Goal: Task Accomplishment & Management: Manage account settings

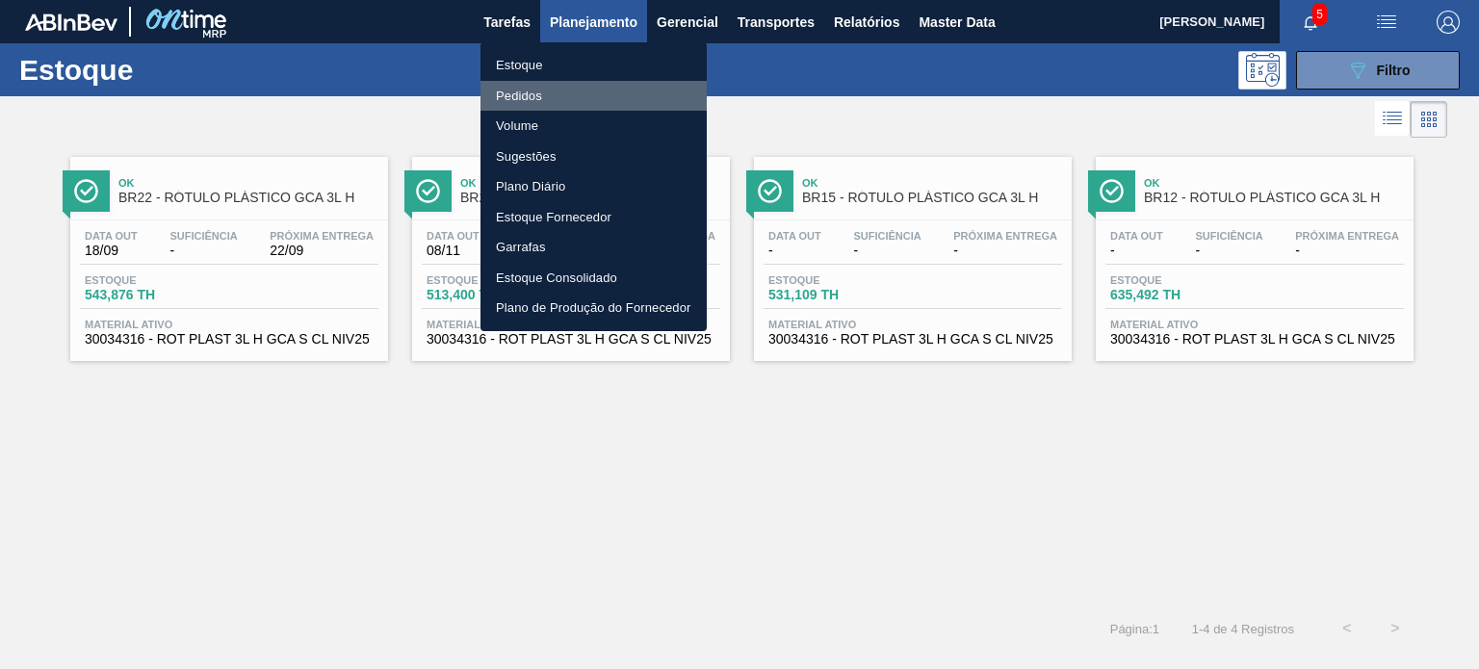
click at [532, 99] on li "Pedidos" at bounding box center [594, 96] width 226 height 31
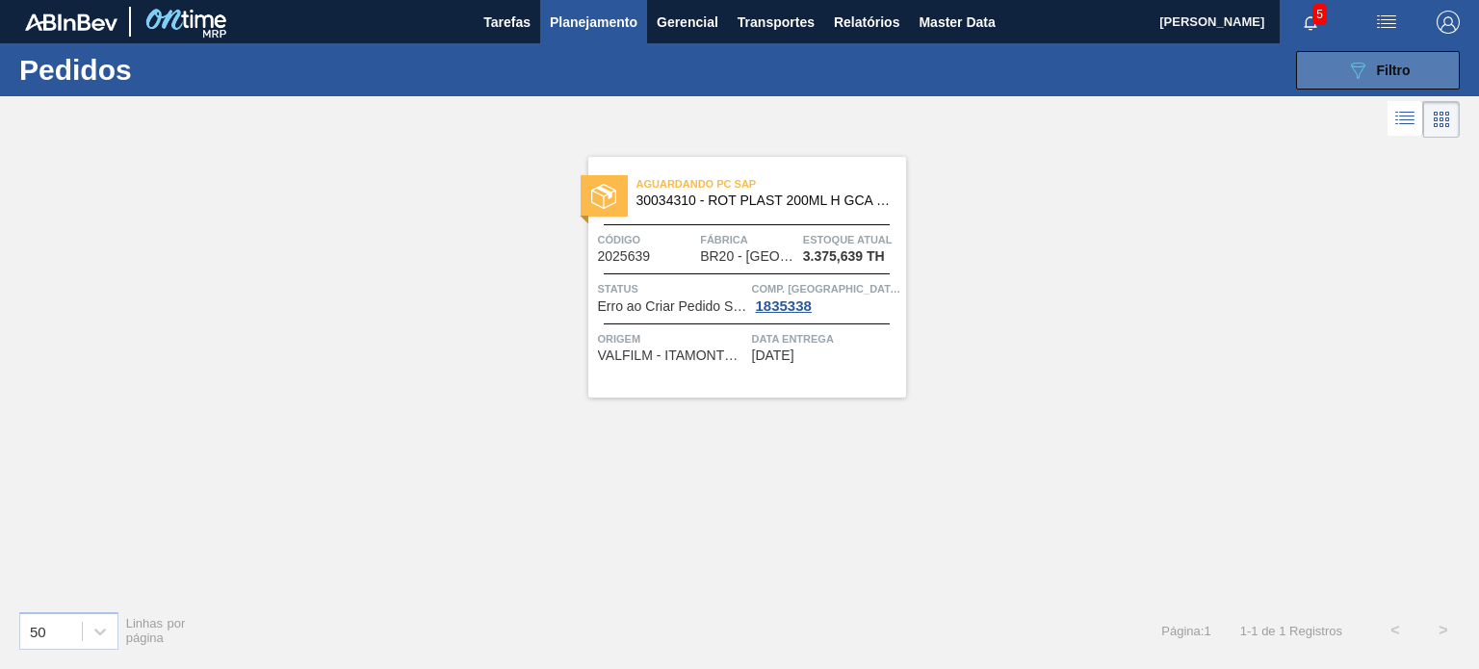
click at [1365, 86] on button "089F7B8B-B2A5-4AFE-B5C0-19BA573D28AC Filtro" at bounding box center [1378, 70] width 164 height 39
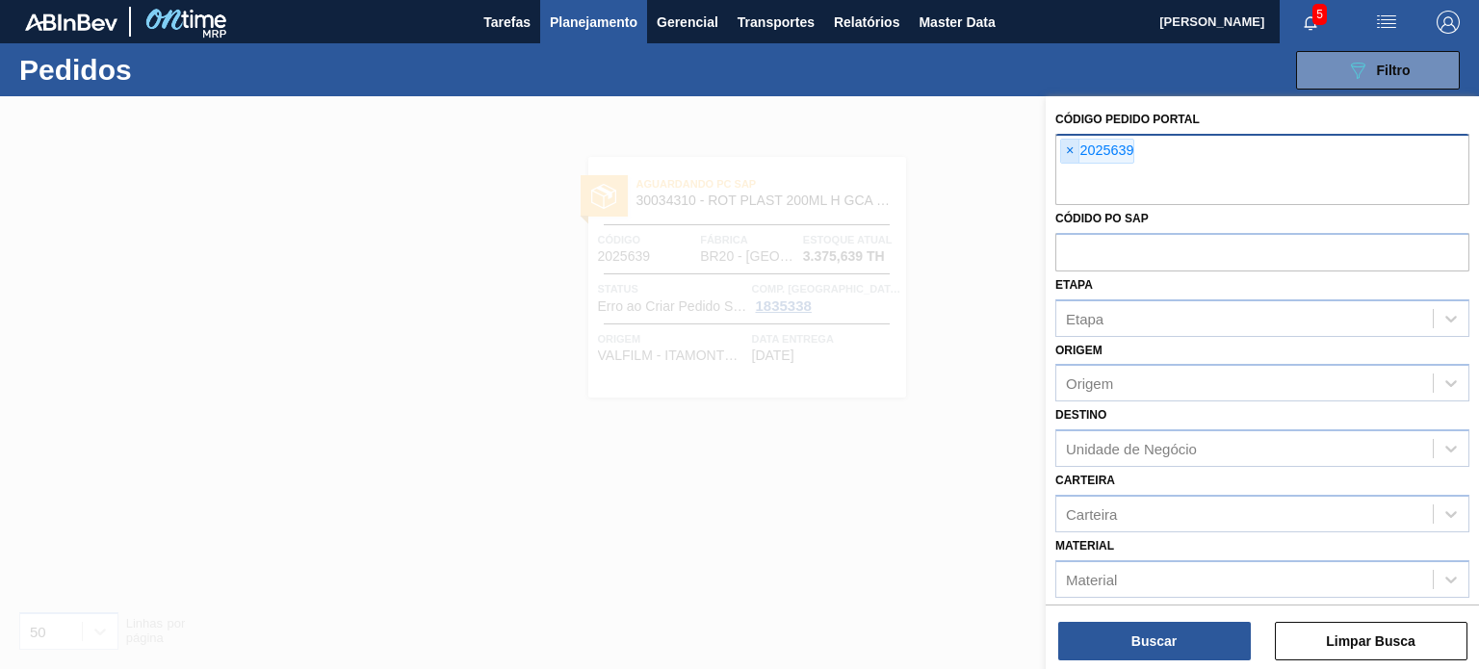
click at [1072, 157] on span "×" at bounding box center [1070, 151] width 18 height 23
paste input "2008210"
type input "2008210"
click at [1068, 148] on span "×" at bounding box center [1070, 151] width 18 height 23
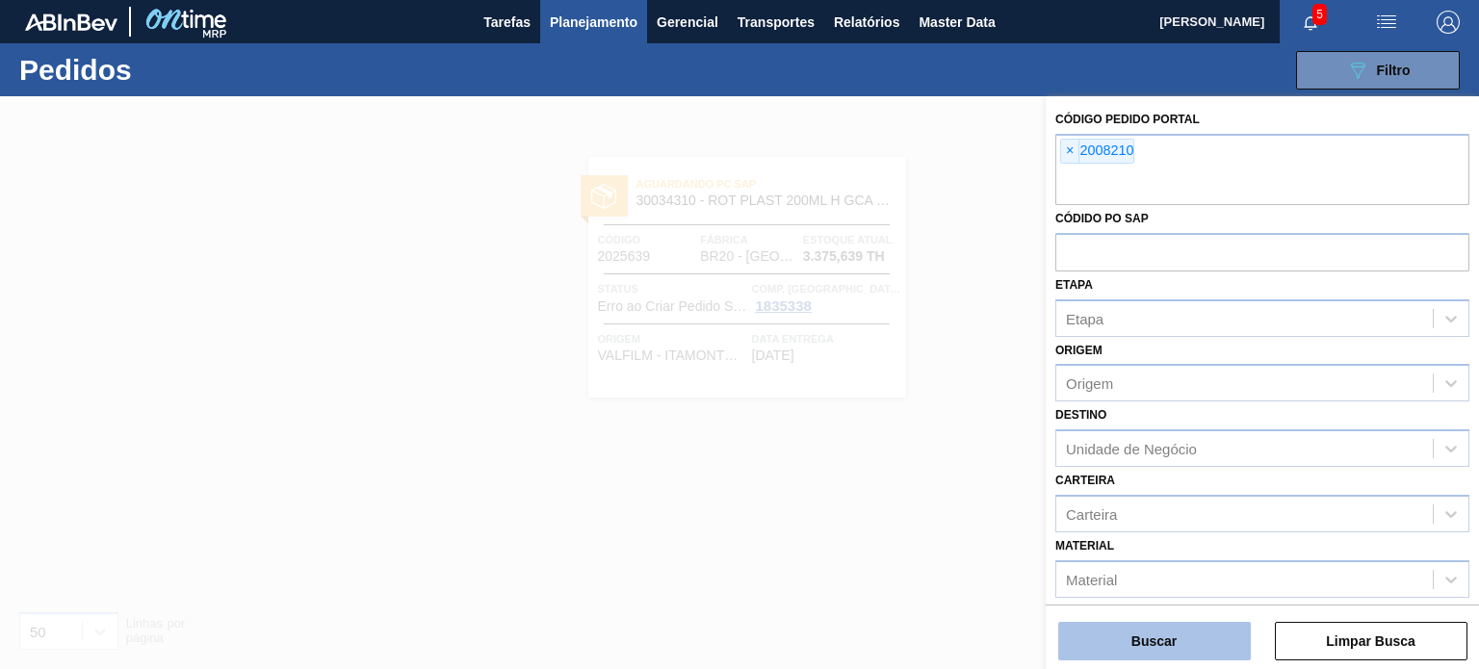
click at [1165, 633] on button "Buscar" at bounding box center [1155, 641] width 193 height 39
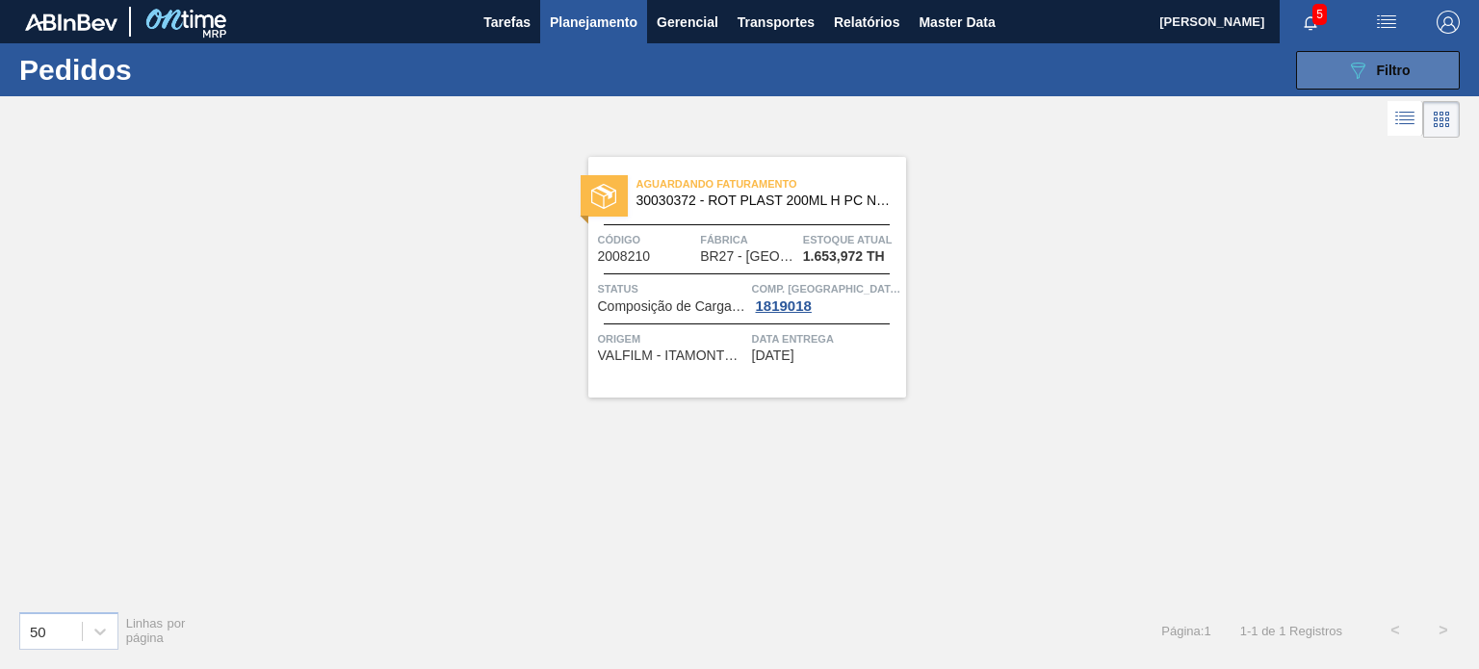
click at [1388, 73] on span "Filtro" at bounding box center [1394, 70] width 34 height 15
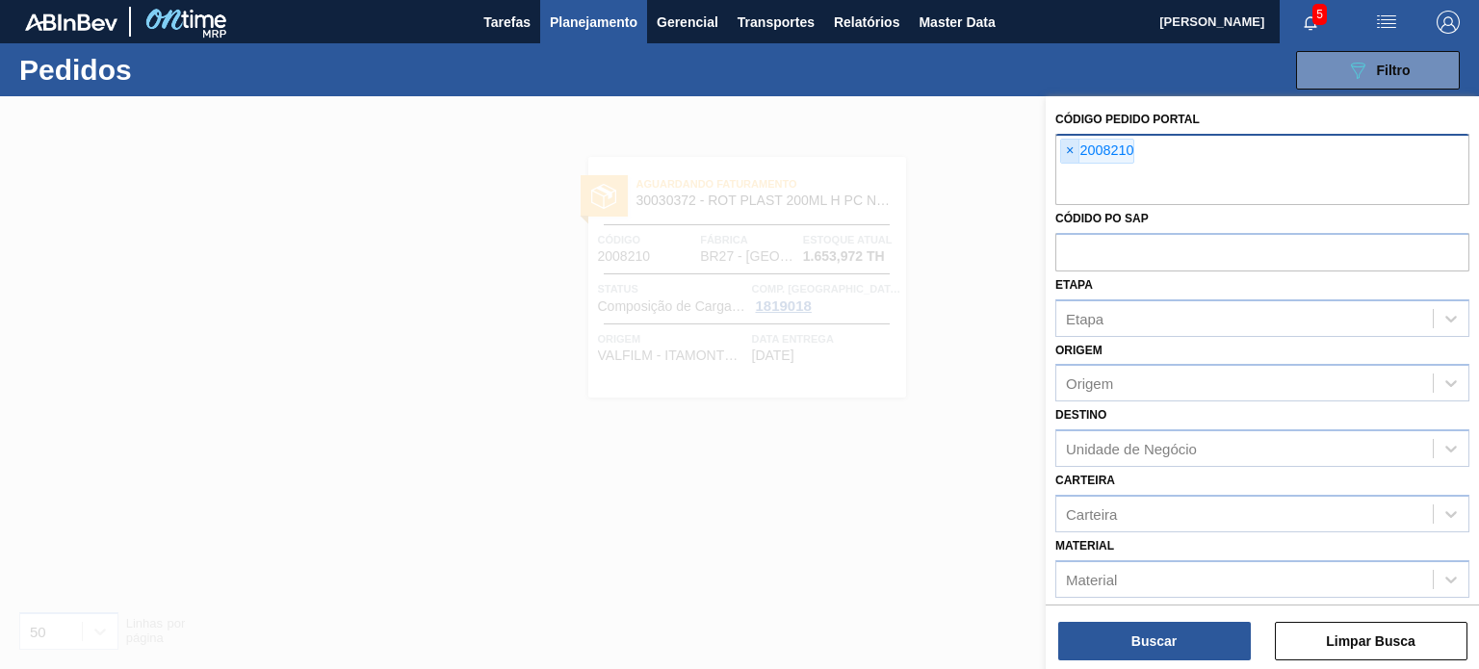
click at [1077, 145] on span "×" at bounding box center [1070, 151] width 18 height 23
paste input "2014693"
type input "2014693"
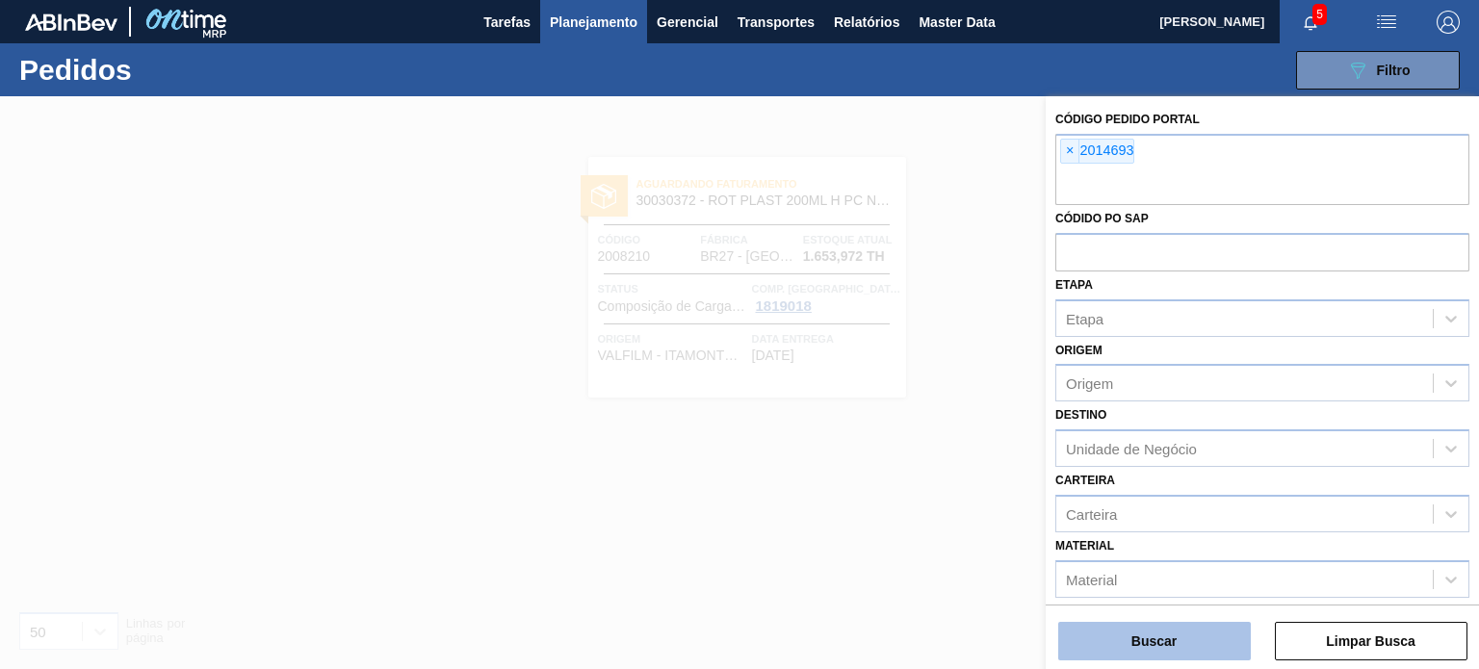
click at [1178, 632] on button "Buscar" at bounding box center [1155, 641] width 193 height 39
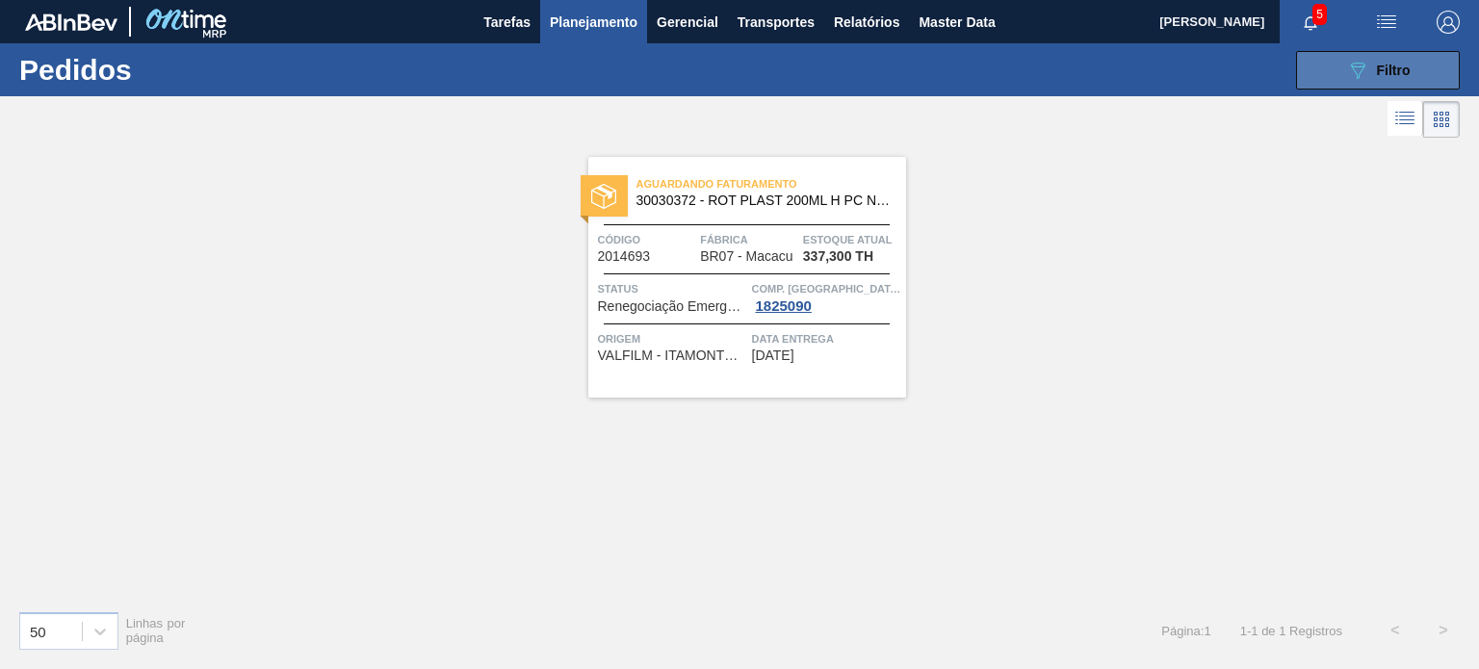
click at [1329, 80] on button "089F7B8B-B2A5-4AFE-B5C0-19BA573D28AC Filtro" at bounding box center [1378, 70] width 164 height 39
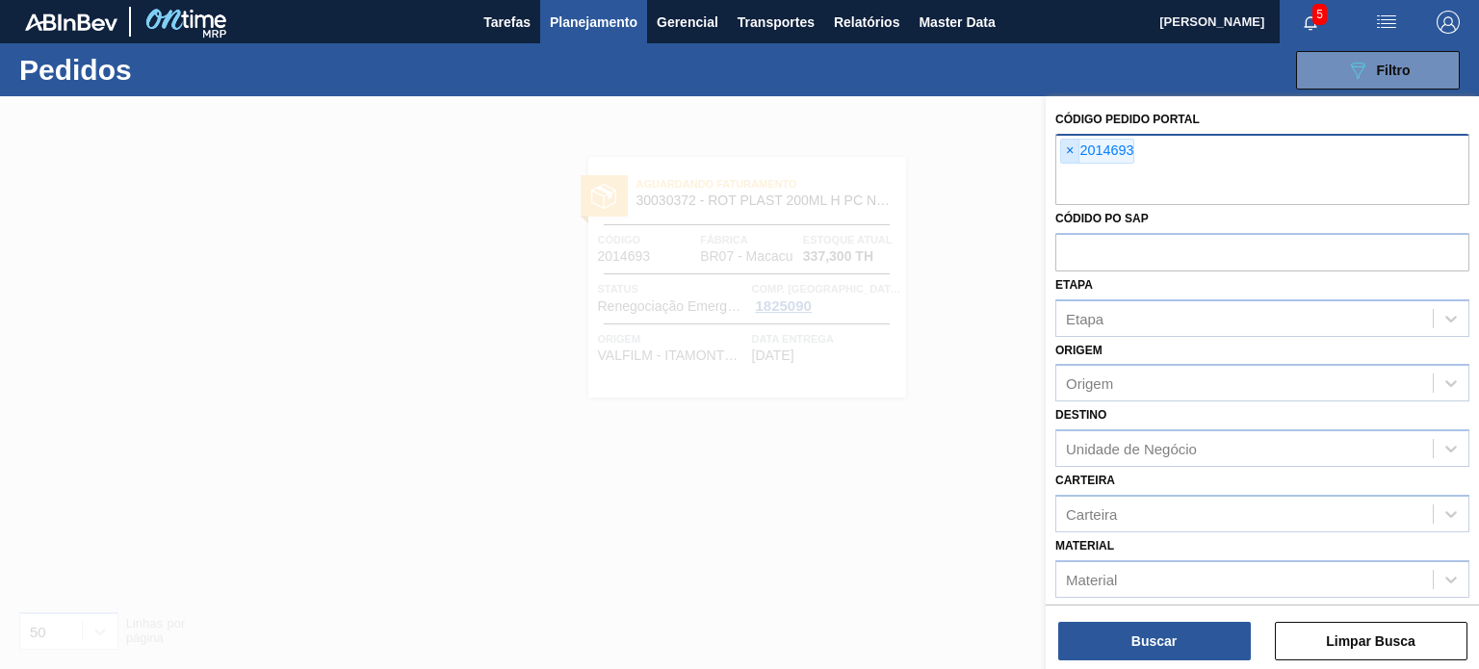
click at [1070, 149] on span "×" at bounding box center [1070, 151] width 18 height 23
paste input "2019924"
type input "2019924"
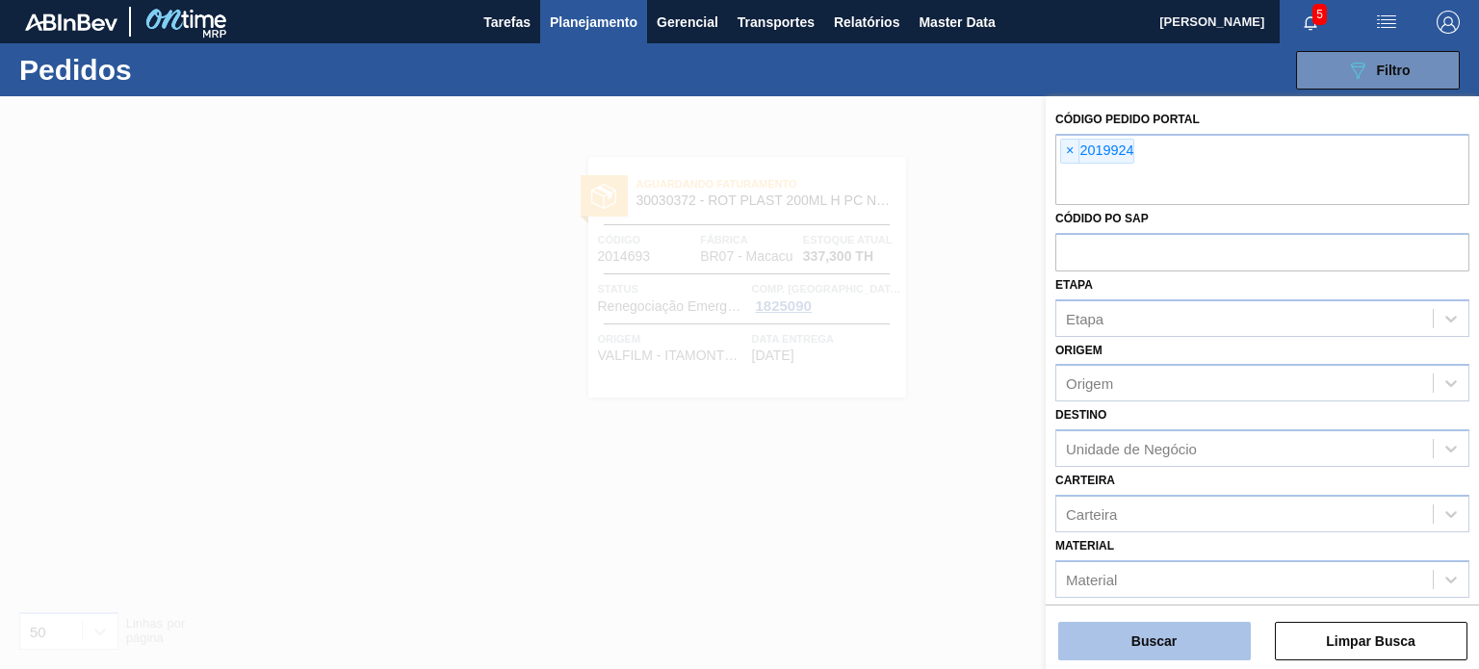
click at [1163, 631] on button "Buscar" at bounding box center [1155, 641] width 193 height 39
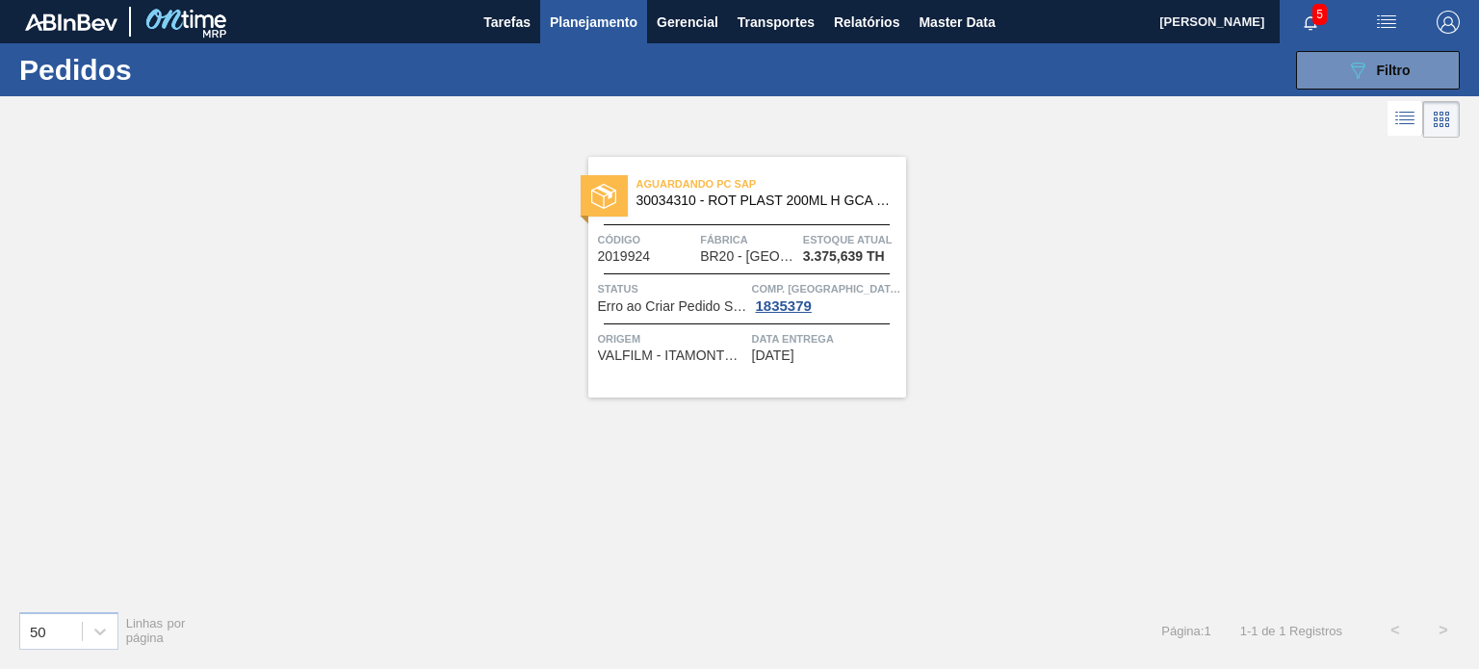
click at [1376, 88] on button "089F7B8B-B2A5-4AFE-B5C0-19BA573D28AC Filtro" at bounding box center [1378, 70] width 164 height 39
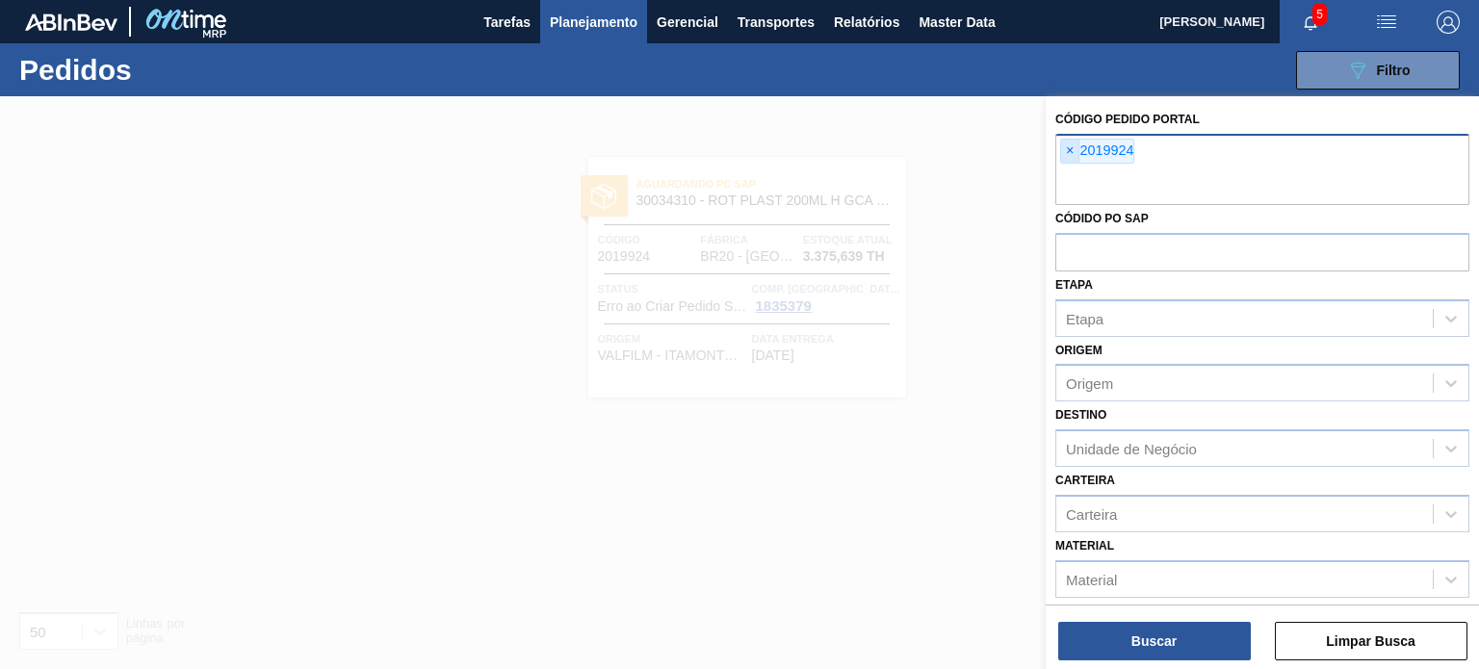
click at [1068, 149] on span "×" at bounding box center [1070, 151] width 18 height 23
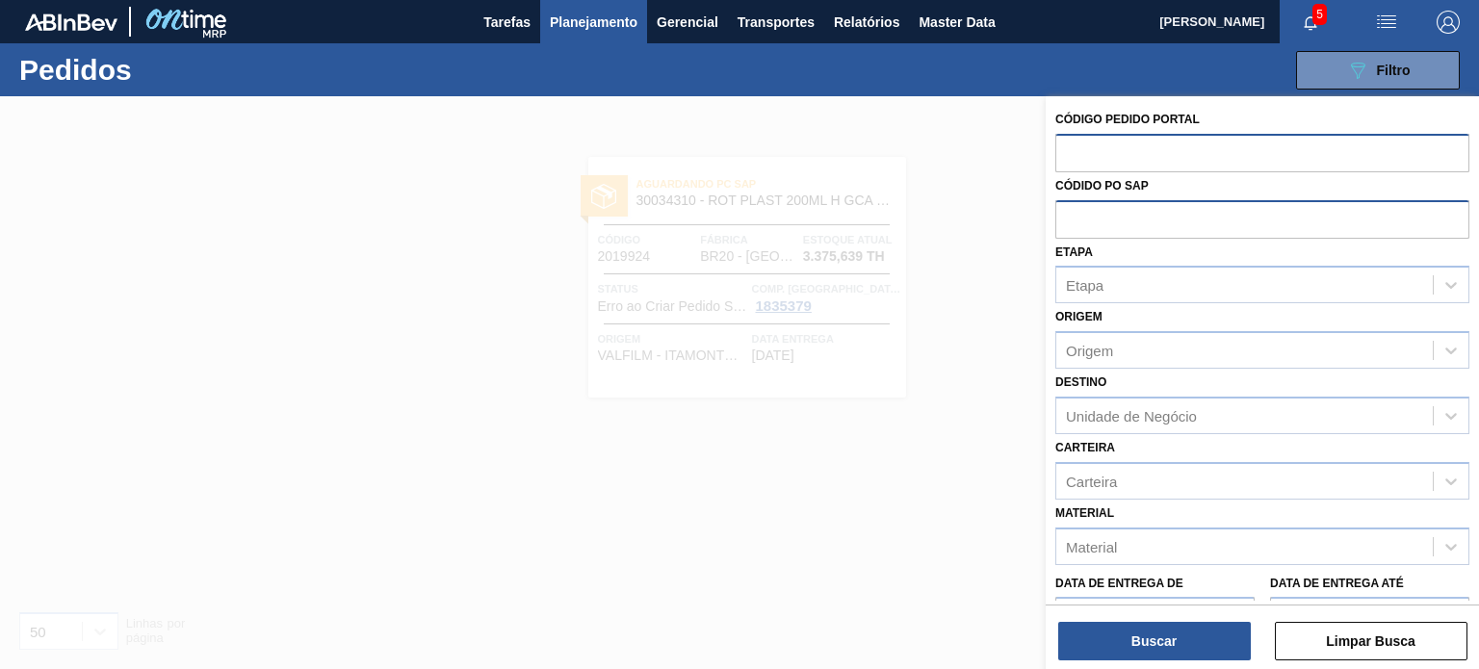
paste input "2008212"
type input "2008212"
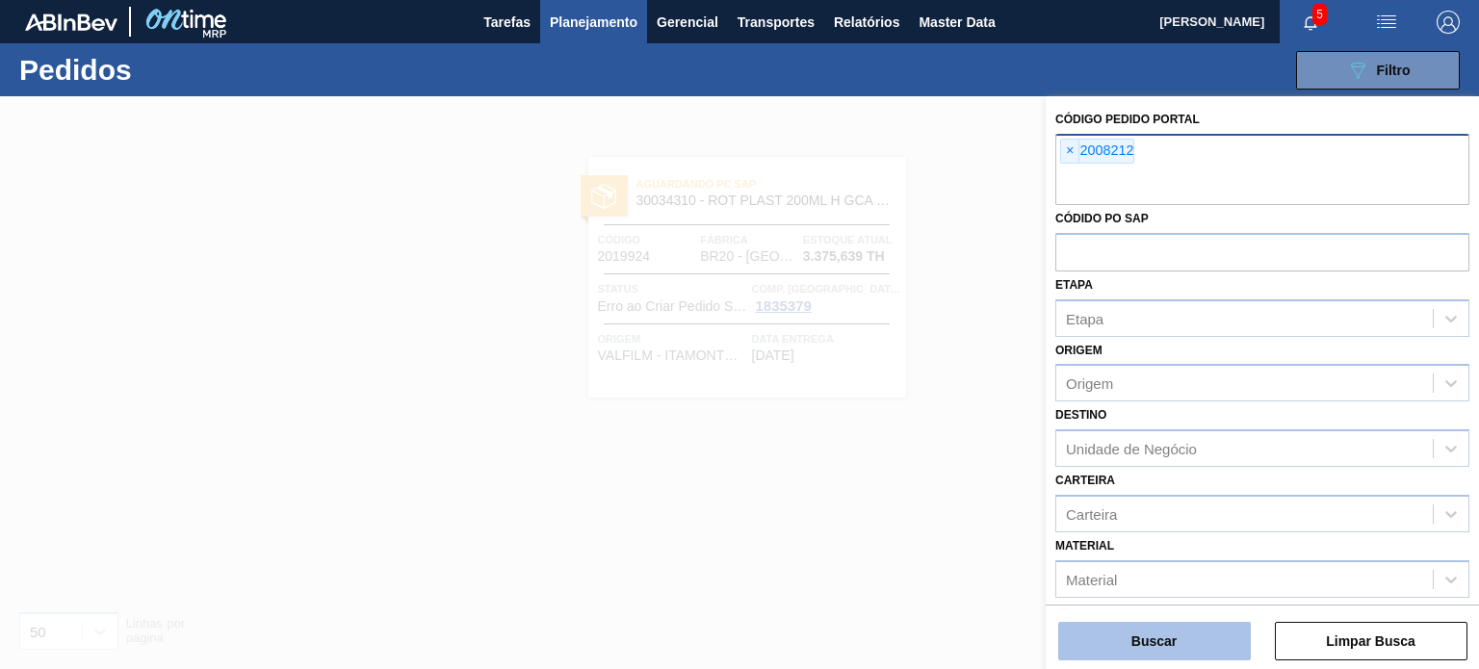
click at [1194, 641] on button "Buscar" at bounding box center [1155, 641] width 193 height 39
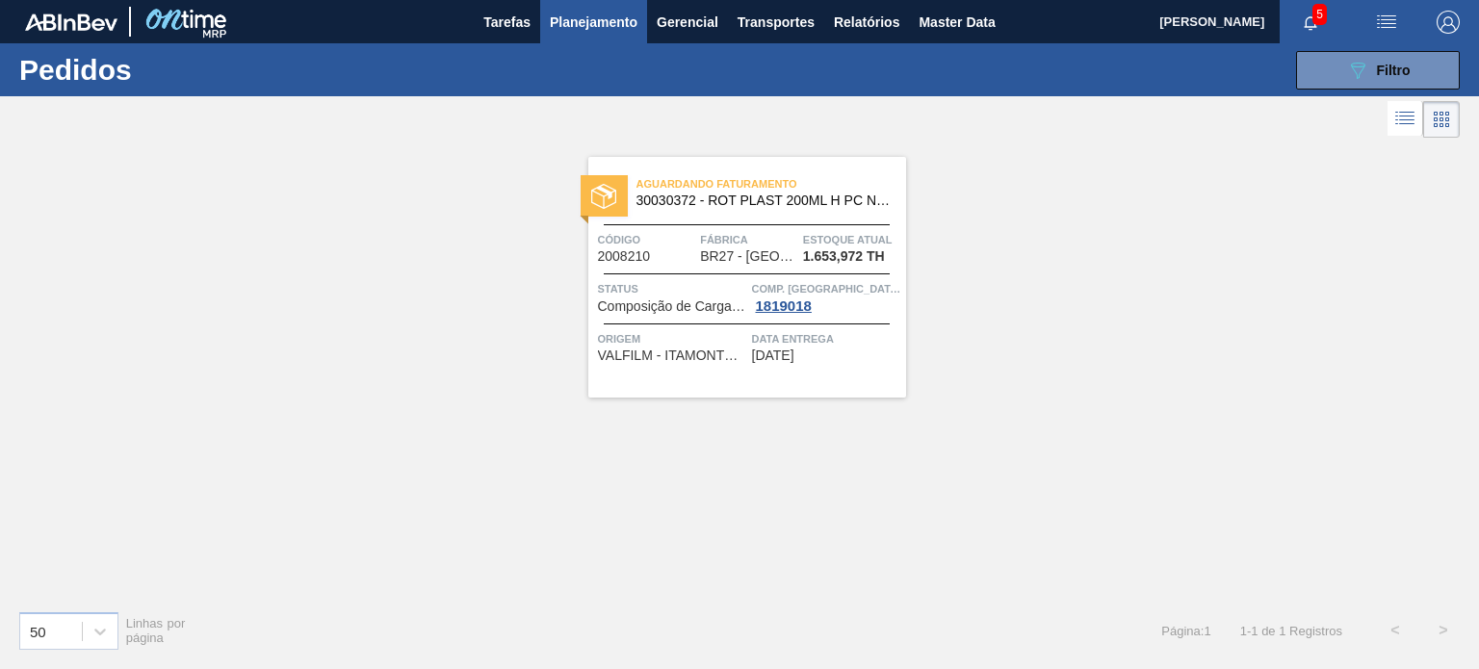
click at [705, 256] on span "BR27 - [GEOGRAPHIC_DATA]" at bounding box center [748, 256] width 96 height 14
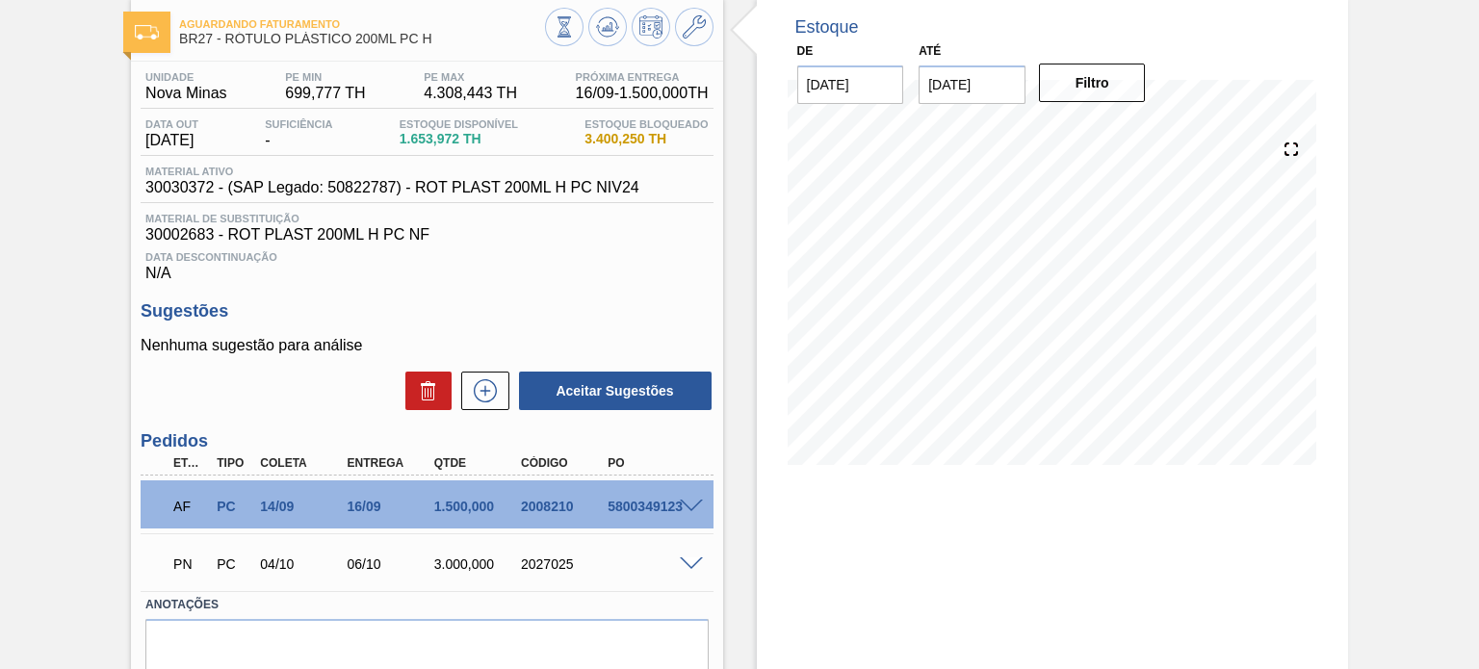
scroll to position [178, 0]
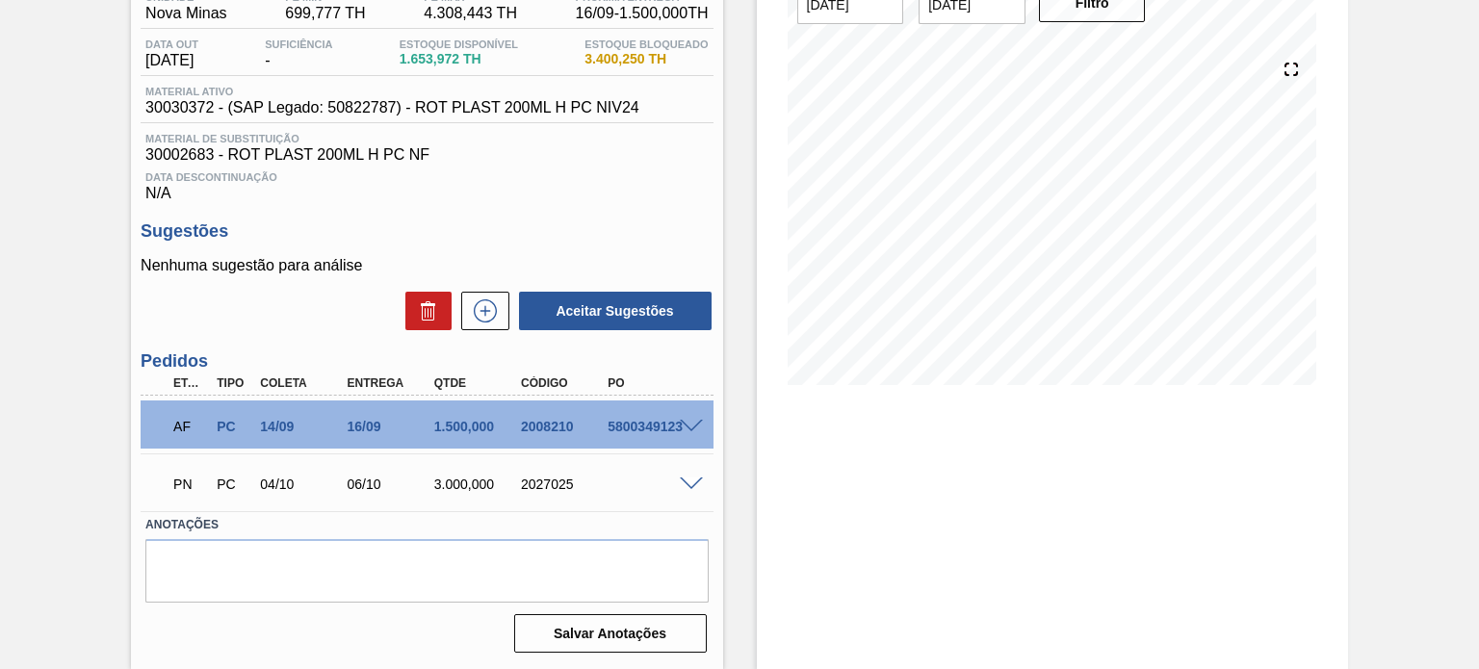
click at [682, 488] on span at bounding box center [691, 485] width 23 height 14
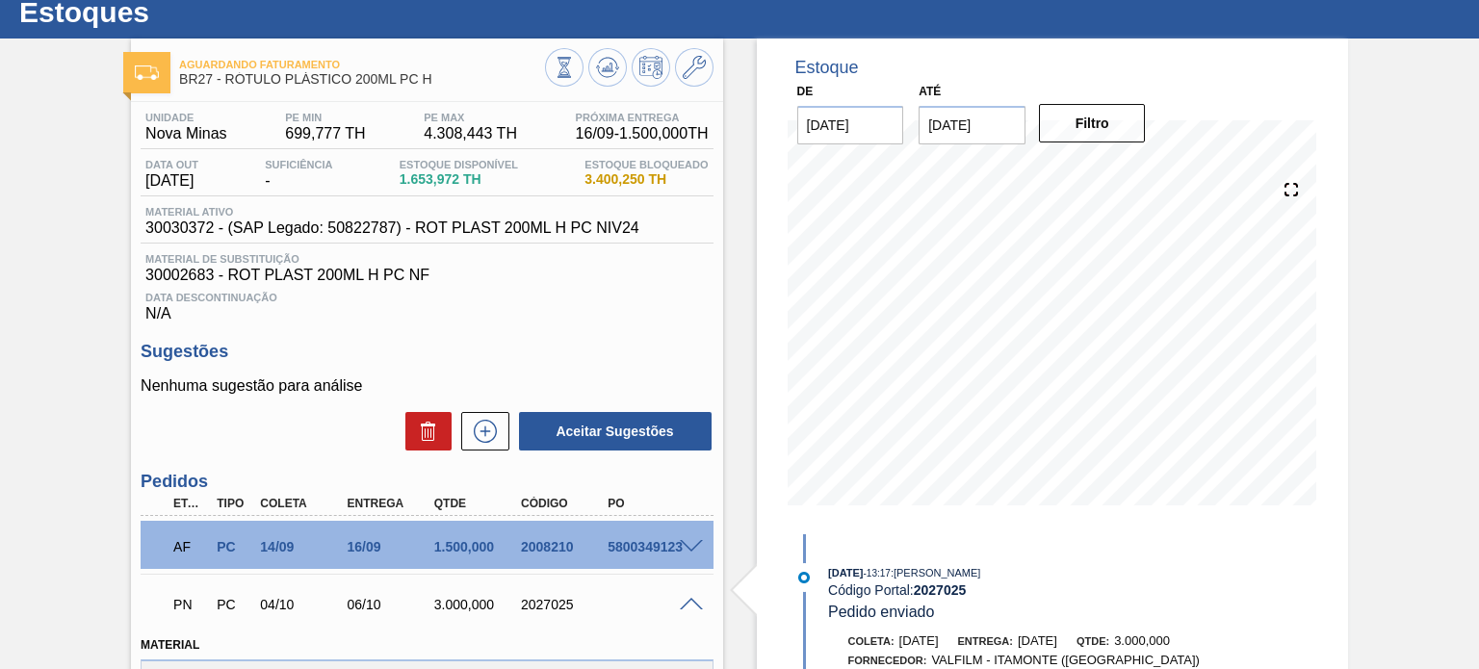
scroll to position [0, 0]
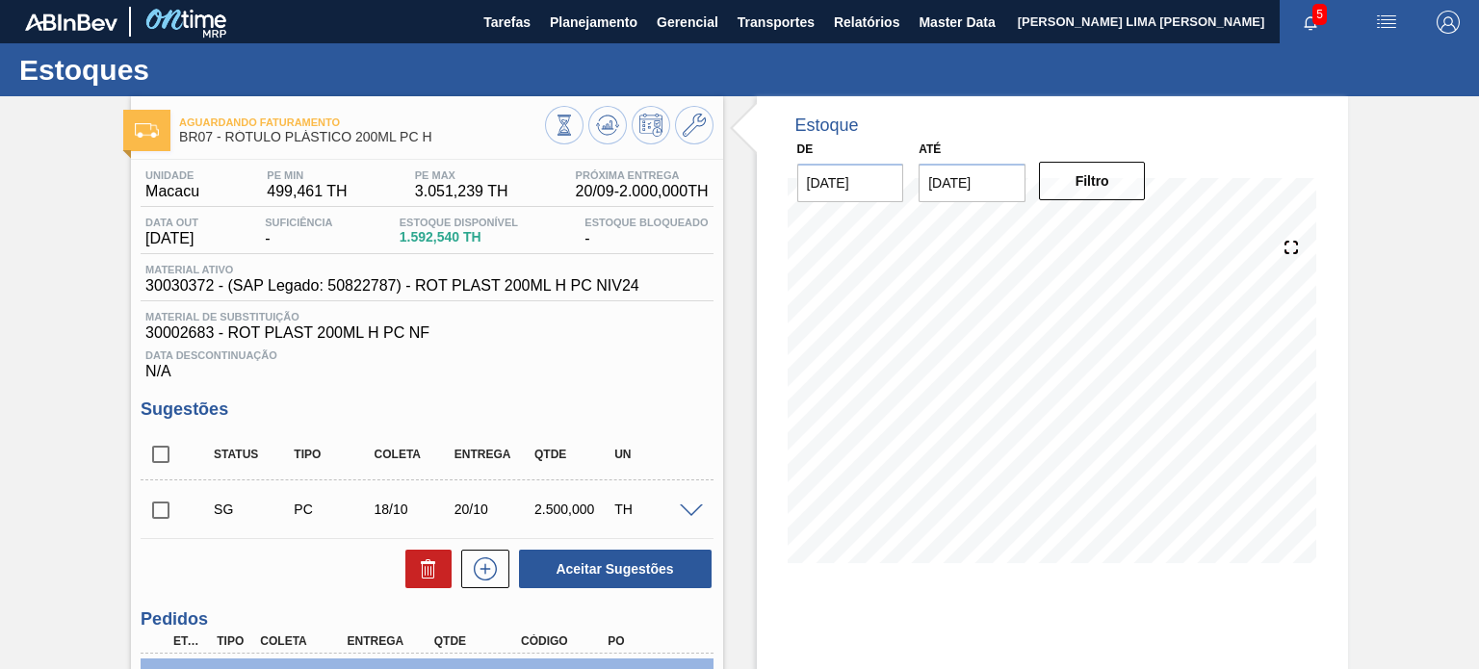
scroll to position [193, 0]
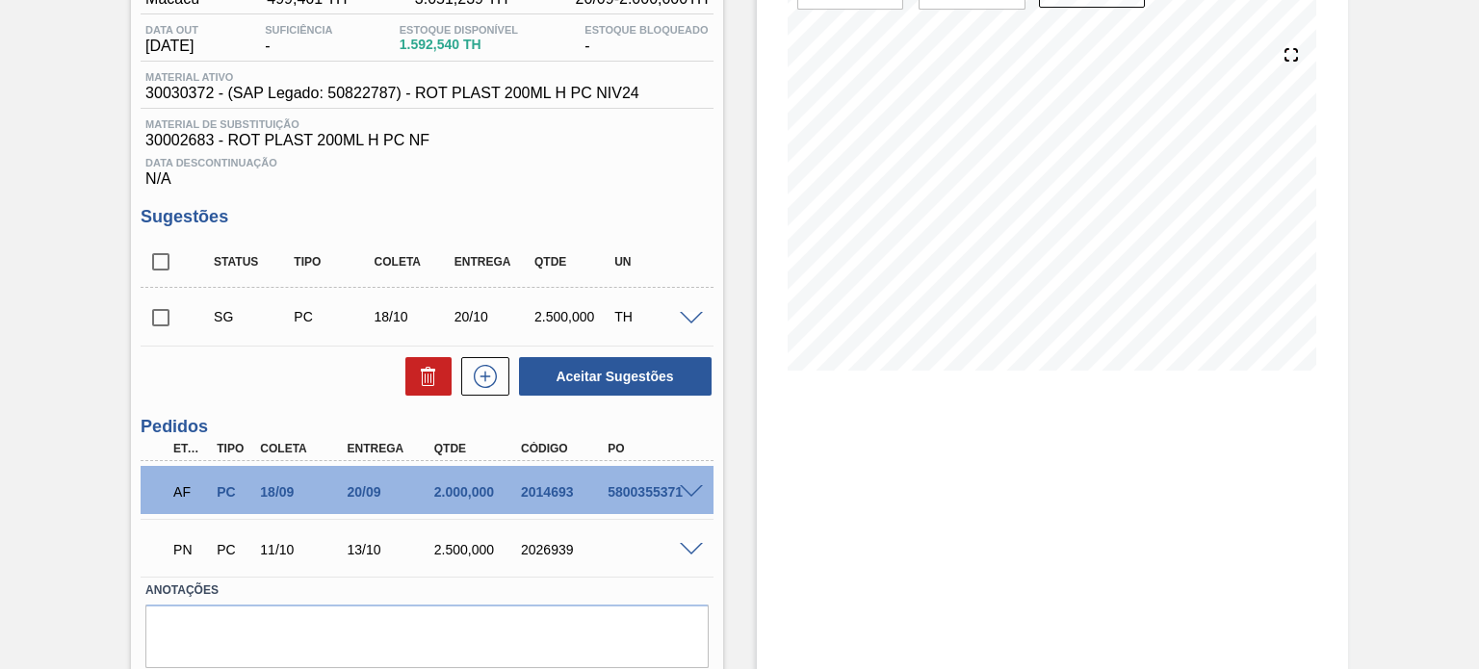
click at [152, 265] on input "checkbox" at bounding box center [161, 262] width 40 height 40
checkbox input "true"
click at [405, 377] on button at bounding box center [428, 376] width 46 height 39
checkbox input "false"
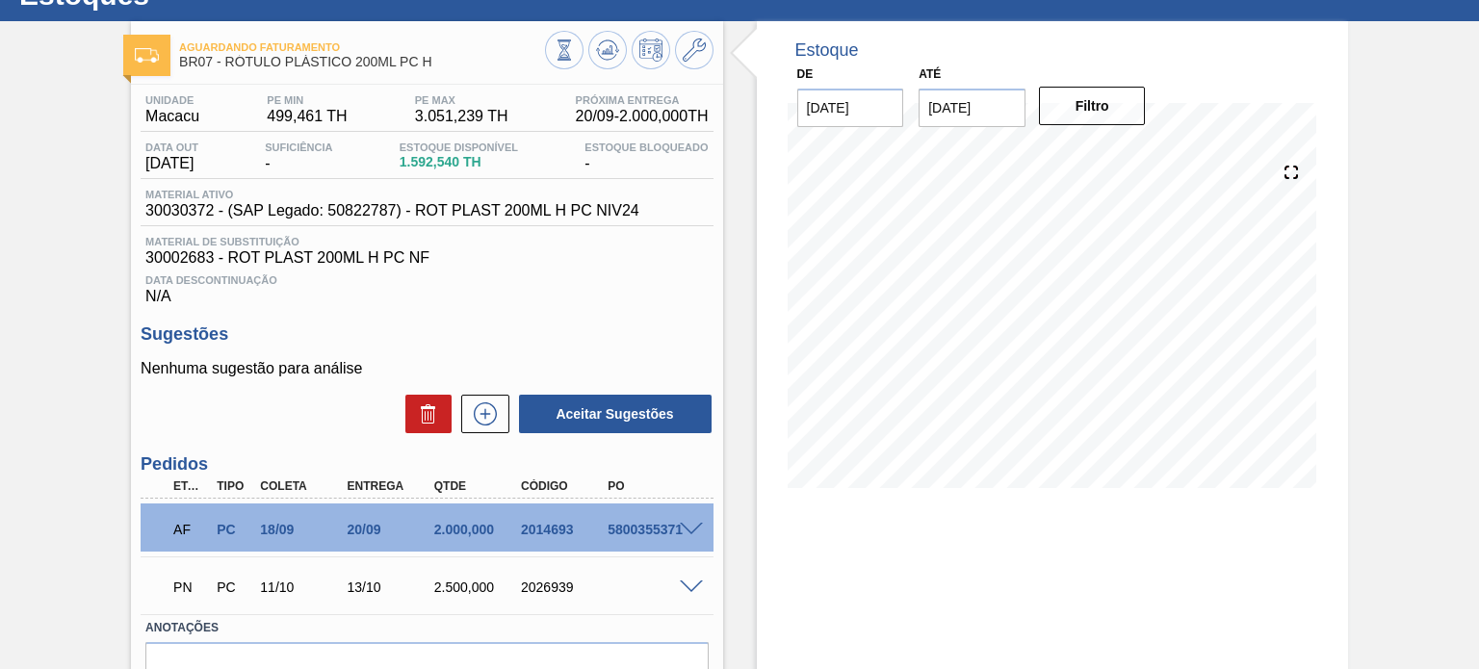
scroll to position [178, 0]
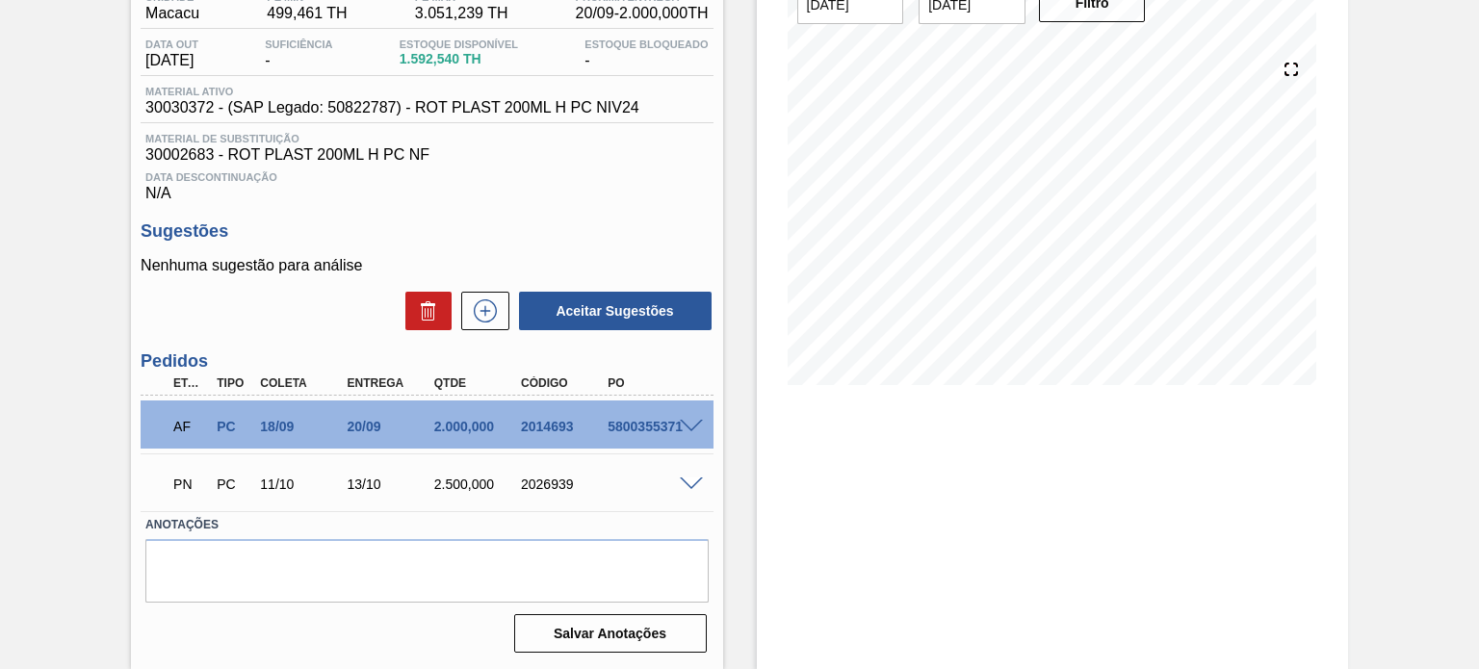
click at [693, 487] on span at bounding box center [691, 485] width 23 height 14
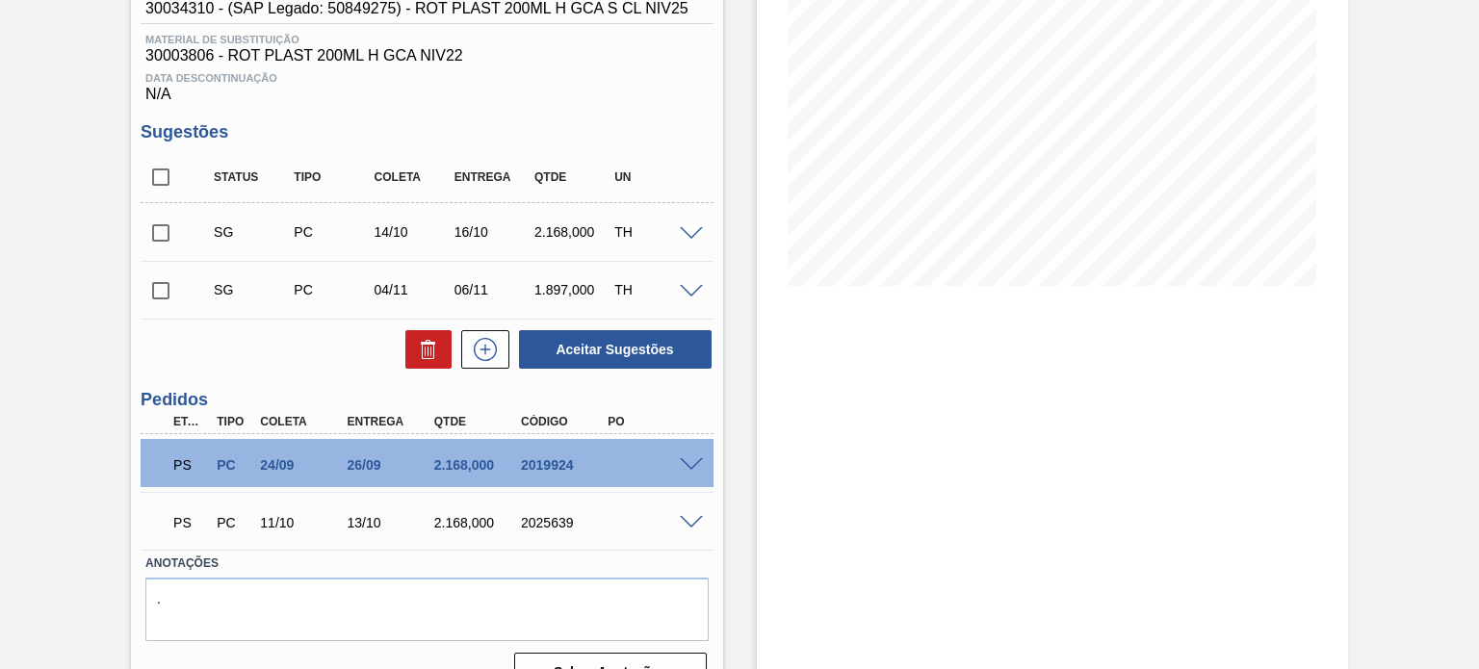
scroll to position [316, 0]
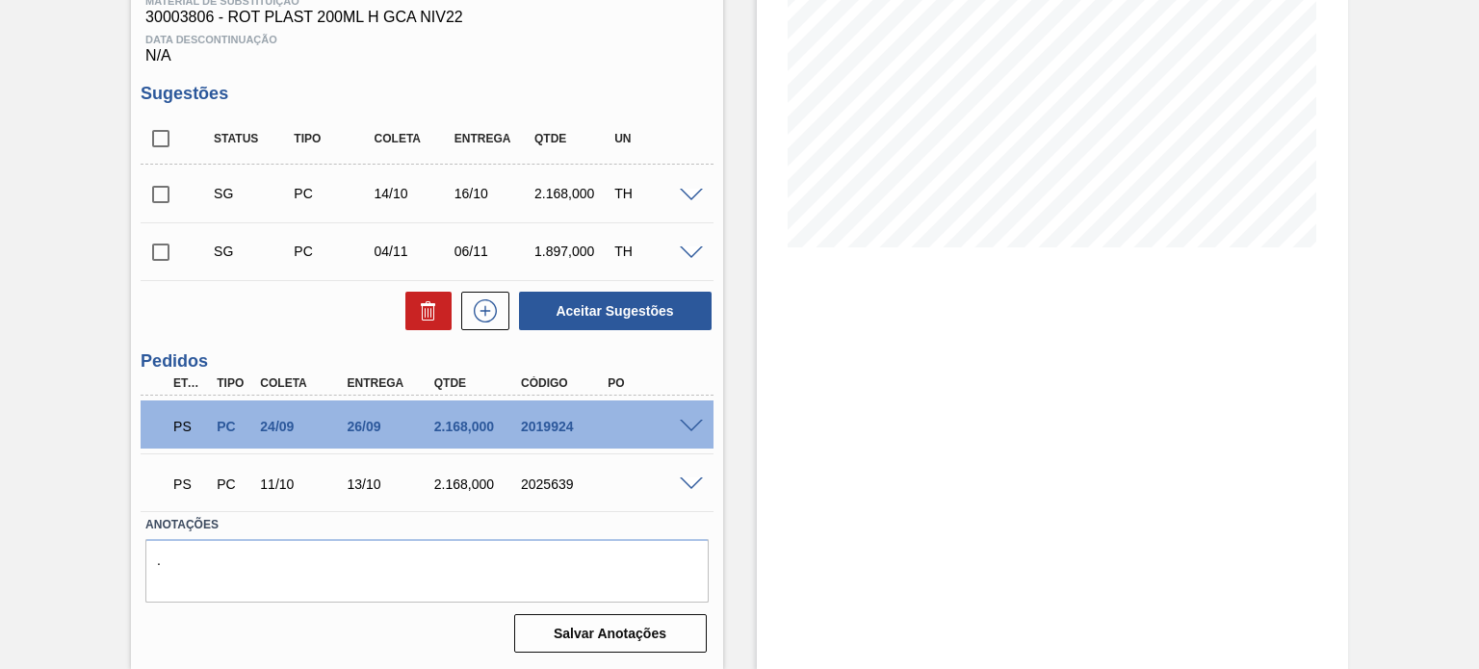
click at [690, 429] on span at bounding box center [691, 427] width 23 height 14
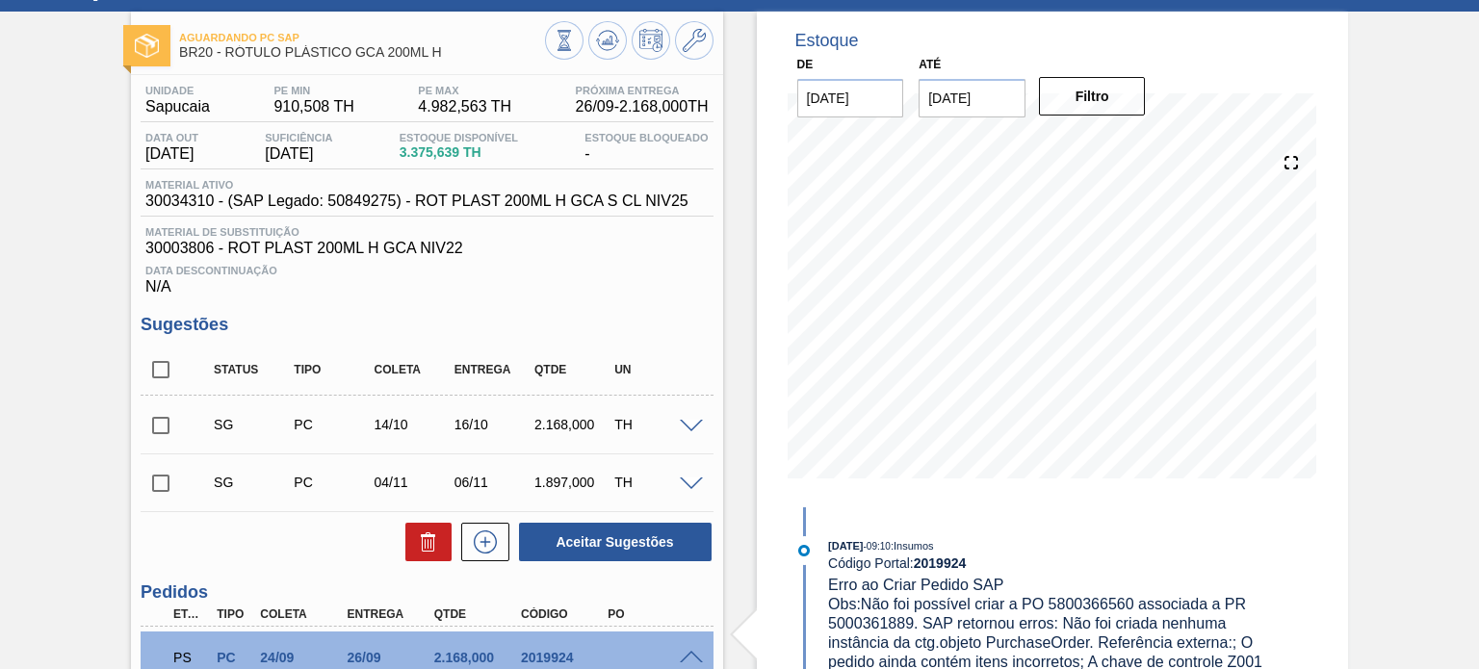
scroll to position [0, 0]
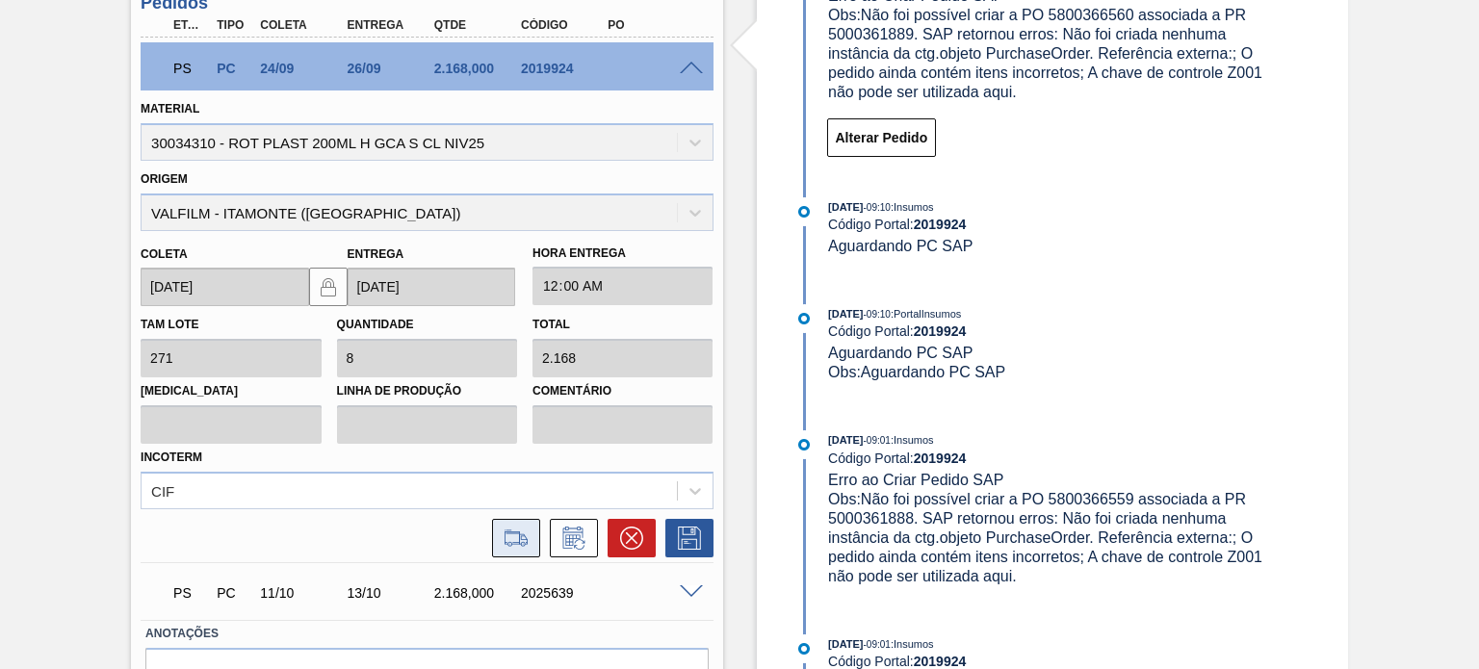
click at [517, 535] on icon at bounding box center [516, 538] width 22 height 13
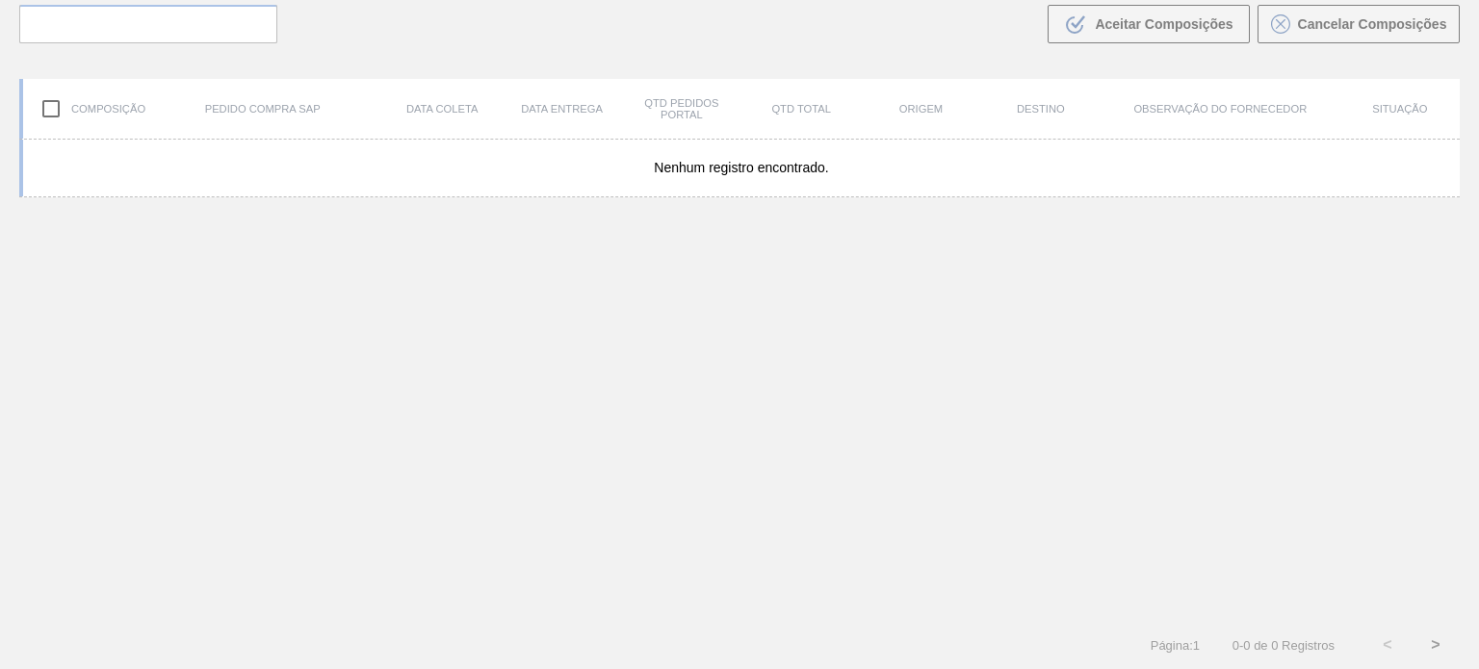
scroll to position [139, 0]
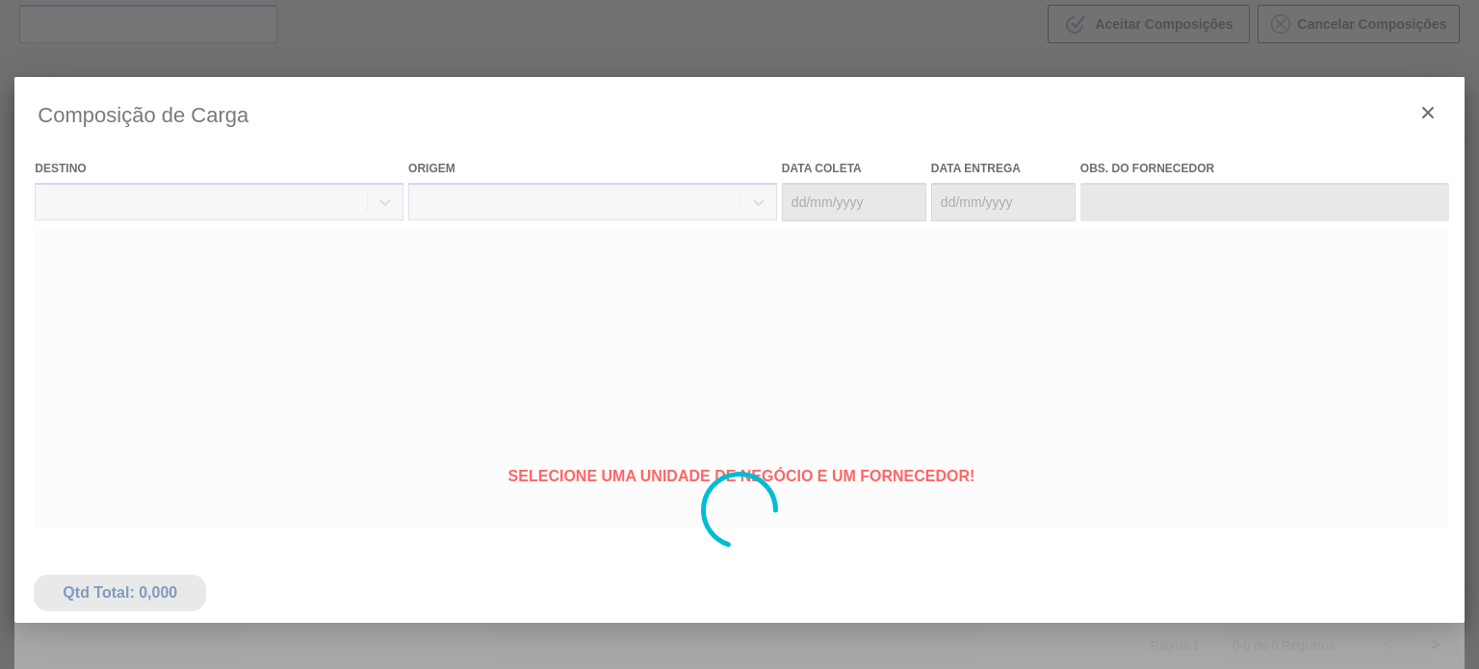
type coleta "24/09/2025"
type entrega "26/09/2025"
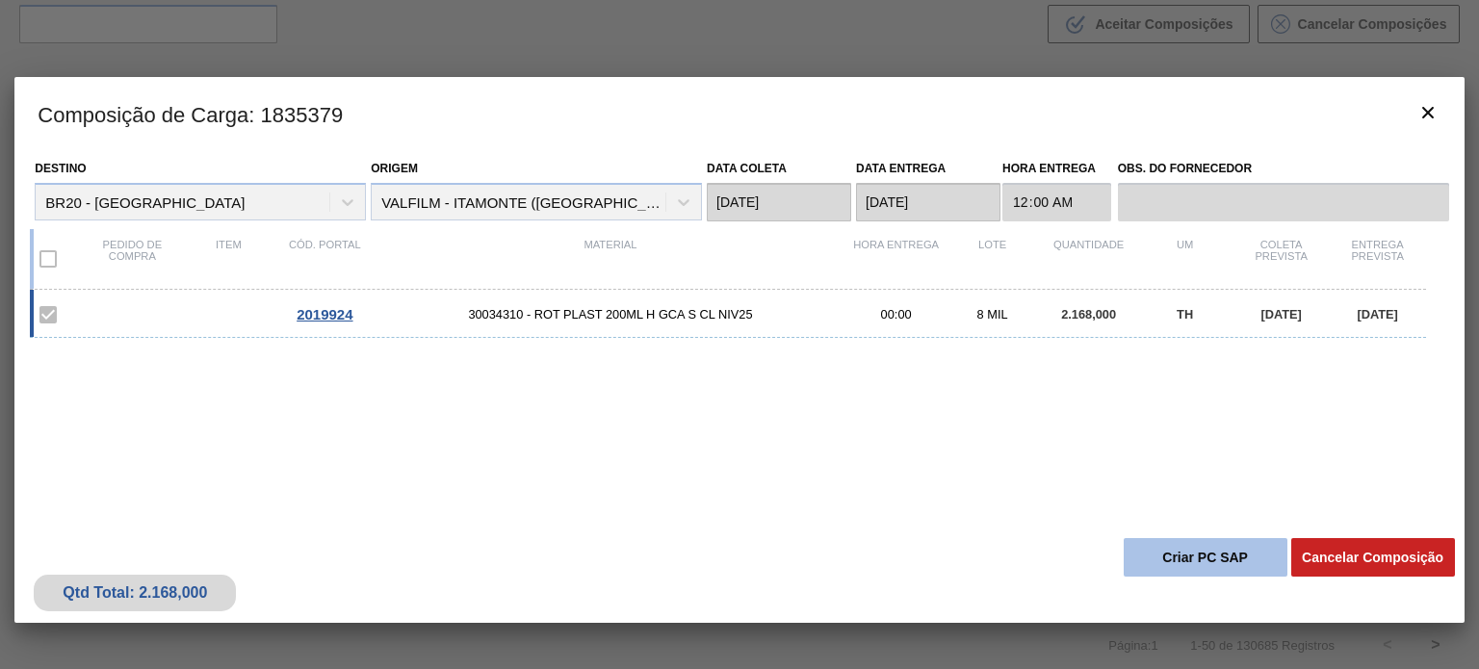
click at [1146, 555] on button "Criar PC SAP" at bounding box center [1206, 557] width 164 height 39
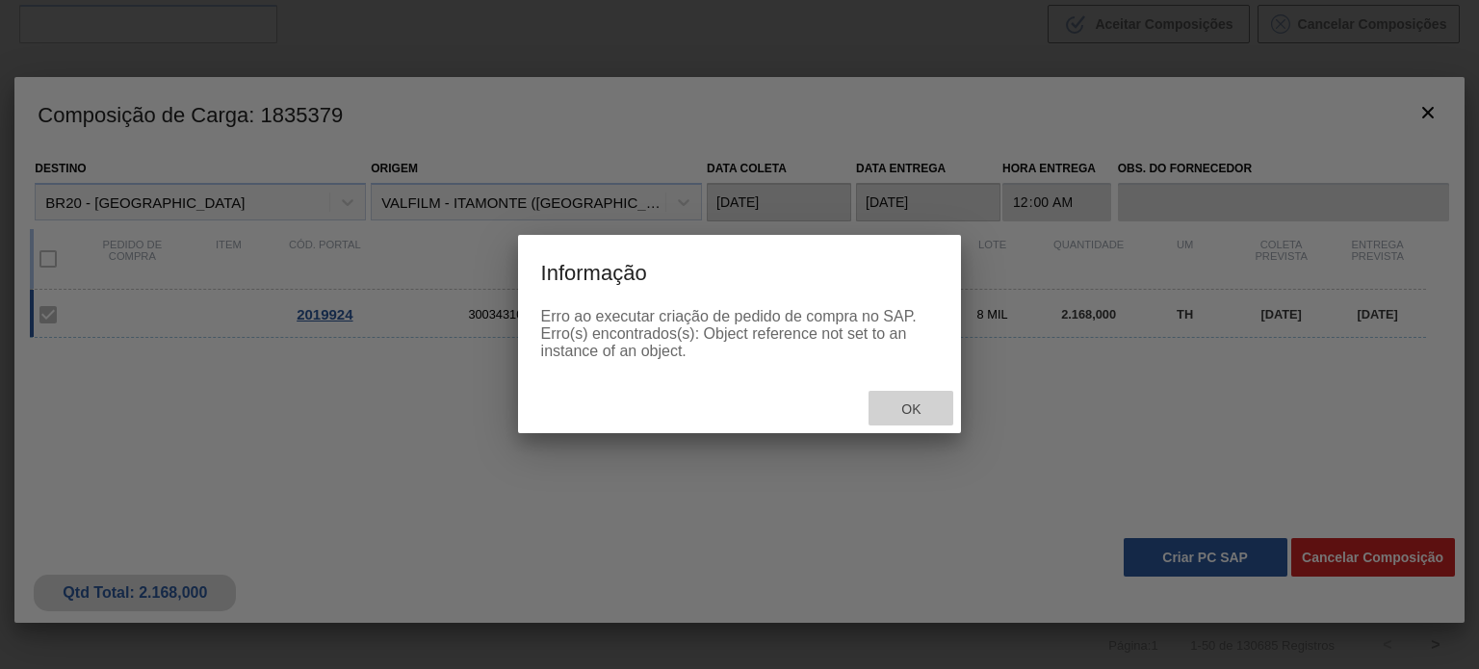
click at [892, 415] on span "Ok" at bounding box center [911, 409] width 50 height 15
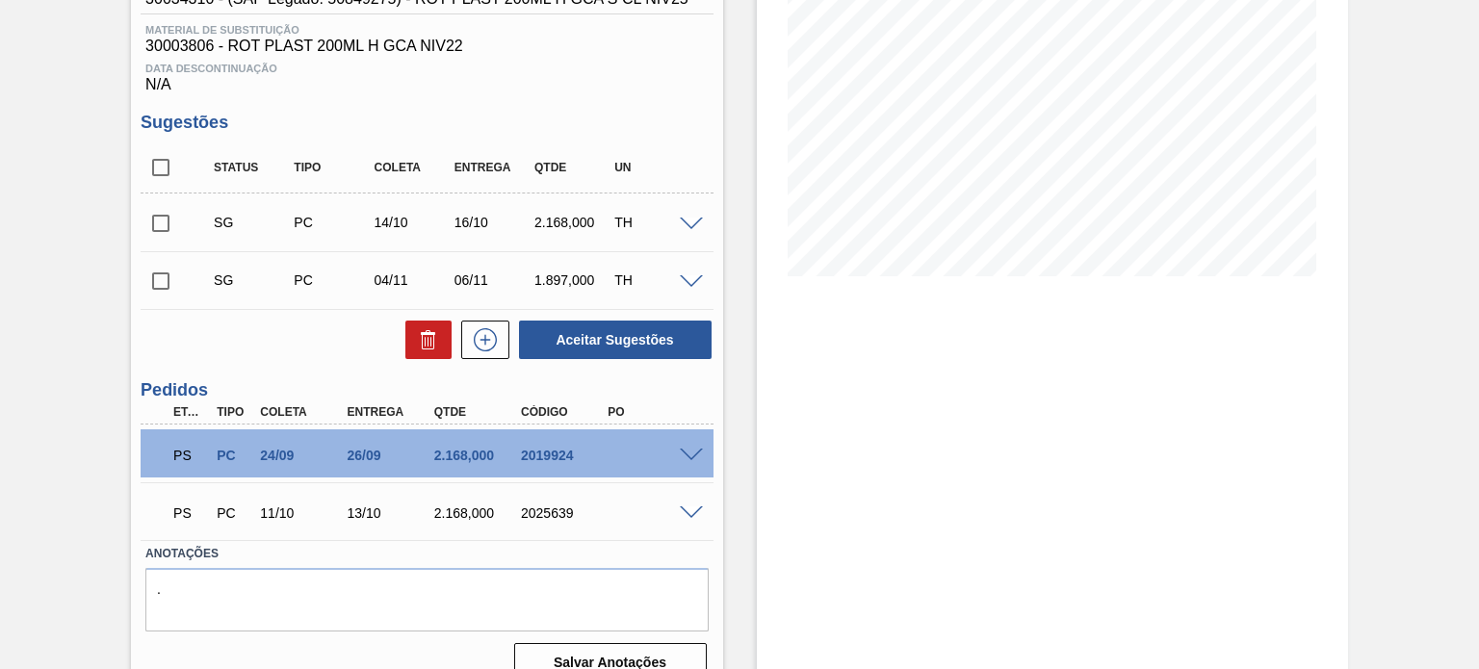
scroll to position [289, 0]
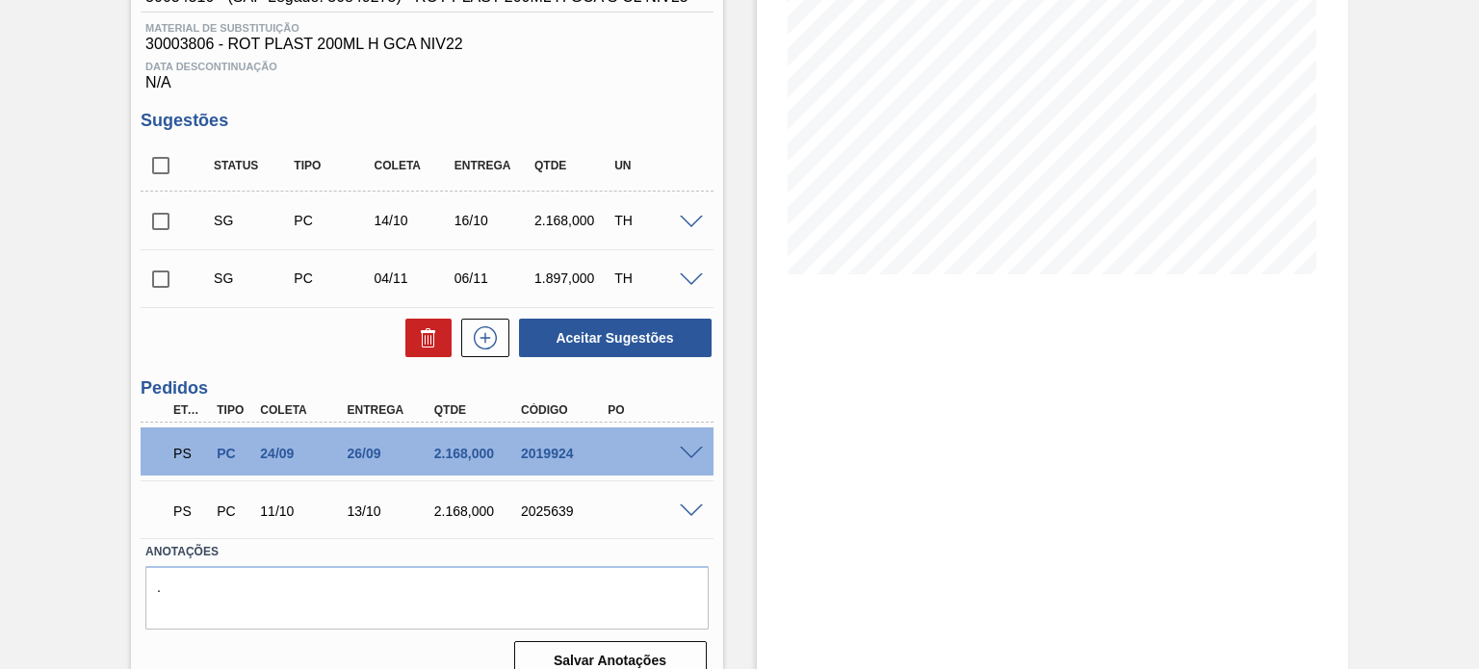
click at [709, 452] on div at bounding box center [694, 452] width 39 height 14
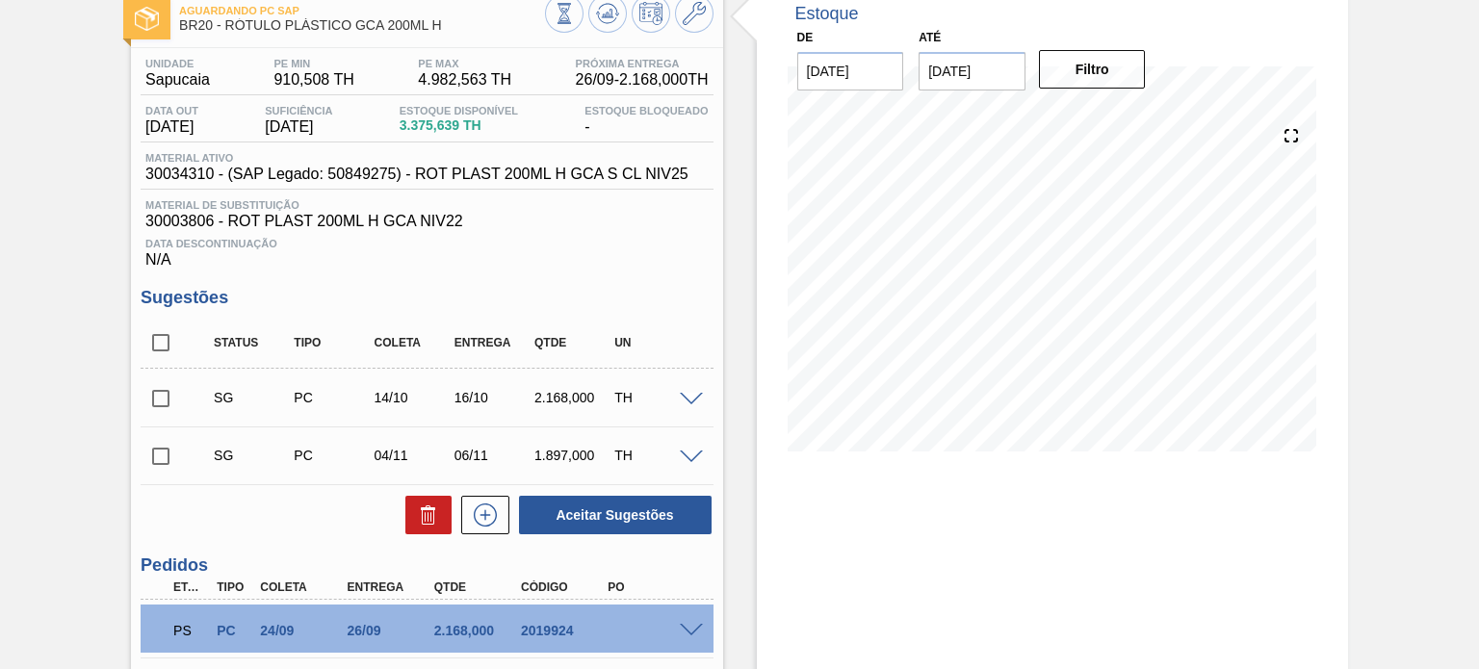
scroll to position [0, 0]
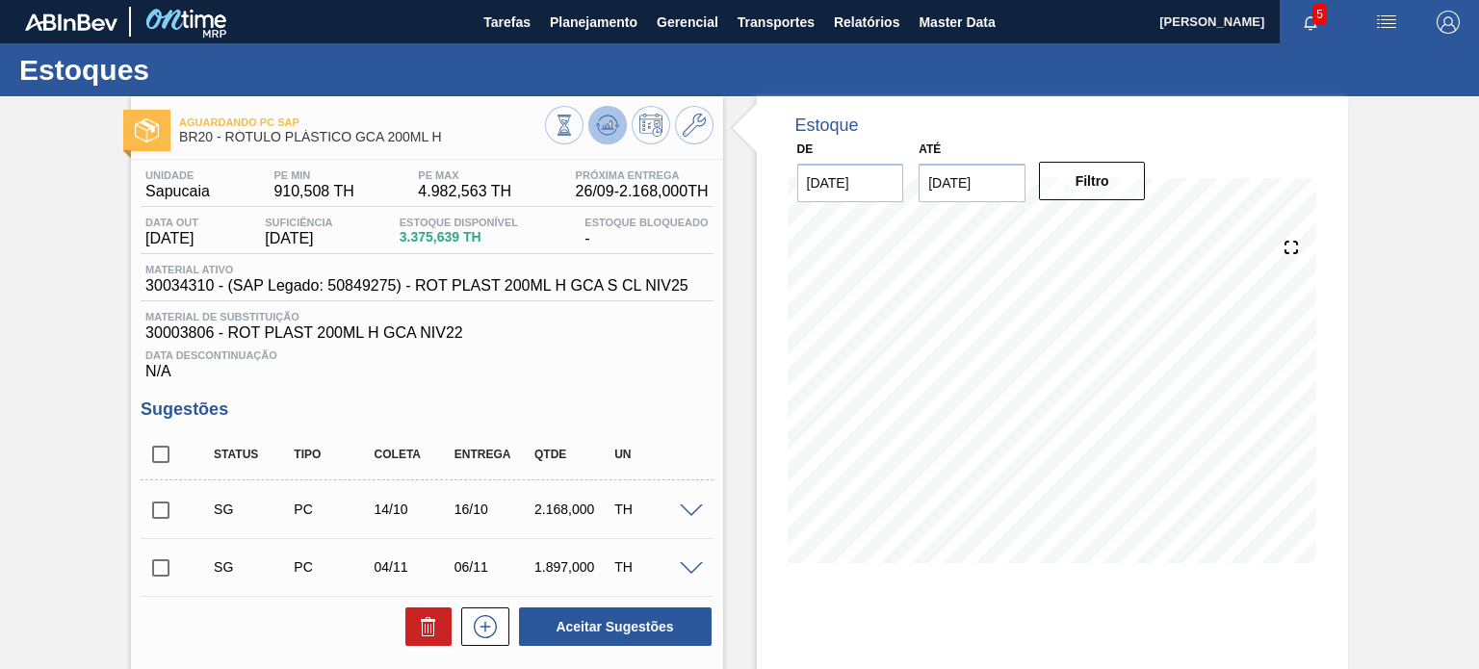
click at [613, 134] on icon at bounding box center [607, 125] width 23 height 23
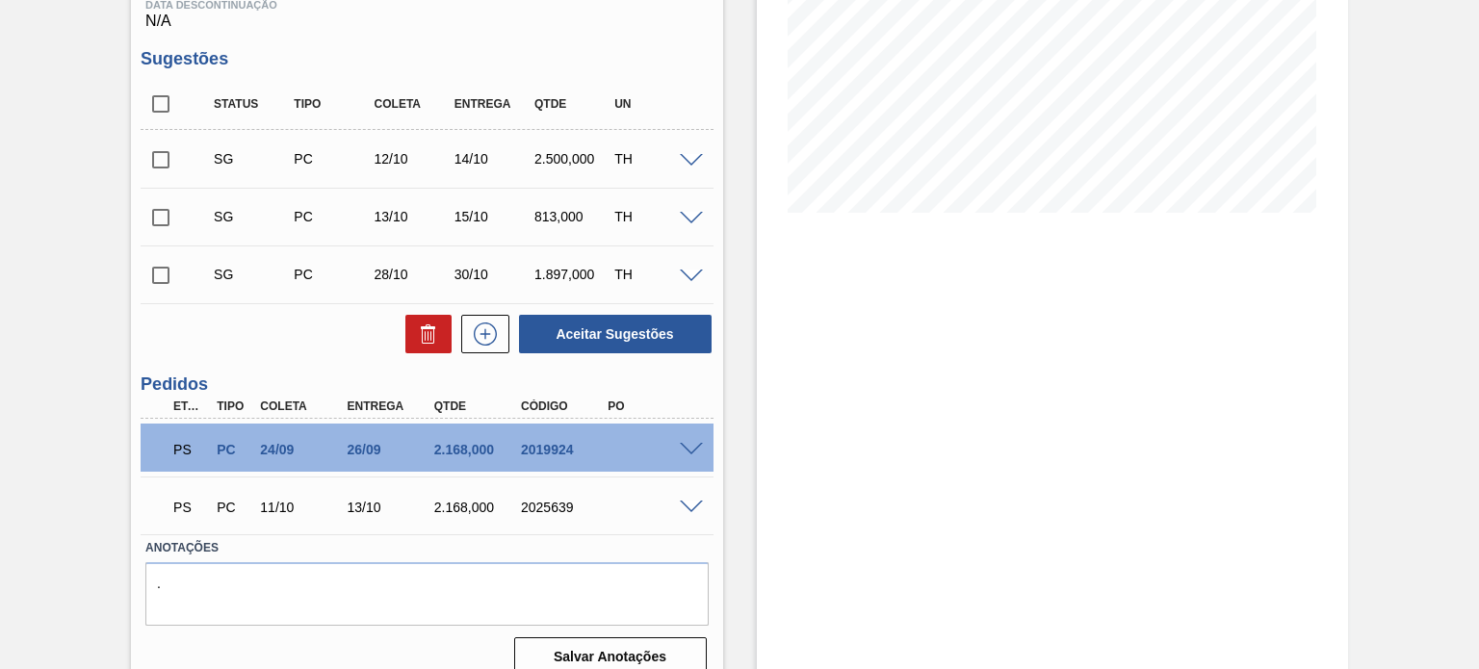
scroll to position [374, 0]
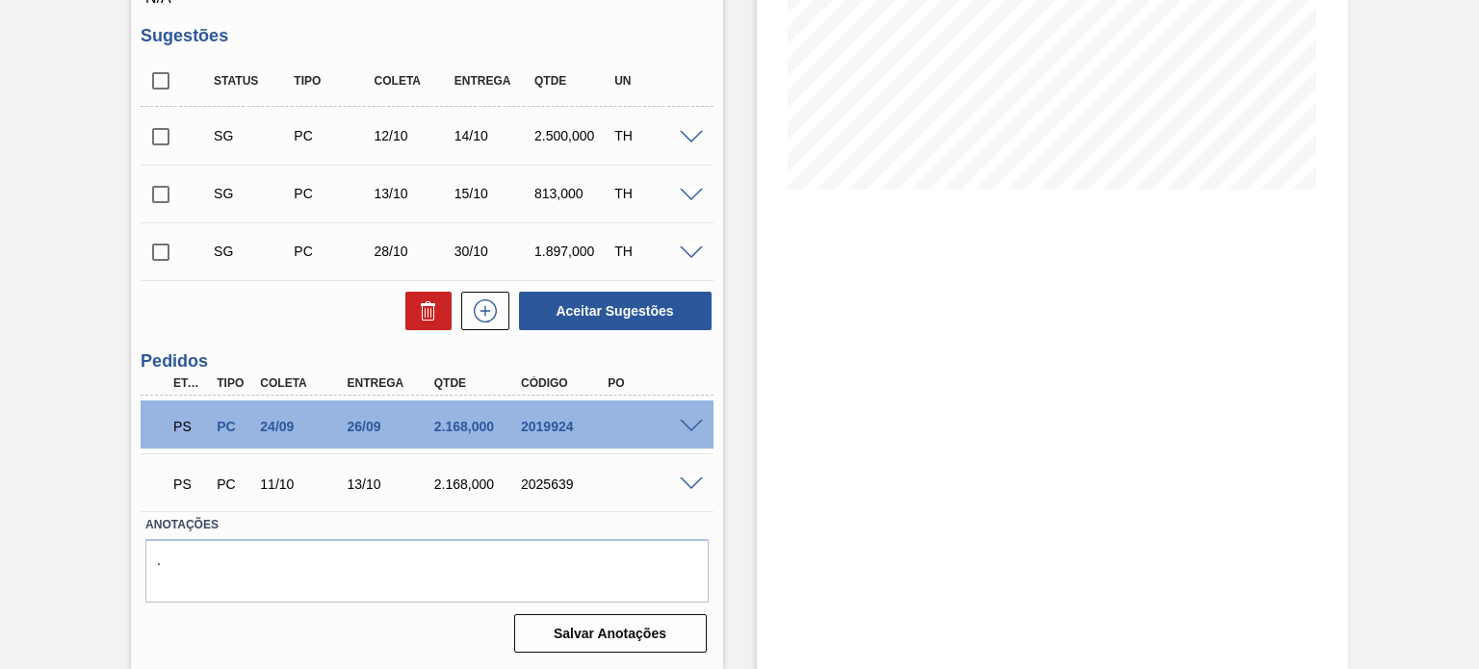
click at [717, 428] on div "Unidade Sapucaia PE MIN 910,508 TH PE MAX 4.982,563 TH Próxima Entrega 26/09 - …" at bounding box center [426, 223] width 591 height 874
click at [699, 420] on span at bounding box center [691, 427] width 23 height 14
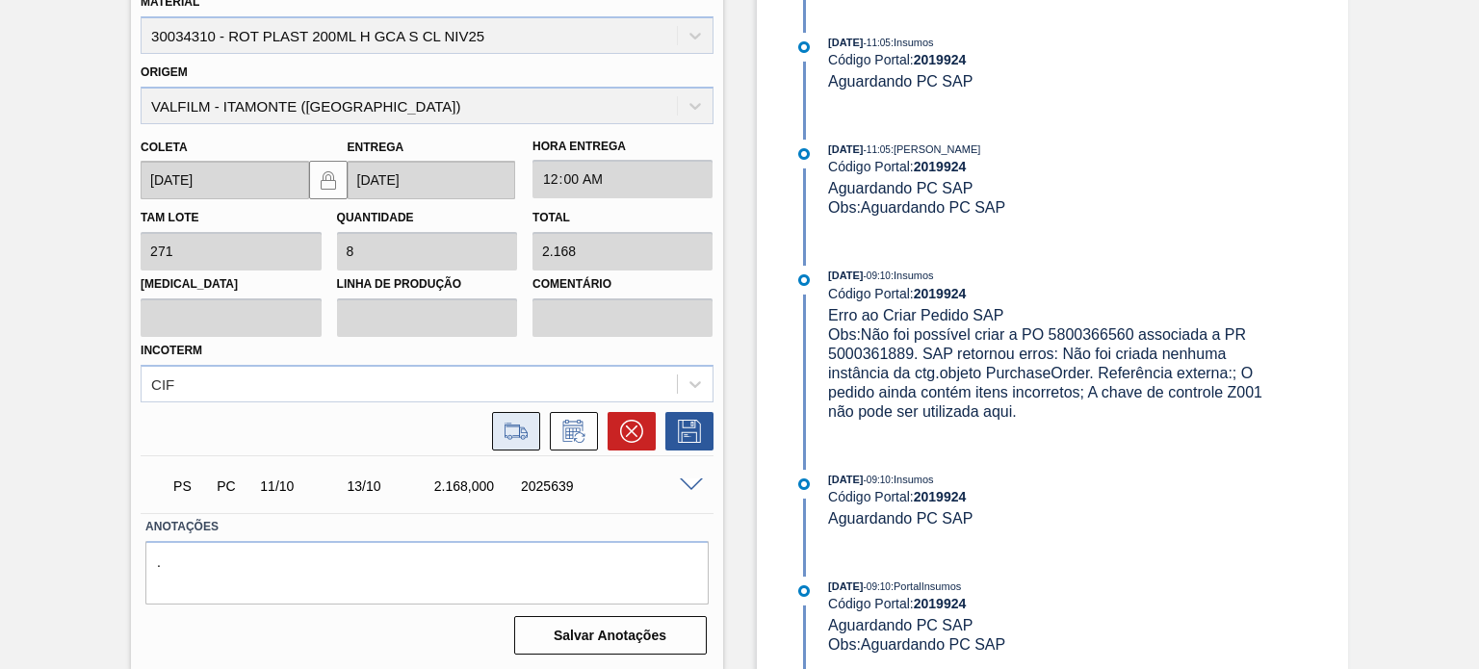
click at [520, 427] on icon at bounding box center [516, 431] width 31 height 23
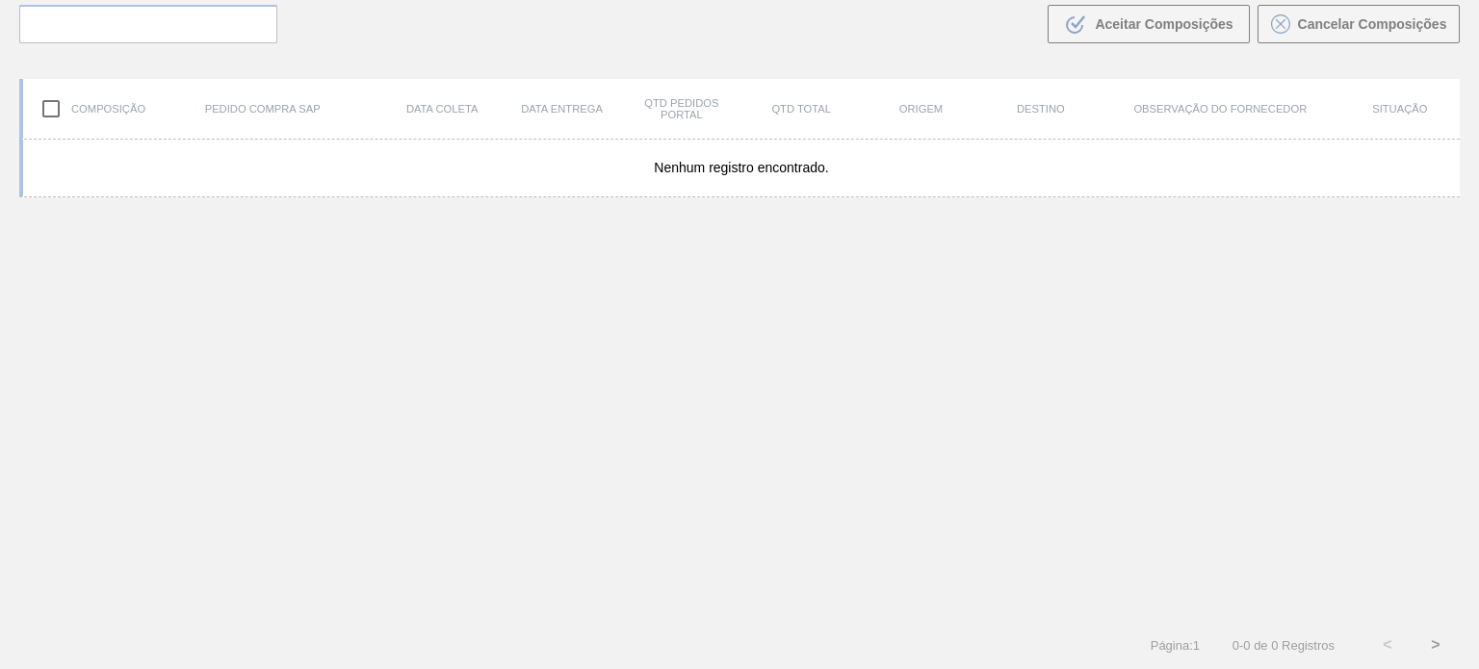
scroll to position [139, 0]
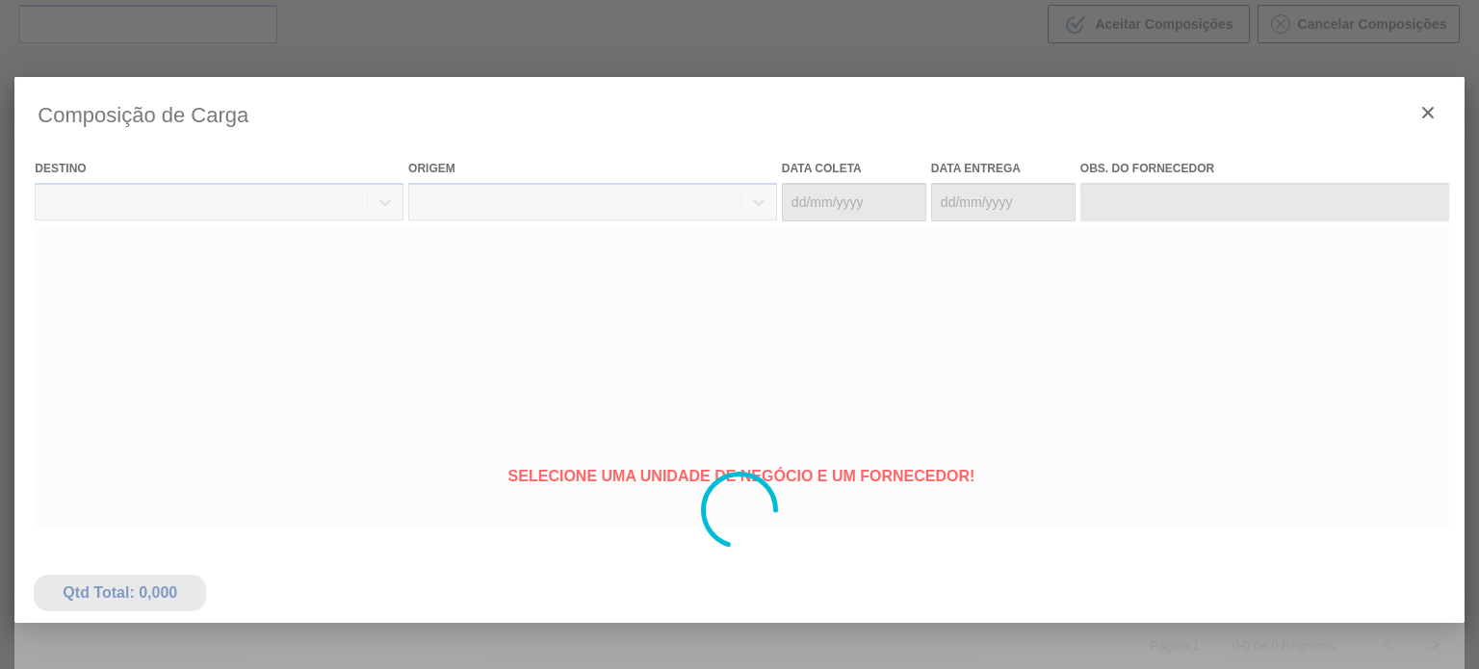
type coleta "24/09/2025"
type entrega "26/09/2025"
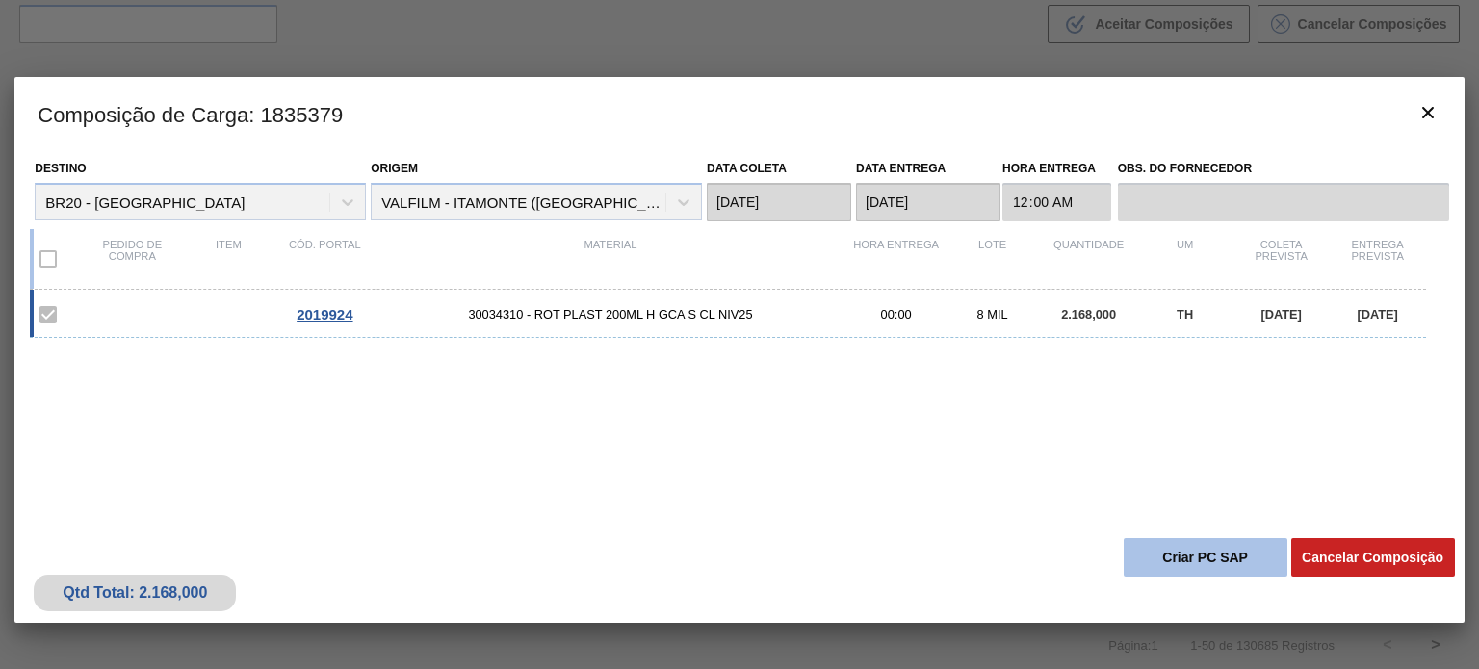
click at [1158, 548] on button "Criar PC SAP" at bounding box center [1206, 557] width 164 height 39
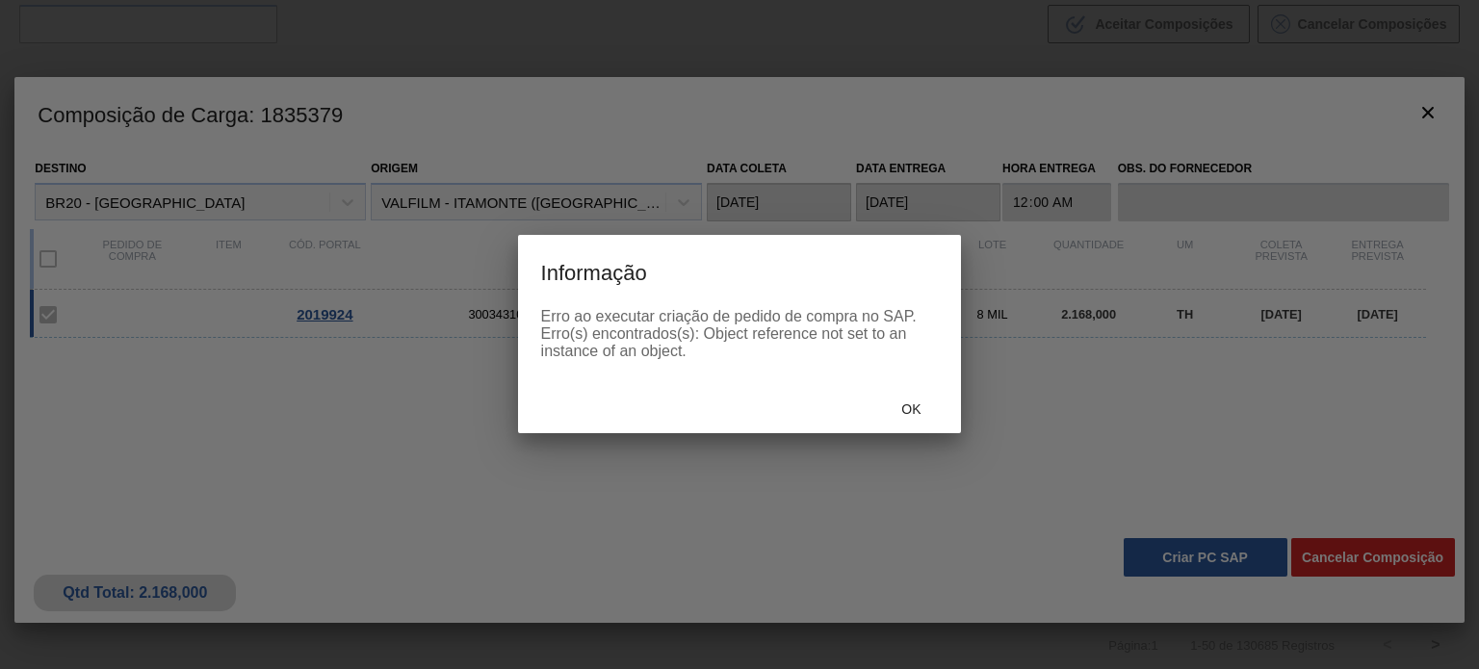
click at [902, 399] on div "Ok" at bounding box center [911, 409] width 85 height 36
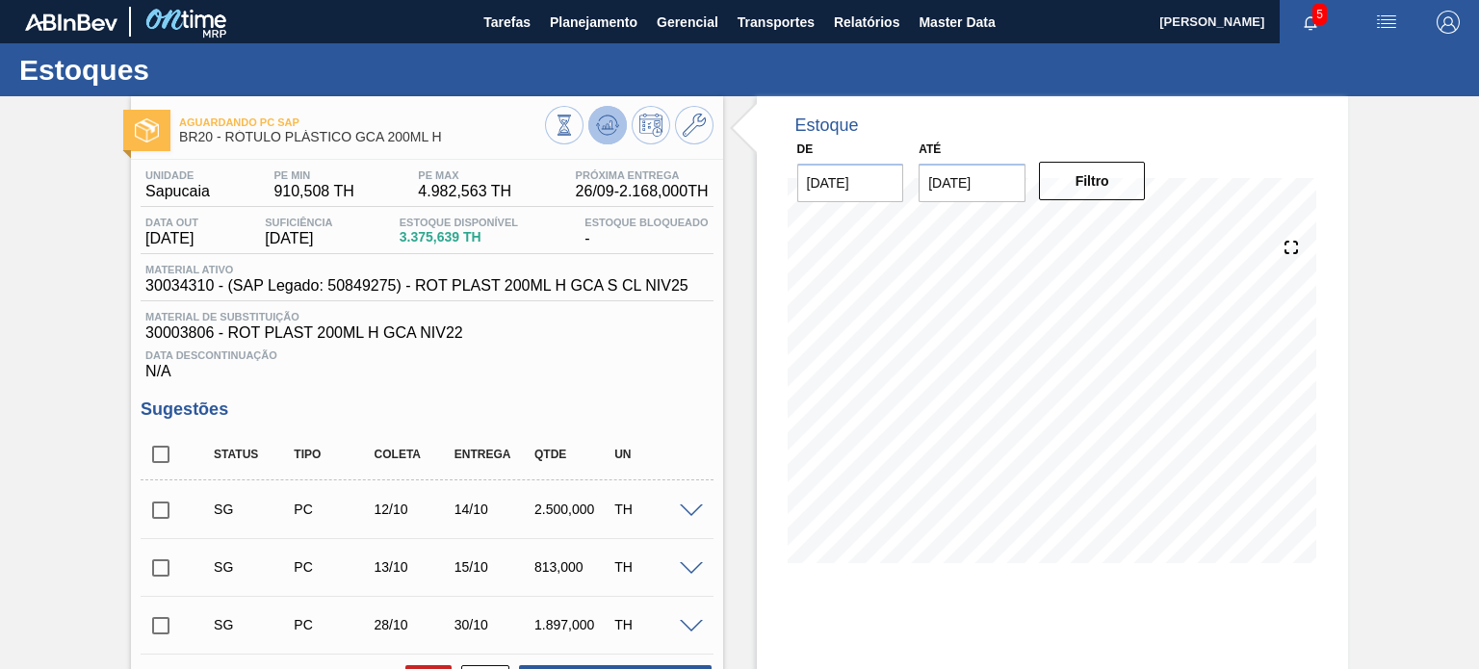
click at [601, 134] on icon at bounding box center [607, 125] width 23 height 23
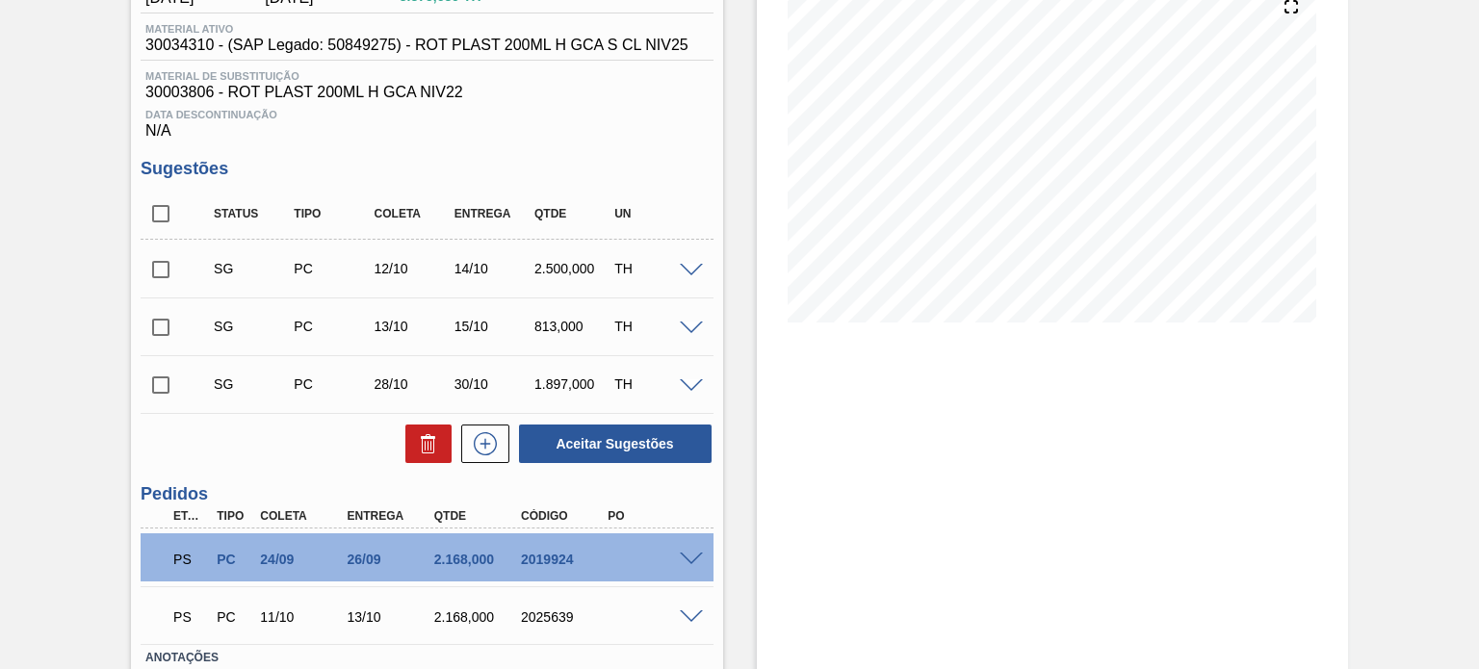
scroll to position [374, 0]
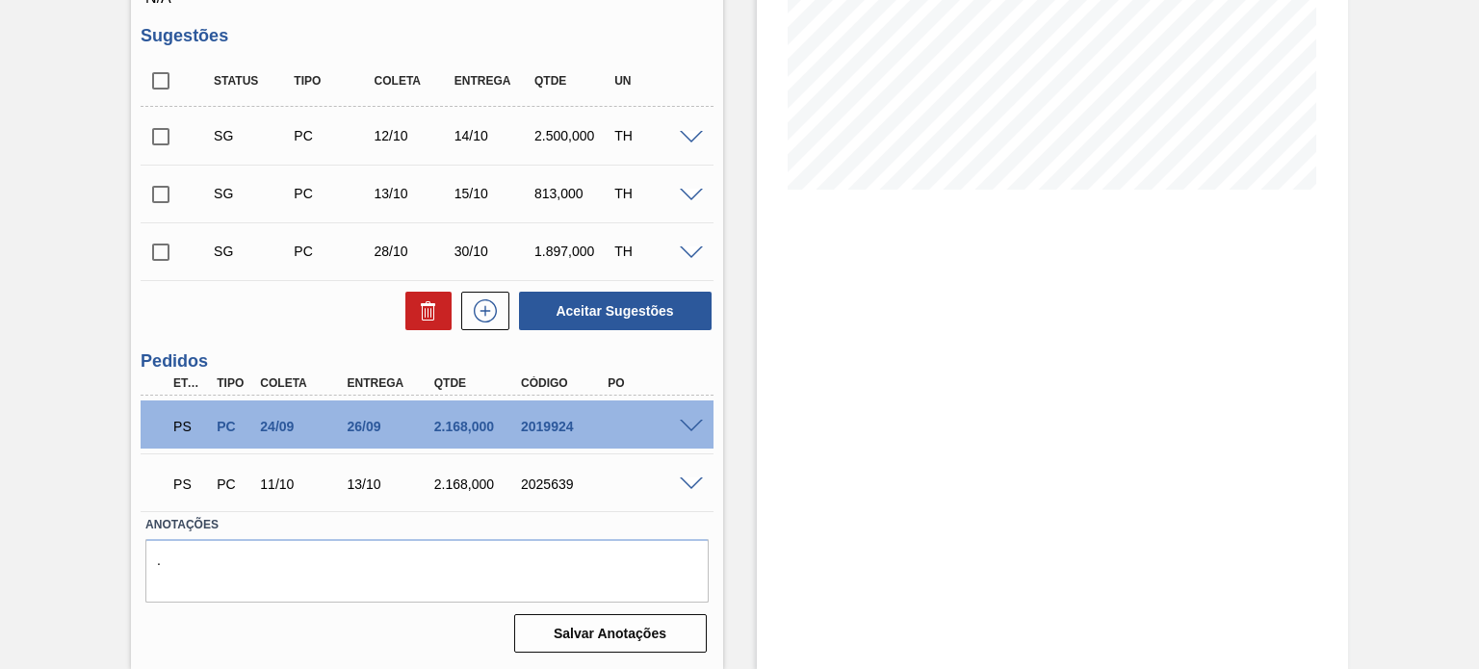
click at [697, 427] on span at bounding box center [691, 427] width 23 height 14
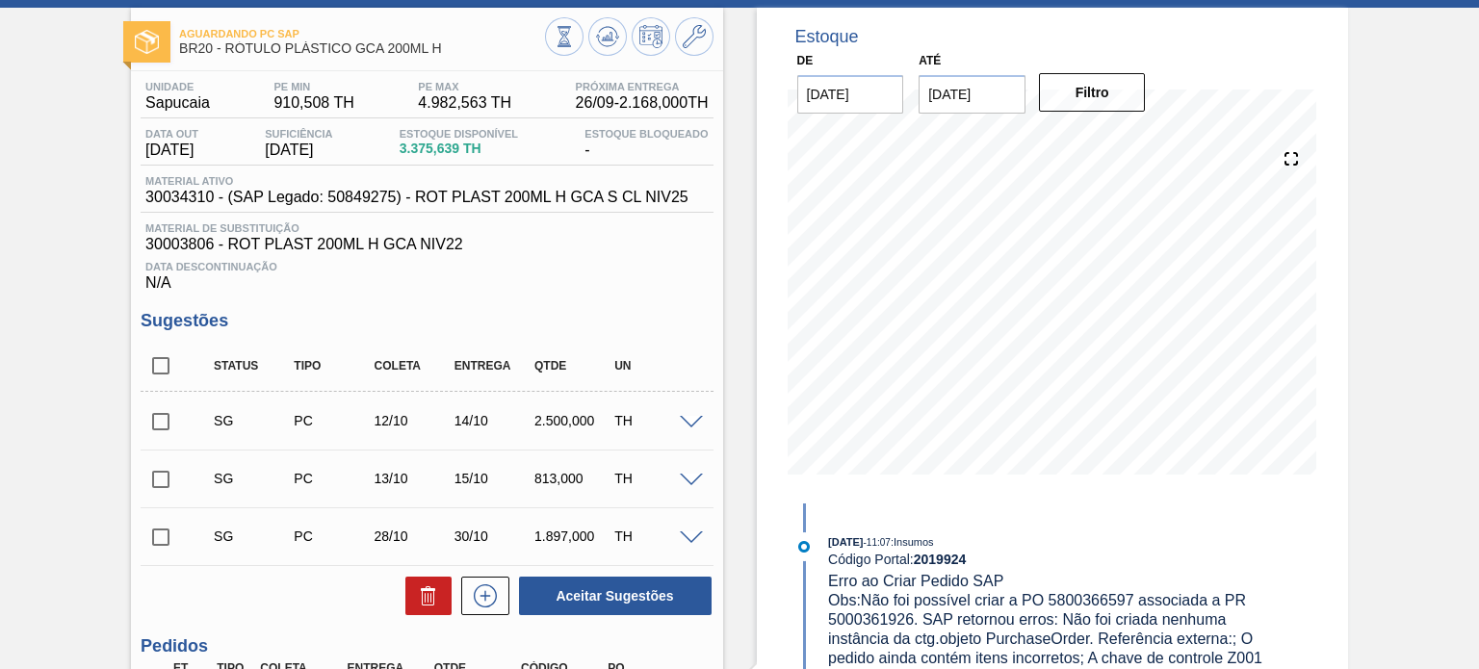
scroll to position [0, 0]
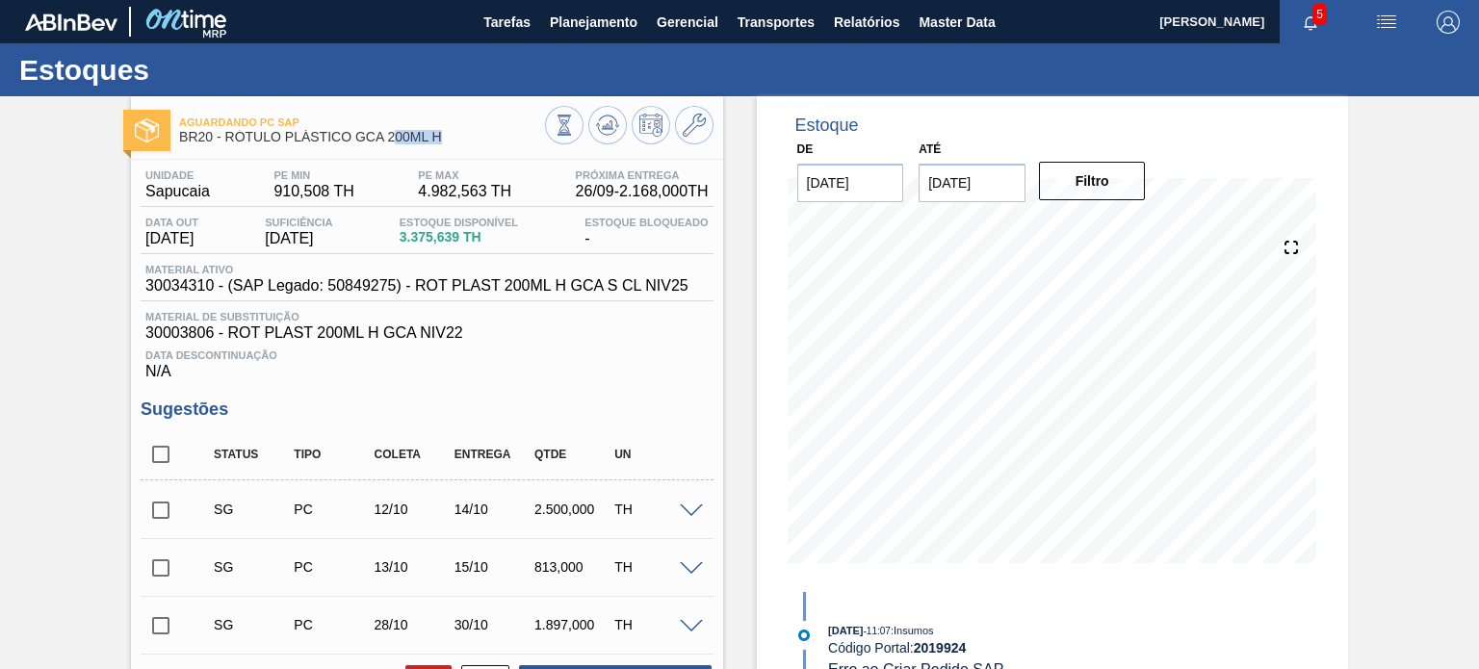
drag, startPoint x: 452, startPoint y: 142, endPoint x: 372, endPoint y: 145, distance: 80.0
click at [373, 144] on div "Aguardando PC SAP BR20 - RÓTULO PLÁSTICO GCA 200ML H" at bounding box center [361, 130] width 365 height 43
click at [537, 277] on span "30034310 - (SAP Legado: 50849275) - ROT PLAST 200ML H GCA S CL NIV25" at bounding box center [416, 285] width 543 height 17
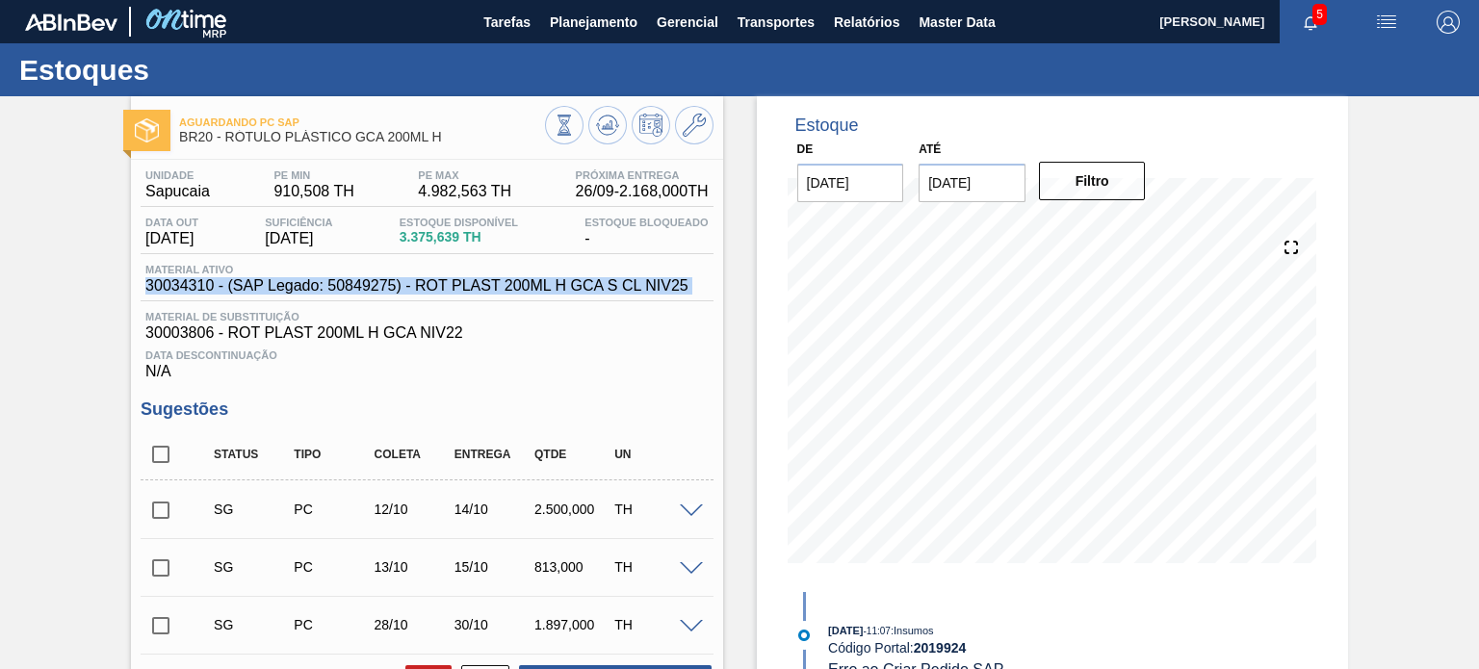
click at [537, 277] on span "30034310 - (SAP Legado: 50849275) - ROT PLAST 200ML H GCA S CL NIV25" at bounding box center [416, 285] width 543 height 17
copy span "30034310 - (SAP Legado: 50849275) - ROT PLAST 200ML H GCA S CL NIV25"
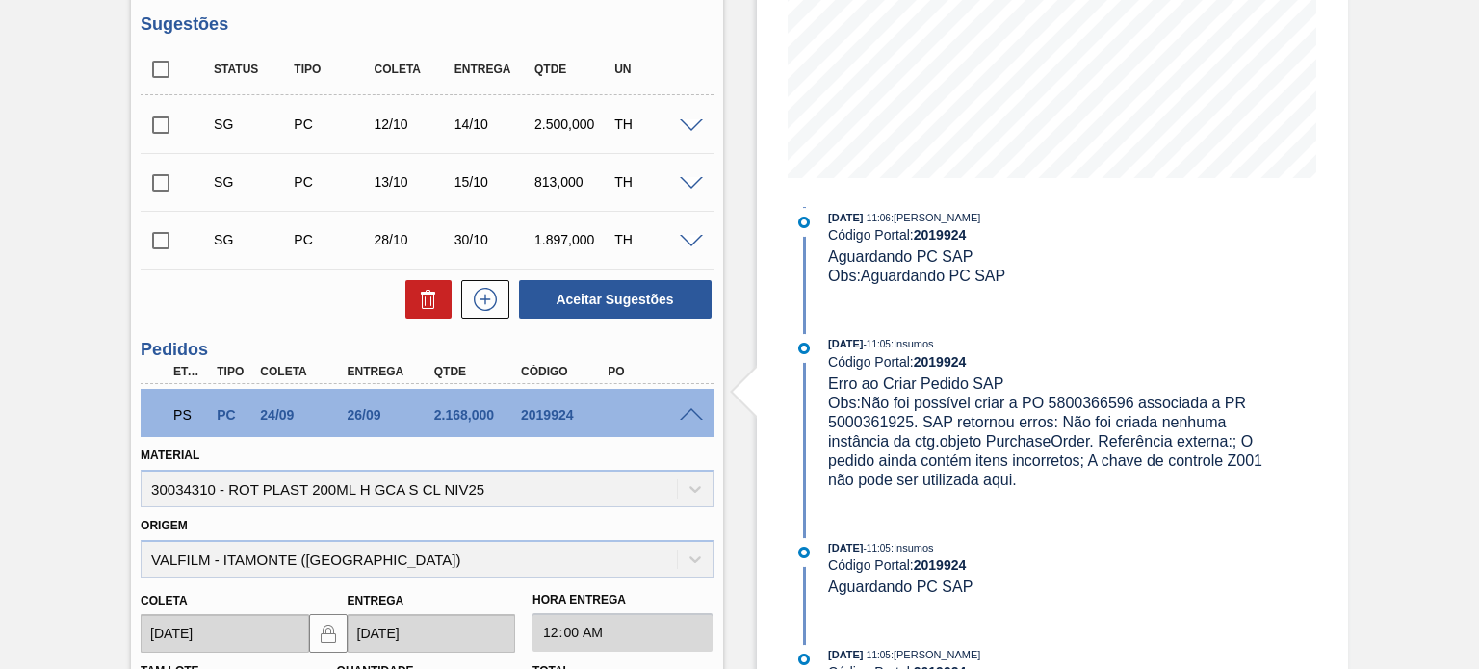
scroll to position [482, 0]
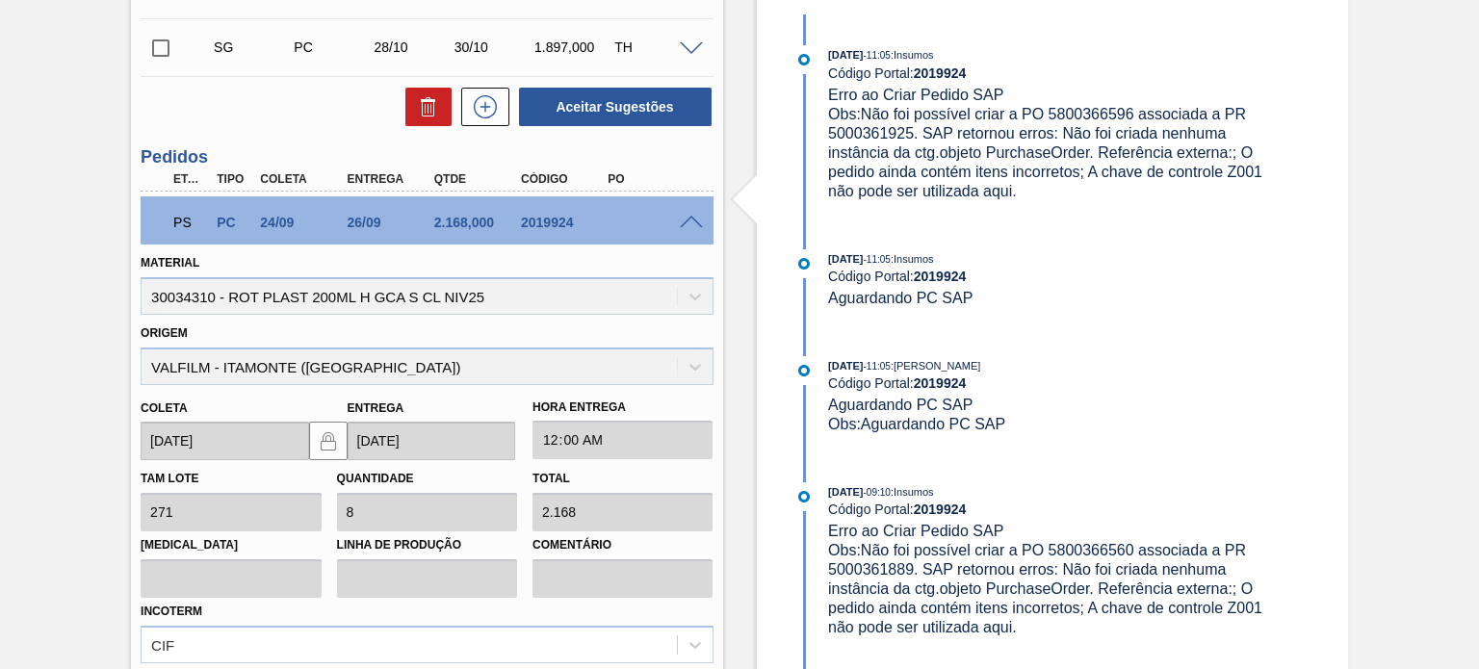
click at [680, 224] on span at bounding box center [691, 223] width 23 height 14
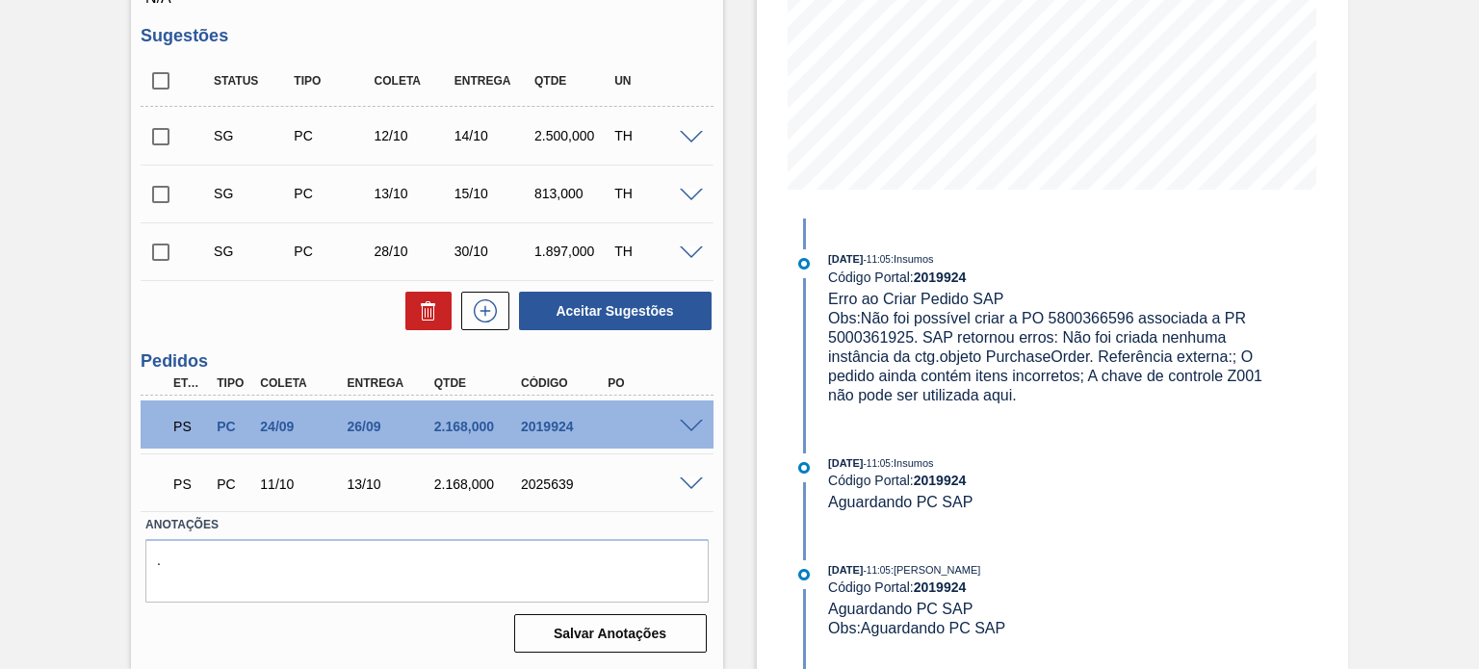
click at [690, 497] on div "PS PC 11/10 13/10 2.168,000 2025639" at bounding box center [427, 482] width 572 height 48
click at [690, 484] on span at bounding box center [691, 485] width 23 height 14
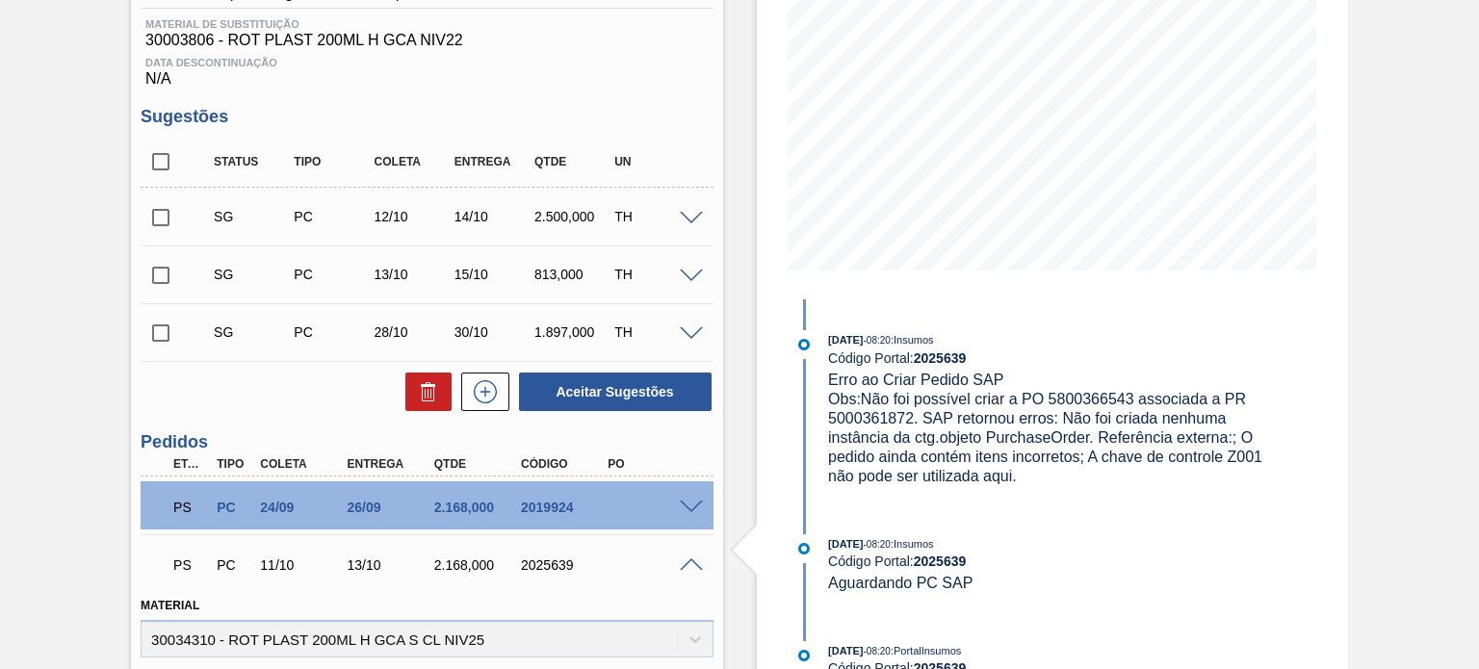
scroll to position [96, 0]
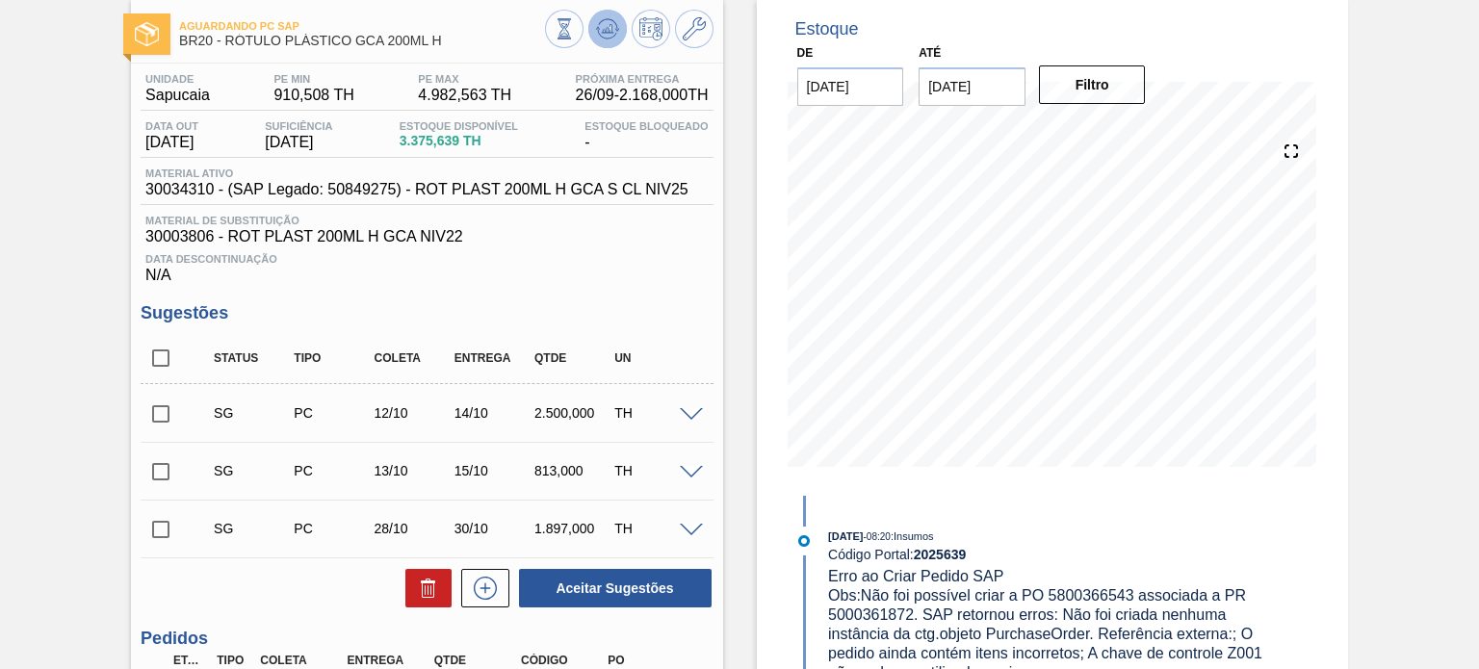
click at [603, 26] on icon at bounding box center [607, 28] width 23 height 23
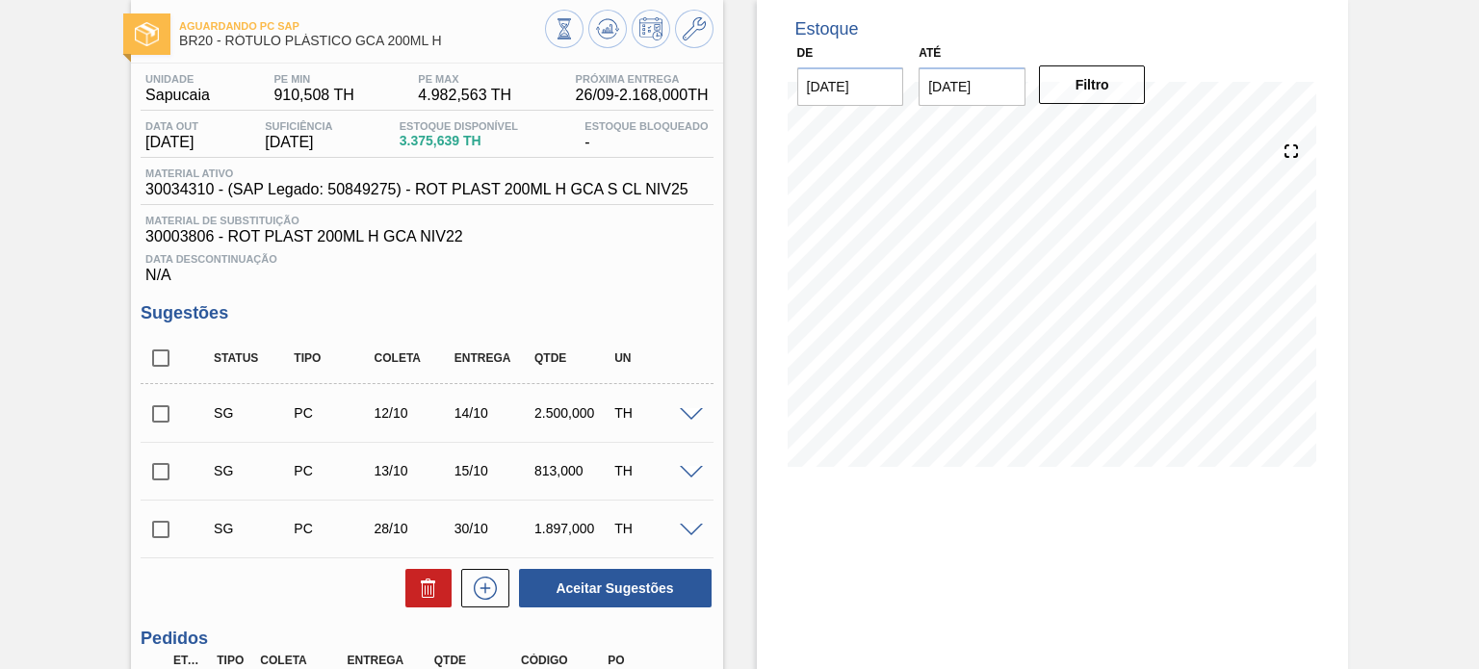
scroll to position [374, 0]
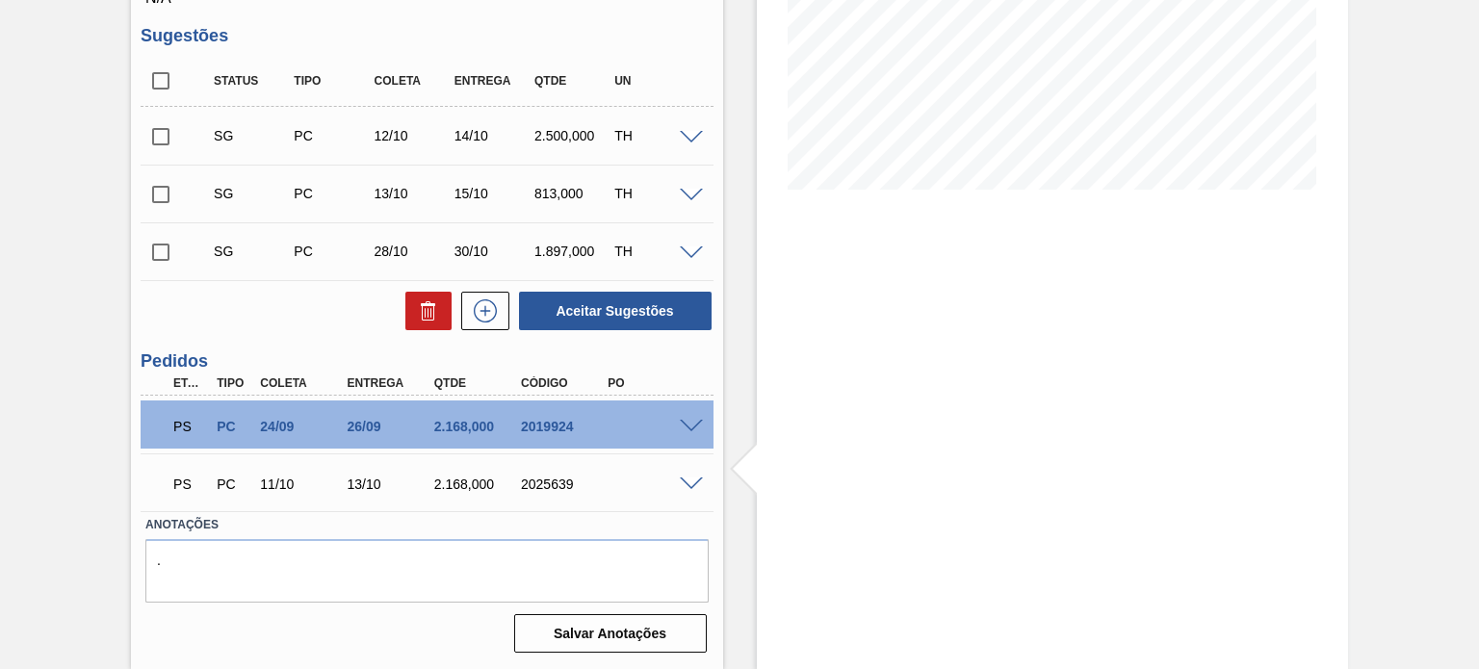
click at [694, 425] on span at bounding box center [691, 427] width 23 height 14
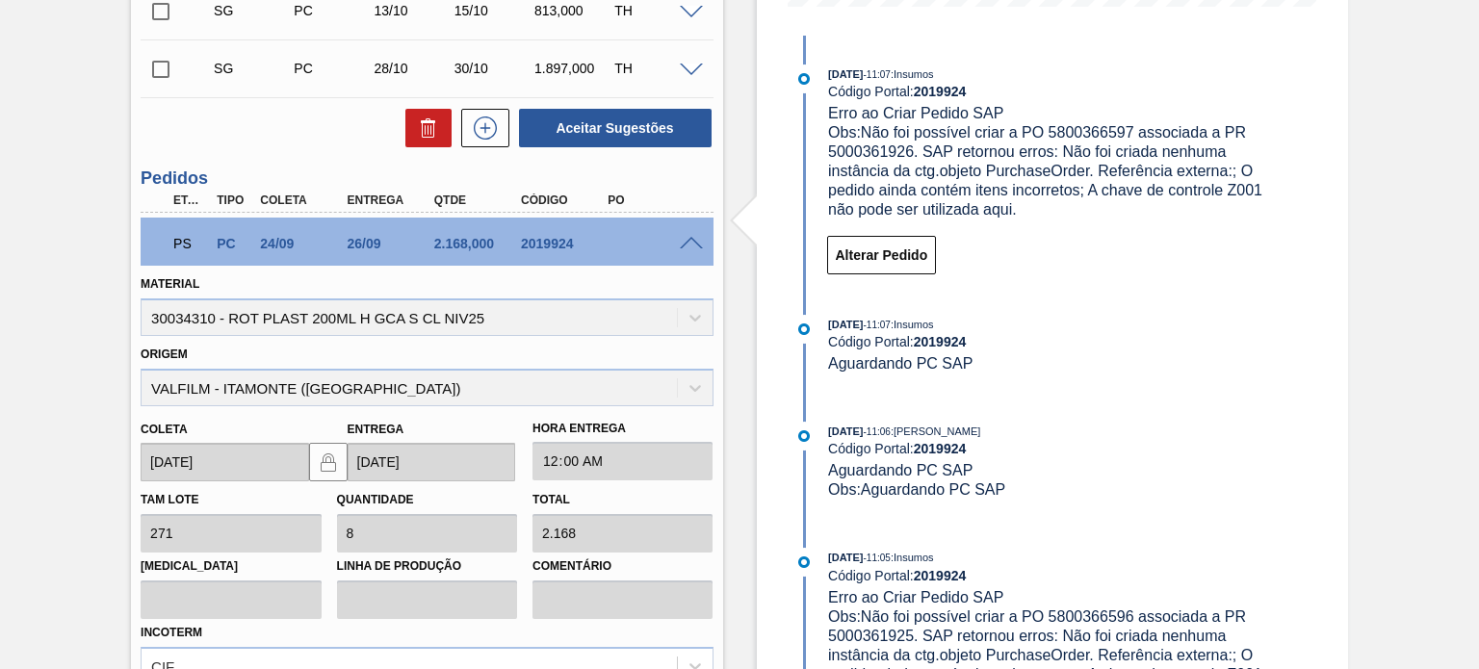
scroll to position [550, 0]
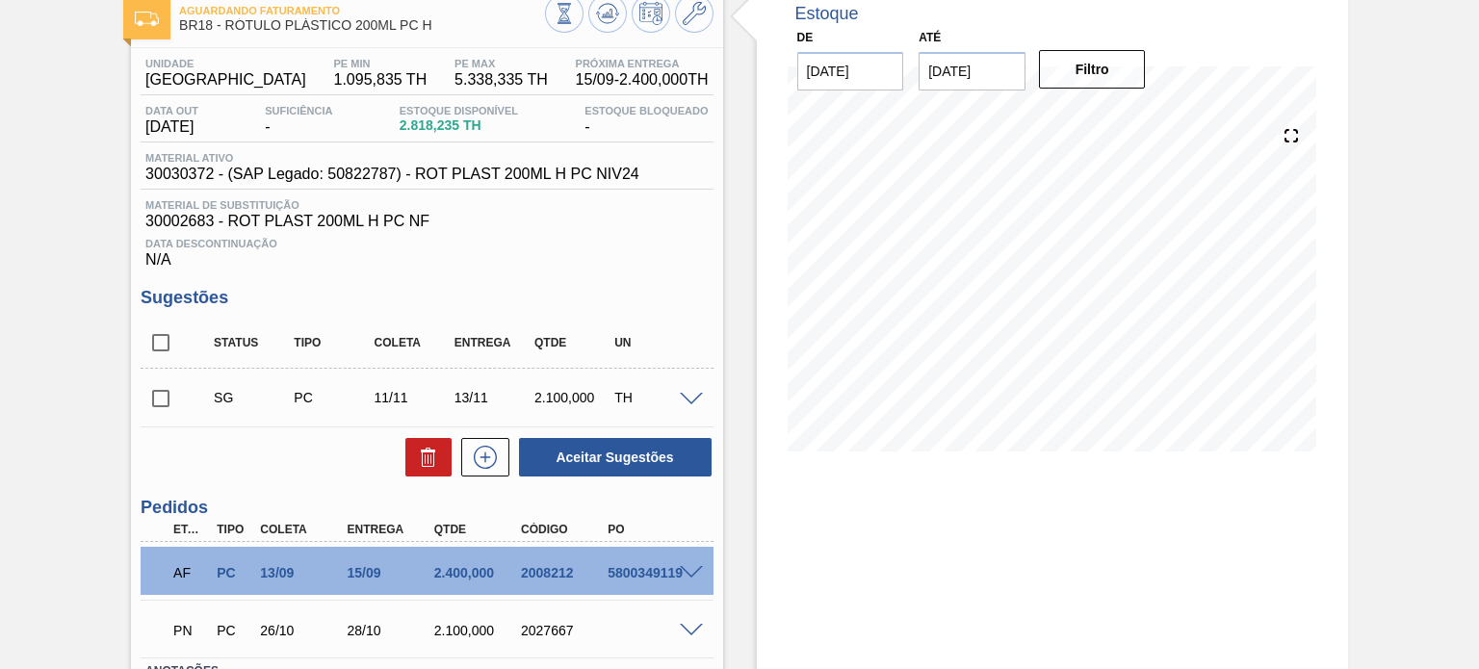
scroll to position [258, 0]
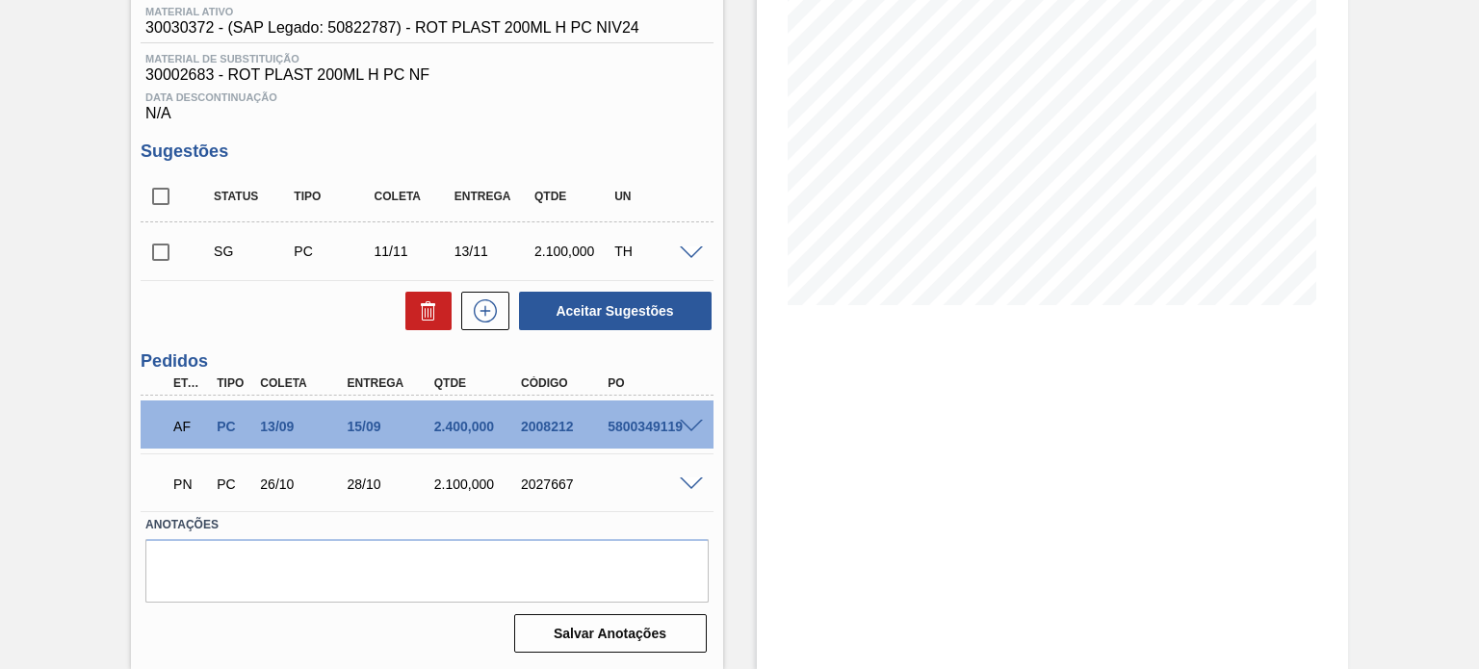
click at [687, 481] on span at bounding box center [691, 485] width 23 height 14
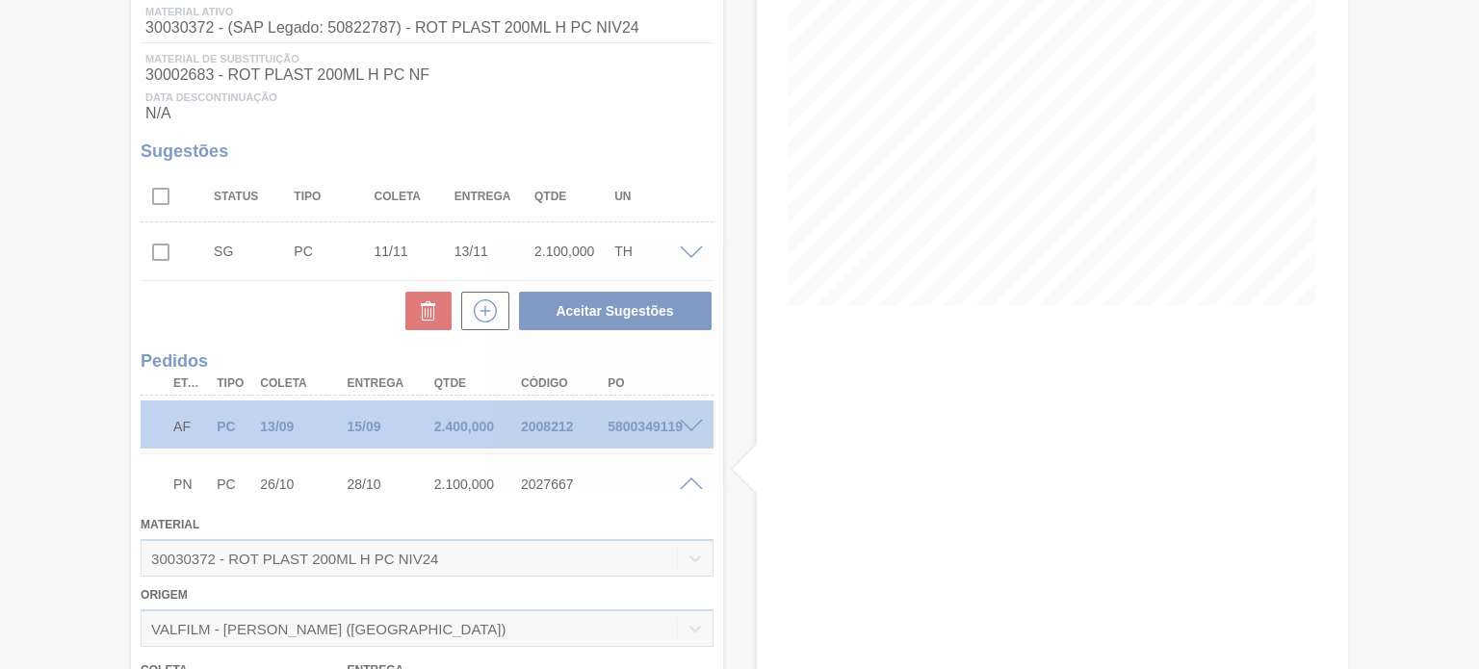
click at [689, 483] on div at bounding box center [739, 334] width 1479 height 669
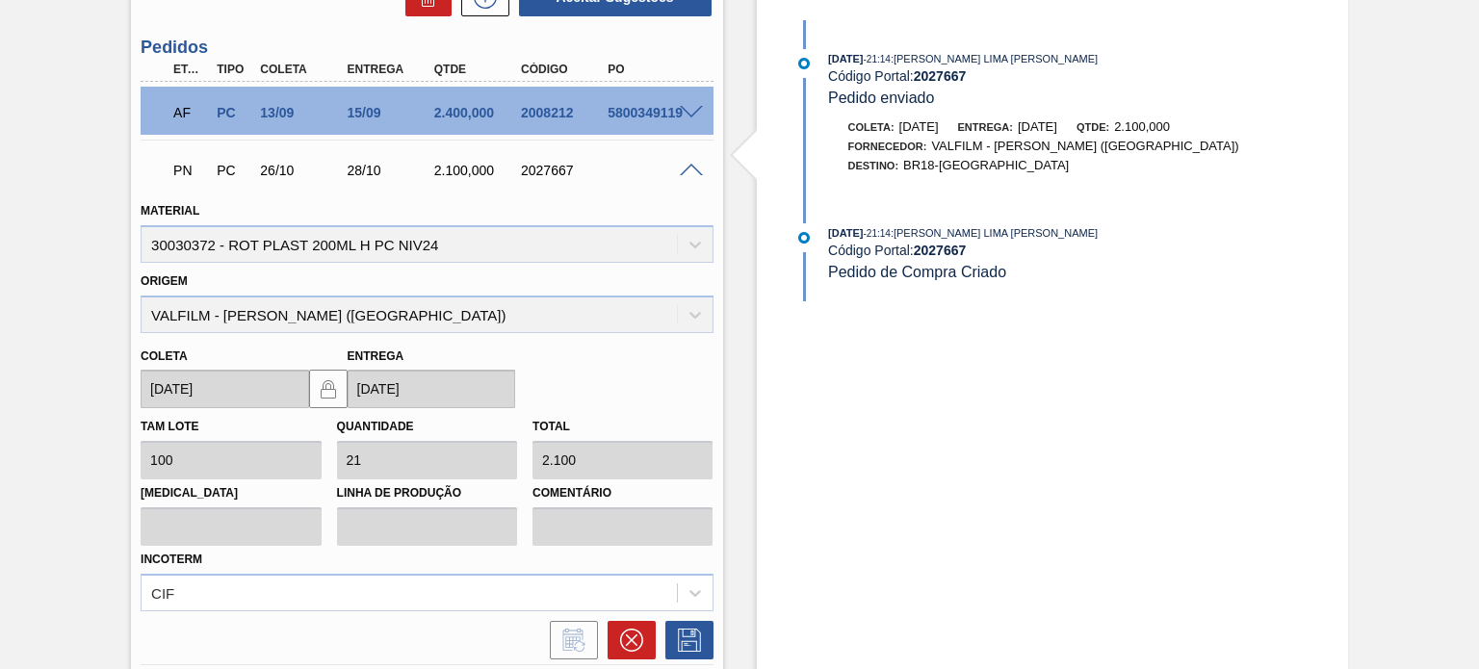
scroll to position [434, 0]
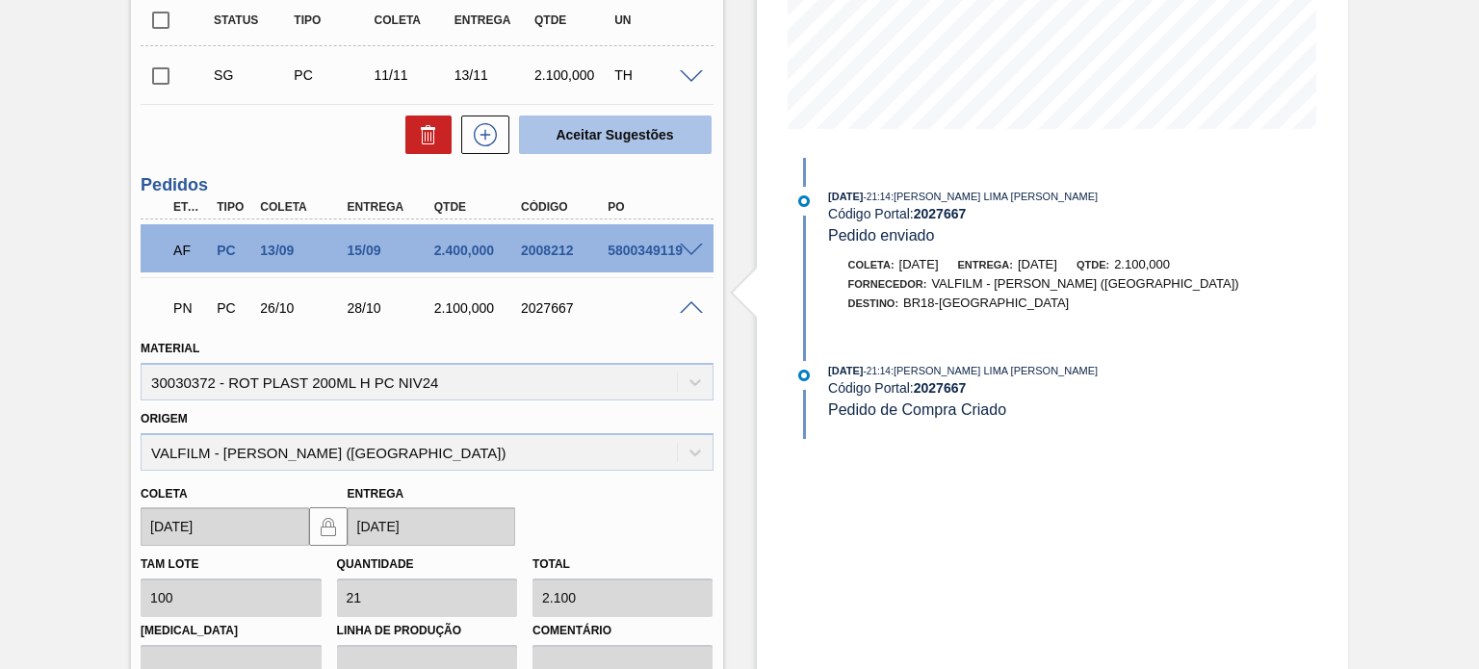
click at [681, 303] on span at bounding box center [691, 308] width 23 height 14
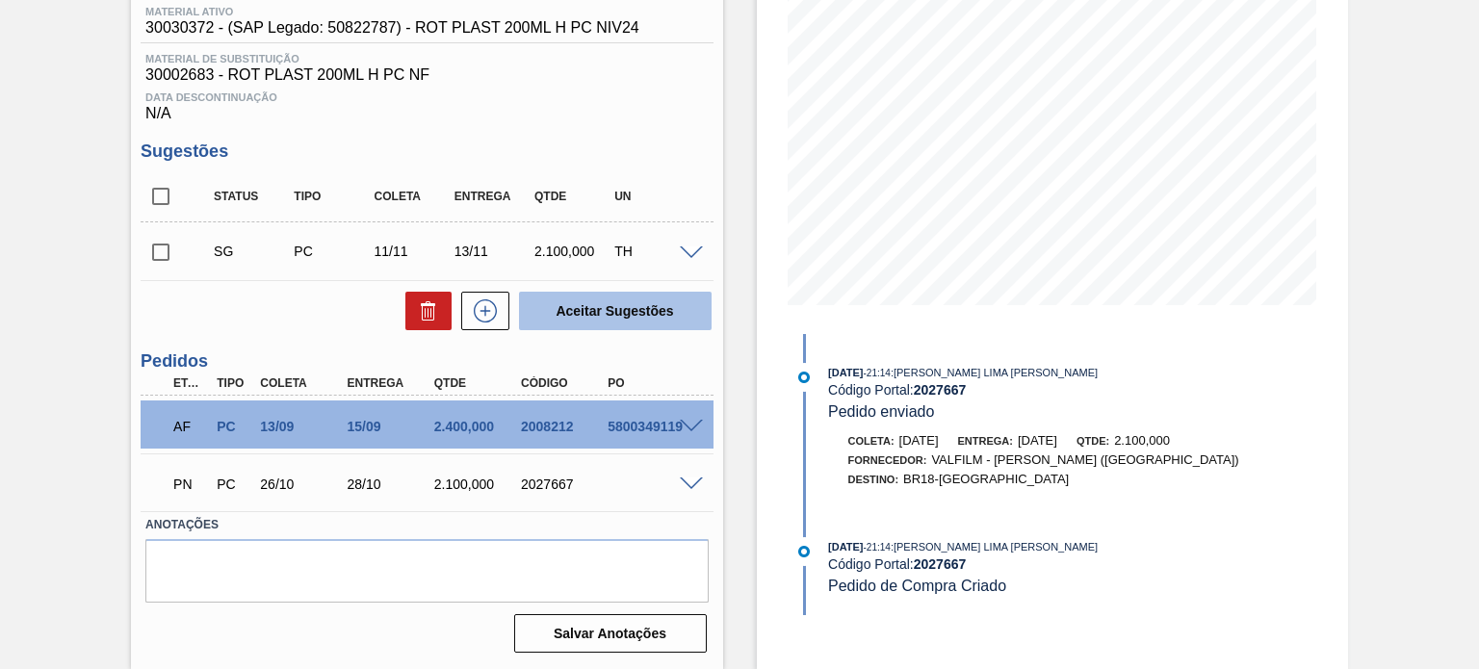
scroll to position [258, 0]
click at [689, 427] on span at bounding box center [691, 427] width 23 height 14
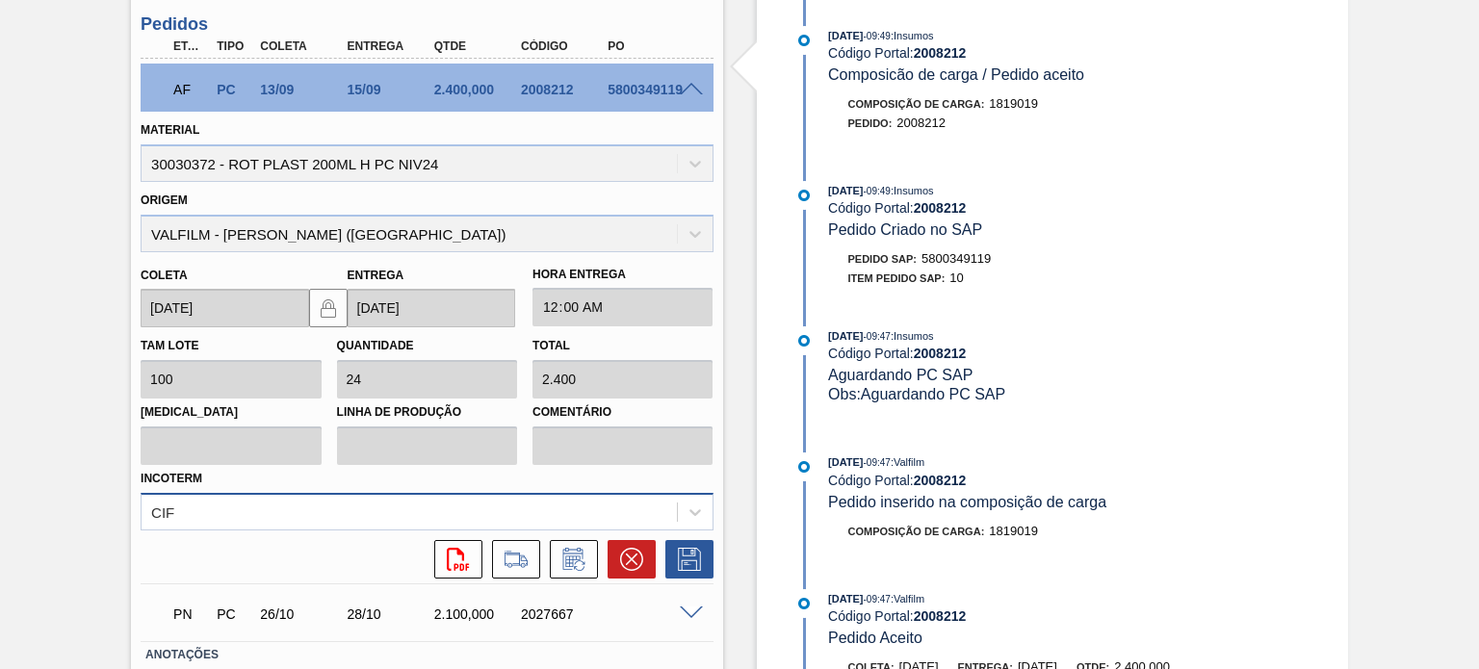
scroll to position [723, 0]
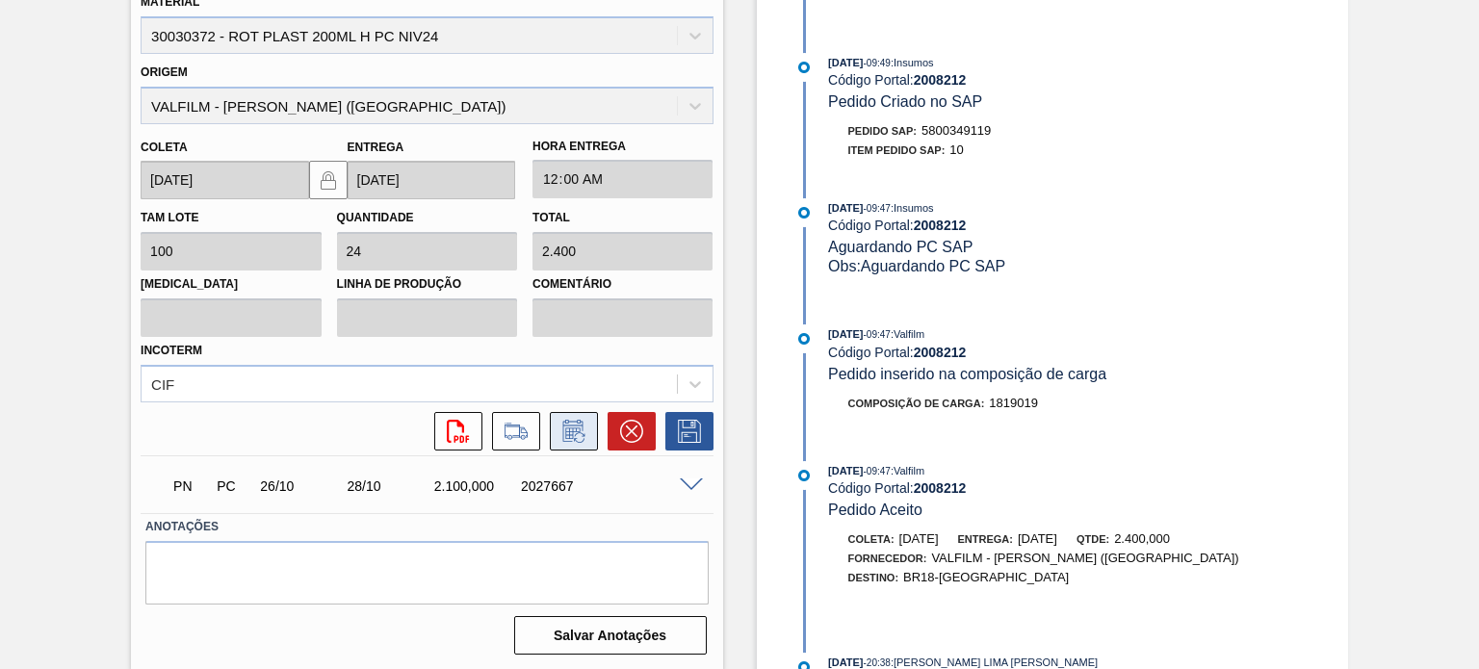
click at [570, 428] on icon at bounding box center [574, 431] width 31 height 23
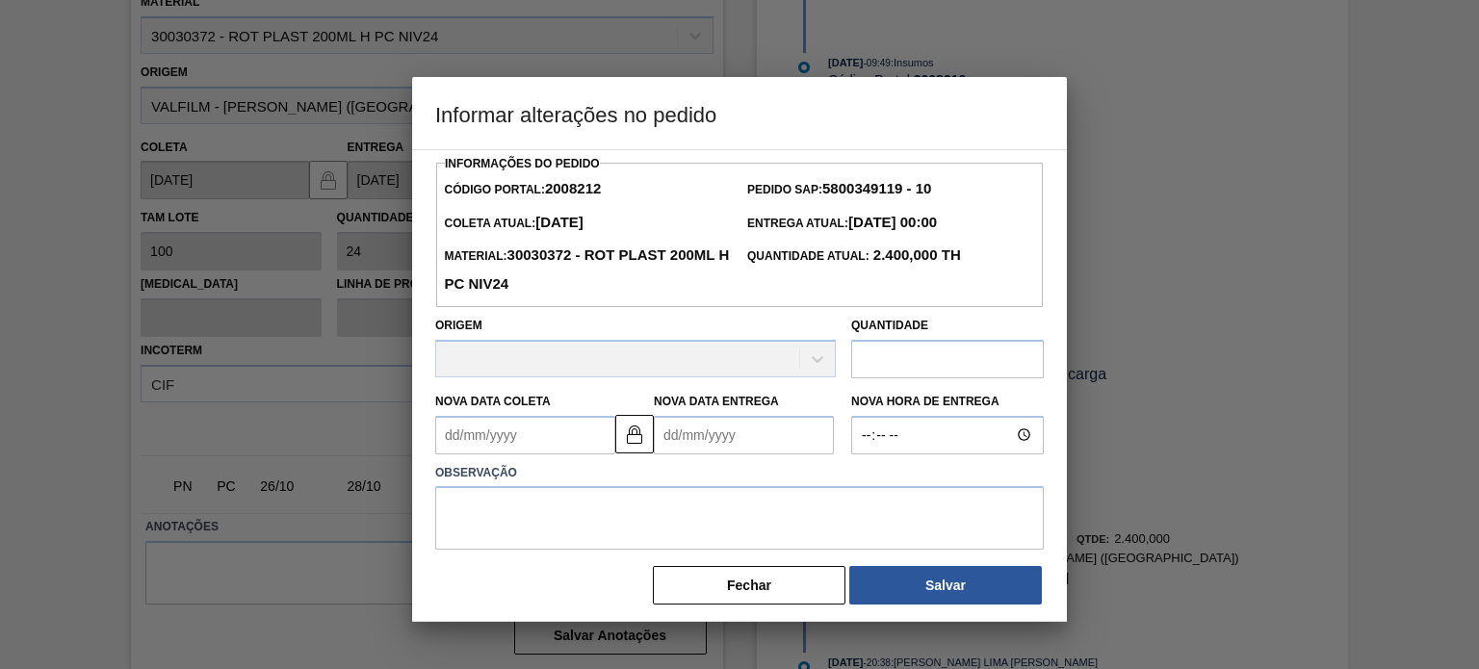
click at [547, 446] on Coleta2008212 "Nova Data Coleta" at bounding box center [525, 435] width 180 height 39
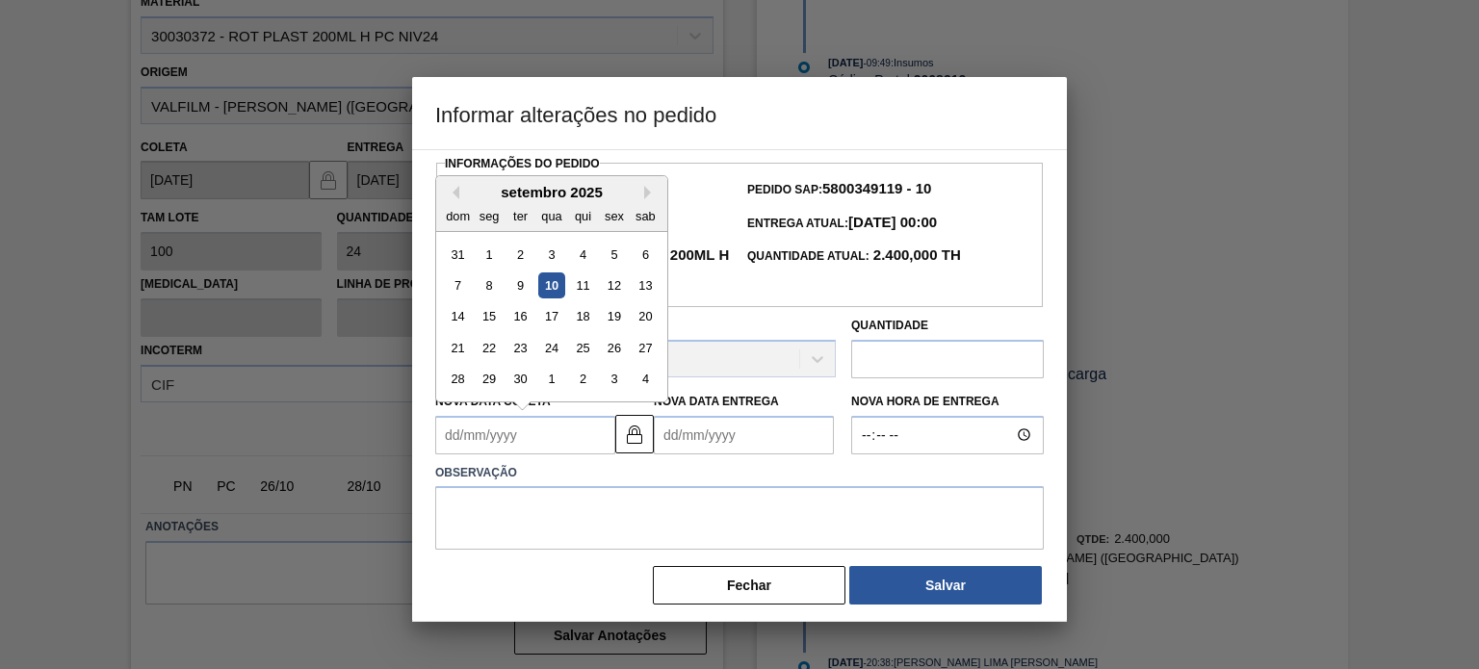
click at [693, 438] on Entrega2008212 "Nova Data Entrega" at bounding box center [744, 435] width 180 height 39
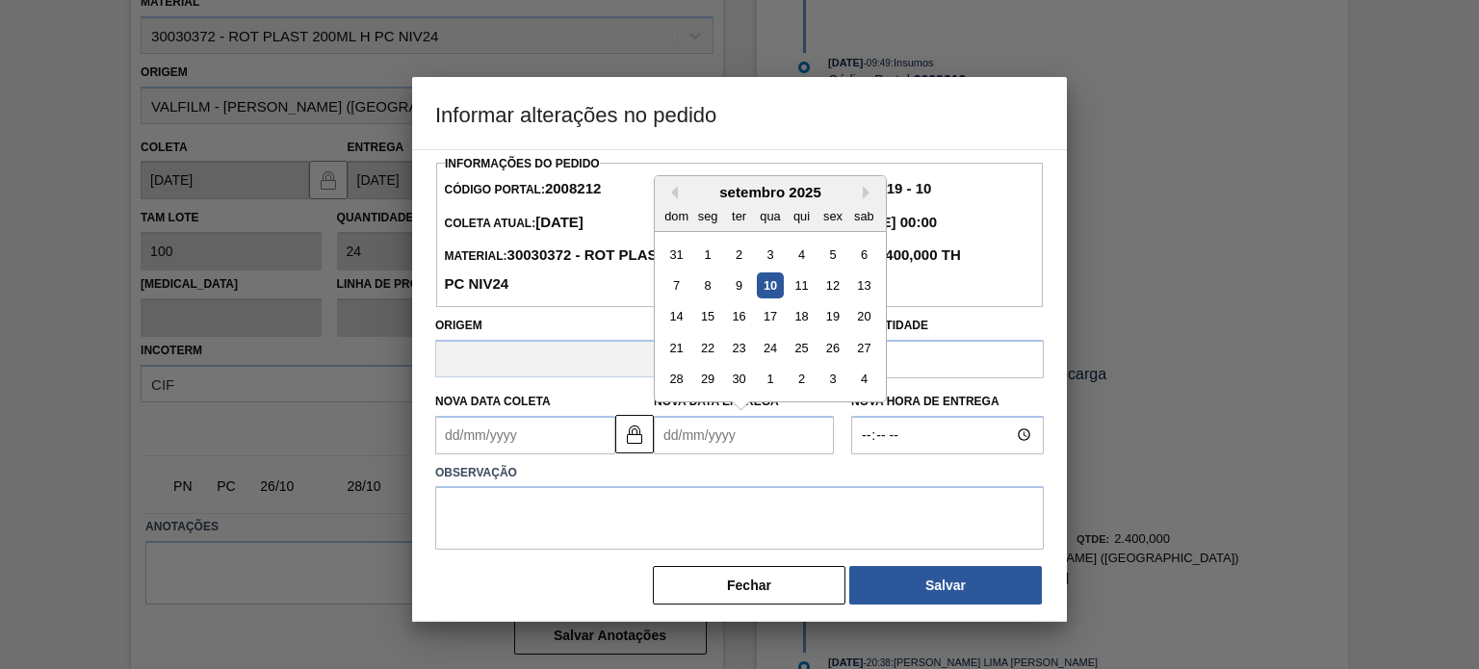
type Coleta2008212 "31/08/2025"
type Entrega2008212 "2"
type Coleta2008212 "23/09/2025"
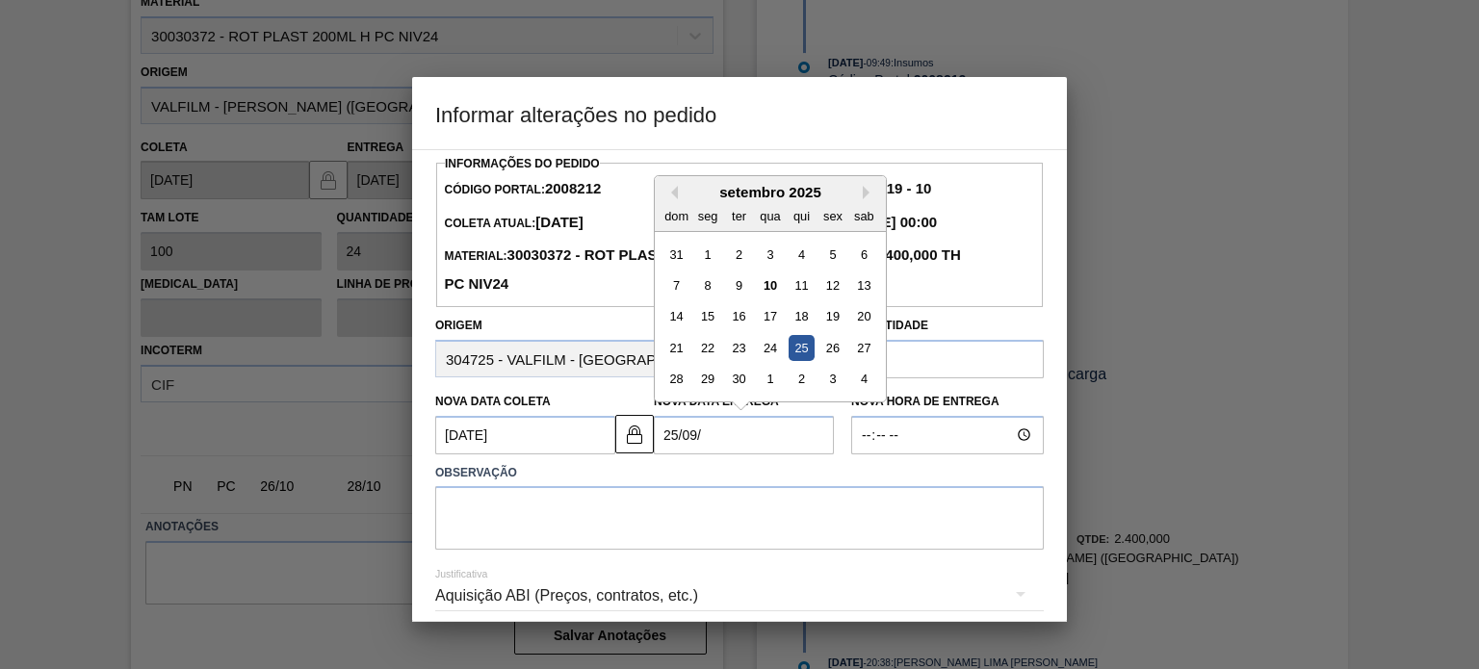
type Entrega2008212 "25/09/2"
type Coleta2008212 "23/09/2020"
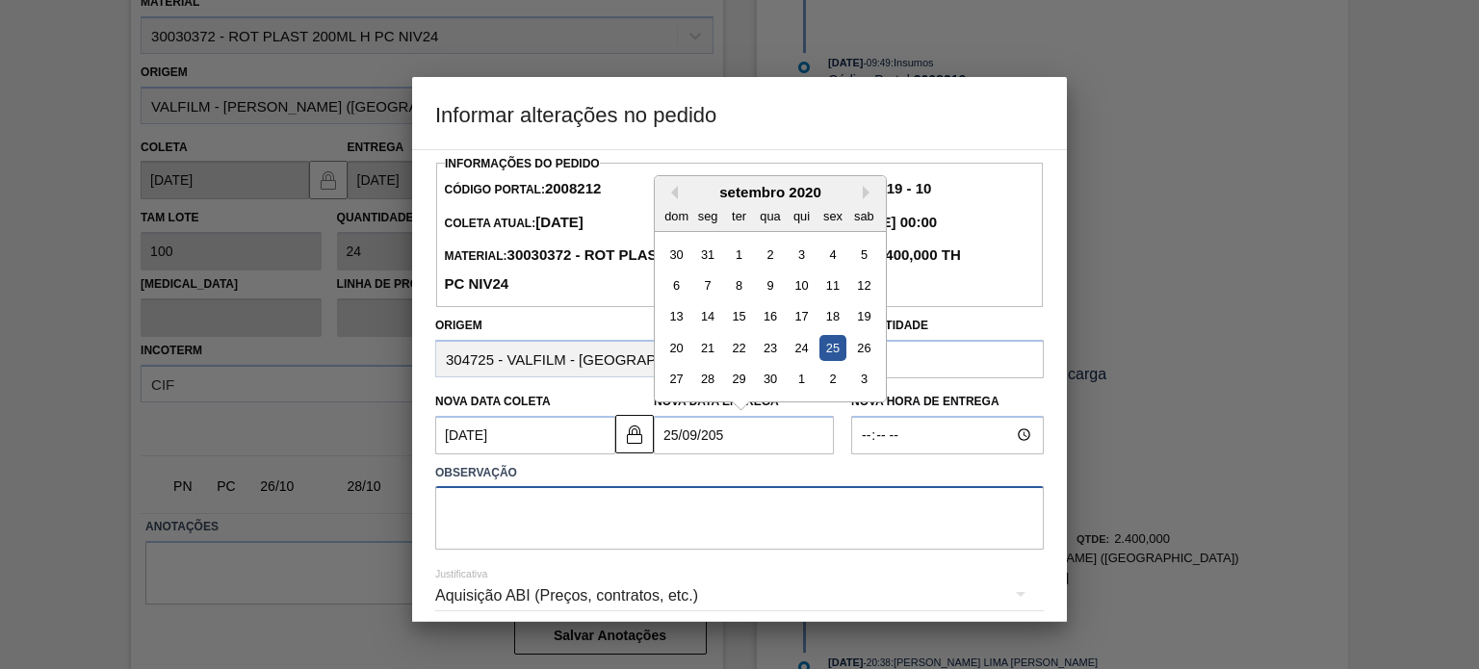
type Entrega2008212 "25/09/2020"
click at [558, 515] on textarea at bounding box center [739, 518] width 609 height 64
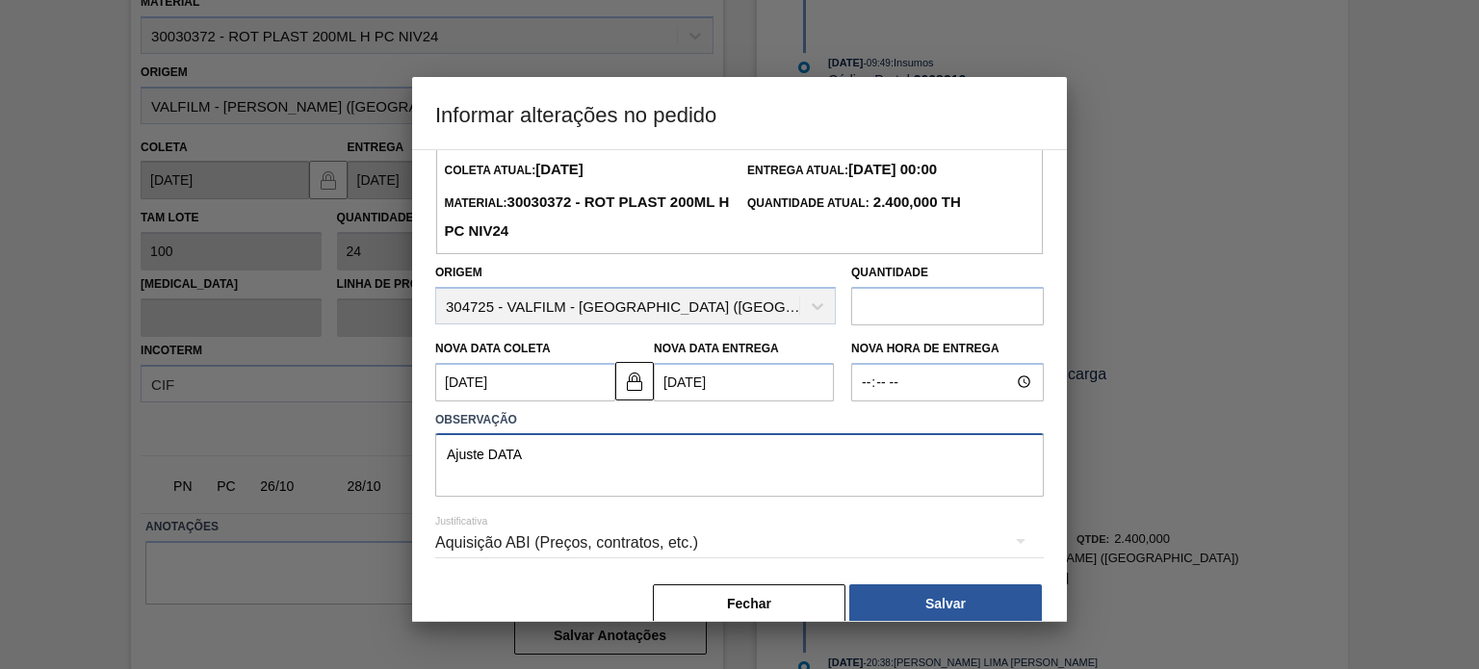
scroll to position [81, 0]
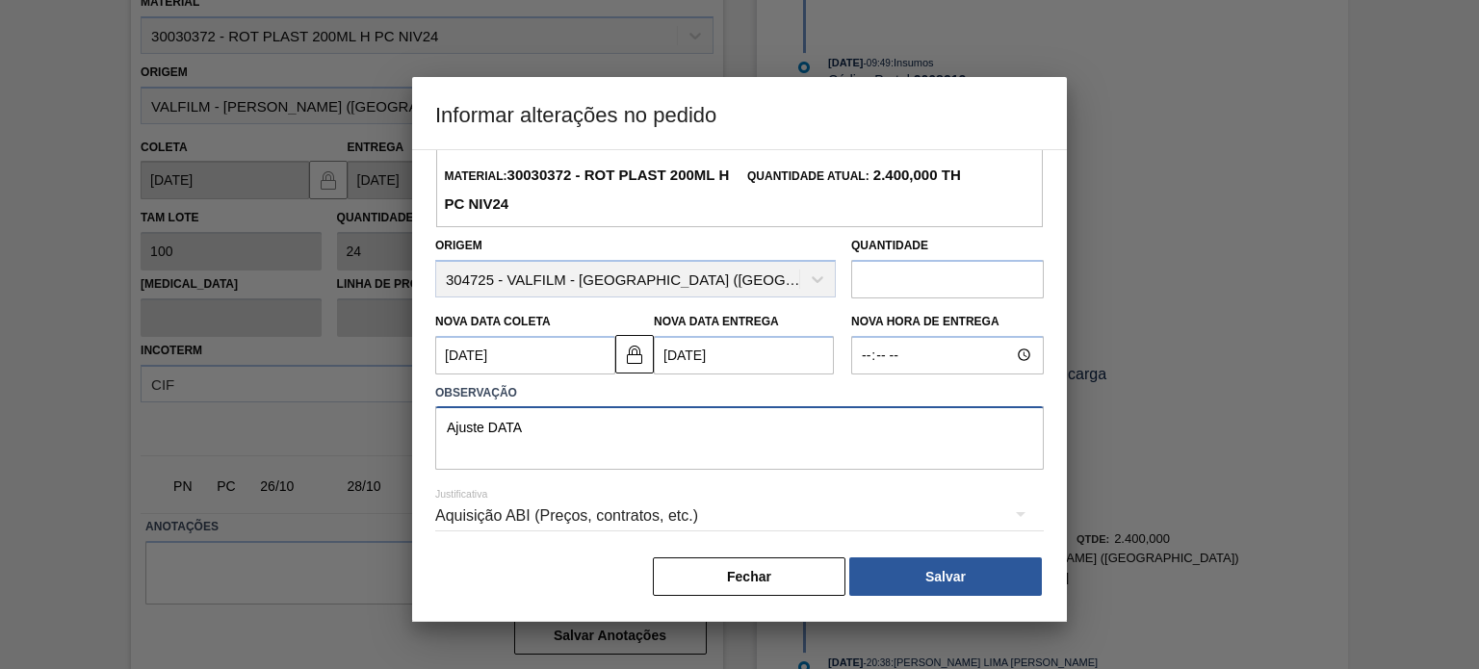
type textarea "Ajuste DATA"
click at [593, 521] on div "Aquisição ABI (Preços, contratos, etc.)" at bounding box center [739, 516] width 609 height 54
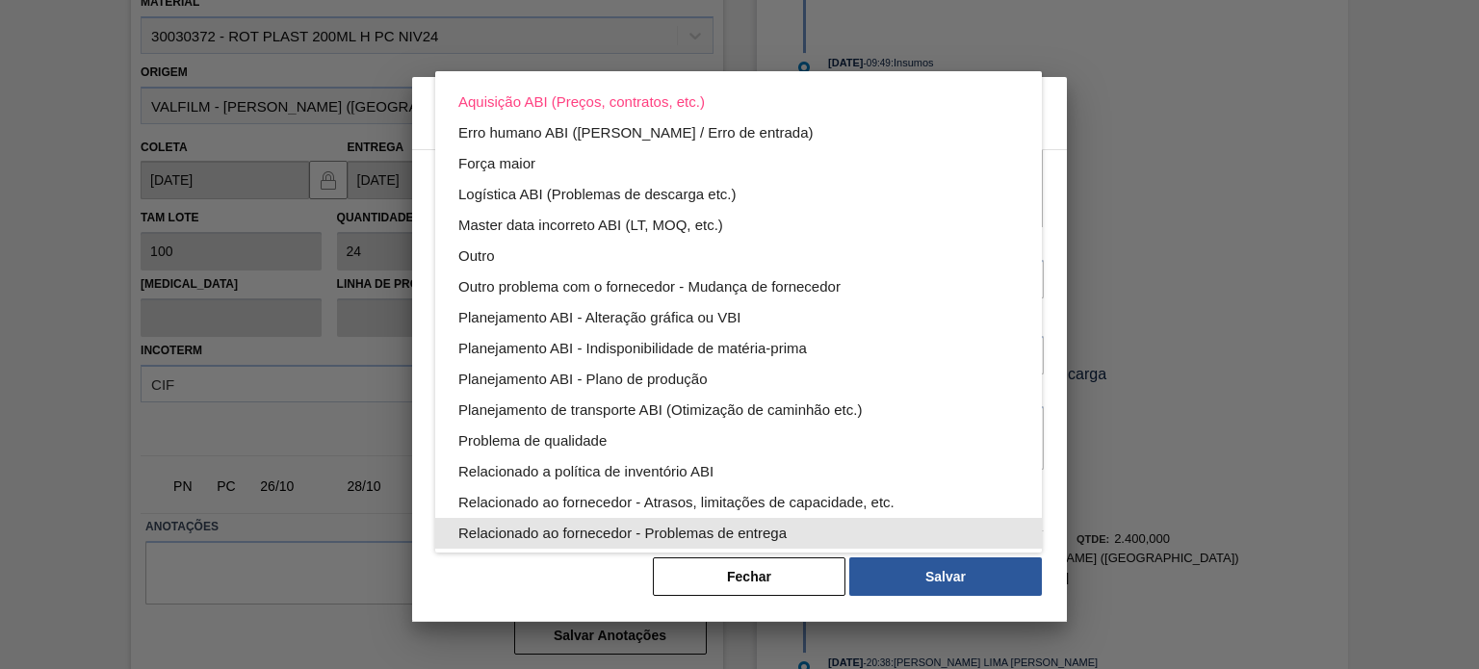
scroll to position [104, 0]
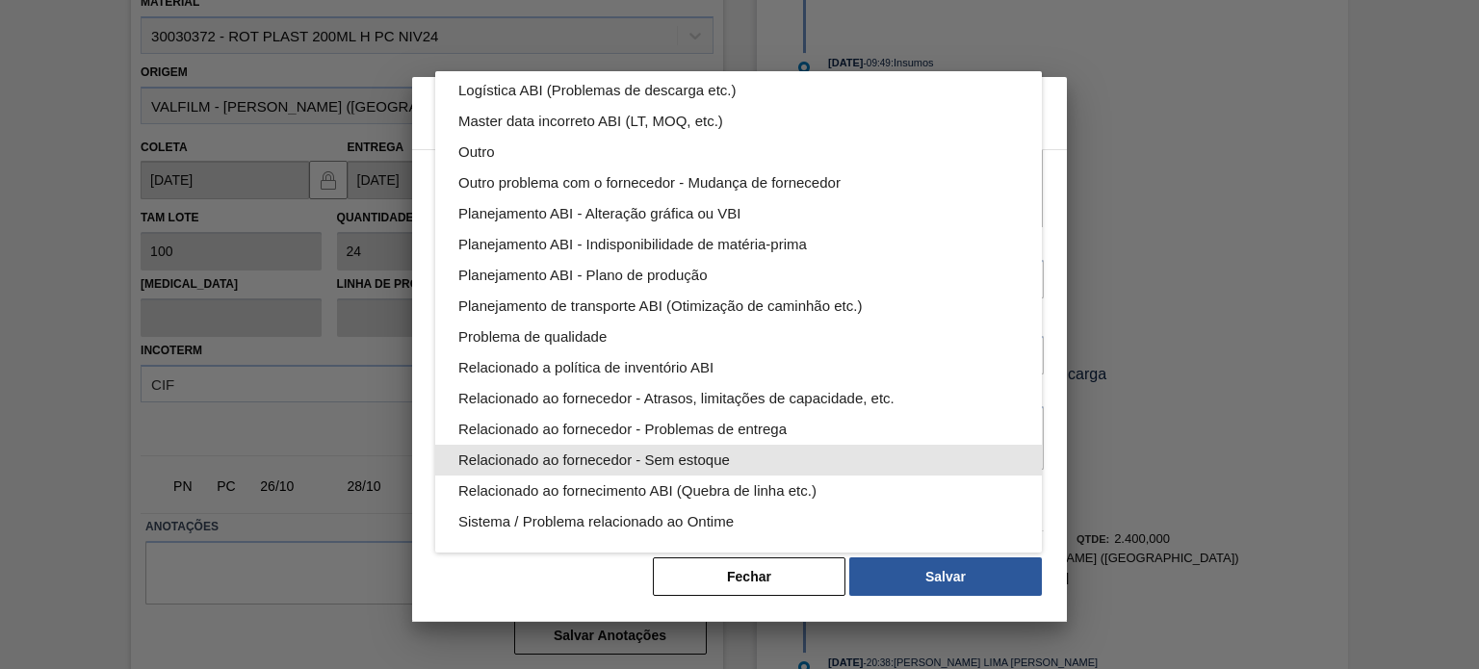
click at [732, 464] on div "Relacionado ao fornecedor - Sem estoque" at bounding box center [738, 460] width 561 height 31
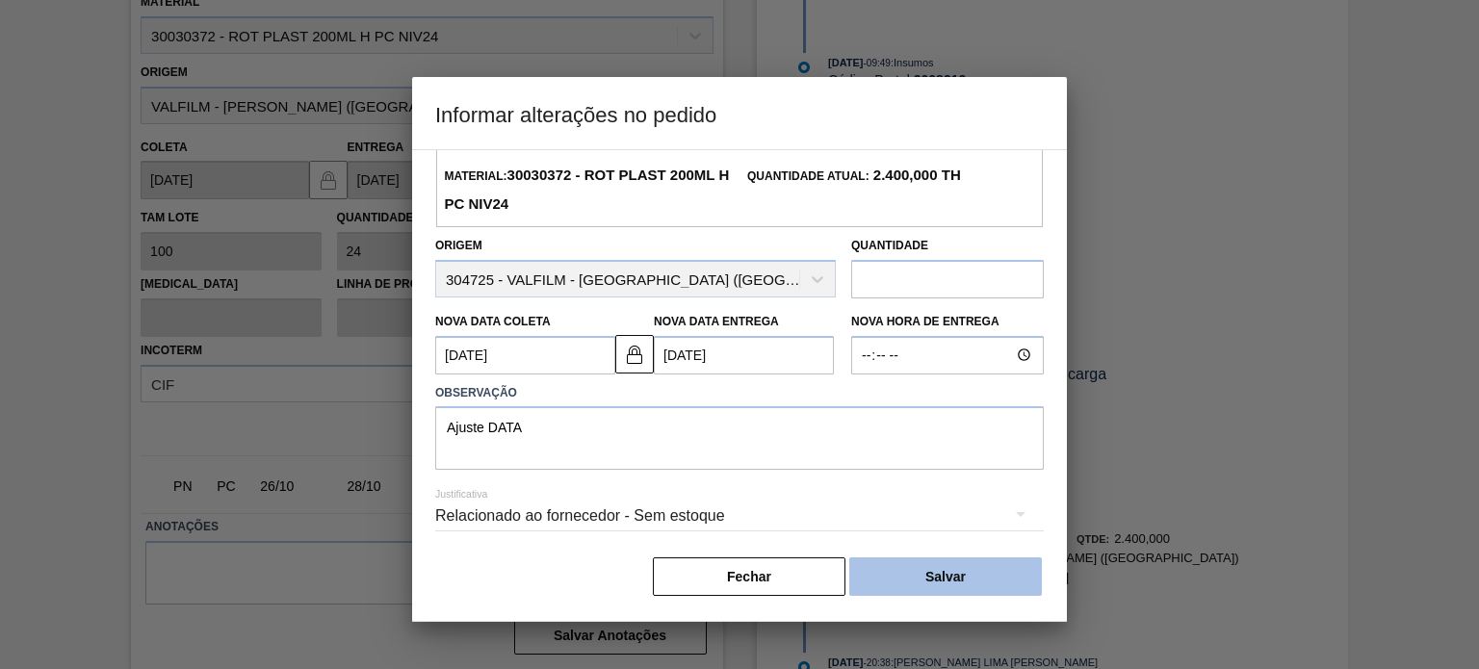
click at [923, 572] on button "Salvar" at bounding box center [946, 577] width 193 height 39
click at [730, 357] on Entrega2008212 "25/09/2020" at bounding box center [744, 355] width 180 height 39
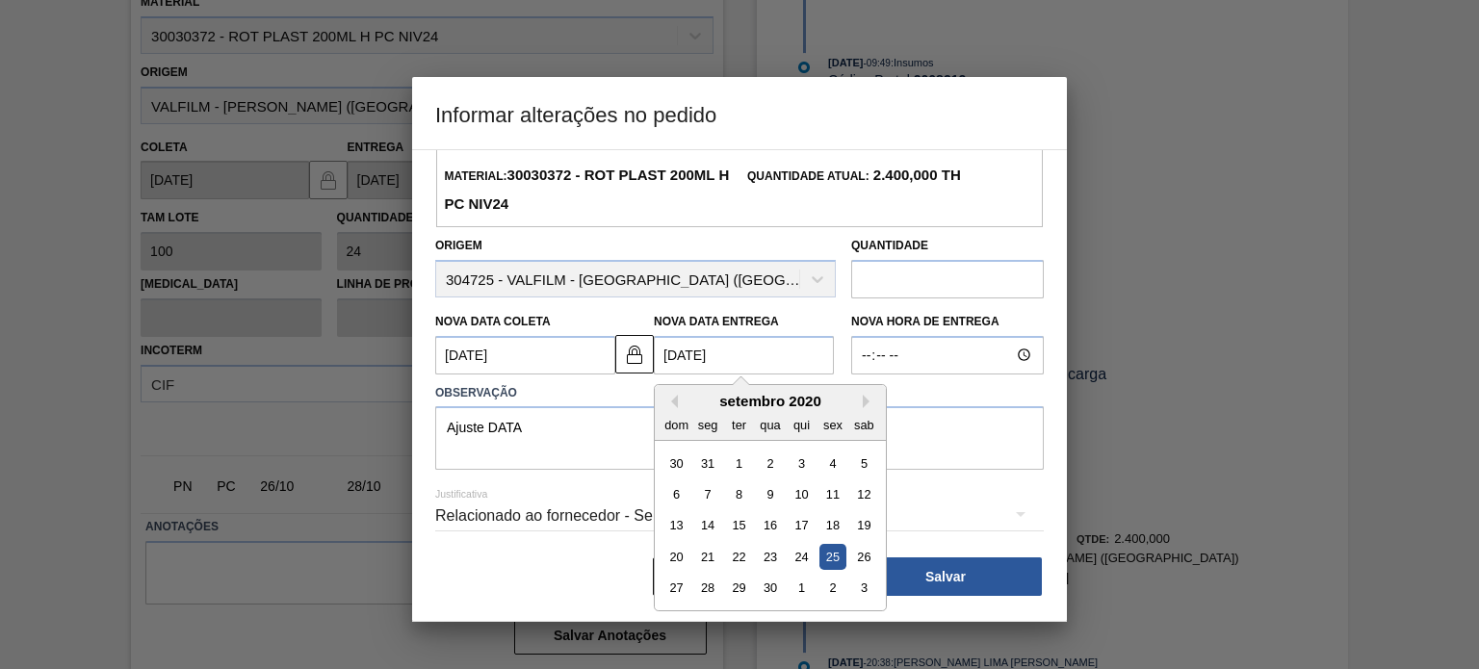
type Entrega2008212 "25/09/202"
type Coleta2008212 "23/09/2025"
type Entrega2008212 "25/09/2025"
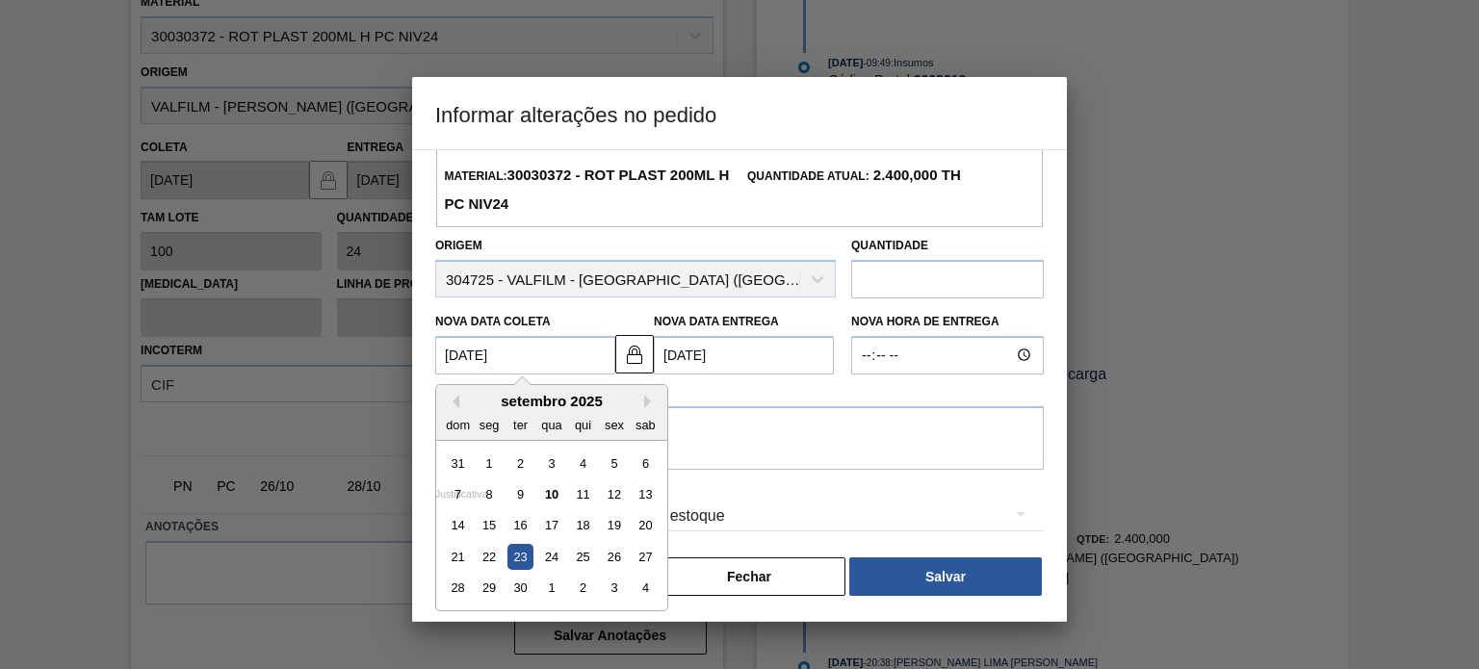
click at [530, 351] on Coleta2008212 "23/09/2025" at bounding box center [525, 355] width 180 height 39
click at [998, 593] on button "Salvar" at bounding box center [946, 577] width 193 height 39
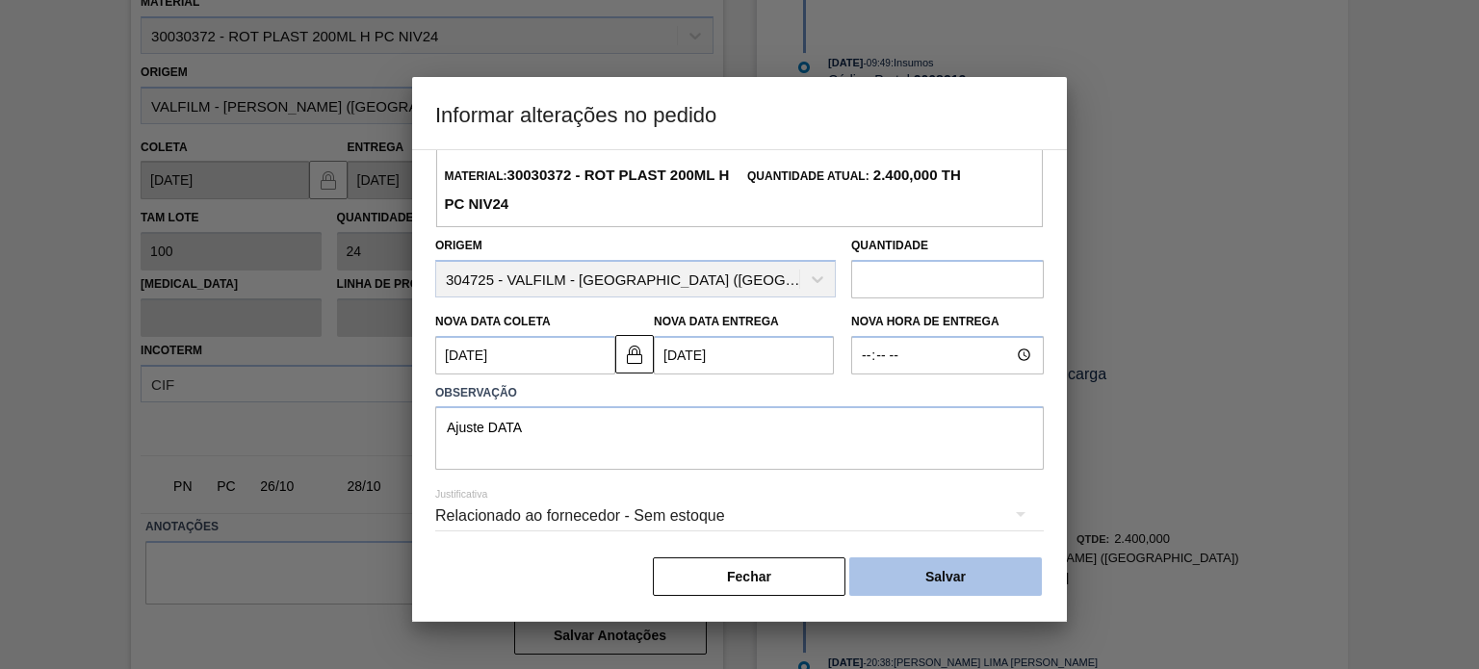
click at [981, 577] on button "Salvar" at bounding box center [946, 577] width 193 height 39
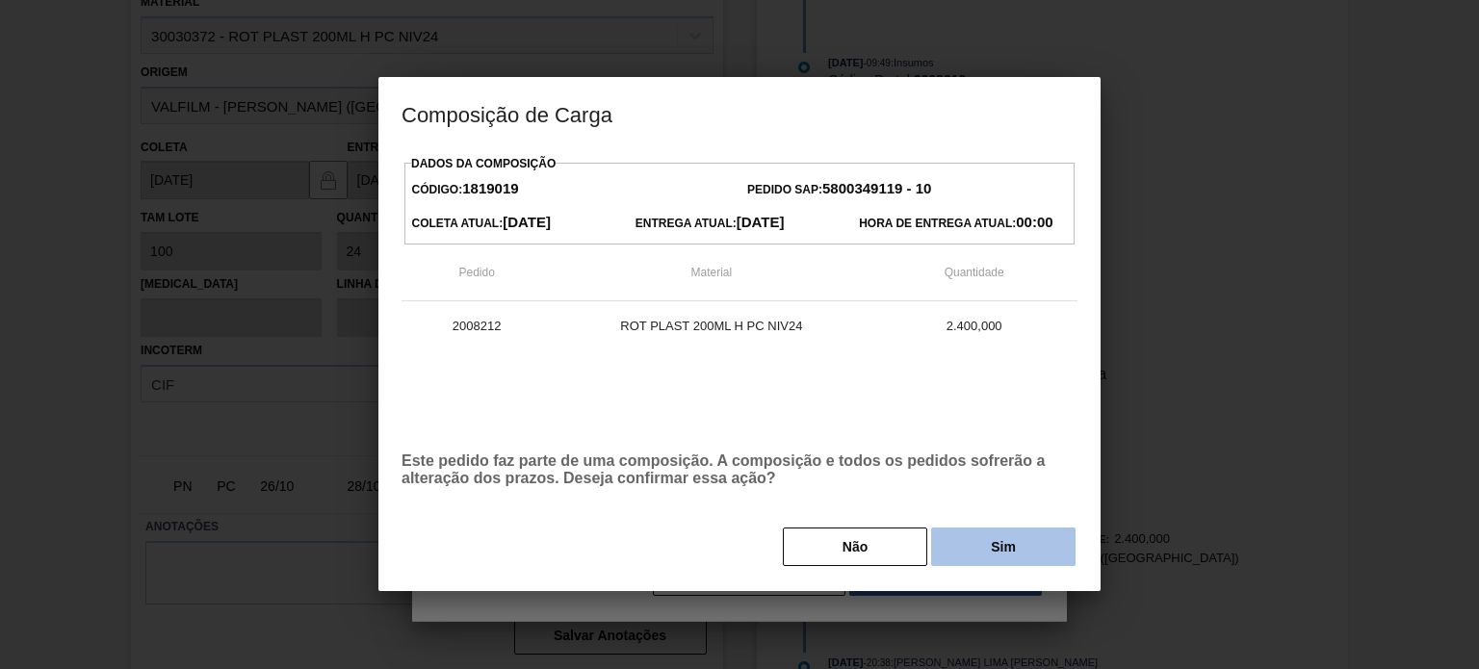
click at [1014, 538] on button "Sim" at bounding box center [1003, 547] width 144 height 39
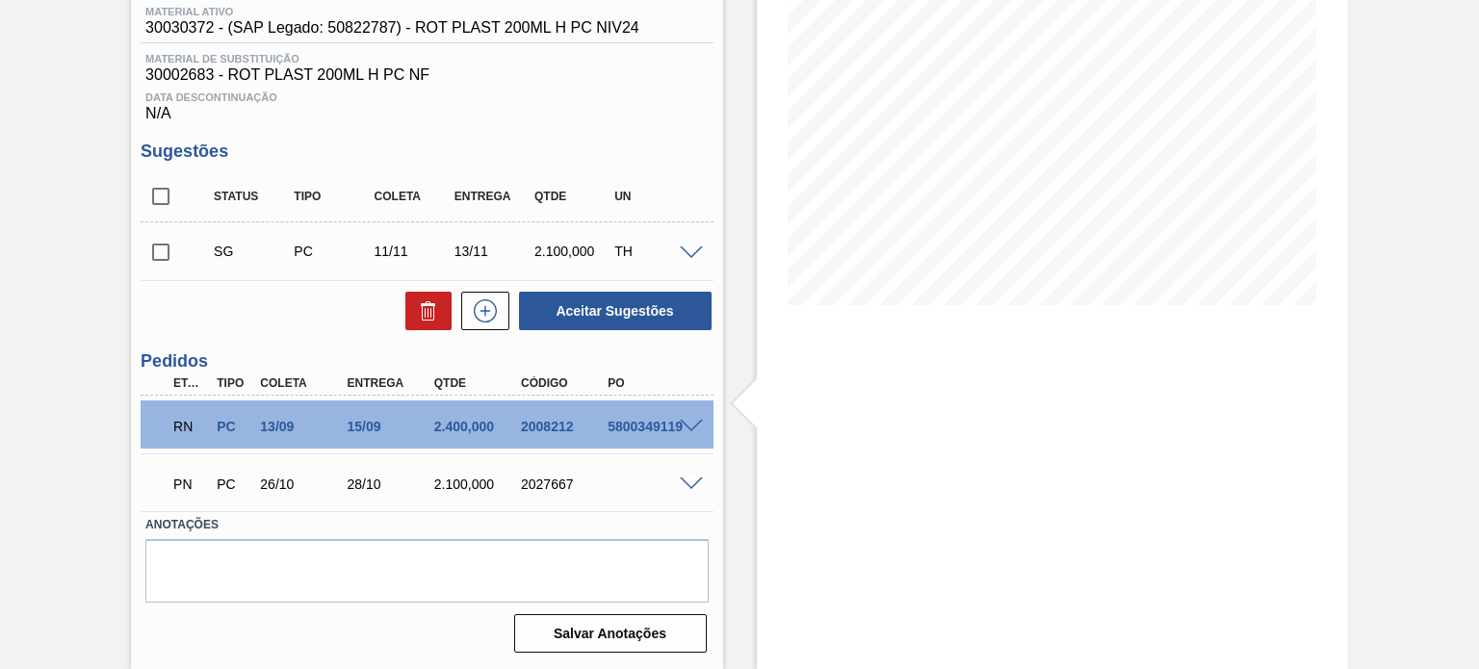
scroll to position [258, 0]
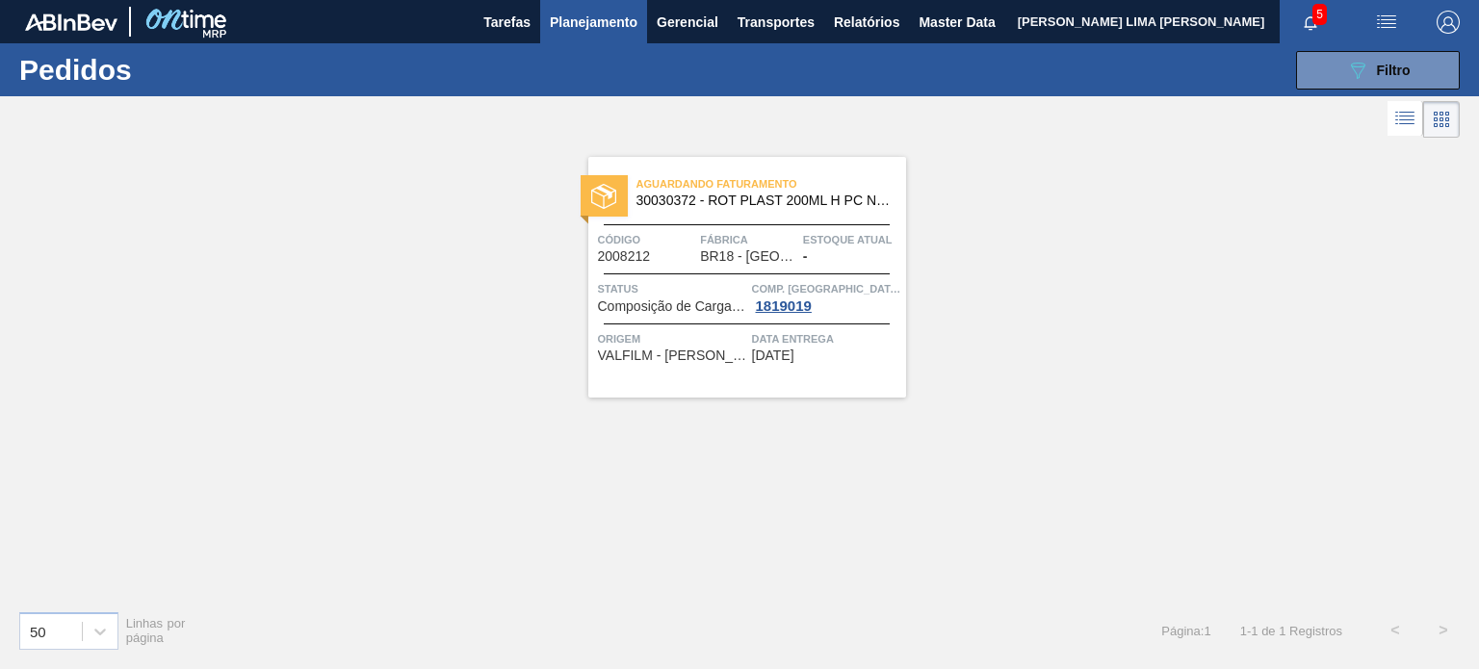
click at [620, 26] on span "Planejamento" at bounding box center [594, 22] width 88 height 23
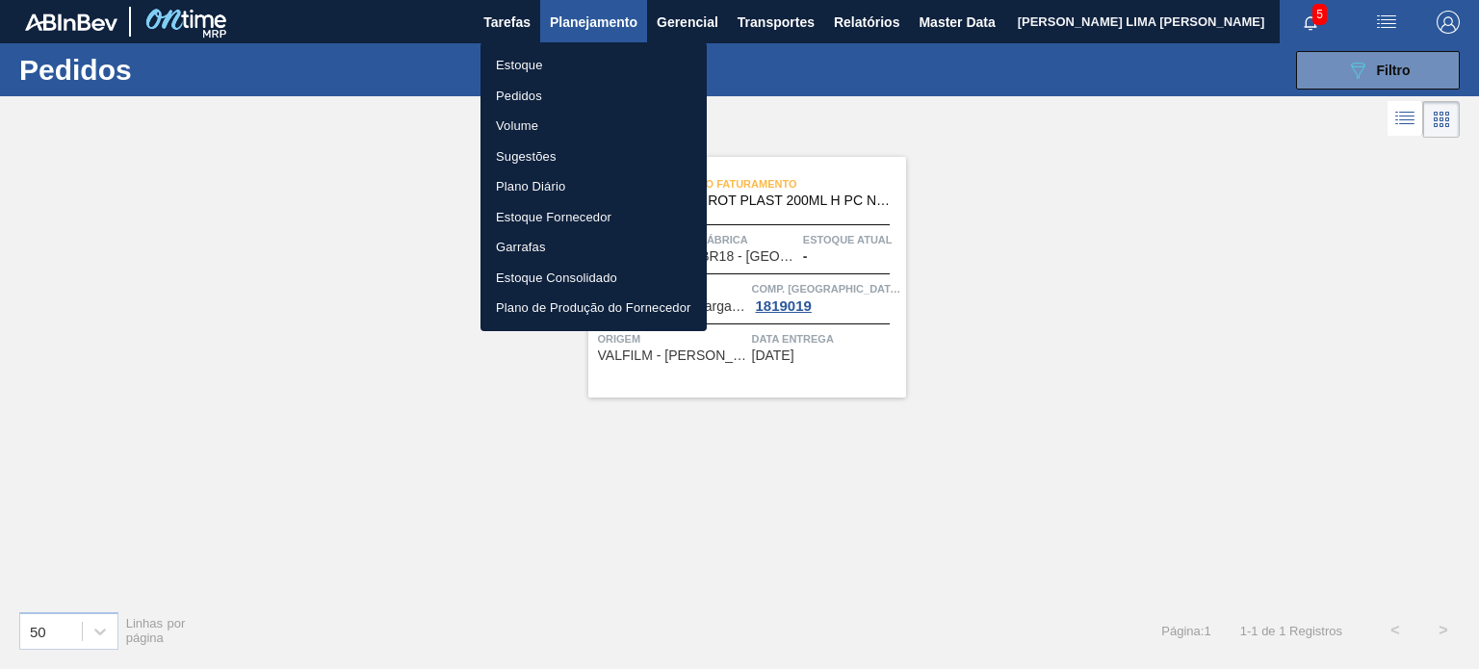
click at [566, 65] on li "Estoque" at bounding box center [594, 65] width 226 height 31
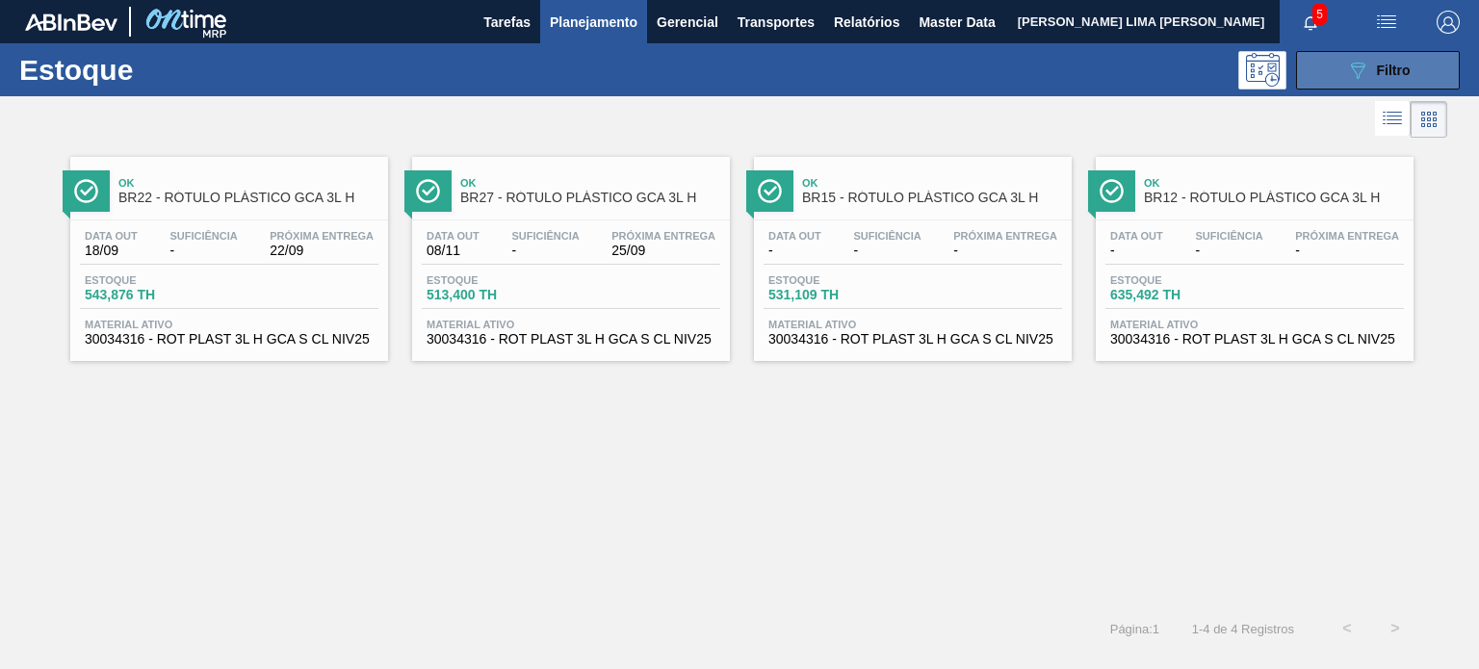
click at [1368, 84] on button "089F7B8B-B2A5-4AFE-B5C0-19BA573D28AC Filtro" at bounding box center [1378, 70] width 164 height 39
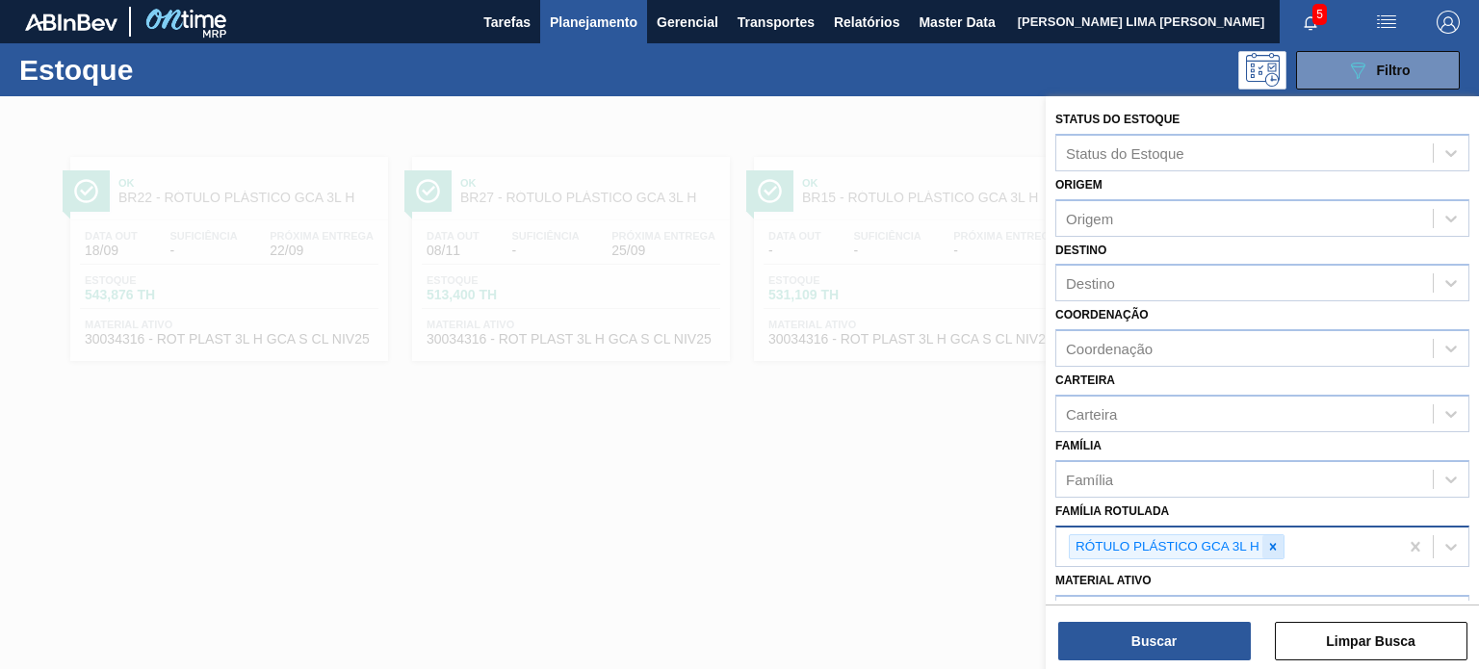
click at [1281, 538] on div at bounding box center [1273, 548] width 21 height 24
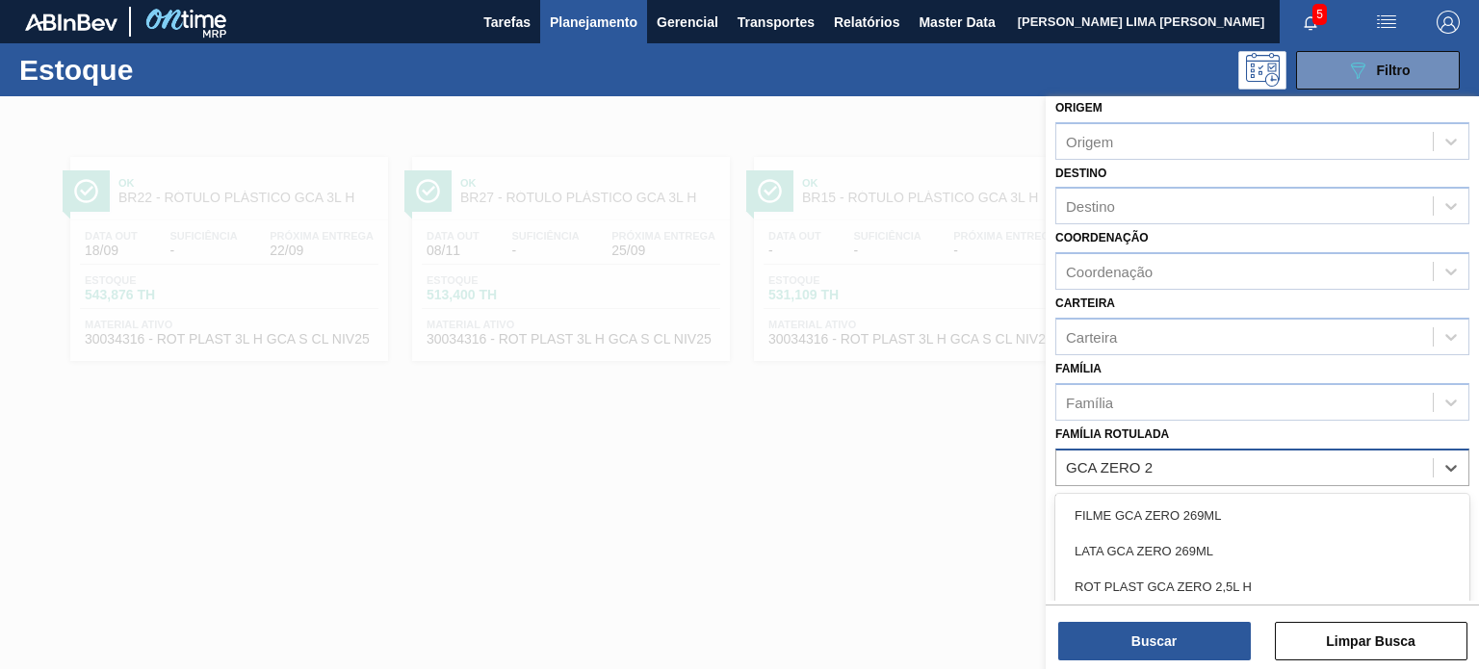
scroll to position [193, 0]
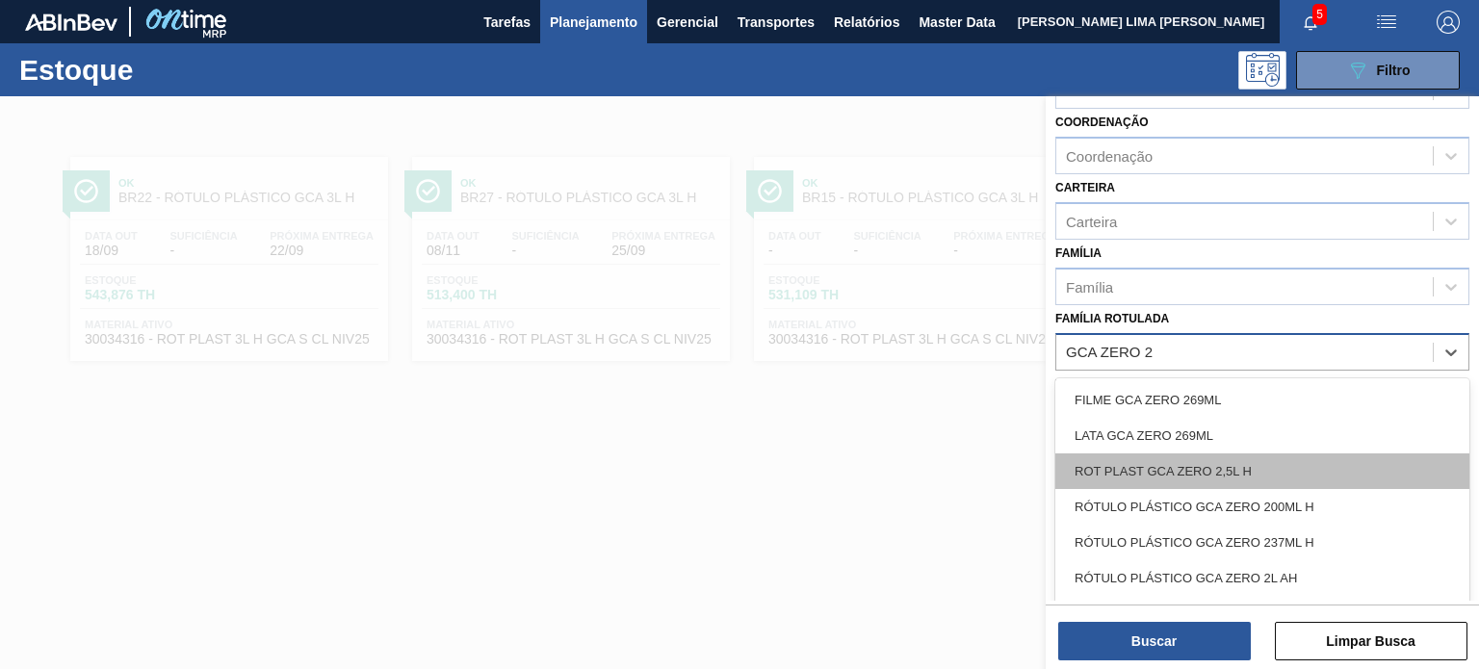
type Rotulada "GCA ZERO 2L"
click at [1266, 482] on div "RÓTULO PLÁSTICO GCA ZERO 2L H" at bounding box center [1263, 472] width 414 height 36
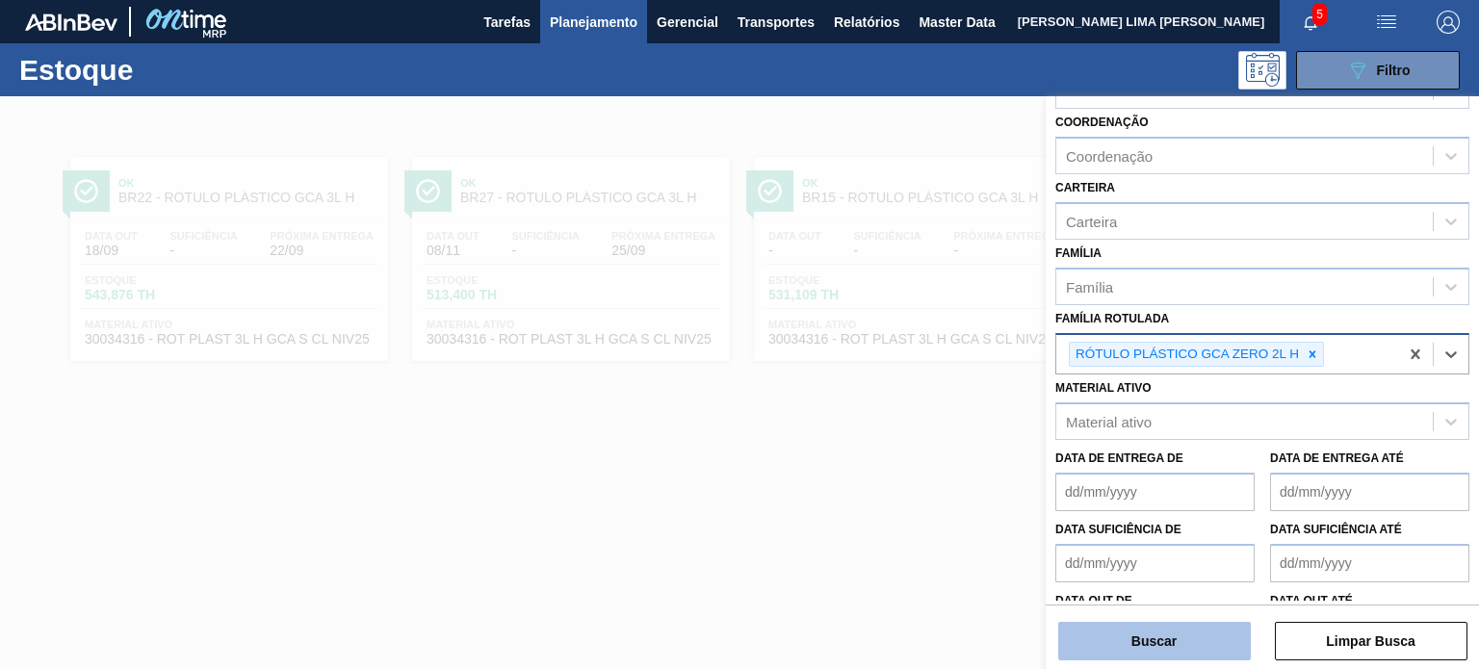
click at [1184, 628] on button "Buscar" at bounding box center [1155, 641] width 193 height 39
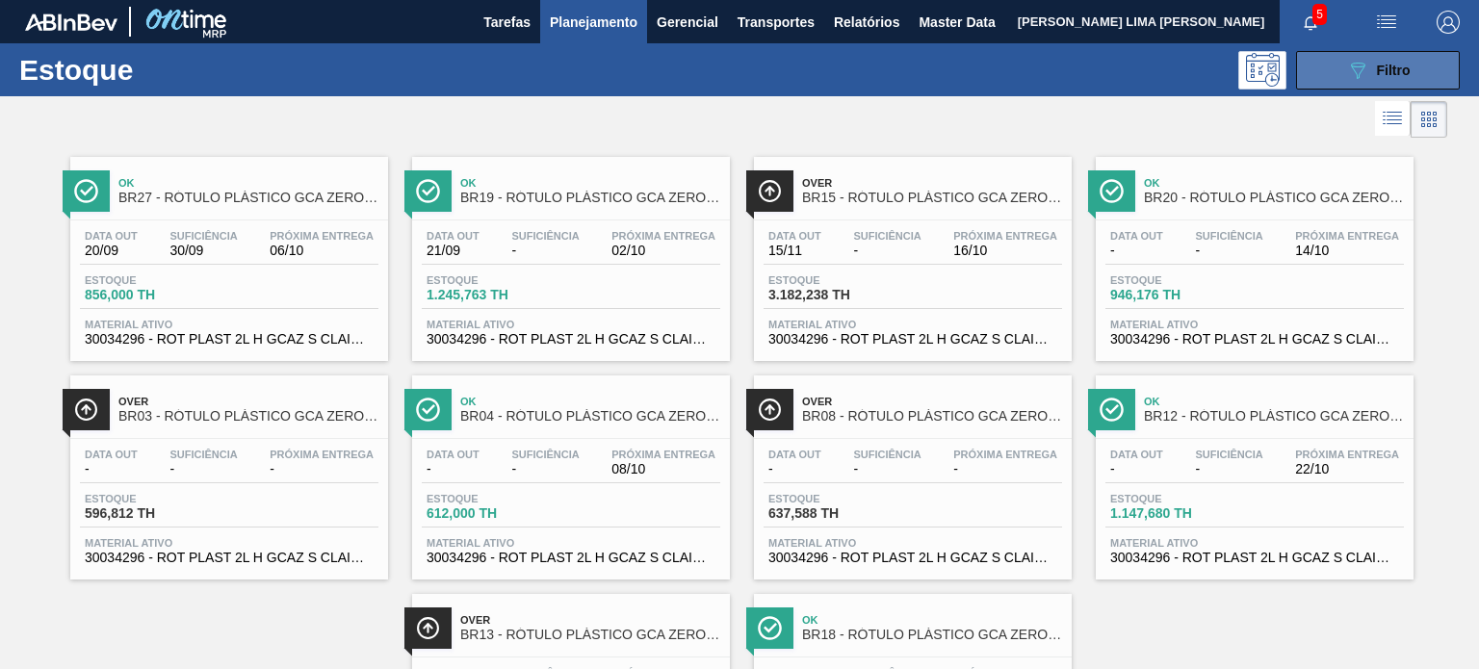
click at [1364, 72] on icon "089F7B8B-B2A5-4AFE-B5C0-19BA573D28AC" at bounding box center [1357, 70] width 23 height 23
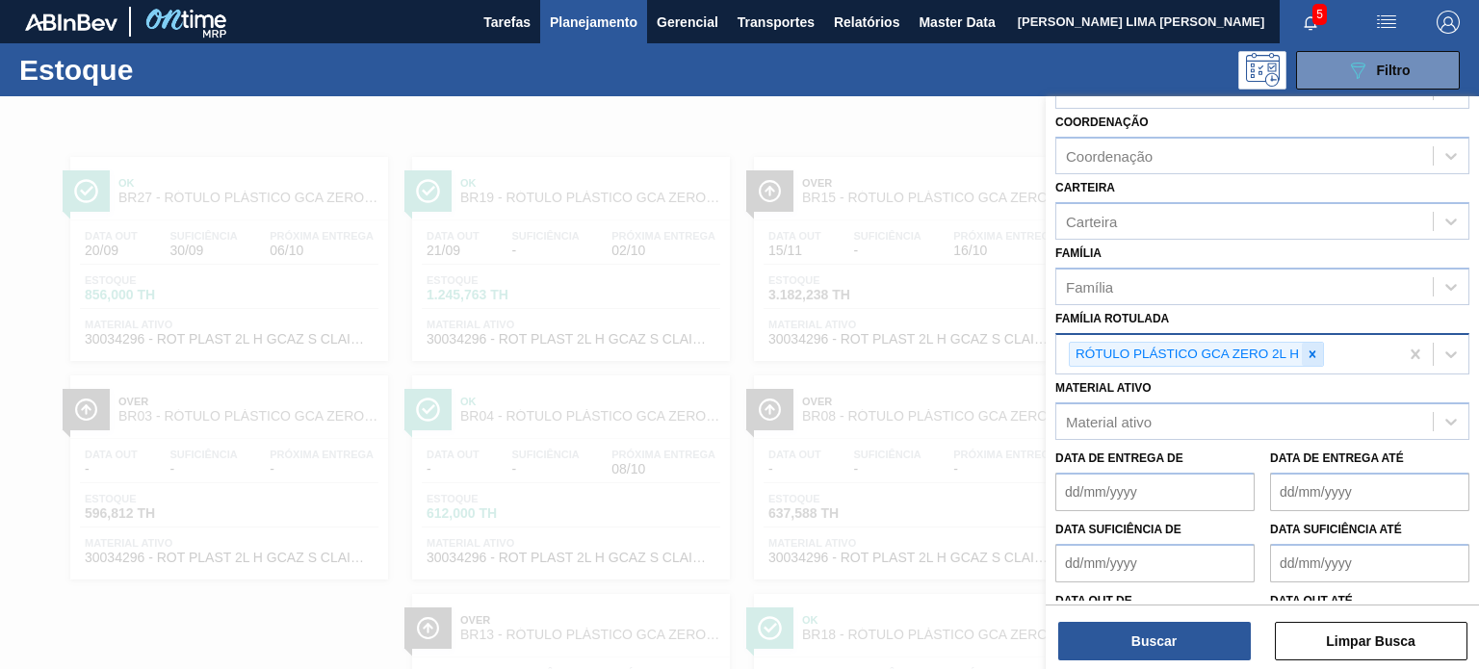
click at [1314, 351] on icon at bounding box center [1313, 354] width 7 height 7
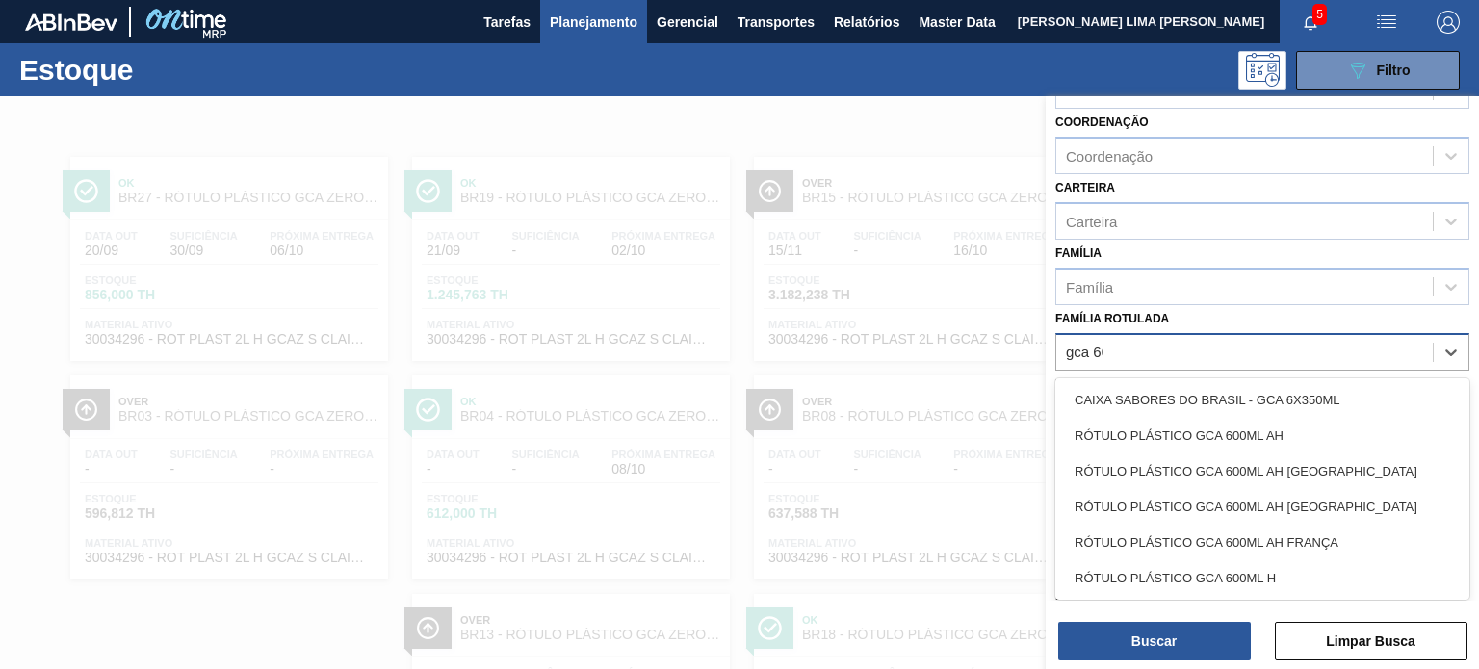
type Rotulada "gca 600"
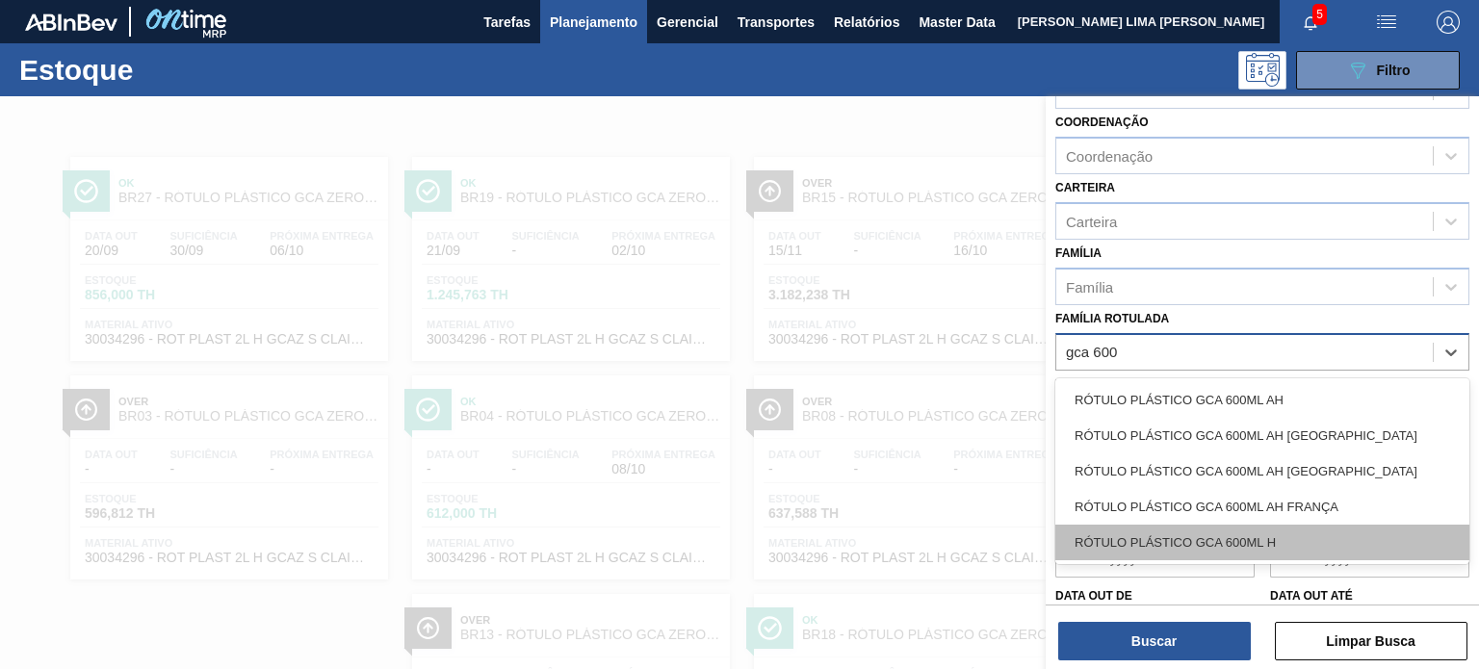
click at [1248, 537] on div "RÓTULO PLÁSTICO GCA 600ML H" at bounding box center [1263, 543] width 414 height 36
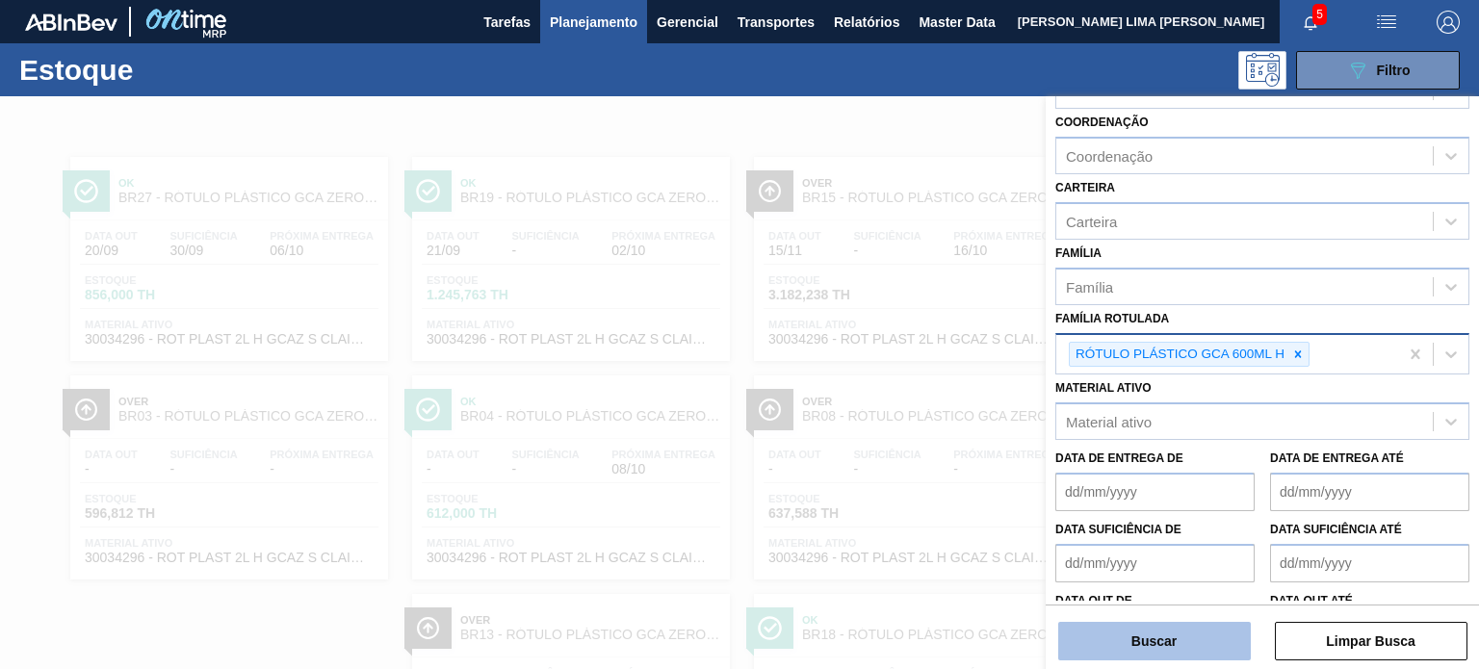
click at [1199, 635] on button "Buscar" at bounding box center [1155, 641] width 193 height 39
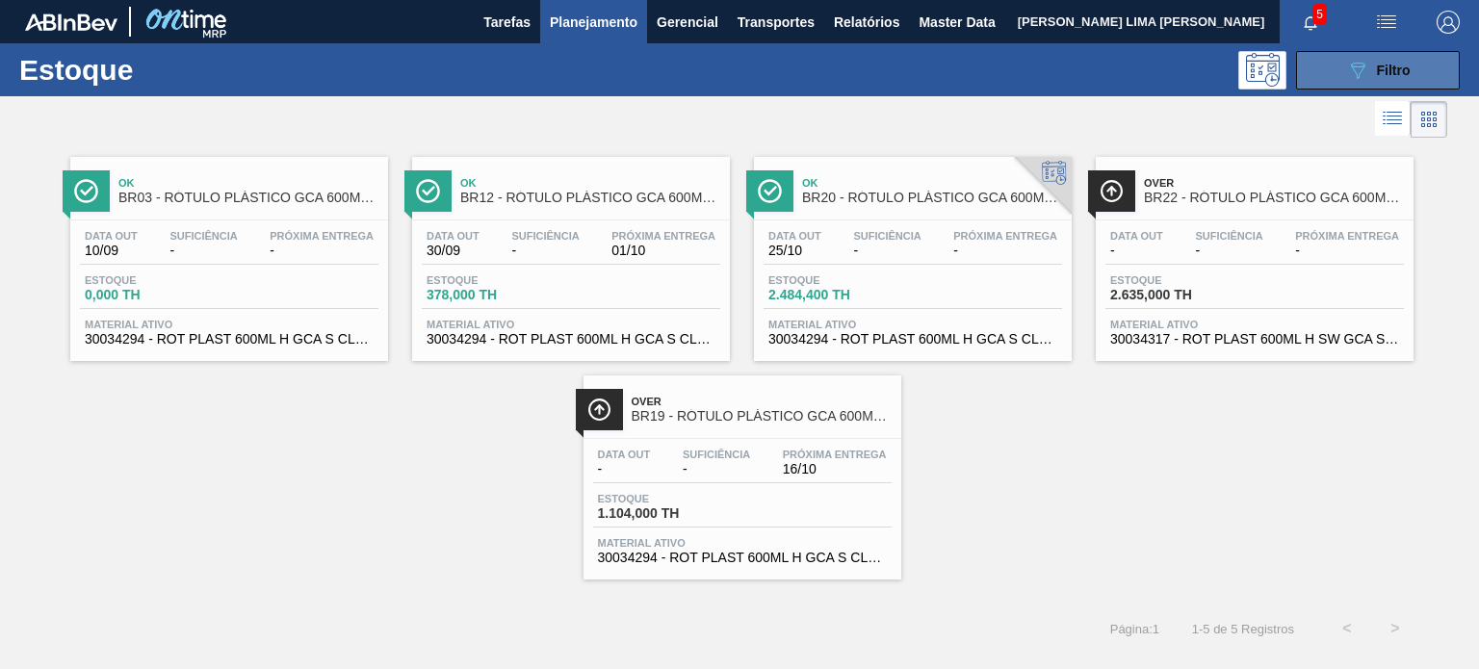
click at [1383, 70] on span "Filtro" at bounding box center [1394, 70] width 34 height 15
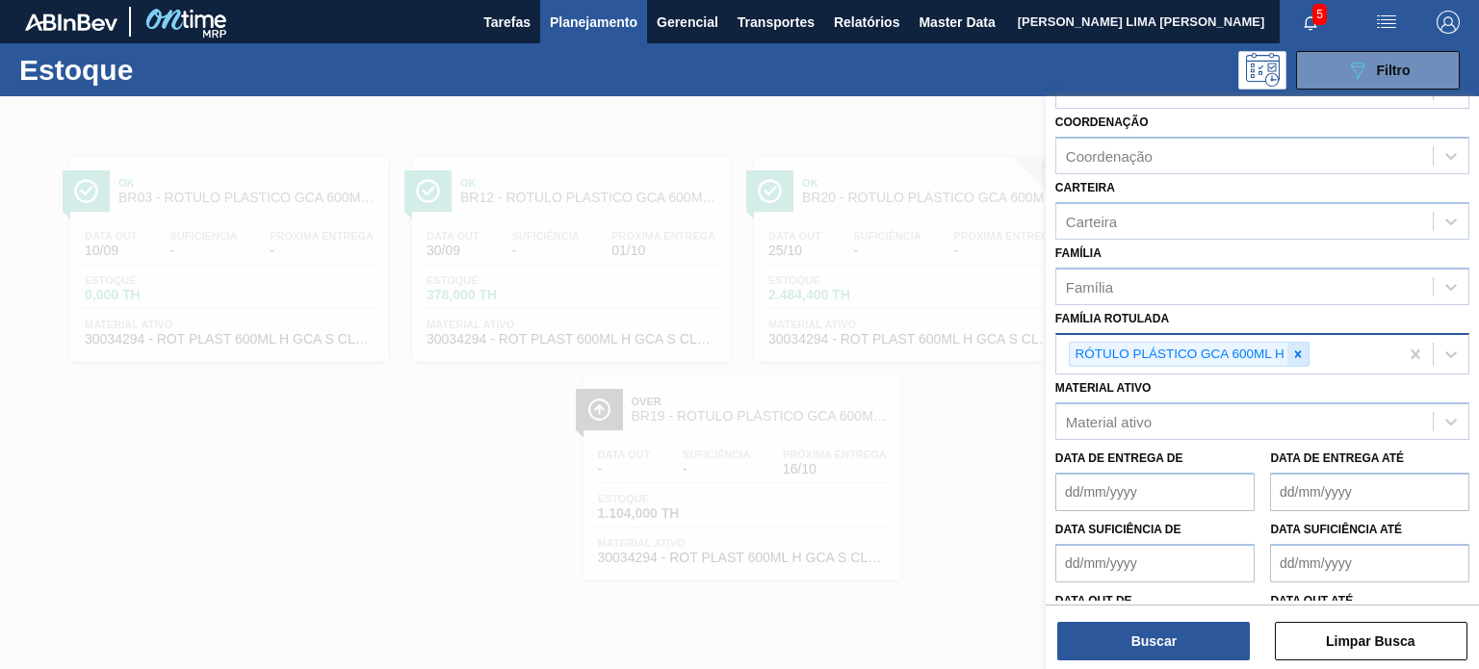
click at [1301, 348] on icon at bounding box center [1298, 354] width 13 height 13
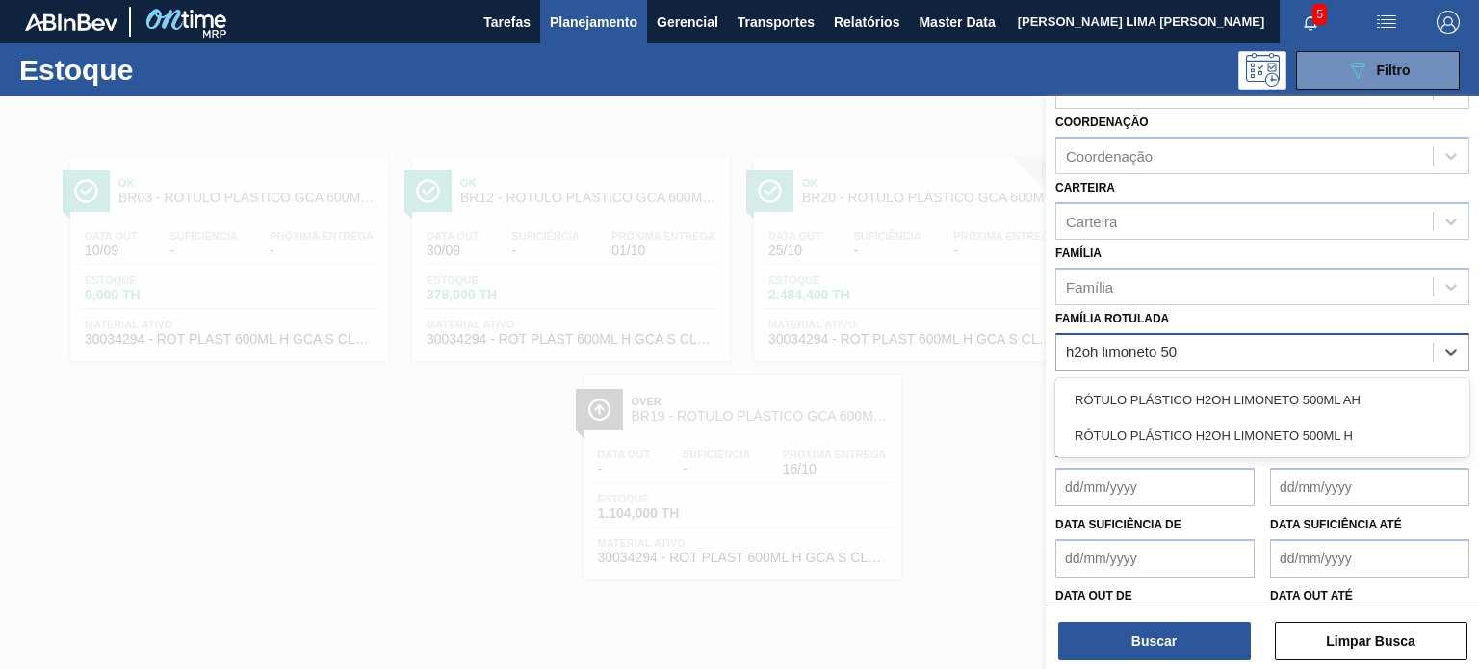
type Rotulada "h2oh limoneto 500"
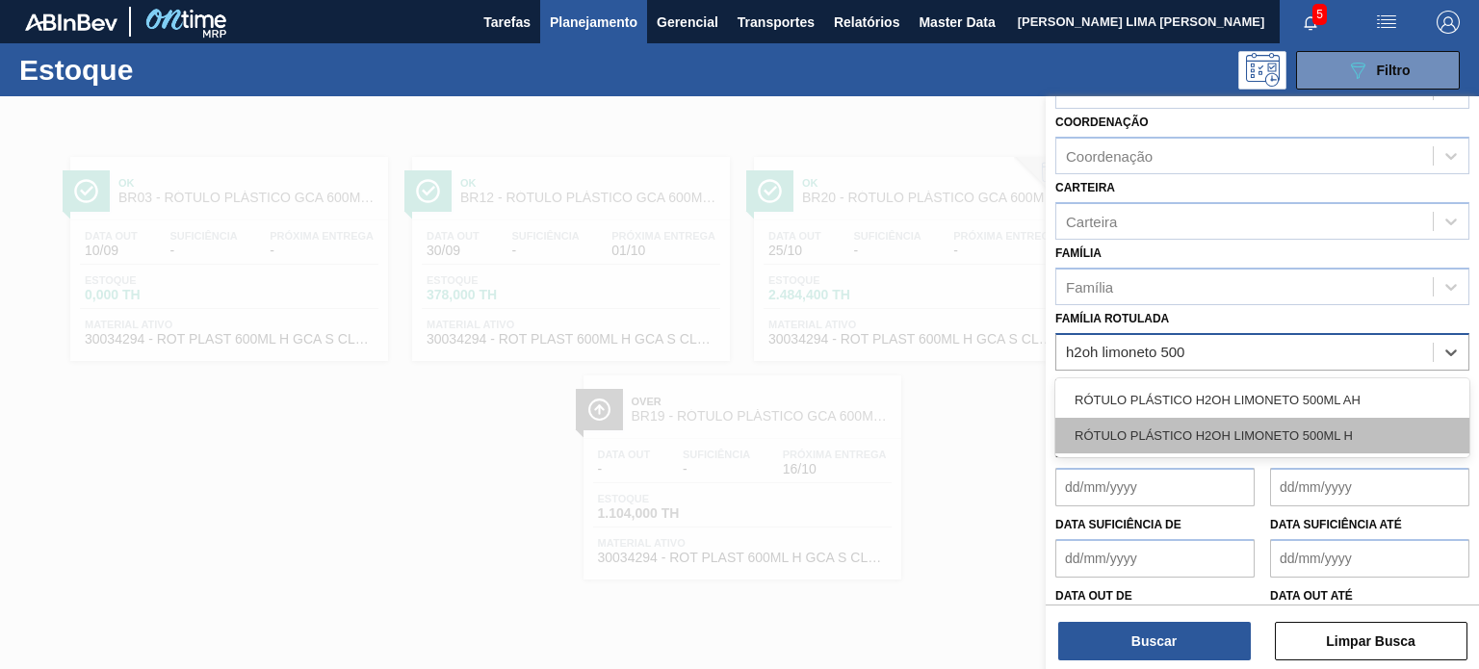
click at [1248, 437] on div "RÓTULO PLÁSTICO H2OH LIMONETO 500ML H" at bounding box center [1263, 436] width 414 height 36
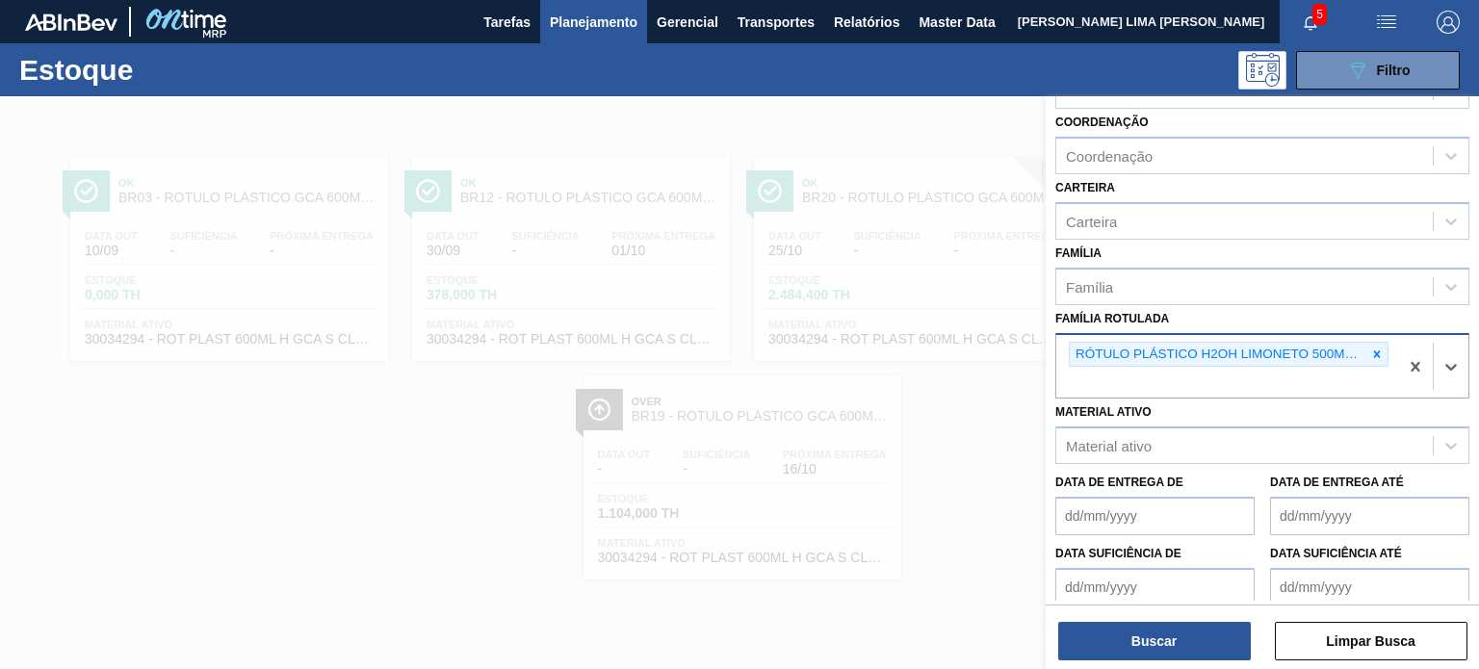
click at [1194, 662] on div "Status do Estoque Status do Estoque Origem Origem Destino Destino Coordenação C…" at bounding box center [1262, 384] width 433 height 577
click at [1186, 645] on button "Buscar" at bounding box center [1155, 641] width 193 height 39
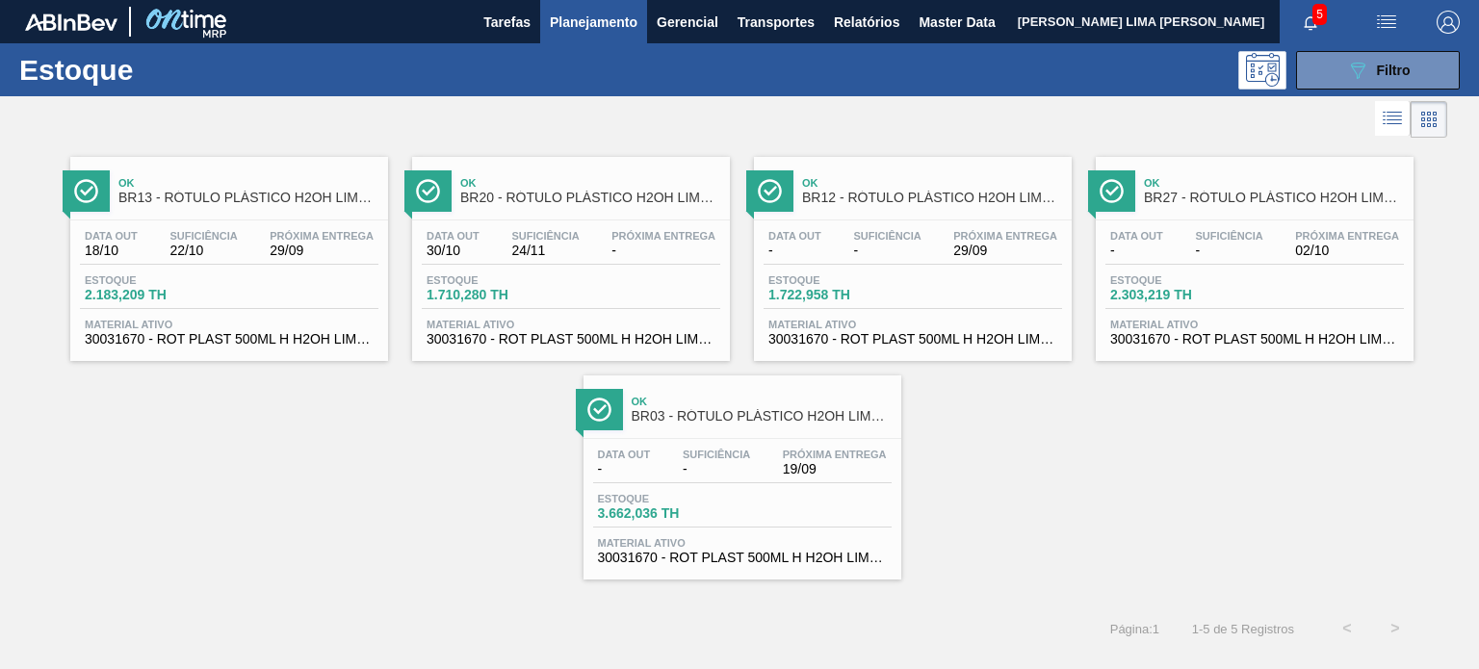
drag, startPoint x: 1333, startPoint y: 78, endPoint x: 1327, endPoint y: 126, distance: 48.5
click at [1335, 78] on button "089F7B8B-B2A5-4AFE-B5C0-19BA573D28AC Filtro" at bounding box center [1378, 70] width 164 height 39
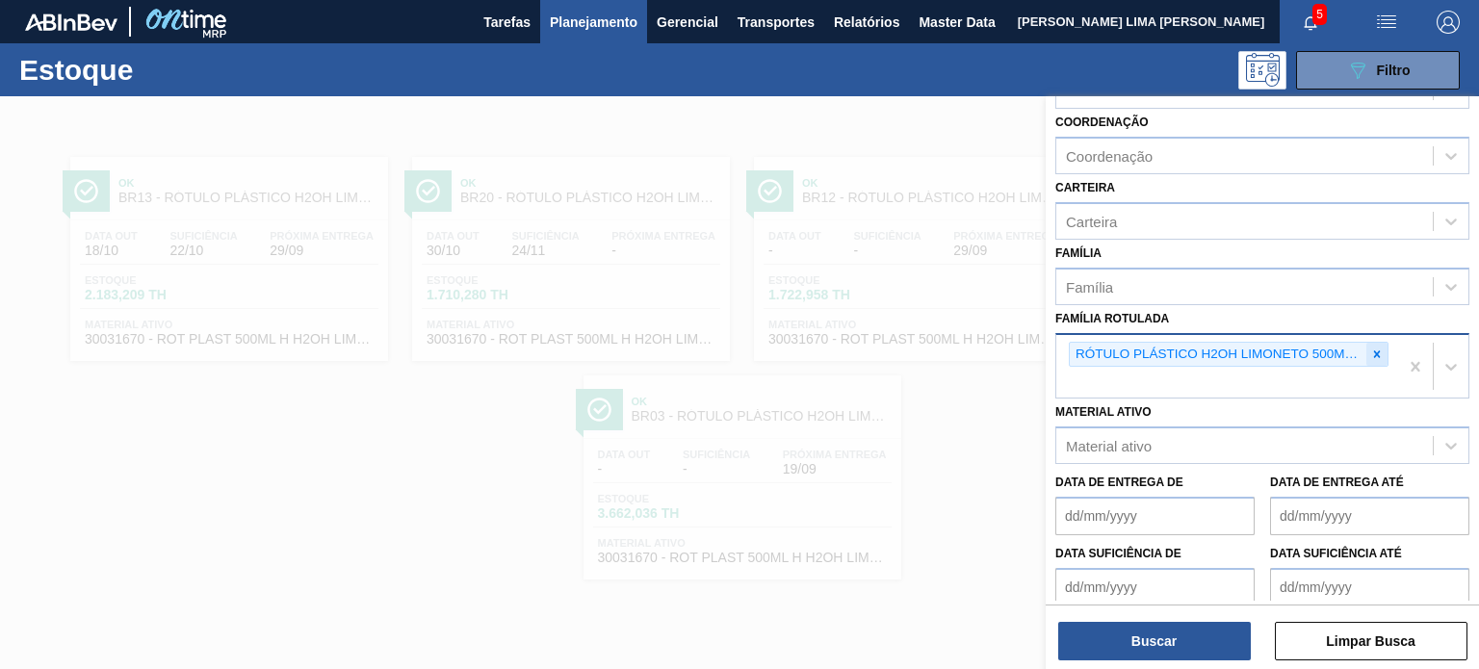
click at [1367, 350] on div at bounding box center [1377, 355] width 21 height 24
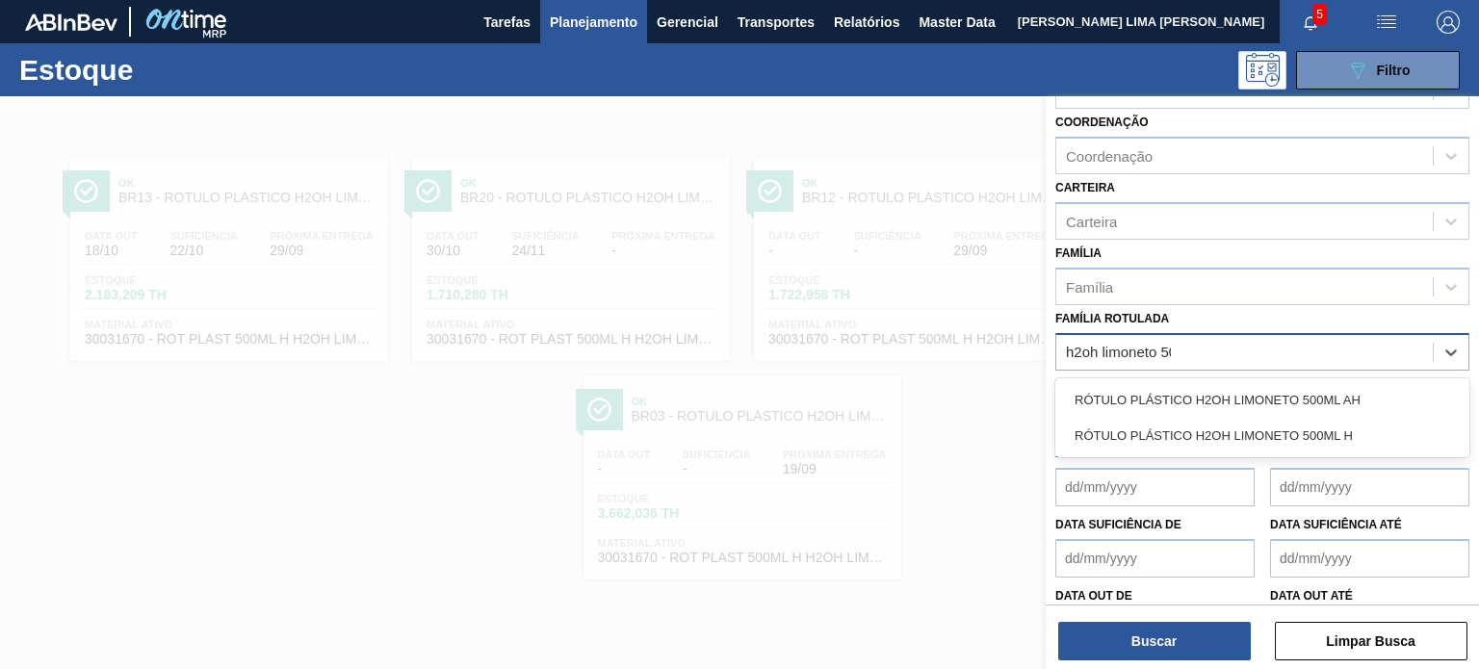
type Rotulada "h2oh limoneto 500"
click at [1265, 395] on div "RÓTULO PLÁSTICO H2OH LIMONETO 500ML AH" at bounding box center [1263, 400] width 414 height 36
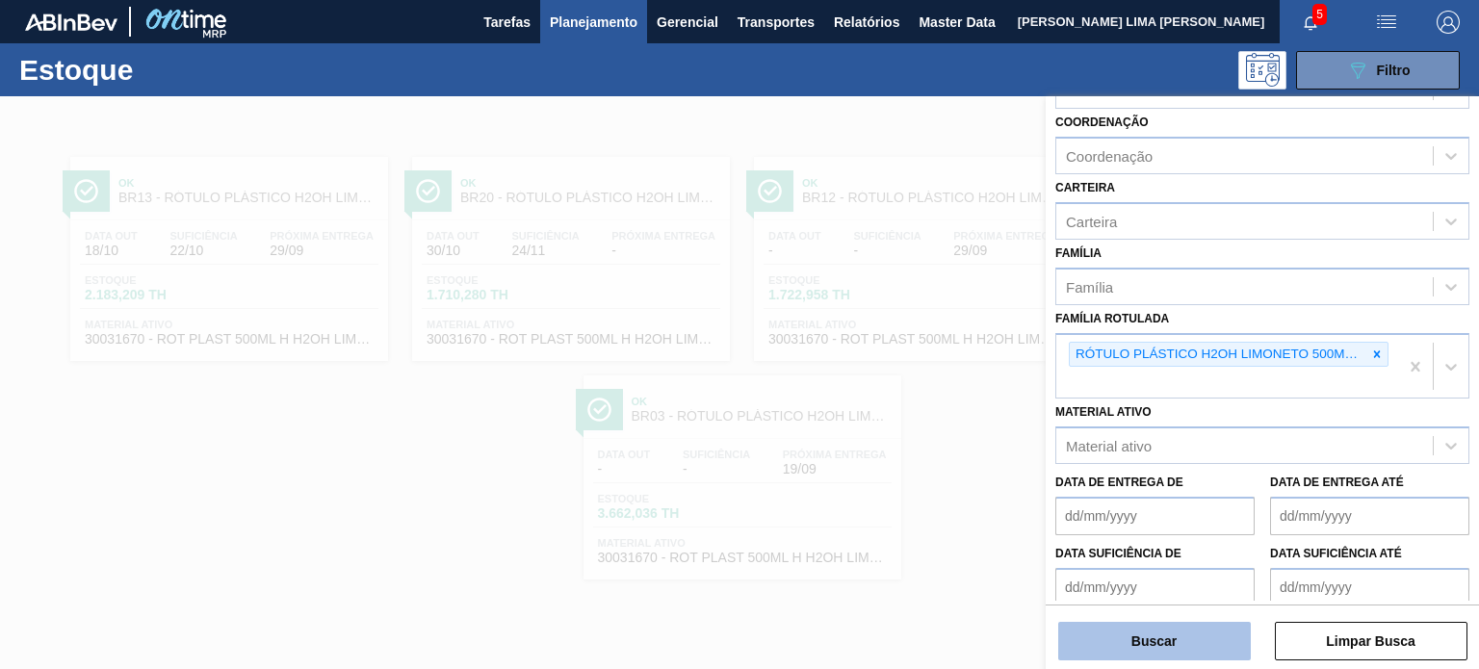
click at [1198, 640] on button "Buscar" at bounding box center [1155, 641] width 193 height 39
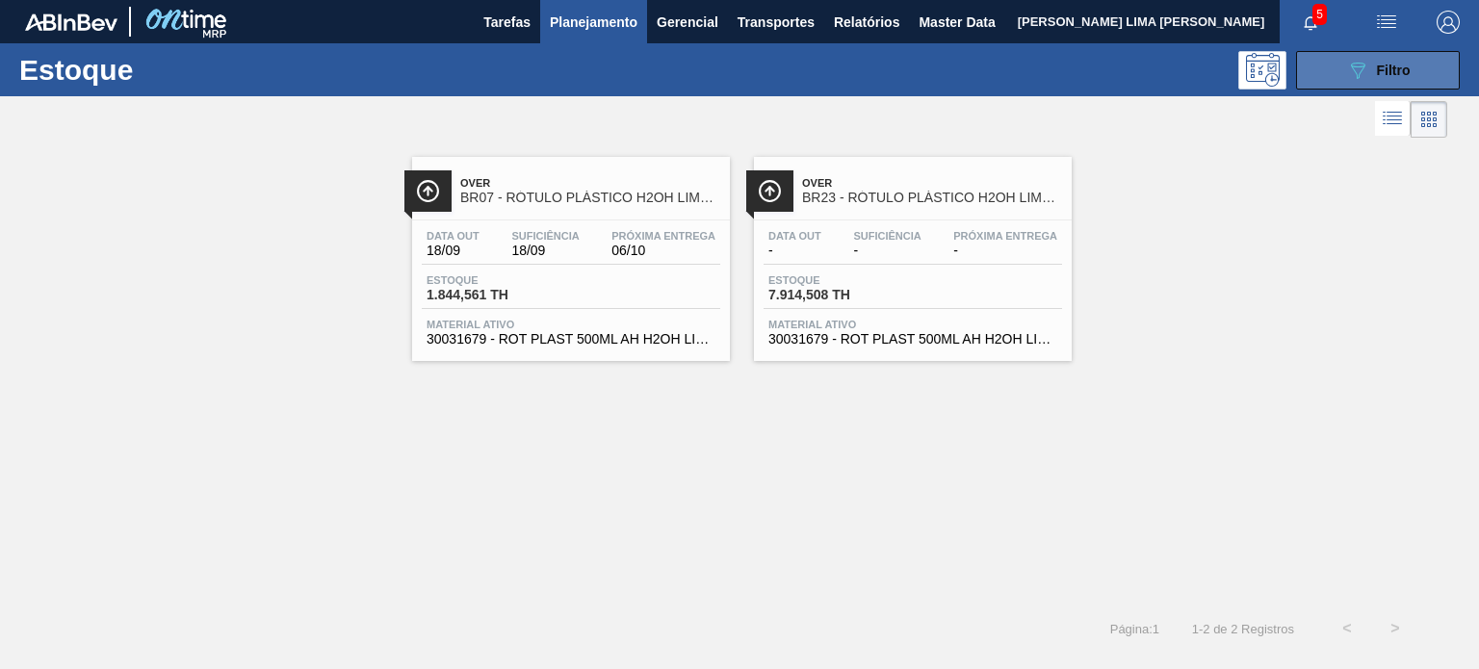
click at [1344, 60] on button "089F7B8B-B2A5-4AFE-B5C0-19BA573D28AC Filtro" at bounding box center [1378, 70] width 164 height 39
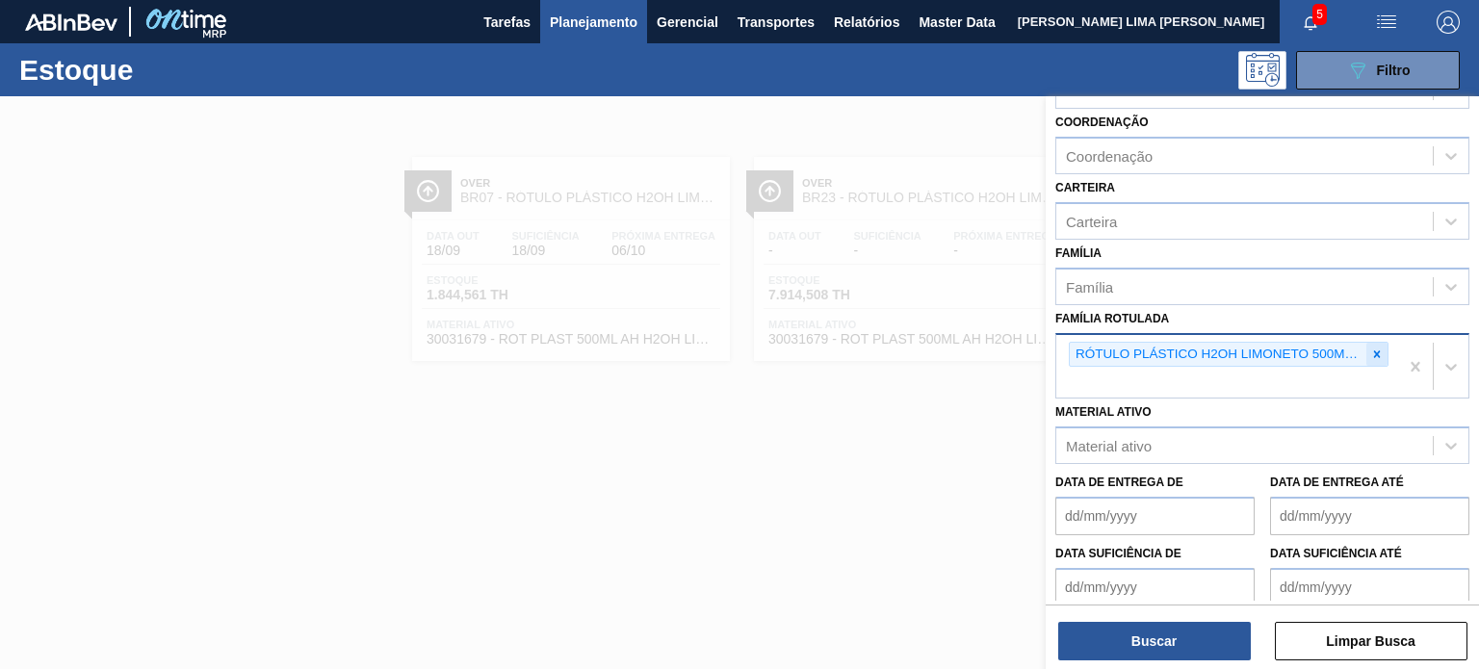
click at [1375, 351] on icon at bounding box center [1377, 354] width 7 height 7
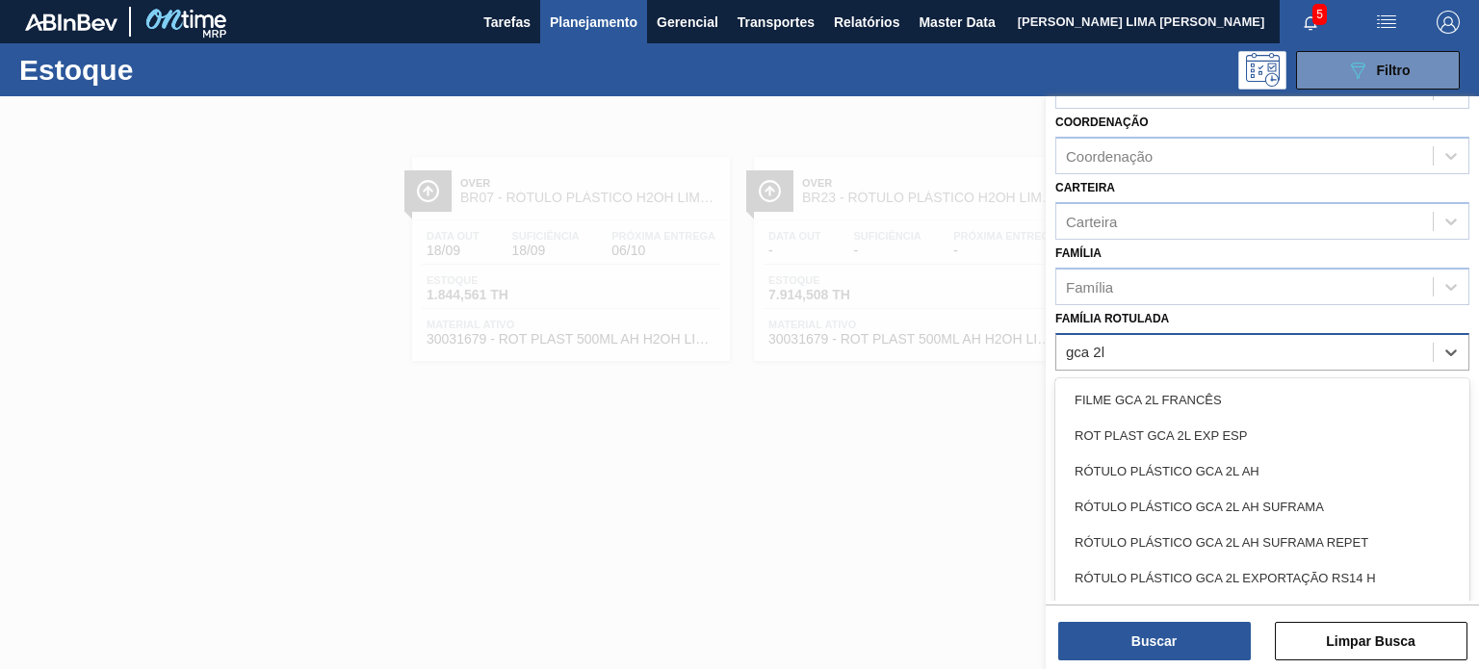
type Rotulada "gca 2l h"
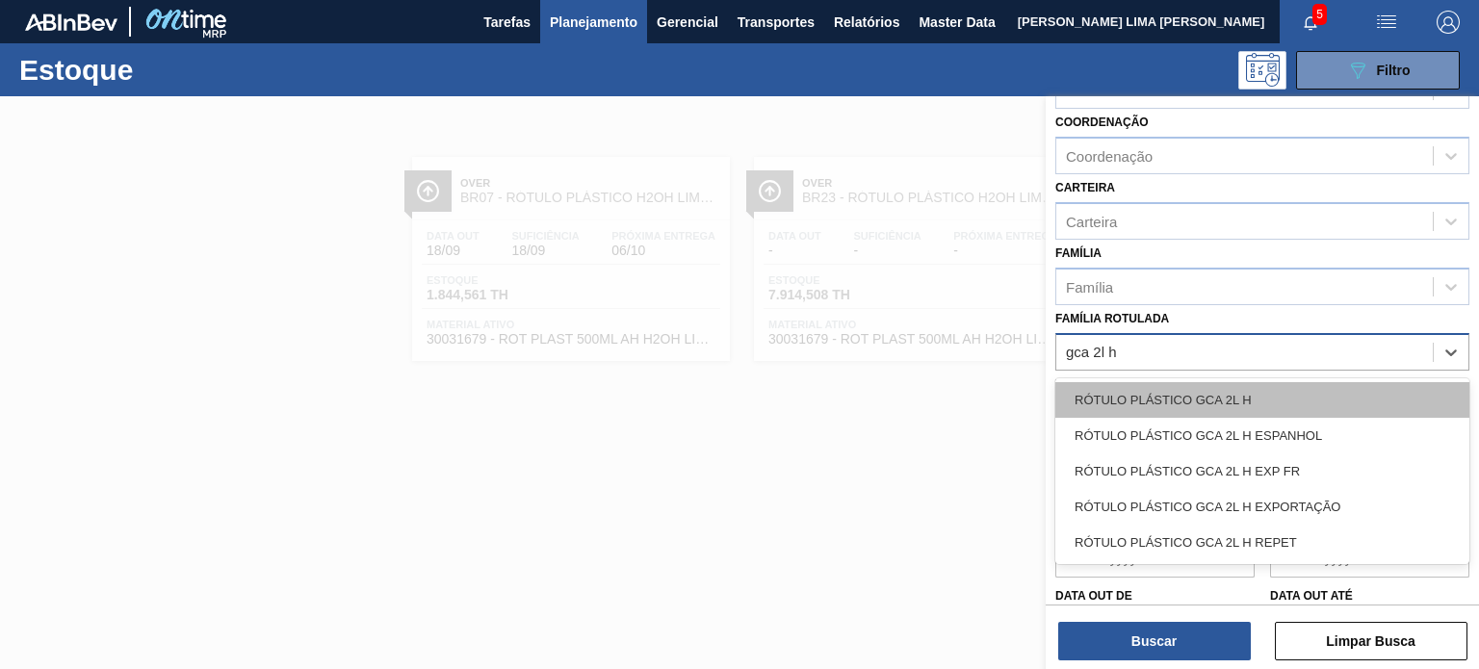
click at [1294, 385] on div "RÓTULO PLÁSTICO GCA 2L H" at bounding box center [1263, 400] width 414 height 36
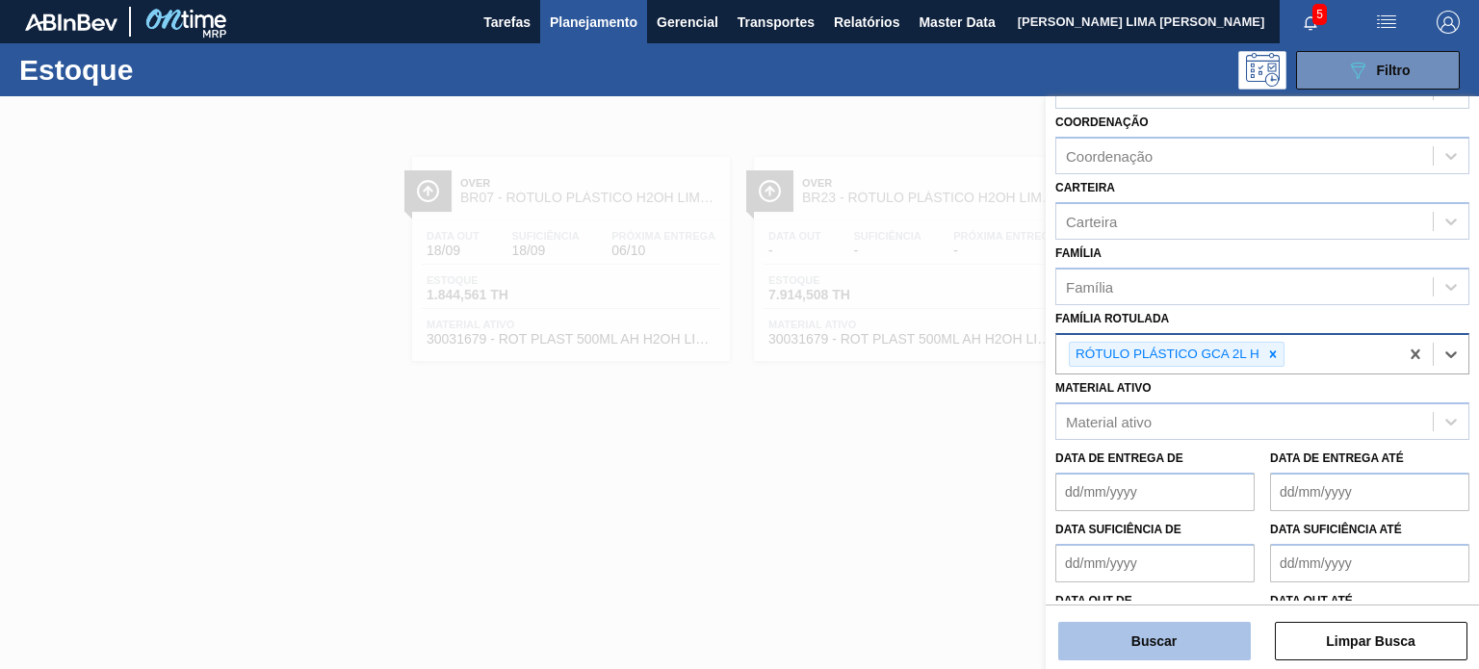
click at [1178, 639] on button "Buscar" at bounding box center [1155, 641] width 193 height 39
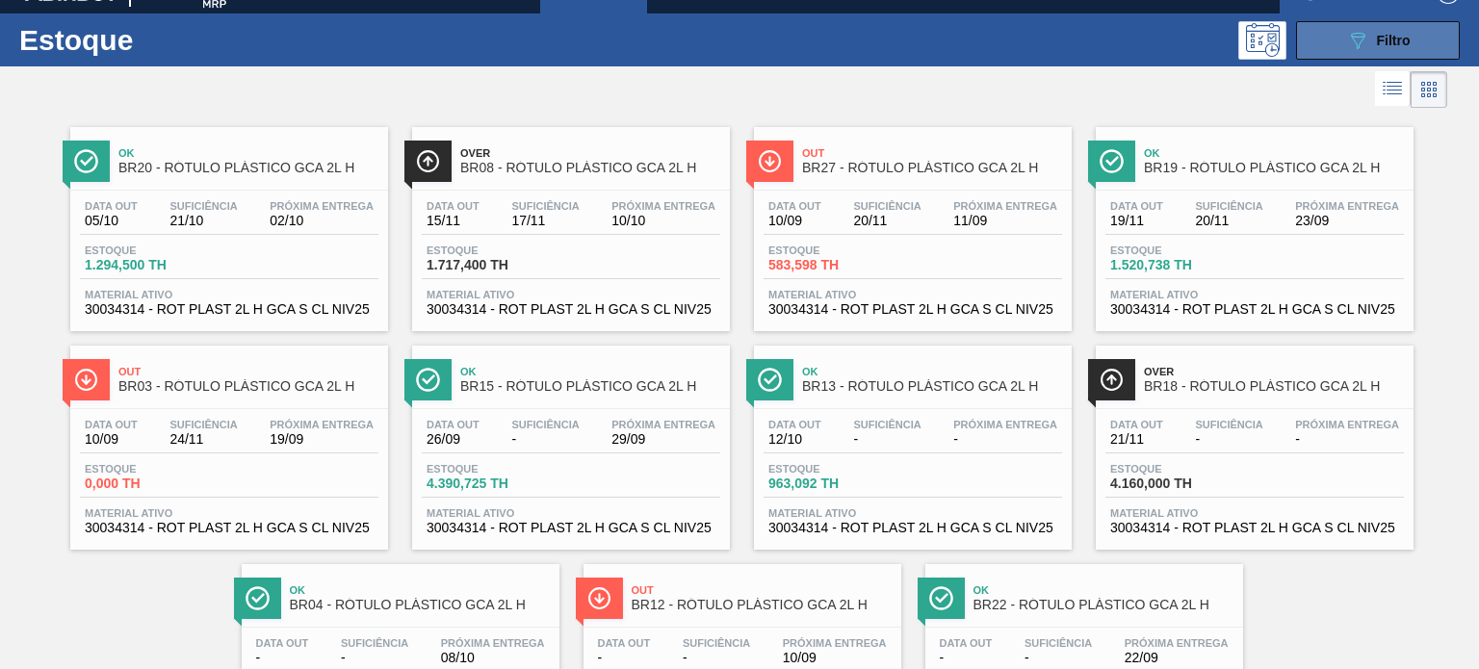
scroll to position [0, 0]
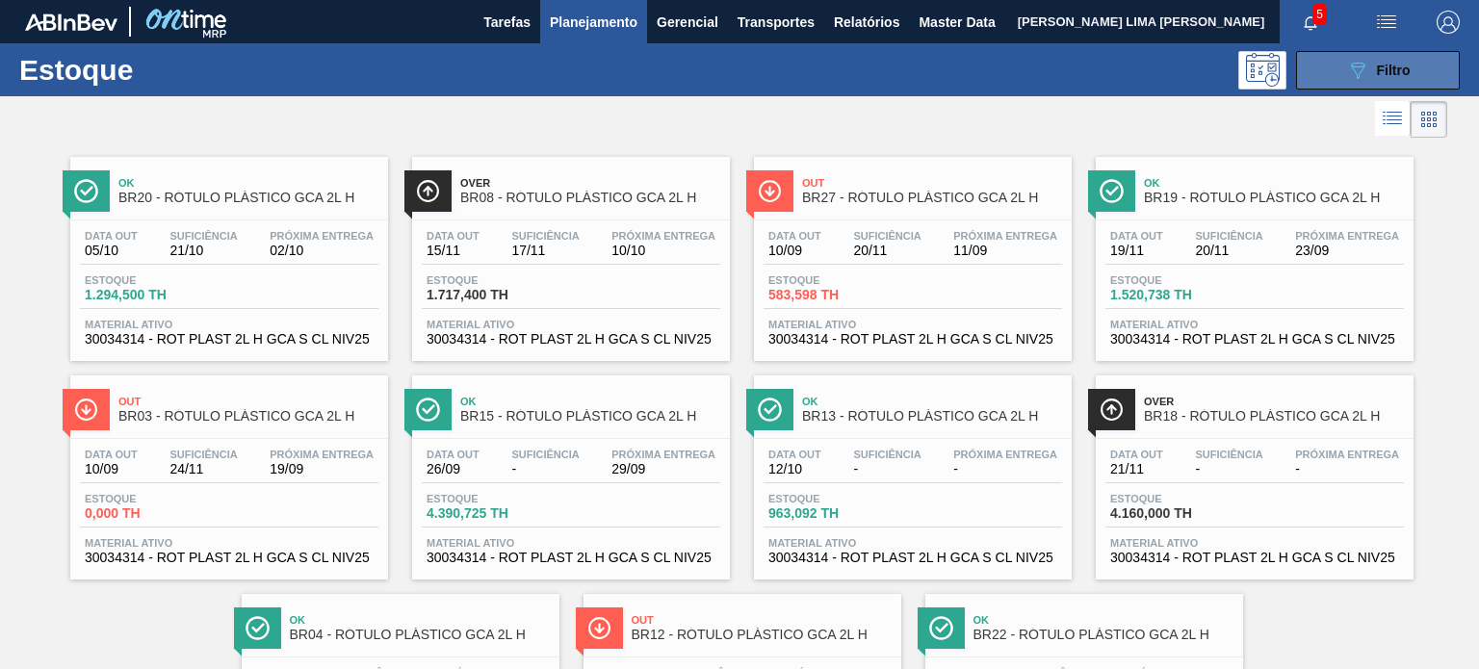
click at [1347, 68] on icon "089F7B8B-B2A5-4AFE-B5C0-19BA573D28AC" at bounding box center [1357, 70] width 23 height 23
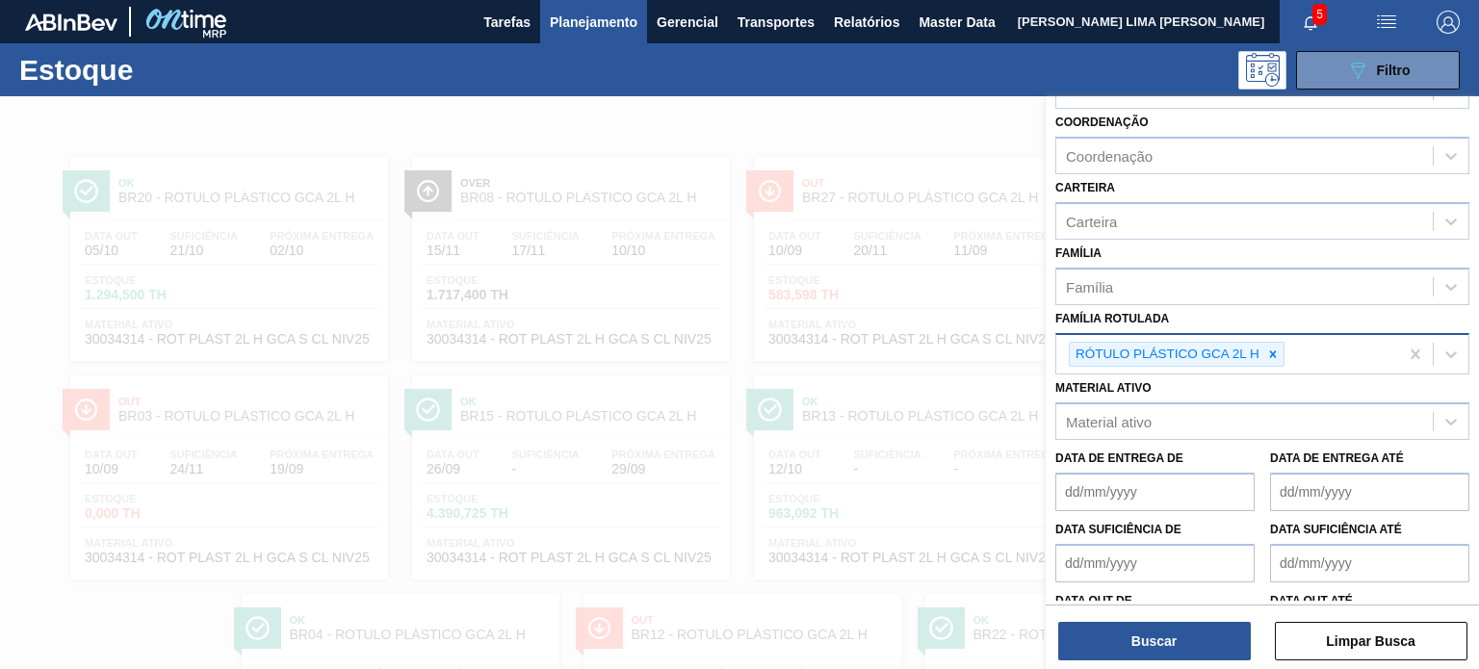
click at [1275, 352] on icon at bounding box center [1273, 354] width 13 height 13
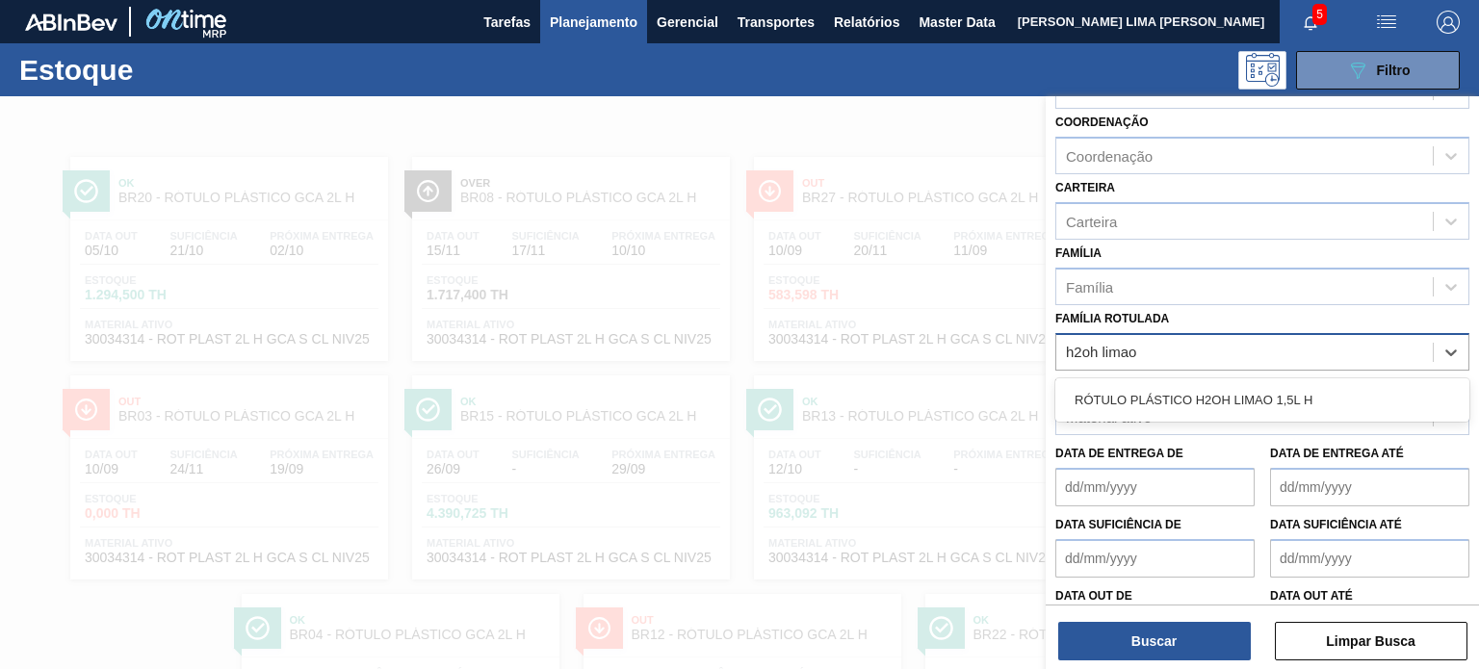
type Rotulada "h2oh limao"
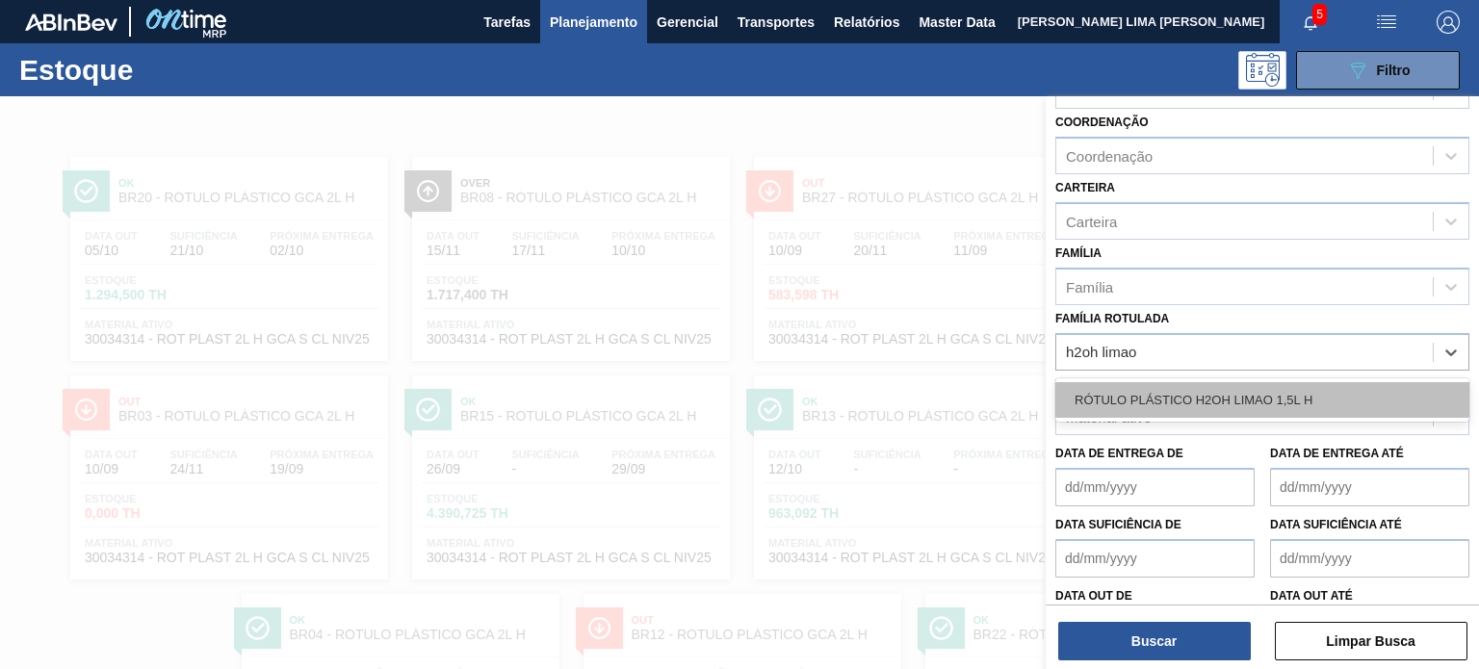
click at [1201, 396] on div "RÓTULO PLÁSTICO H2OH LIMAO 1,5L H" at bounding box center [1263, 400] width 414 height 36
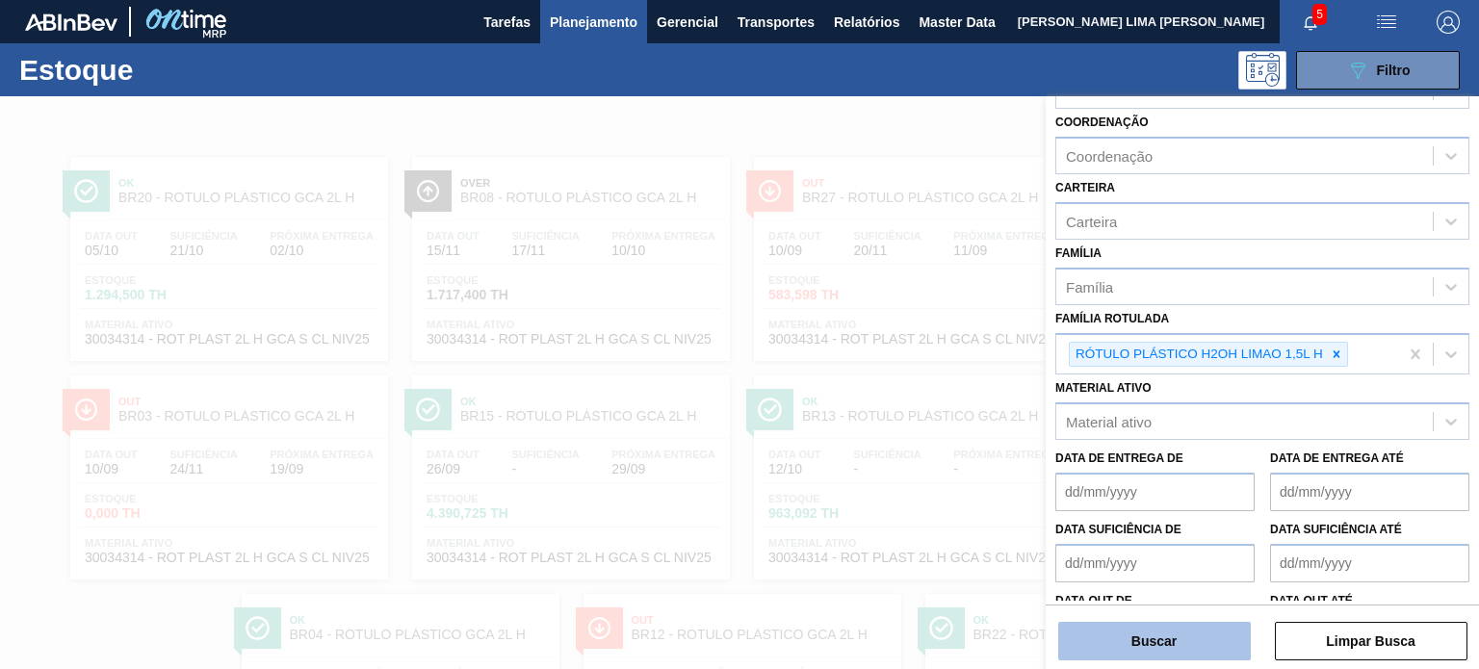
click at [1180, 631] on button "Buscar" at bounding box center [1155, 641] width 193 height 39
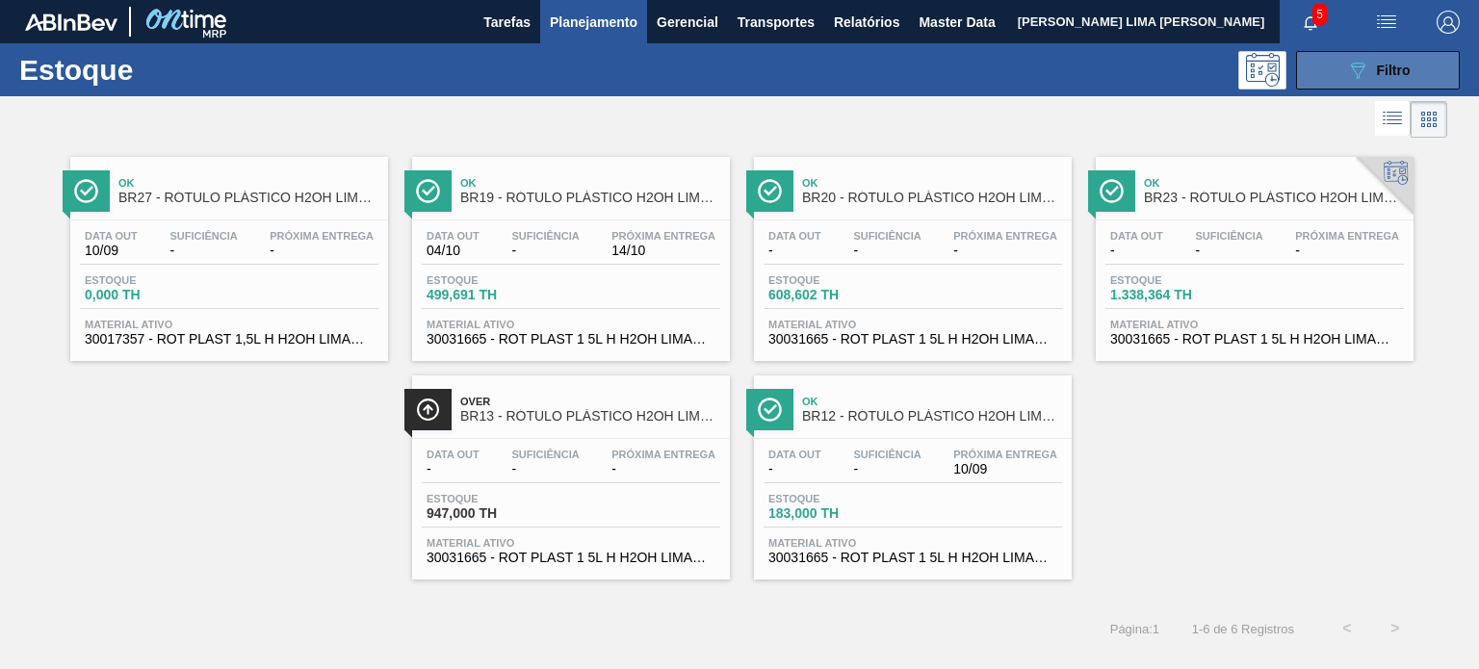
click at [1392, 77] on span "Filtro" at bounding box center [1394, 70] width 34 height 15
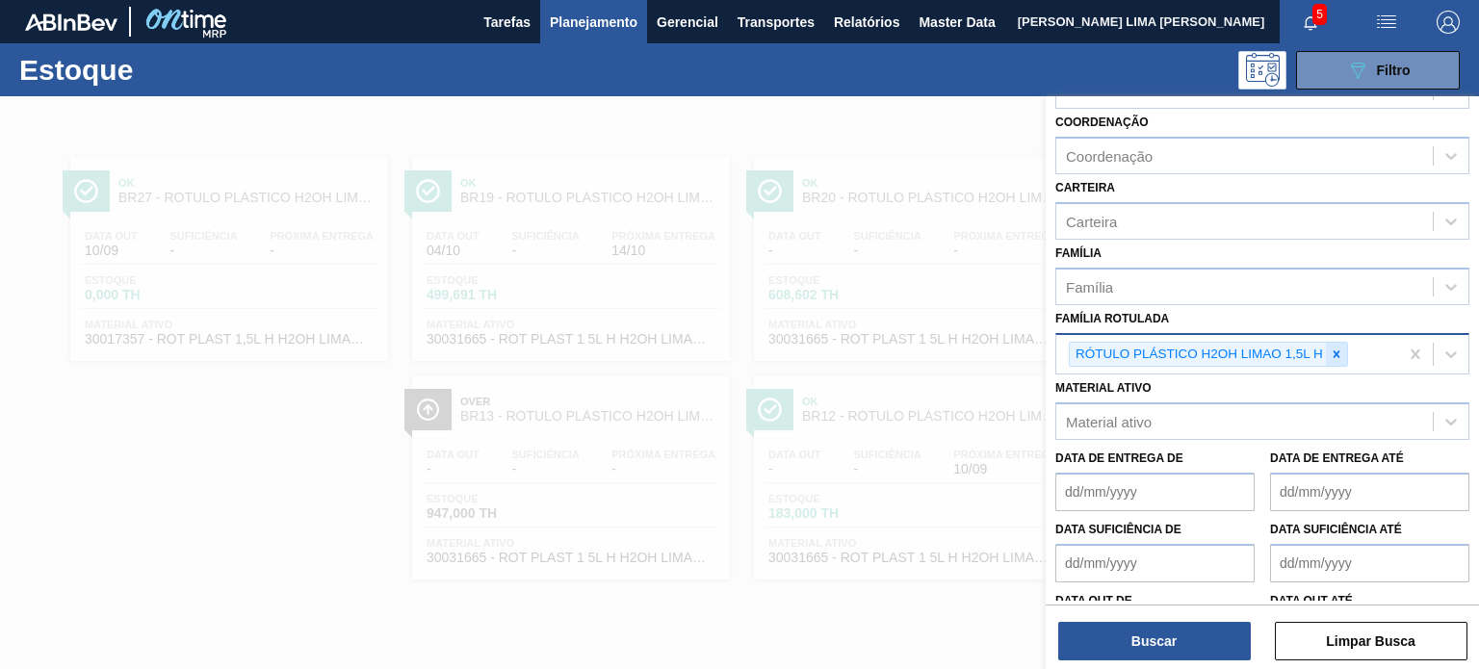
click at [1333, 348] on icon at bounding box center [1336, 354] width 13 height 13
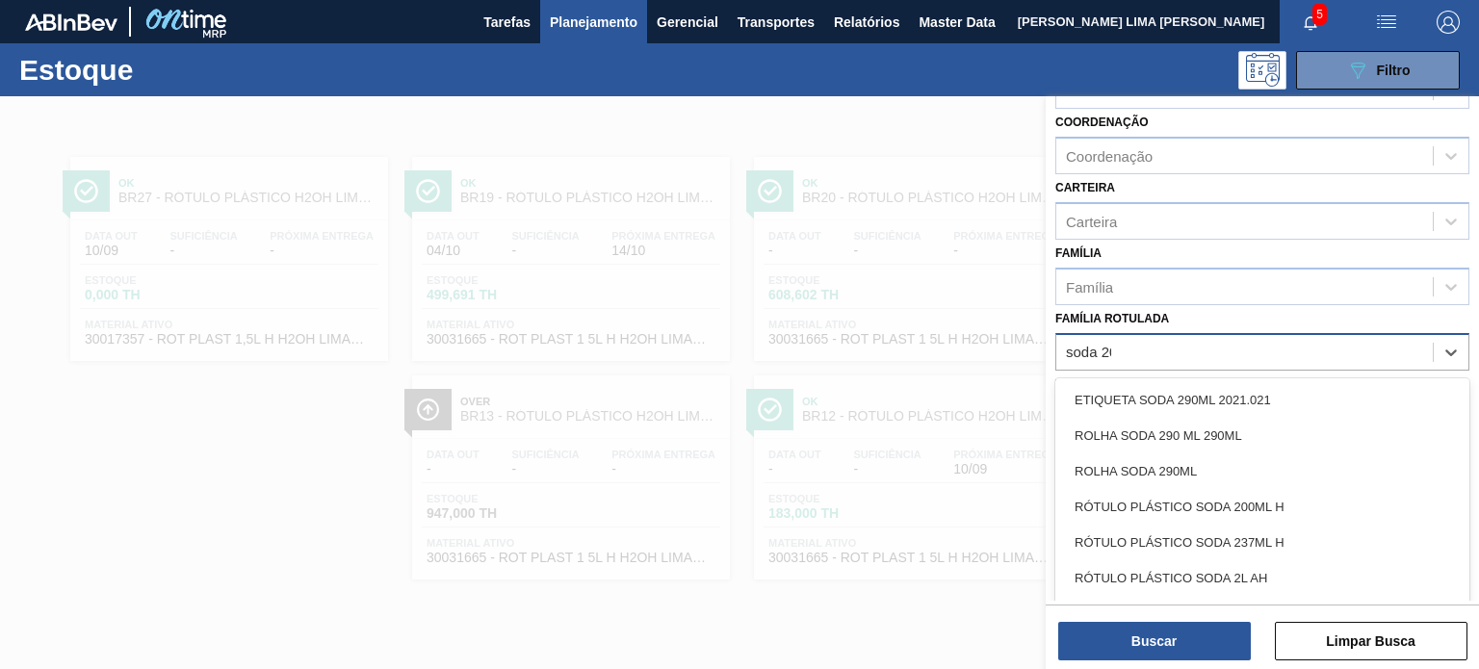
type Rotulada "soda 200"
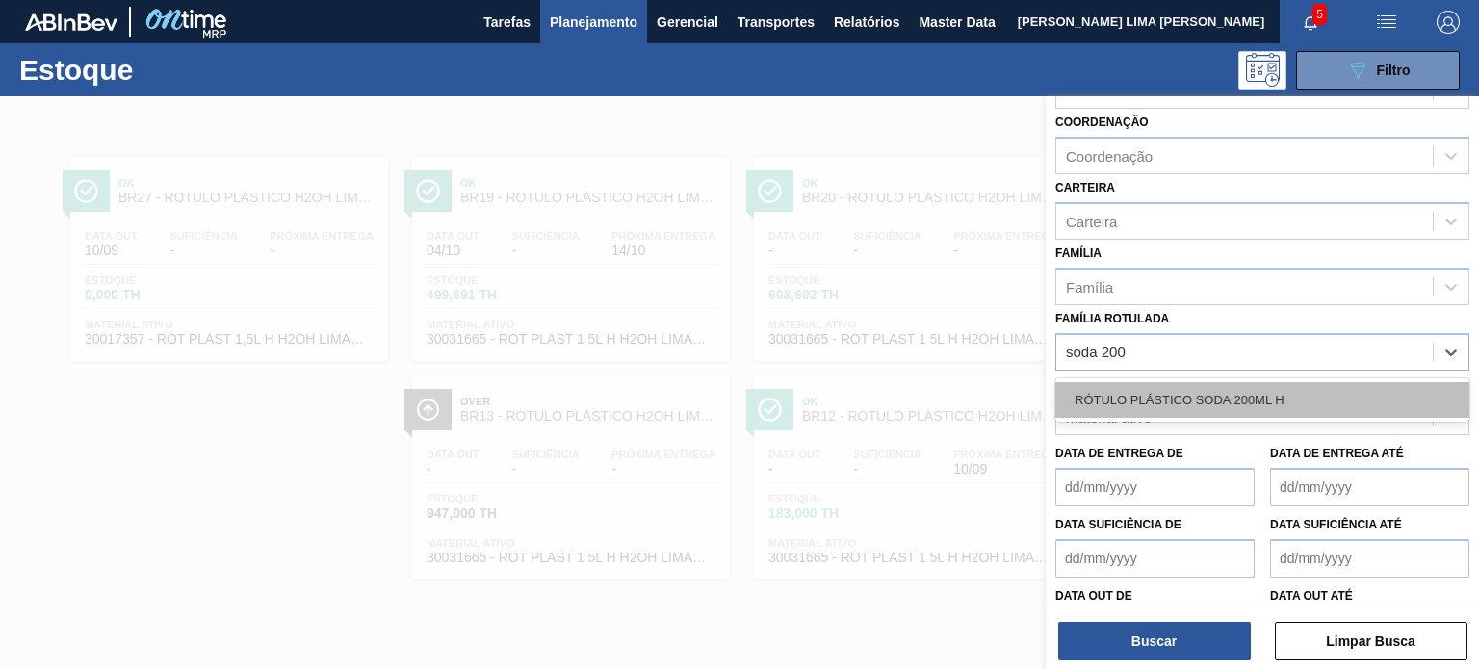
click at [1283, 404] on div "RÓTULO PLÁSTICO SODA 200ML H" at bounding box center [1263, 400] width 414 height 36
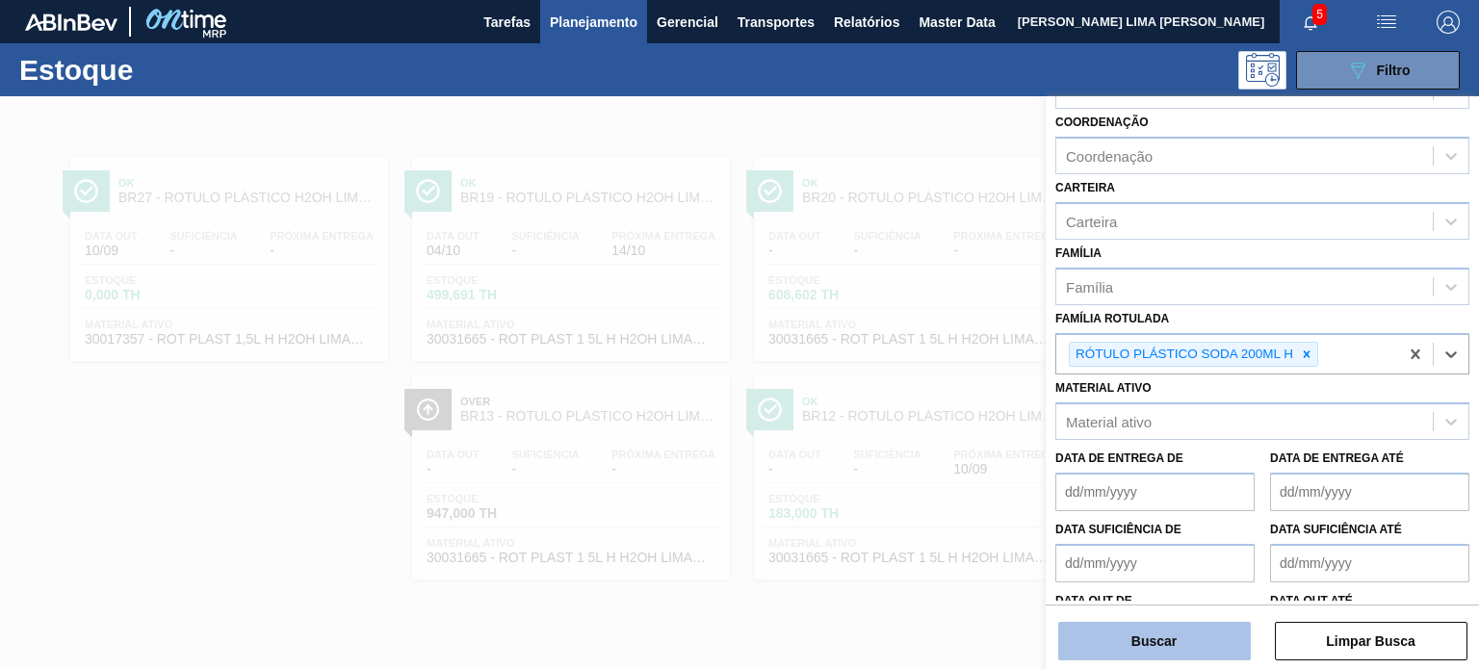
click at [1206, 638] on button "Buscar" at bounding box center [1155, 641] width 193 height 39
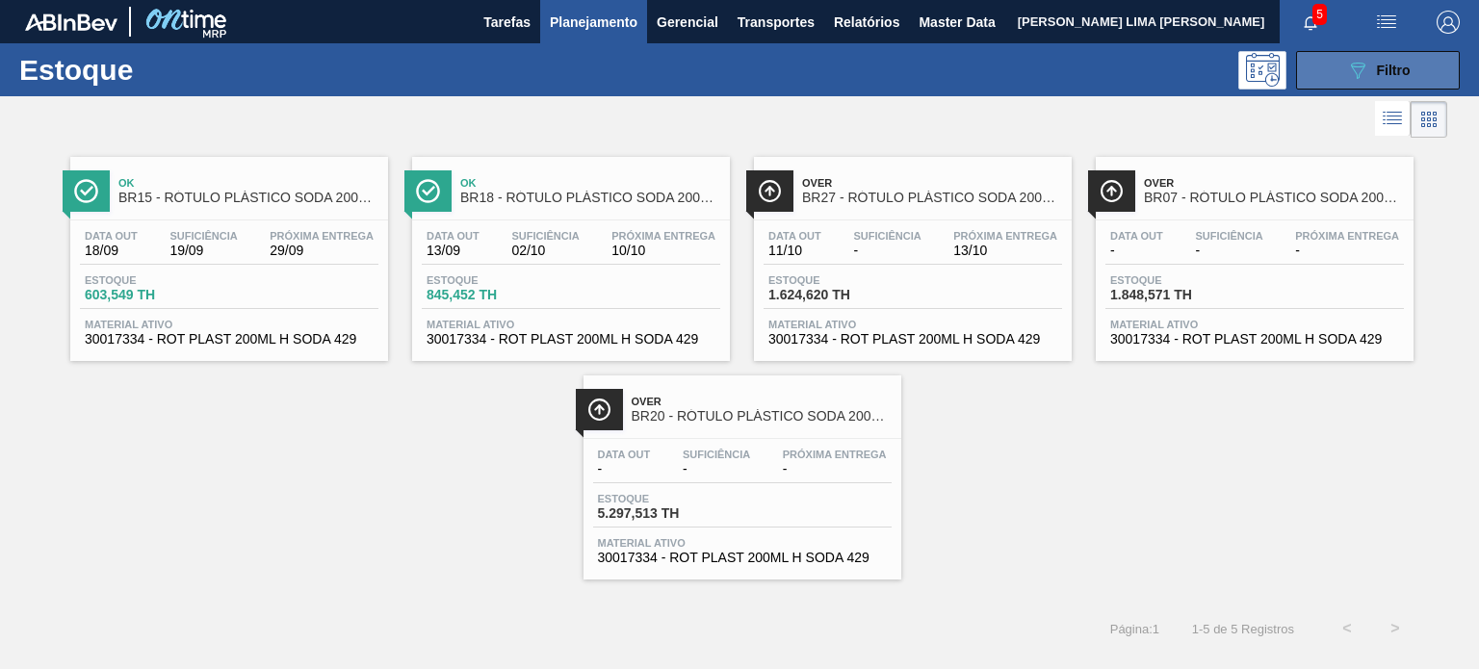
click at [1320, 82] on button "089F7B8B-B2A5-4AFE-B5C0-19BA573D28AC Filtro" at bounding box center [1378, 70] width 164 height 39
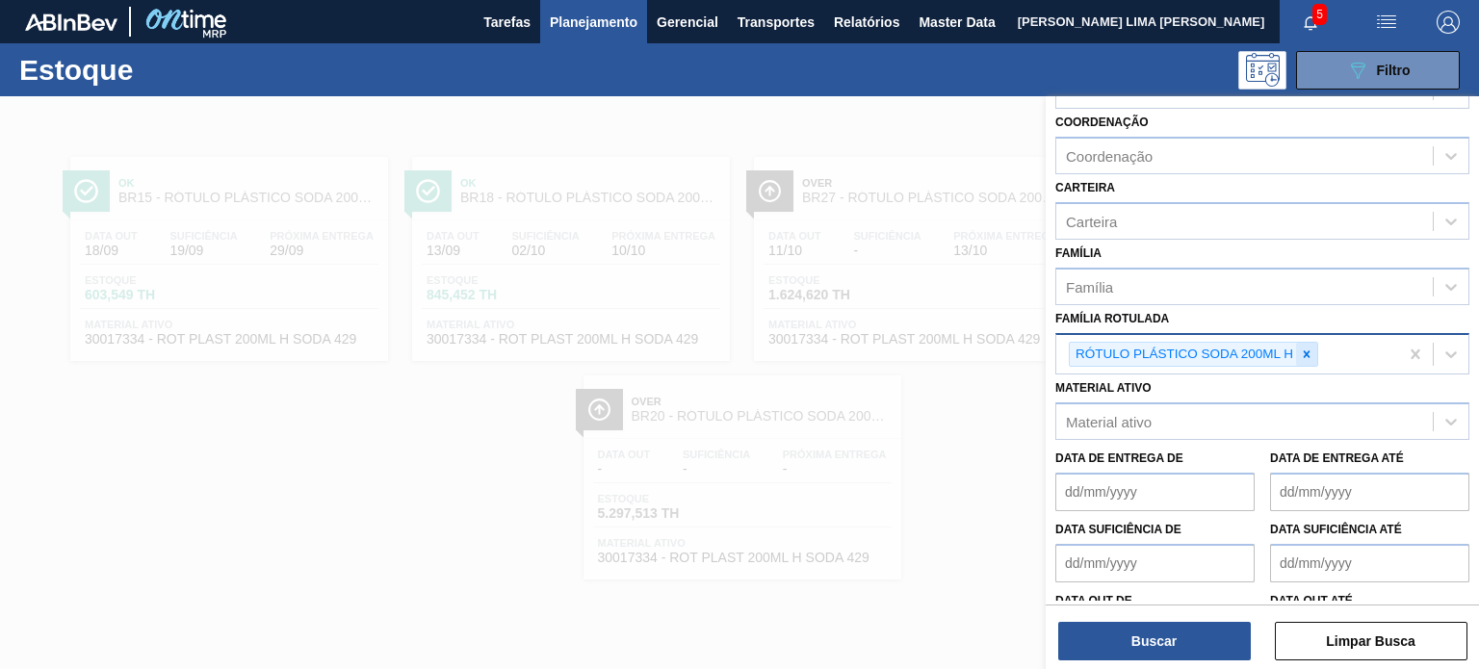
click at [1310, 352] on icon at bounding box center [1306, 354] width 13 height 13
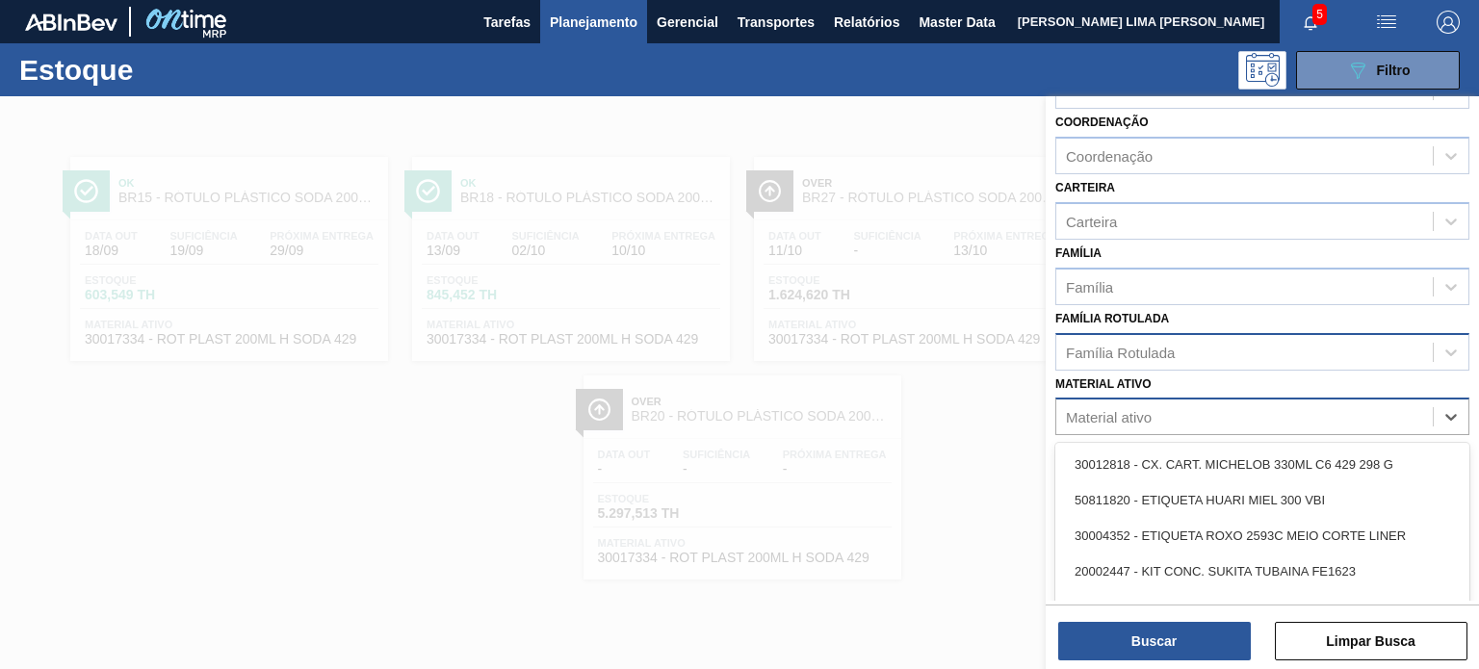
click at [1252, 409] on div "Material ativo" at bounding box center [1245, 418] width 377 height 28
paste ativo "30030381"
type ativo "30030381"
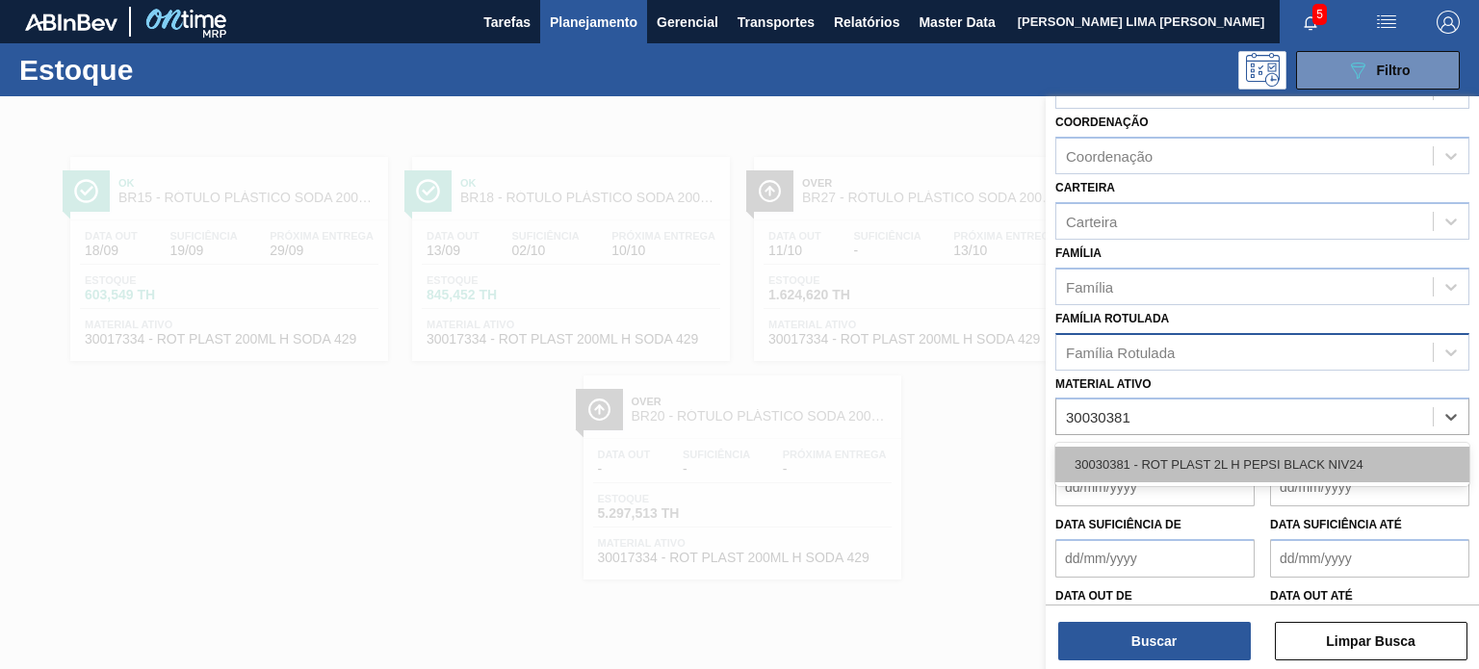
click at [1202, 469] on div "30030381 - ROT PLAST 2L H PEPSI BLACK NIV24" at bounding box center [1263, 465] width 414 height 36
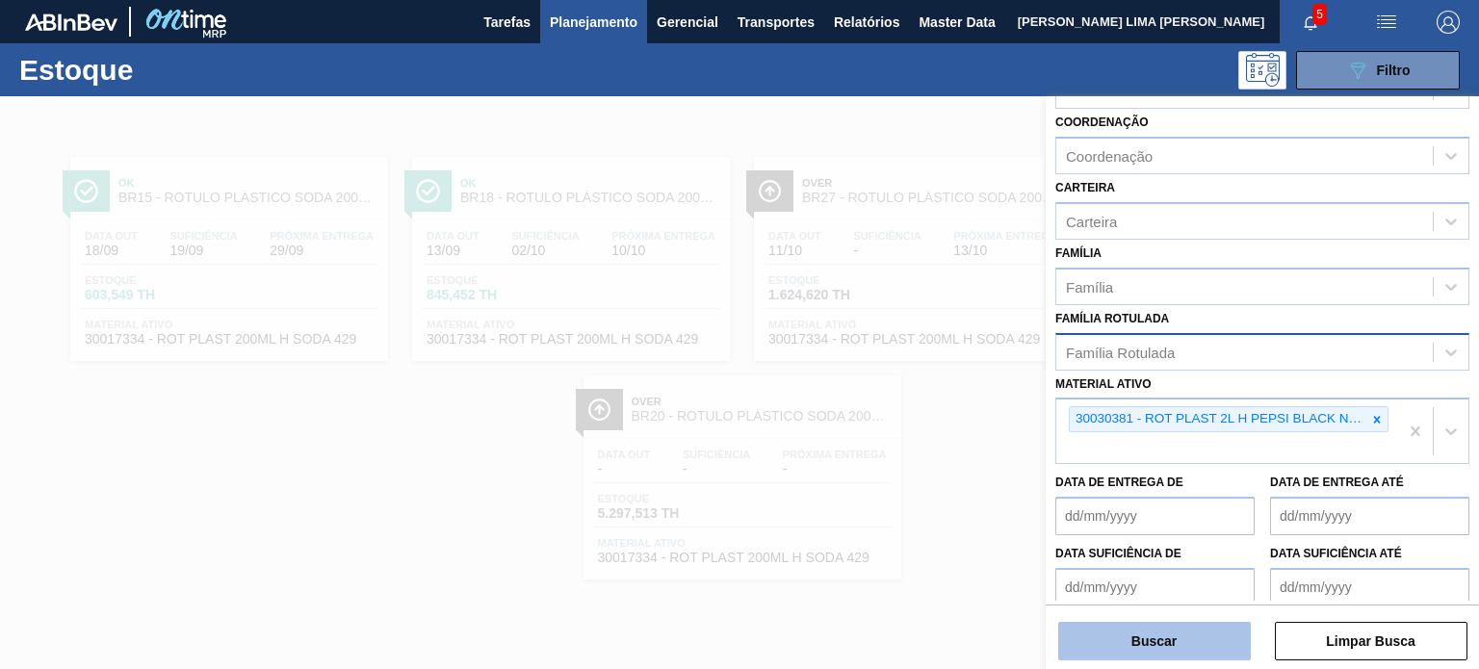
click at [1174, 644] on button "Buscar" at bounding box center [1155, 641] width 193 height 39
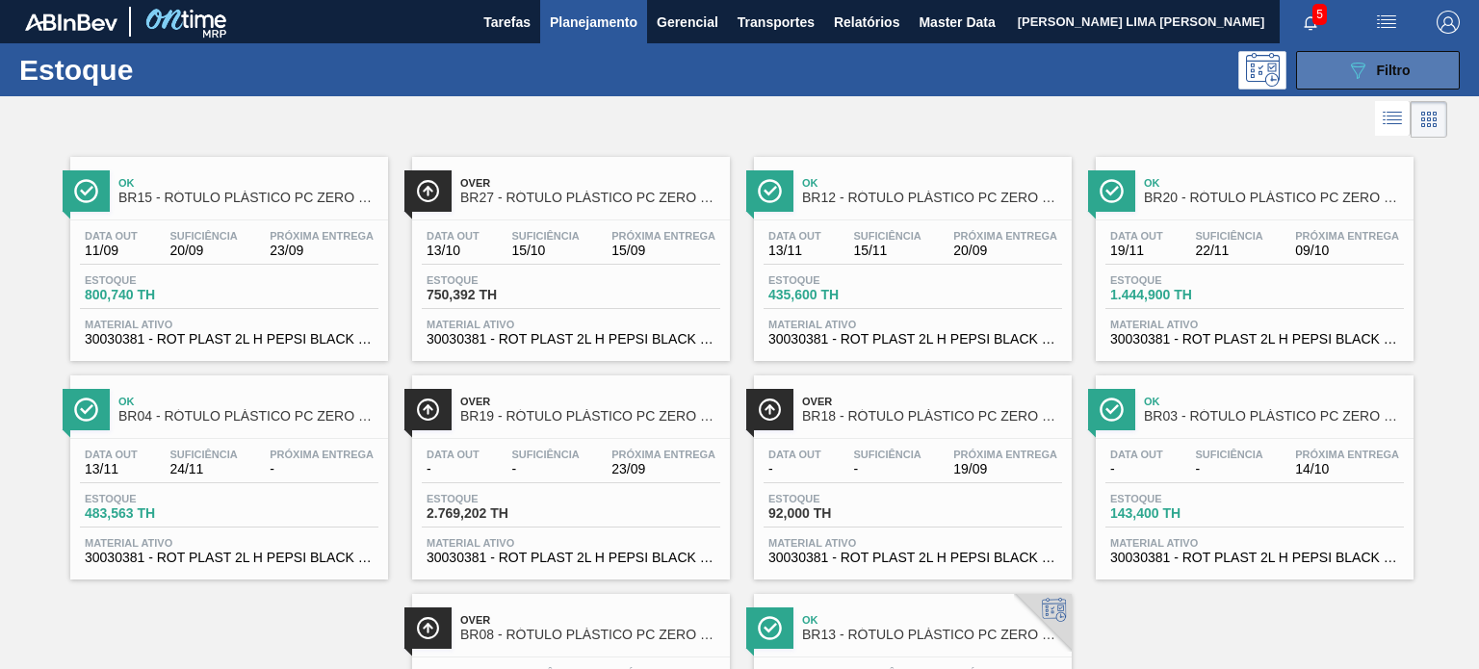
click at [1399, 88] on button "089F7B8B-B2A5-4AFE-B5C0-19BA573D28AC Filtro" at bounding box center [1378, 70] width 164 height 39
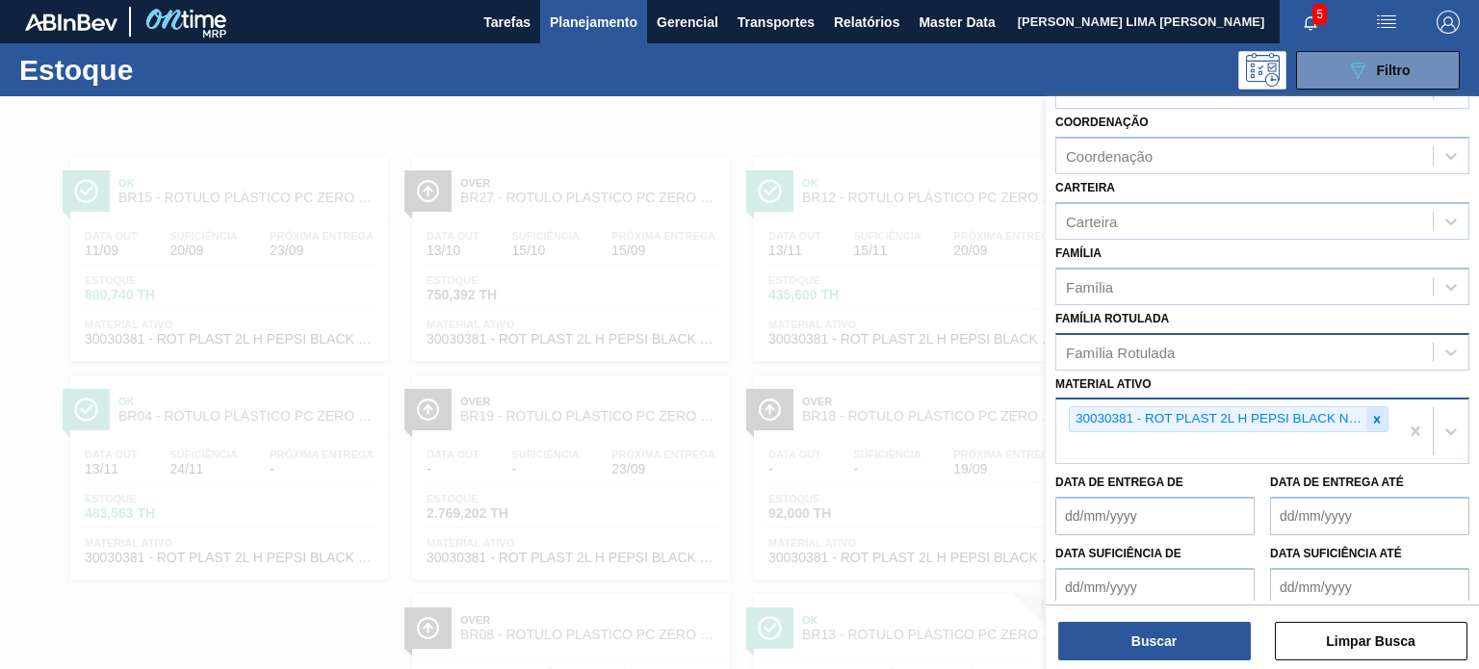
click at [1384, 418] on div at bounding box center [1377, 419] width 21 height 24
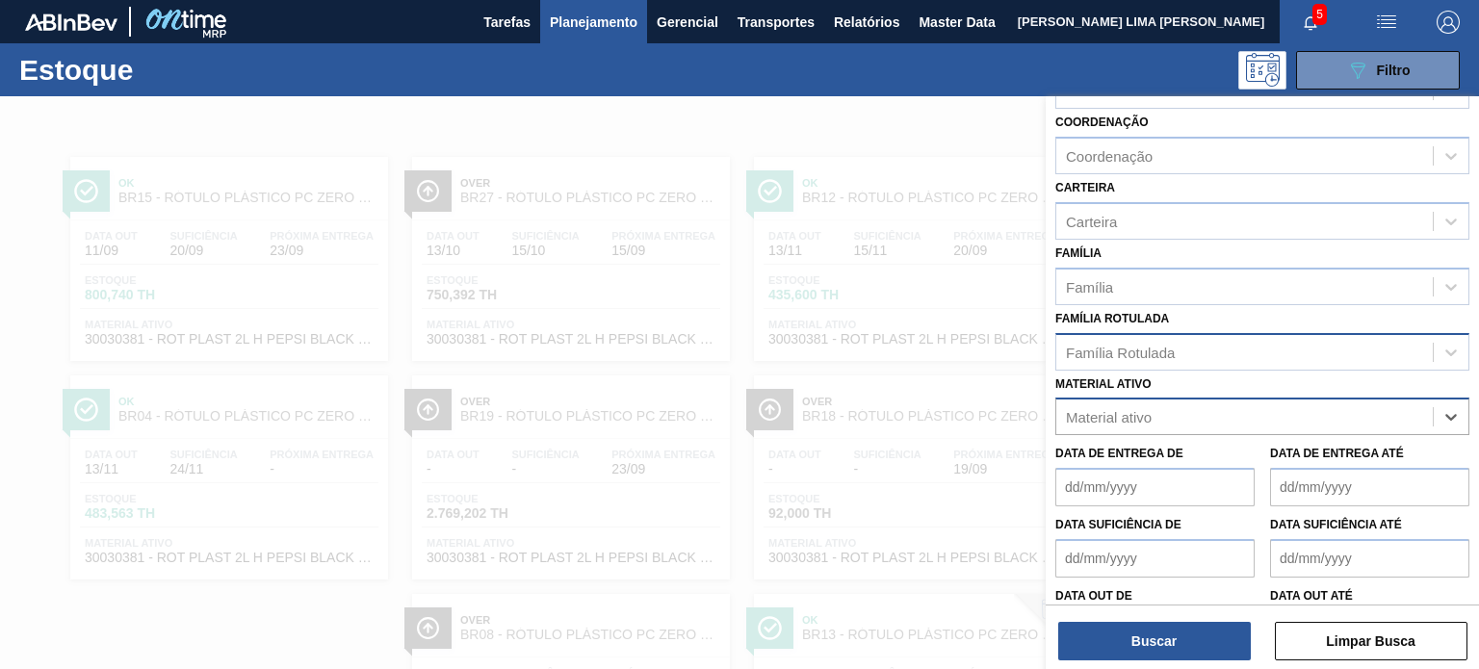
click at [1314, 361] on div "Família Rotulada" at bounding box center [1245, 352] width 377 height 28
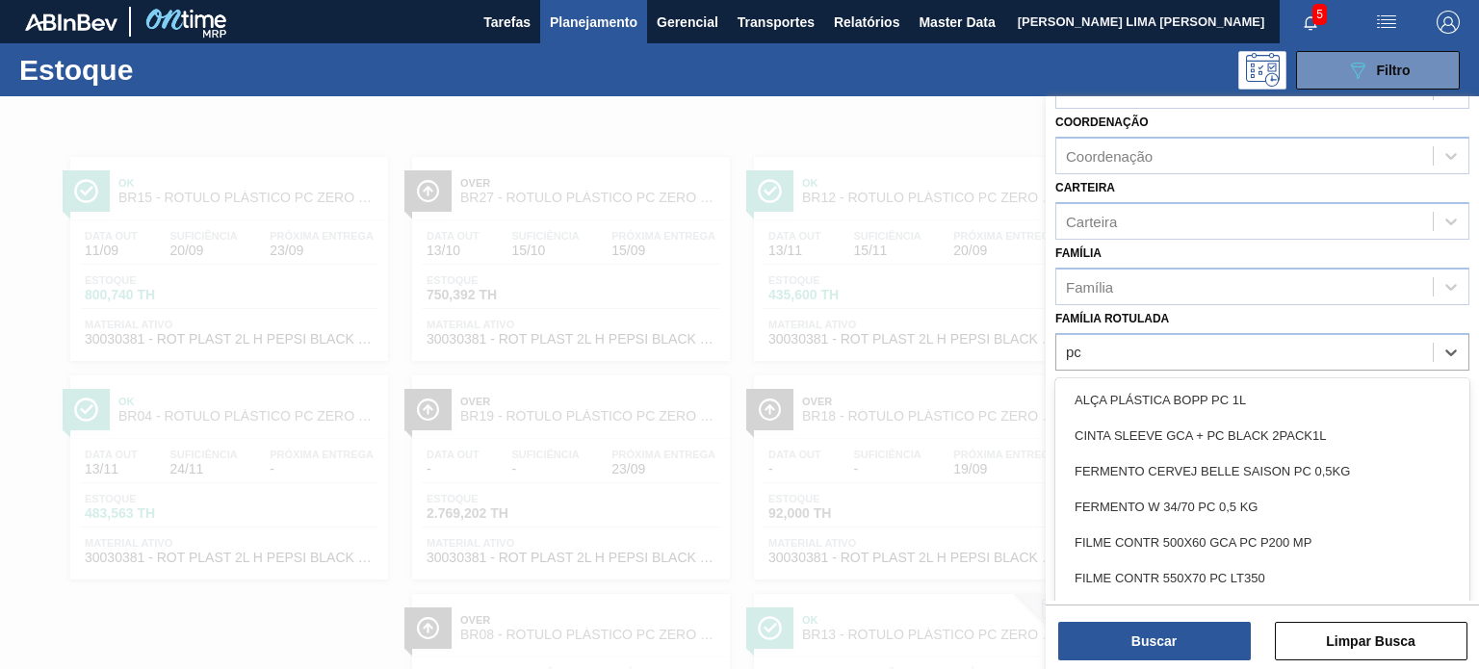
type Rotulada "p"
type Rotulada "1.5"
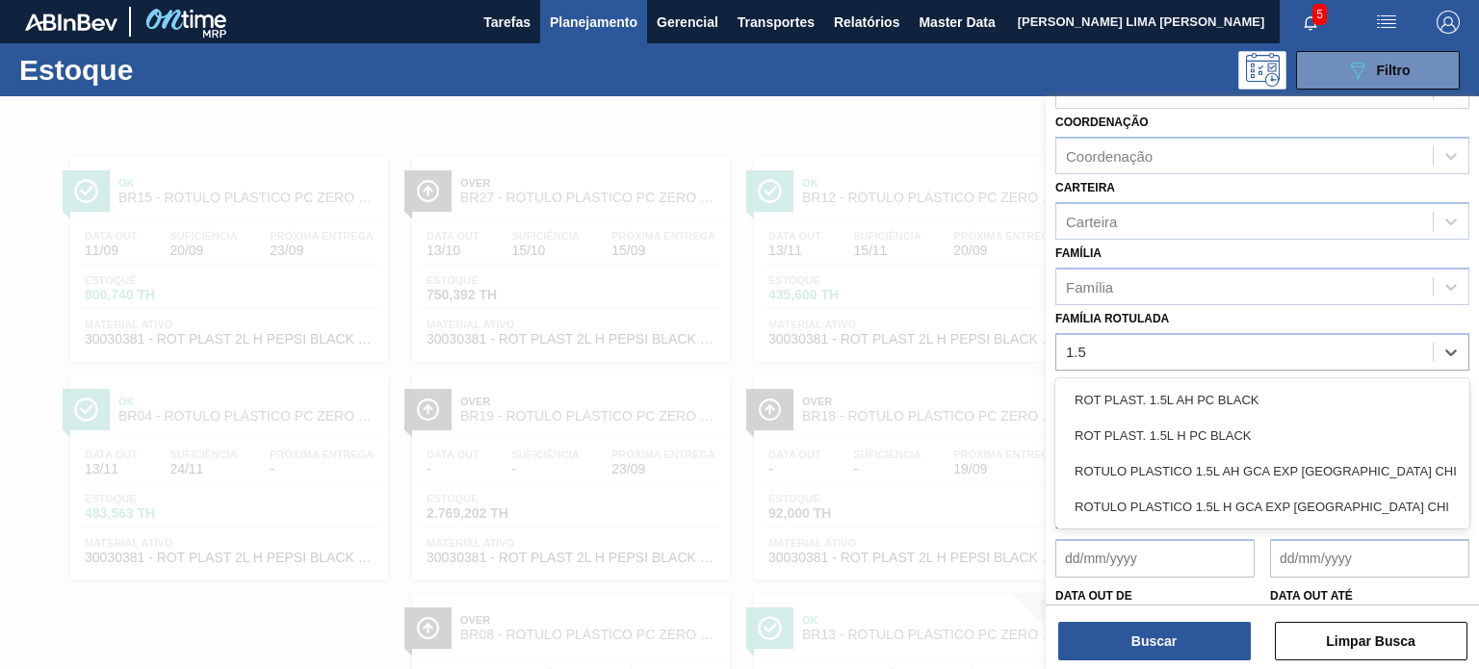
click at [1242, 431] on div "ROT PLAST. 1.5L H PC BLACK" at bounding box center [1263, 436] width 414 height 36
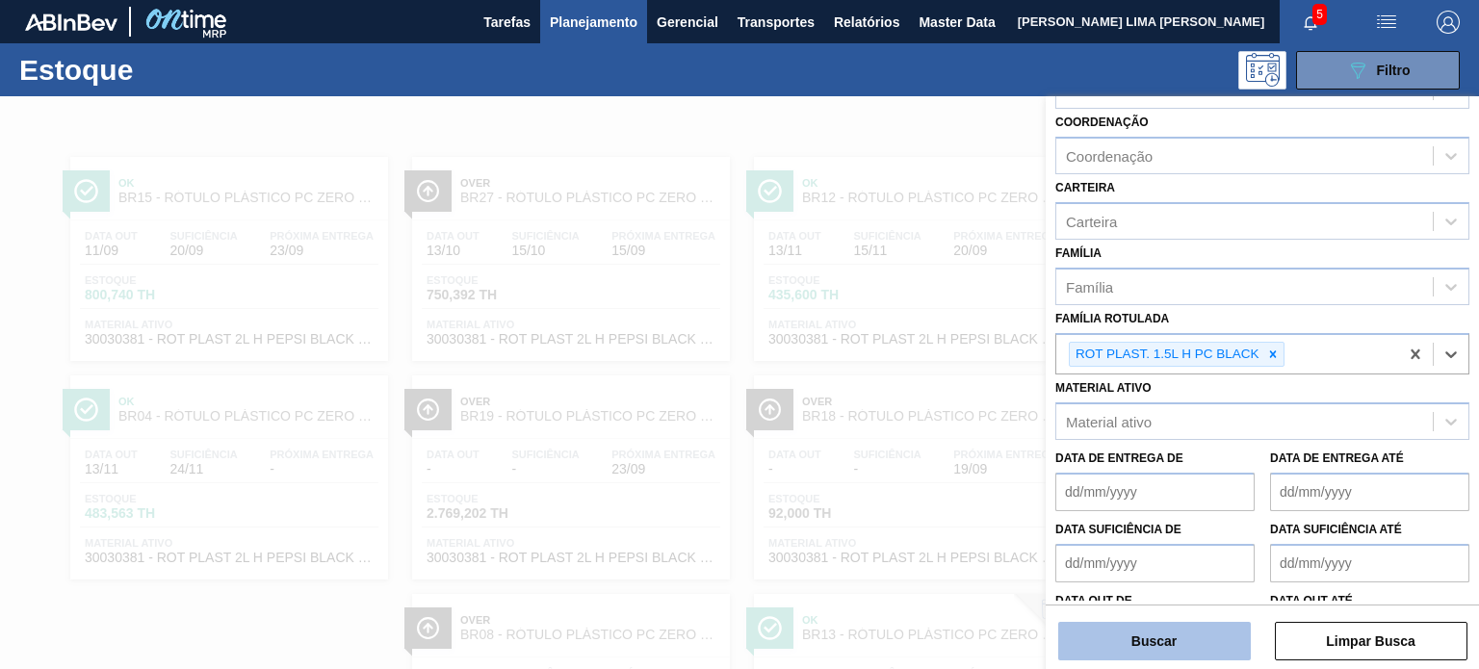
click at [1198, 629] on button "Buscar" at bounding box center [1155, 641] width 193 height 39
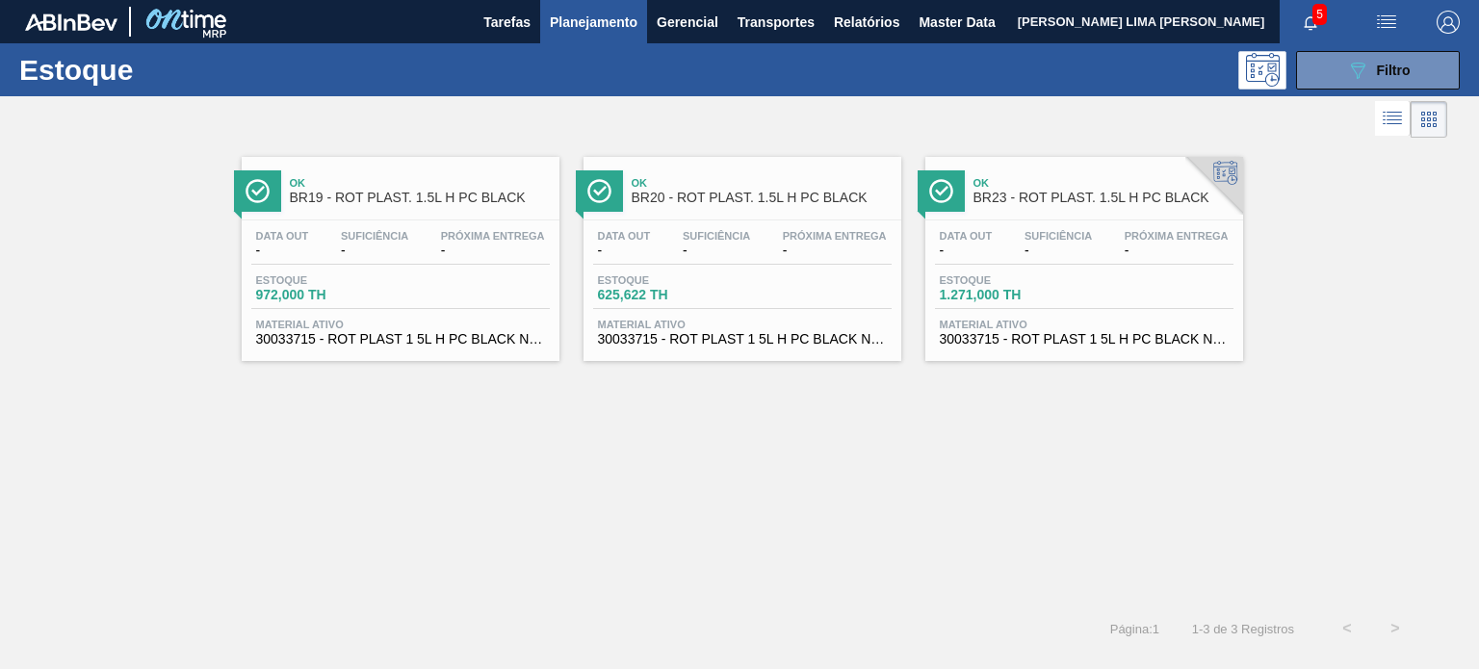
drag, startPoint x: 493, startPoint y: 222, endPoint x: 962, endPoint y: 433, distance: 514.7
drag, startPoint x: 962, startPoint y: 433, endPoint x: 838, endPoint y: 362, distance: 143.2
click at [803, 375] on div "Ok BR19 - ROT PLAST. 1.5L H PC BLACK Data out - Suficiência - Próxima Entrega -…" at bounding box center [739, 374] width 1479 height 462
click at [1341, 60] on button "089F7B8B-B2A5-4AFE-B5C0-19BA573D28AC Filtro" at bounding box center [1378, 70] width 164 height 39
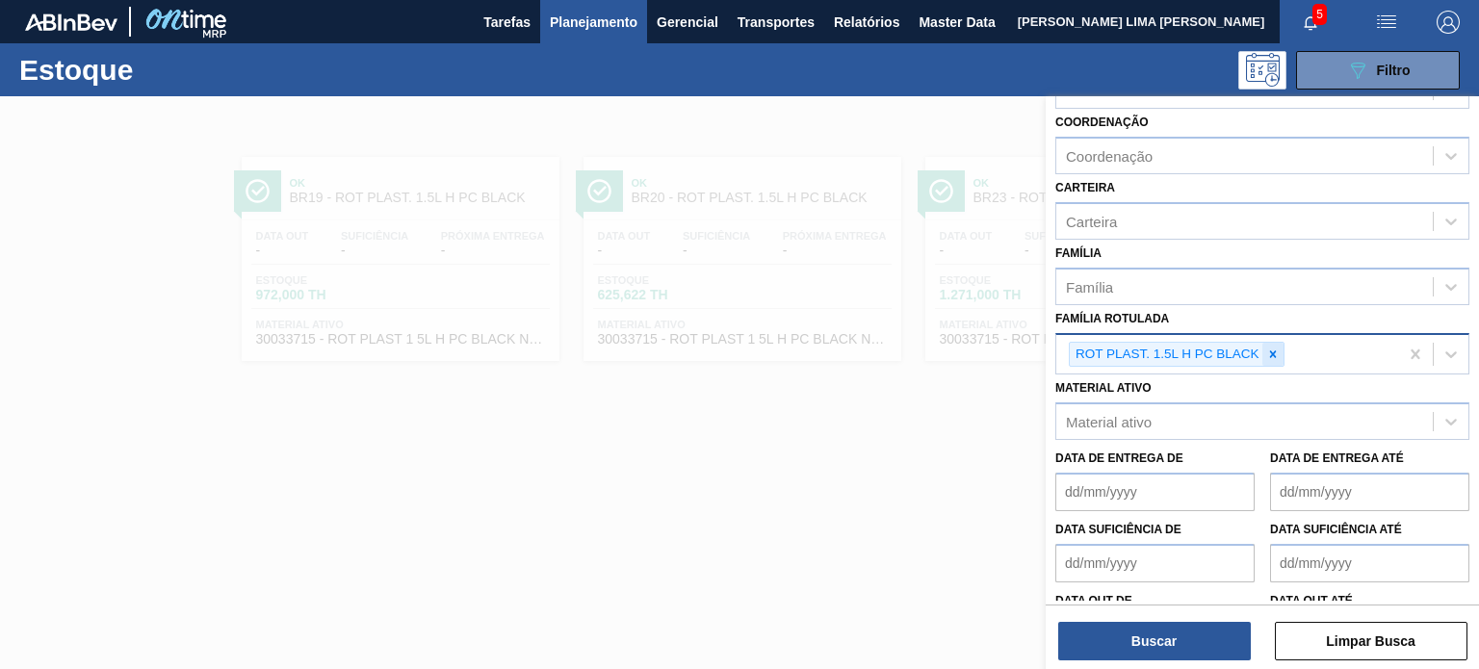
click at [1267, 353] on icon at bounding box center [1273, 354] width 13 height 13
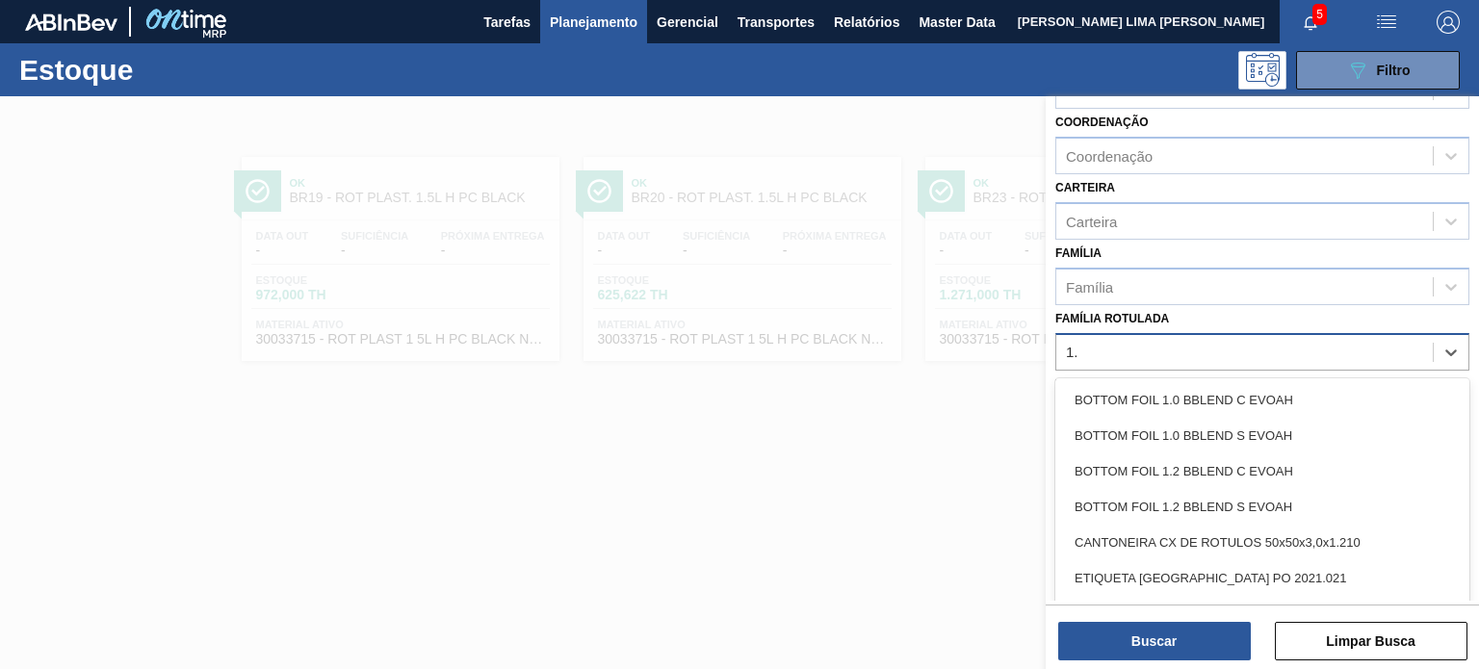
type Rotulada "1.5"
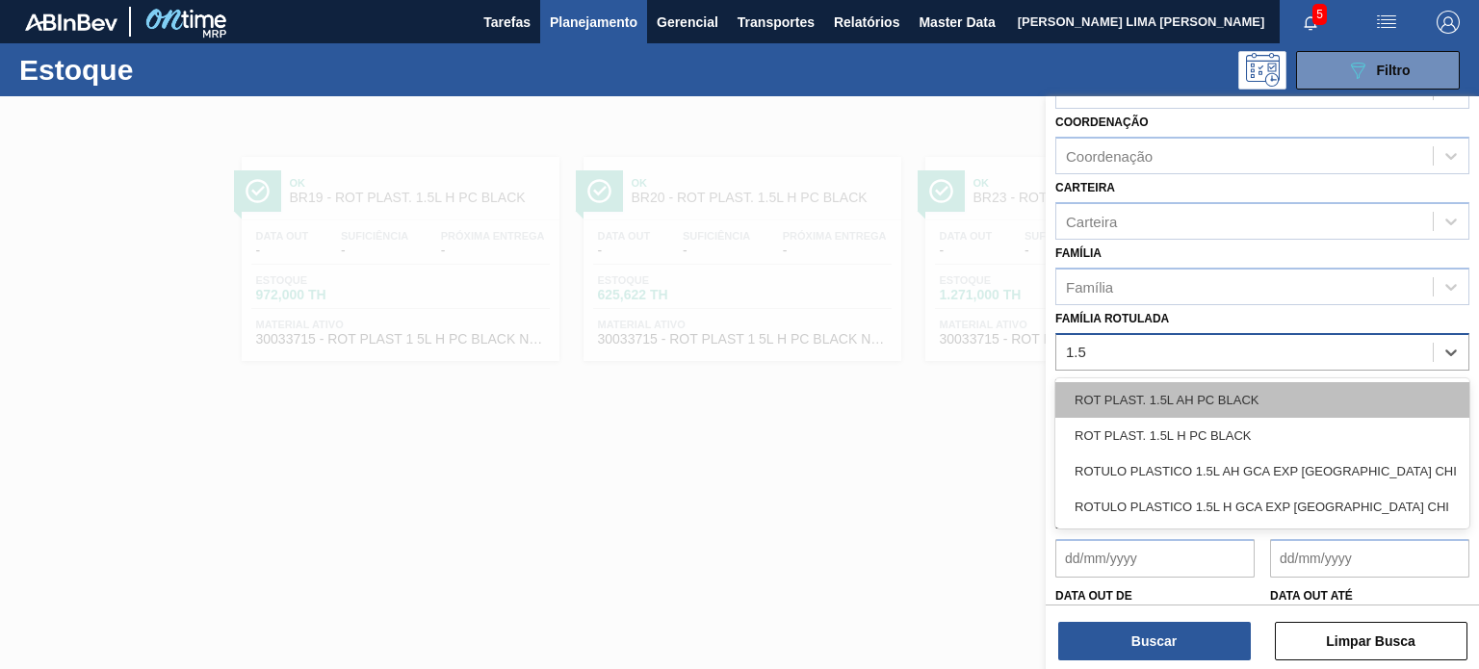
click at [1253, 405] on div "ROT PLAST. 1.5L AH PC BLACK" at bounding box center [1263, 400] width 414 height 36
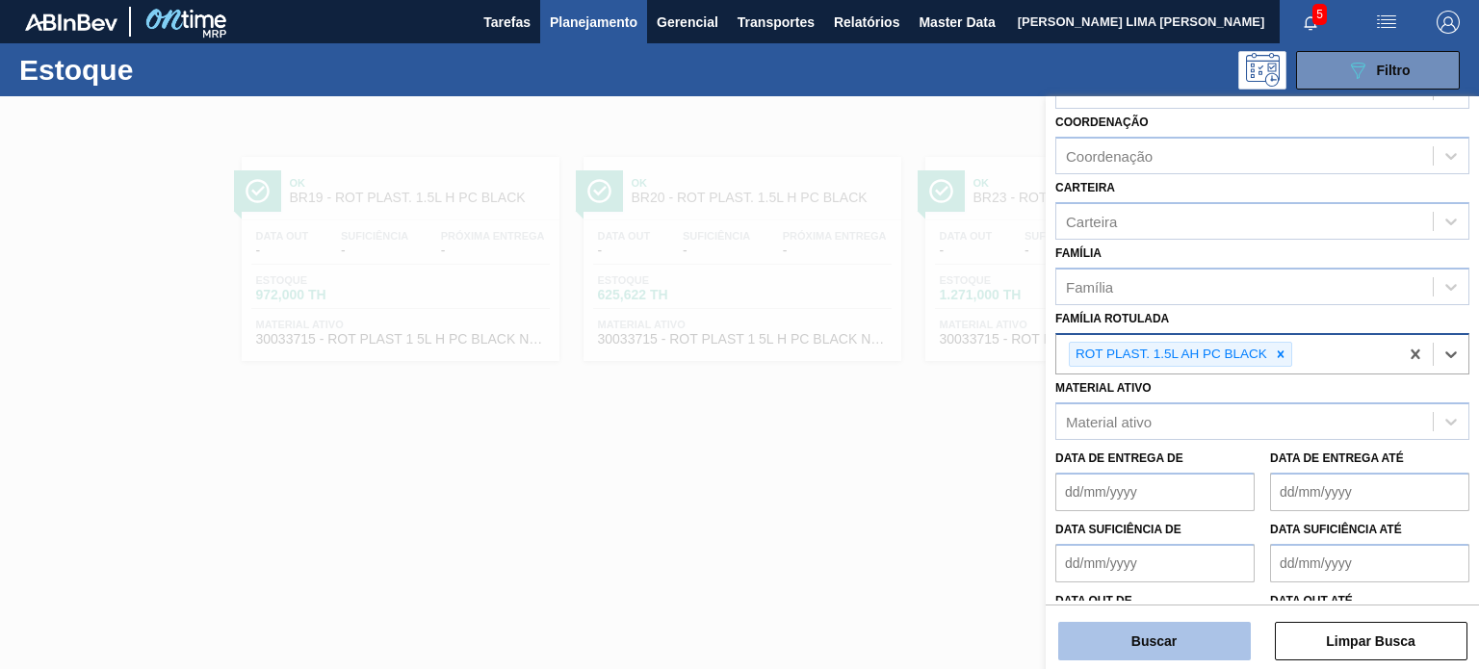
click at [1189, 642] on button "Buscar" at bounding box center [1155, 641] width 193 height 39
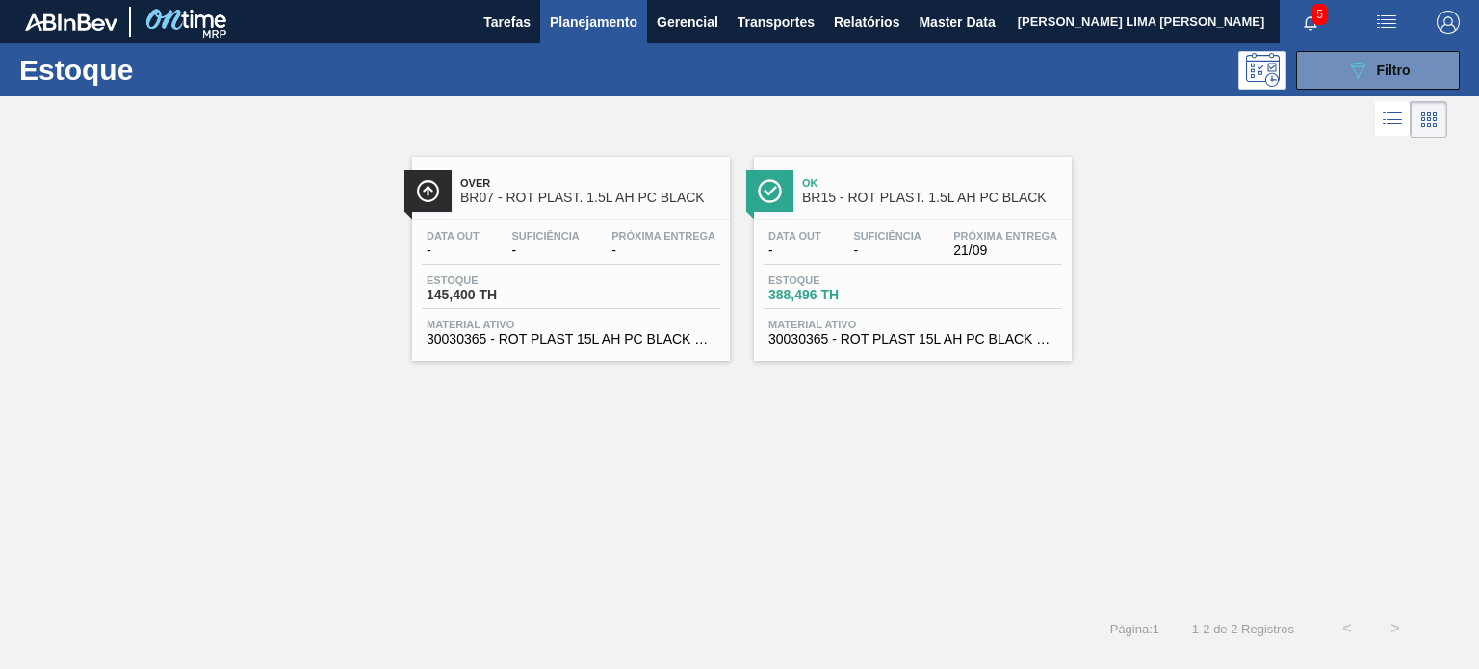
click at [1378, 92] on div "Estoque 089F7B8B-B2A5-4AFE-B5C0-19BA573D28AC Filtro" at bounding box center [739, 69] width 1479 height 53
click at [1380, 79] on div "089F7B8B-B2A5-4AFE-B5C0-19BA573D28AC Filtro" at bounding box center [1378, 70] width 65 height 23
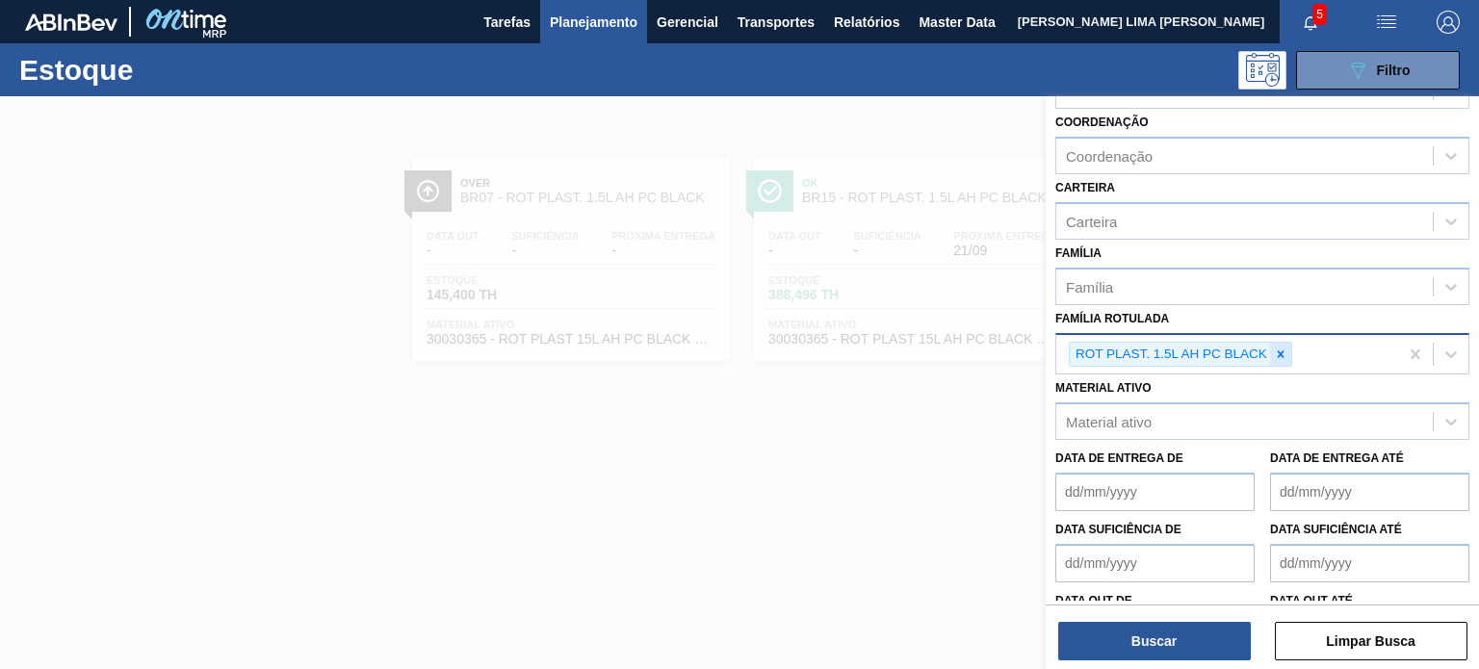
click at [1281, 356] on icon at bounding box center [1280, 354] width 13 height 13
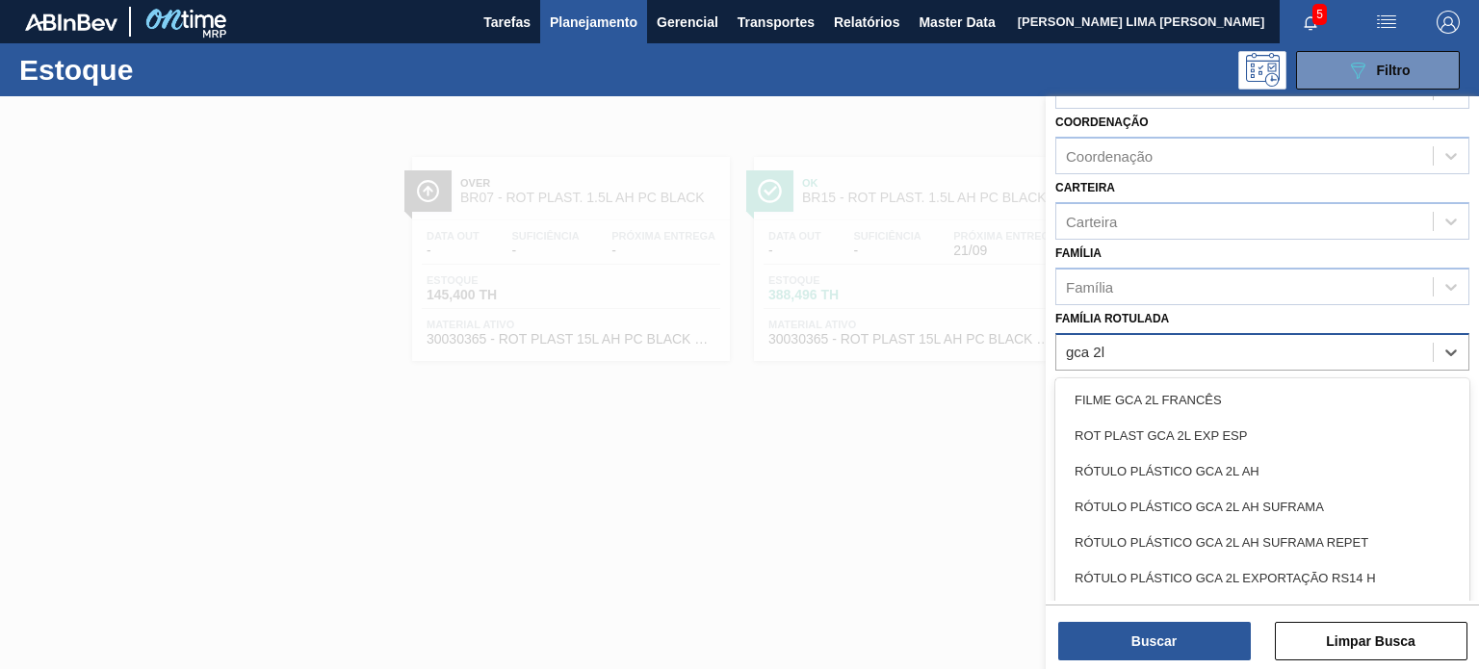
type Rotulada "gca 2l"
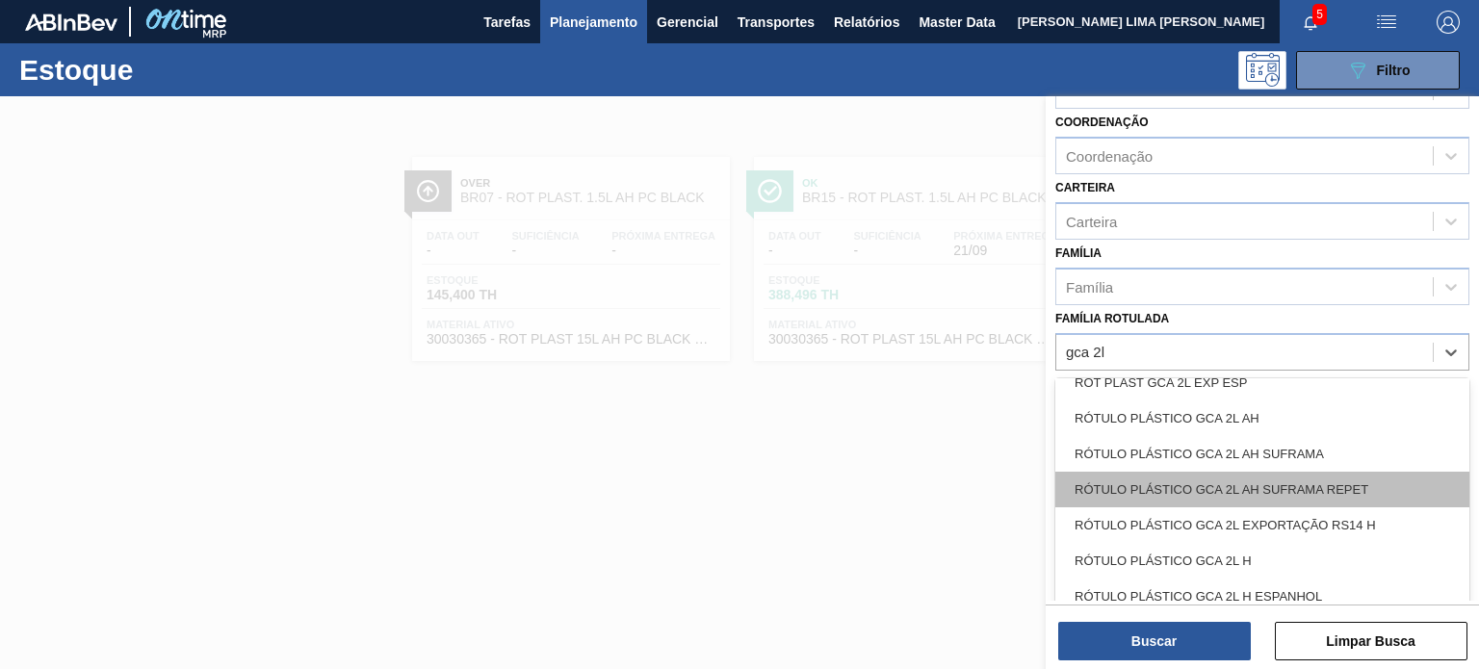
scroll to position [110, 0]
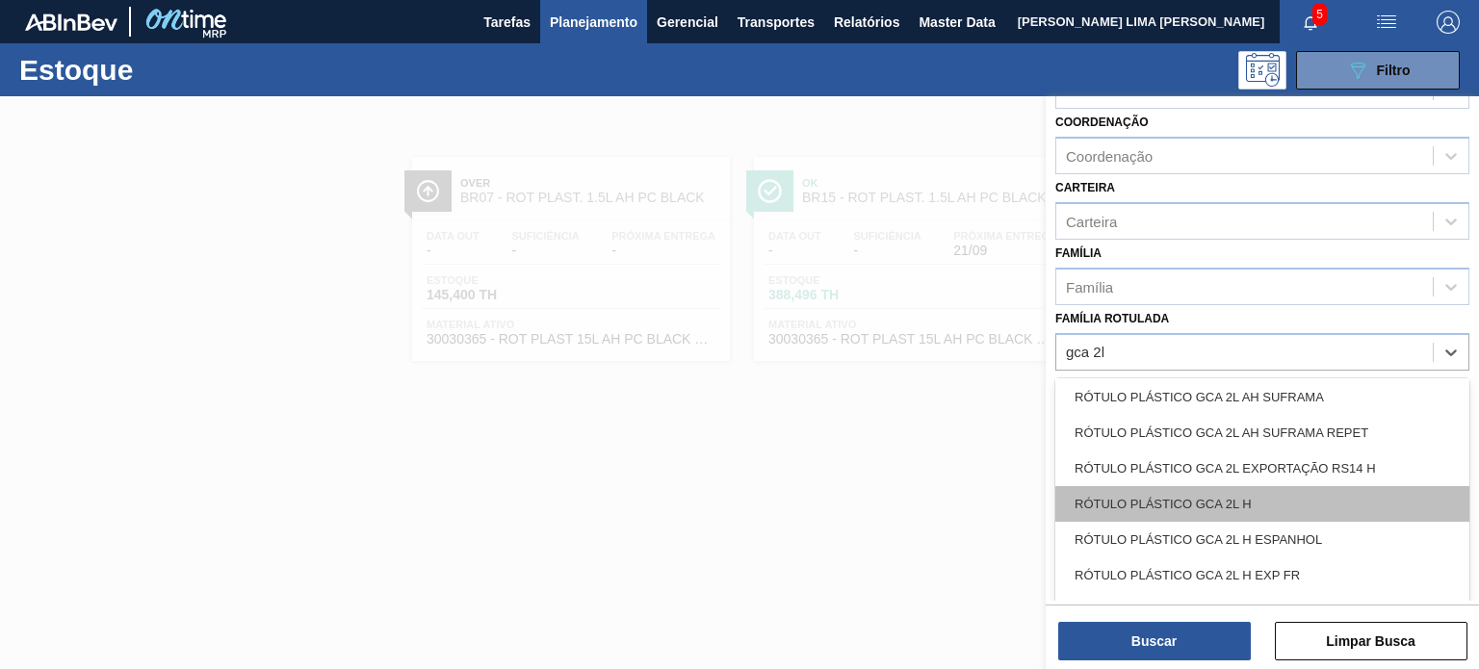
click at [1237, 492] on div "RÓTULO PLÁSTICO GCA 2L H" at bounding box center [1263, 504] width 414 height 36
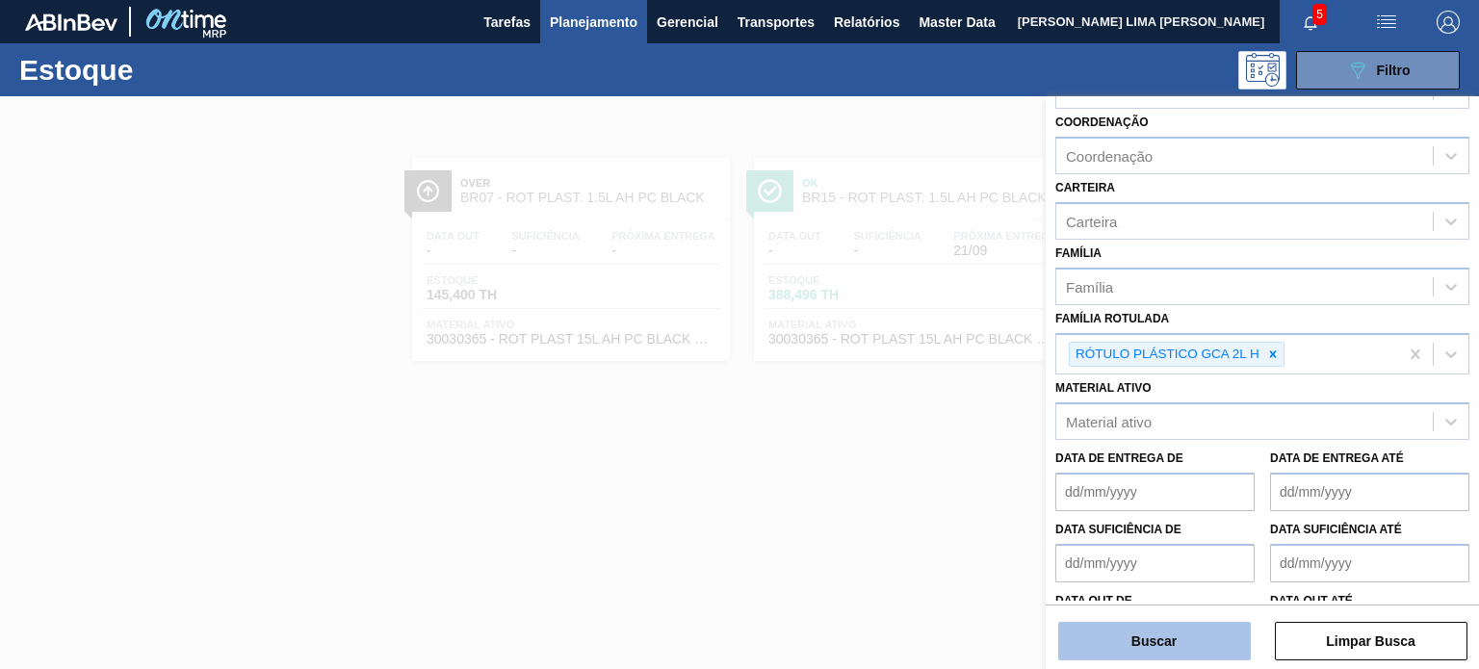
click at [1187, 645] on button "Buscar" at bounding box center [1155, 641] width 193 height 39
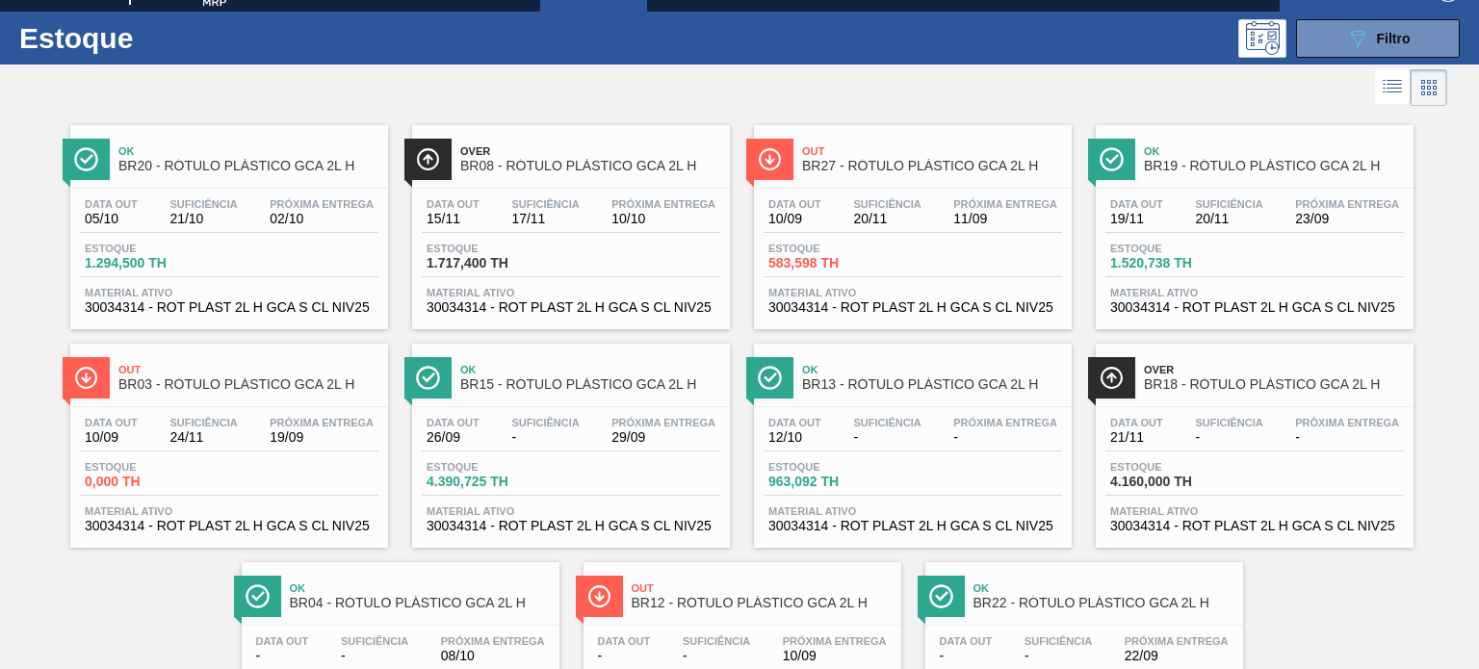
scroll to position [0, 0]
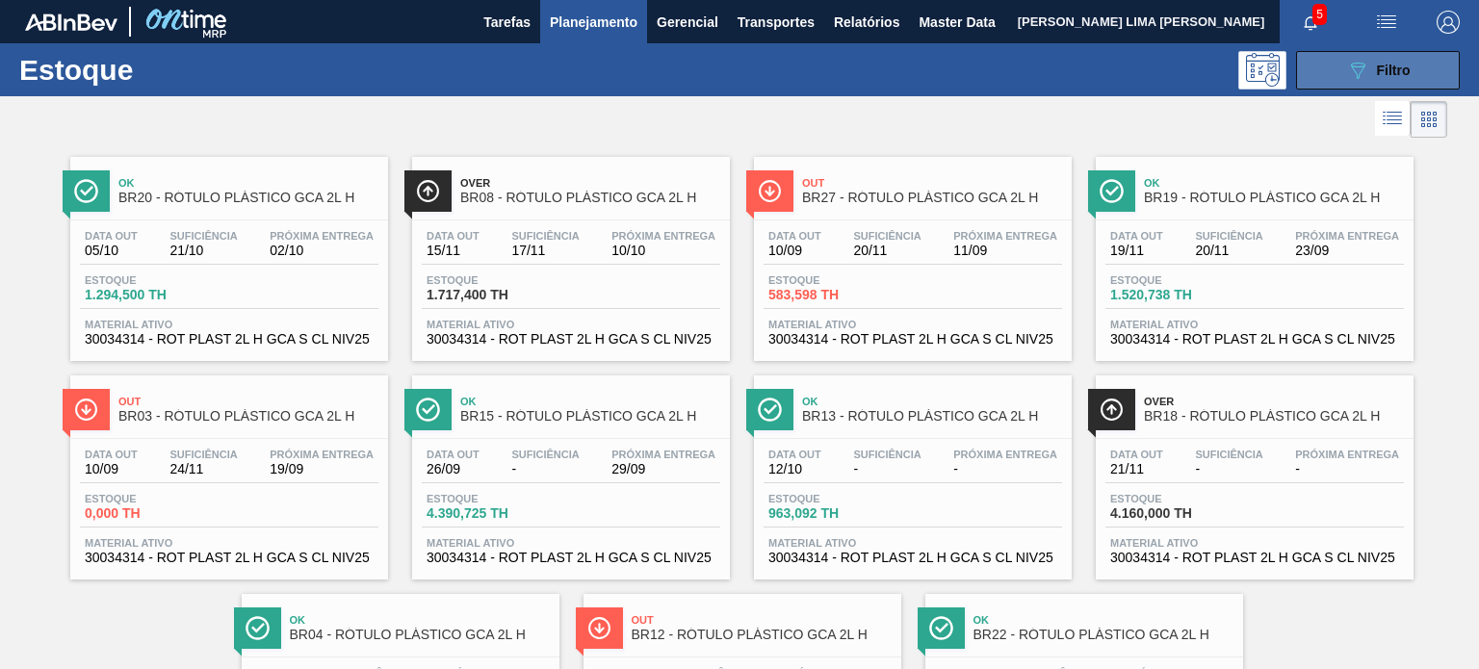
click at [1335, 80] on button "089F7B8B-B2A5-4AFE-B5C0-19BA573D28AC Filtro" at bounding box center [1378, 70] width 164 height 39
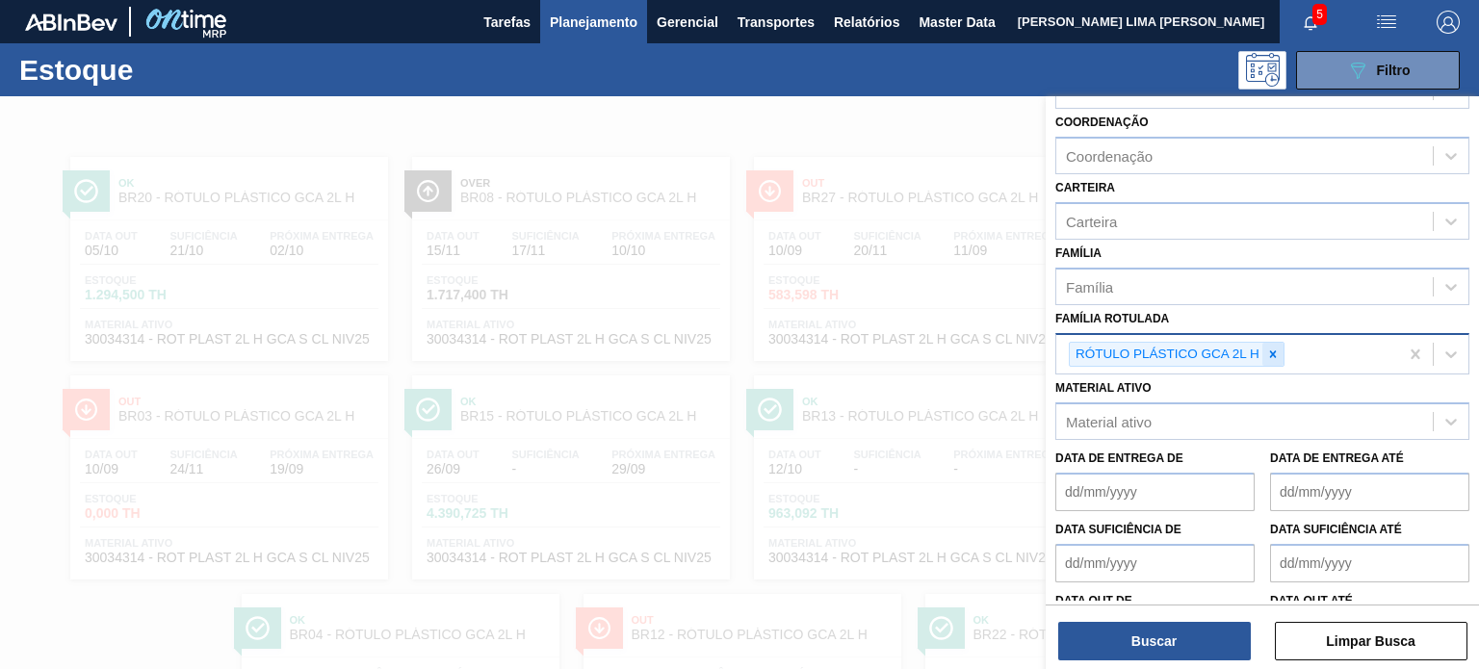
click at [1276, 353] on icon at bounding box center [1273, 354] width 13 height 13
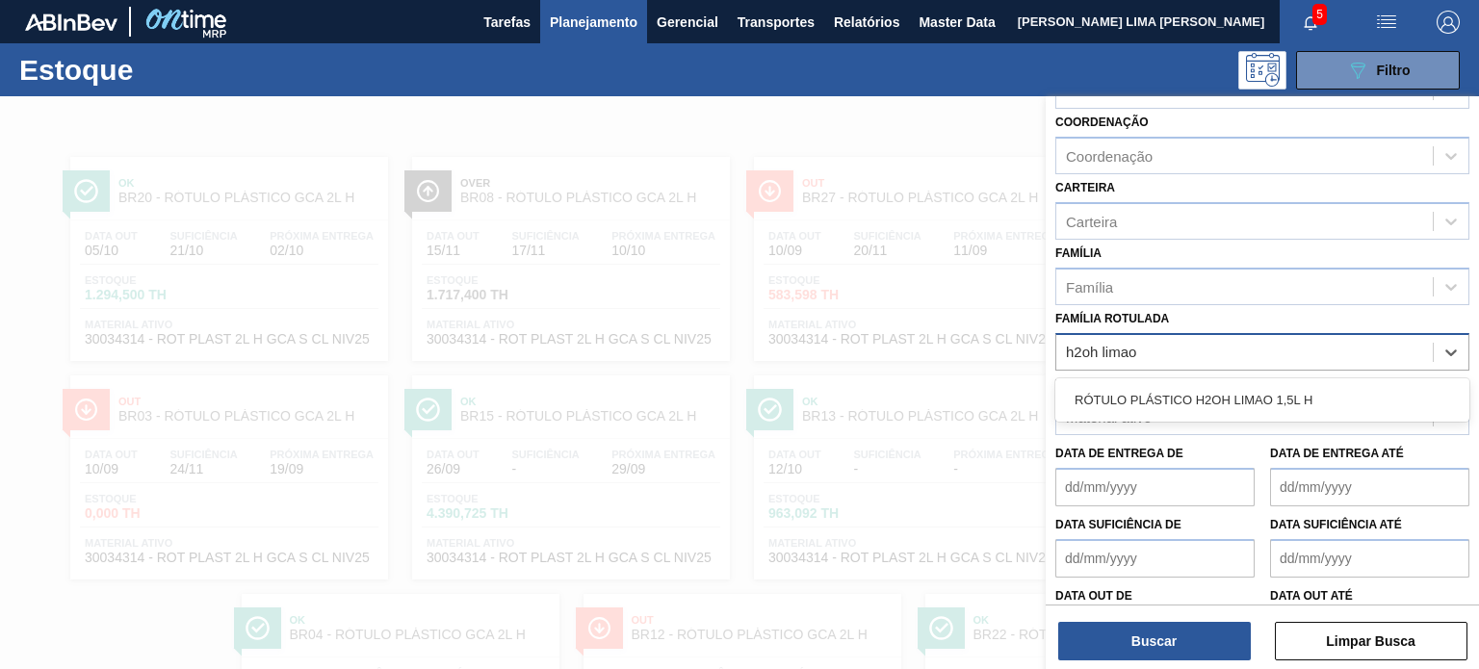
type Rotulada "h2oh limao"
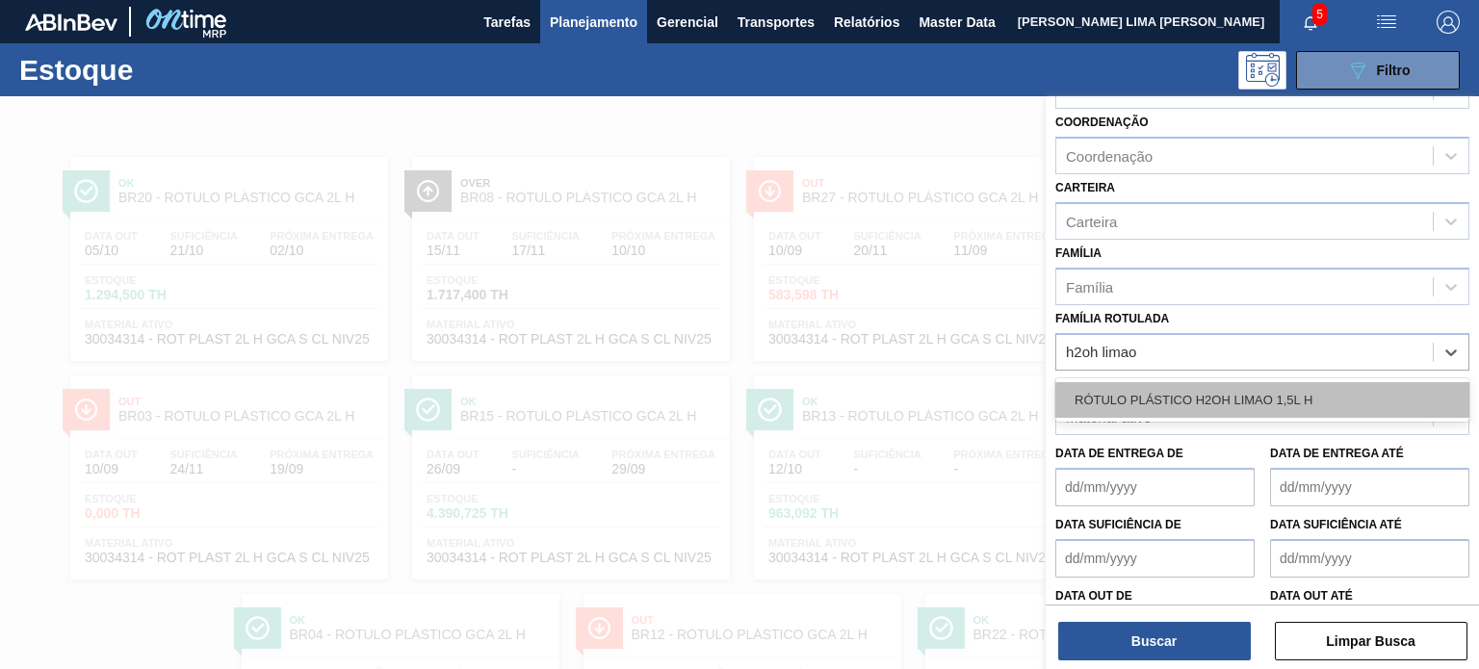
click at [1280, 402] on div "RÓTULO PLÁSTICO H2OH LIMAO 1,5L H" at bounding box center [1263, 400] width 414 height 36
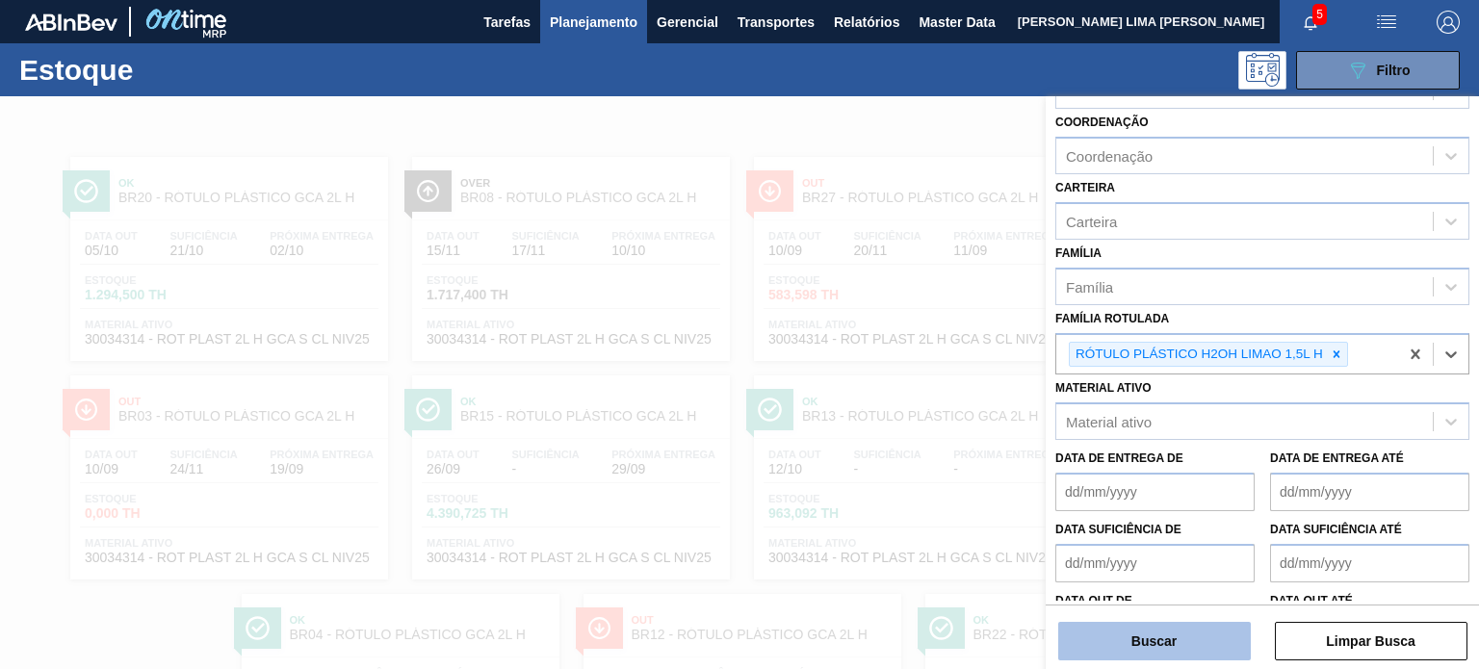
click at [1210, 623] on button "Buscar" at bounding box center [1155, 641] width 193 height 39
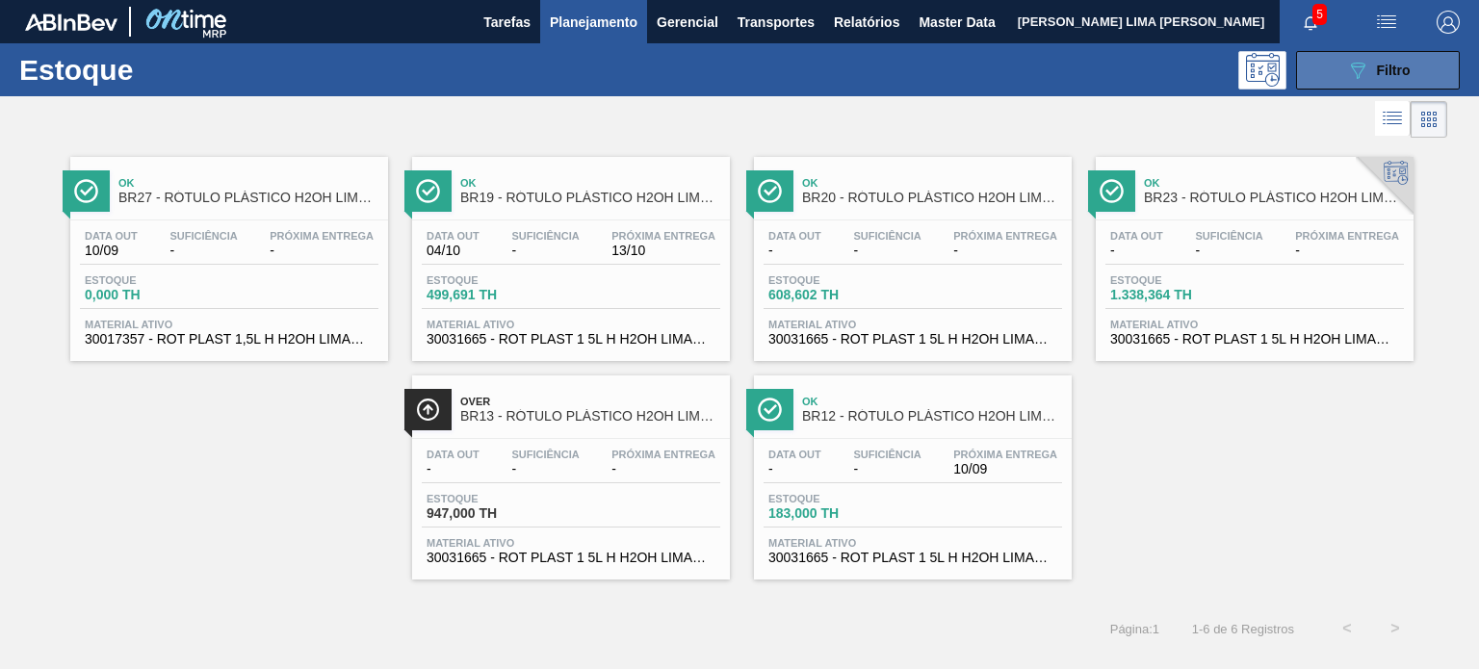
click at [1372, 65] on div "089F7B8B-B2A5-4AFE-B5C0-19BA573D28AC Filtro" at bounding box center [1378, 70] width 65 height 23
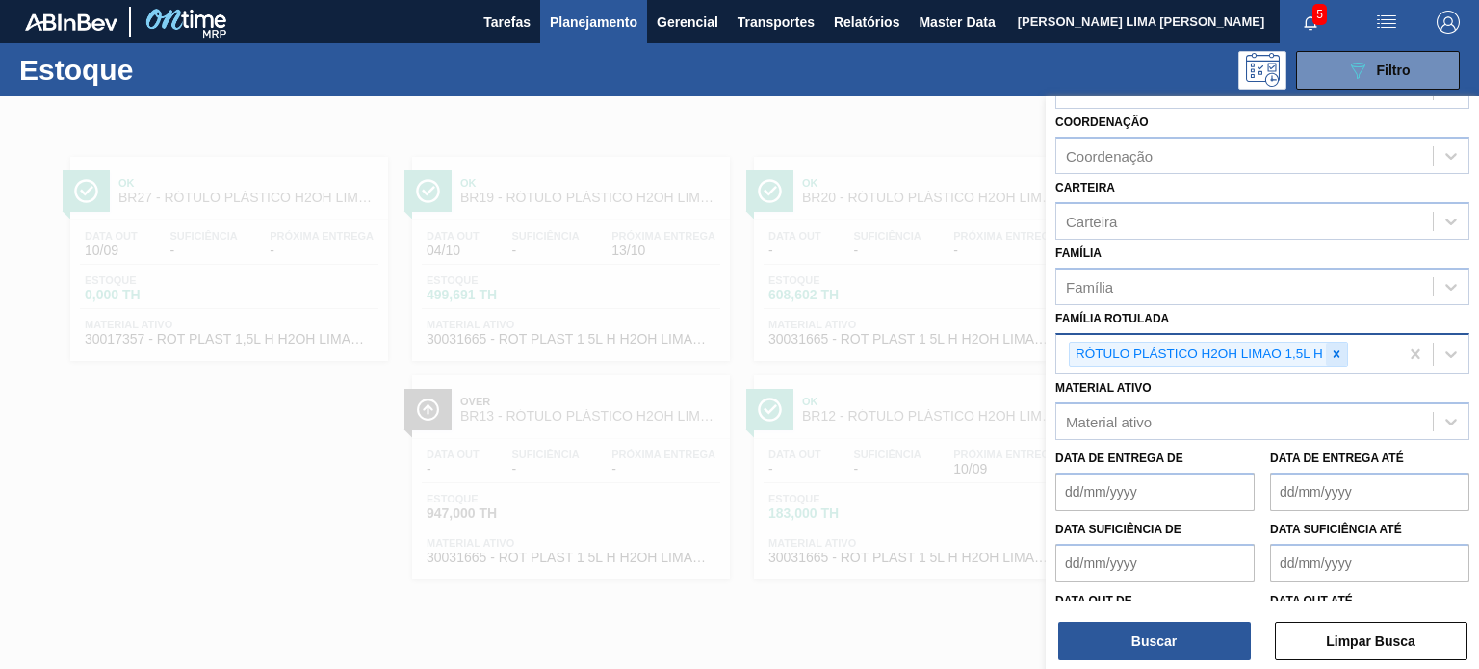
click at [1344, 350] on div at bounding box center [1336, 355] width 21 height 24
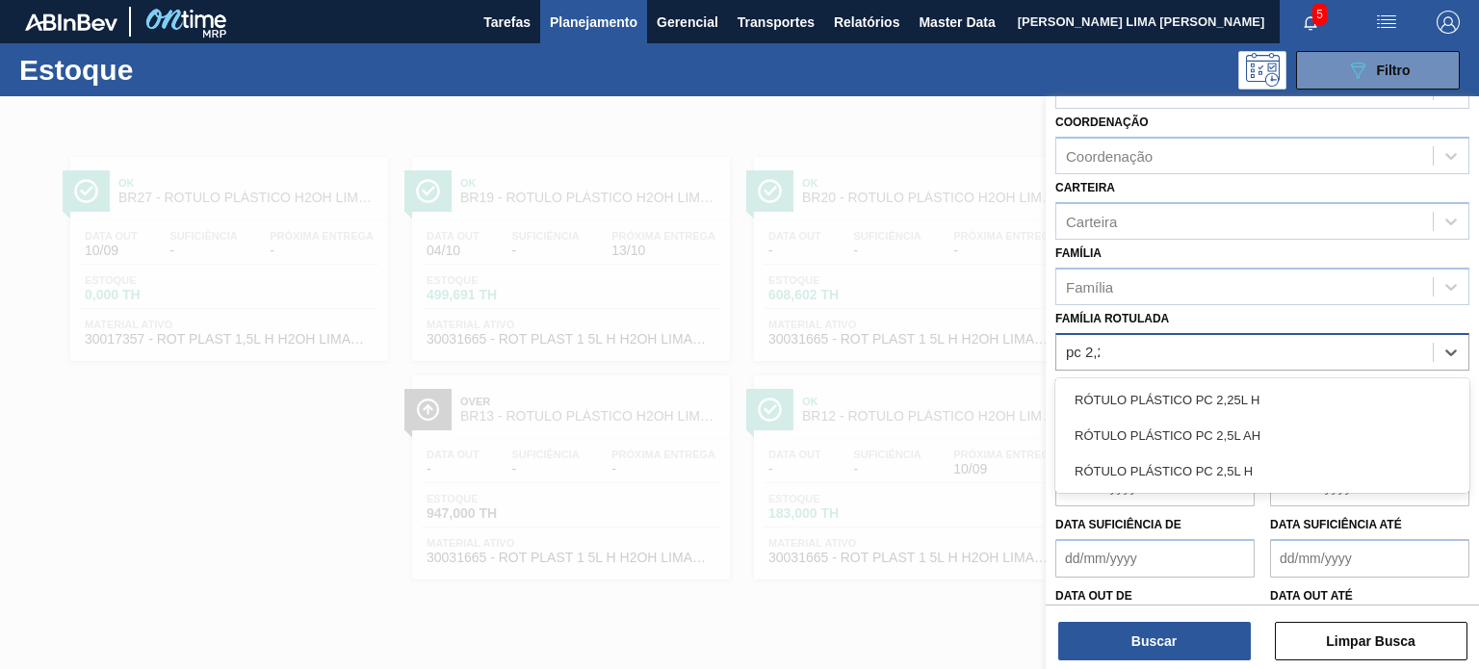
type Rotulada "pc 2,25"
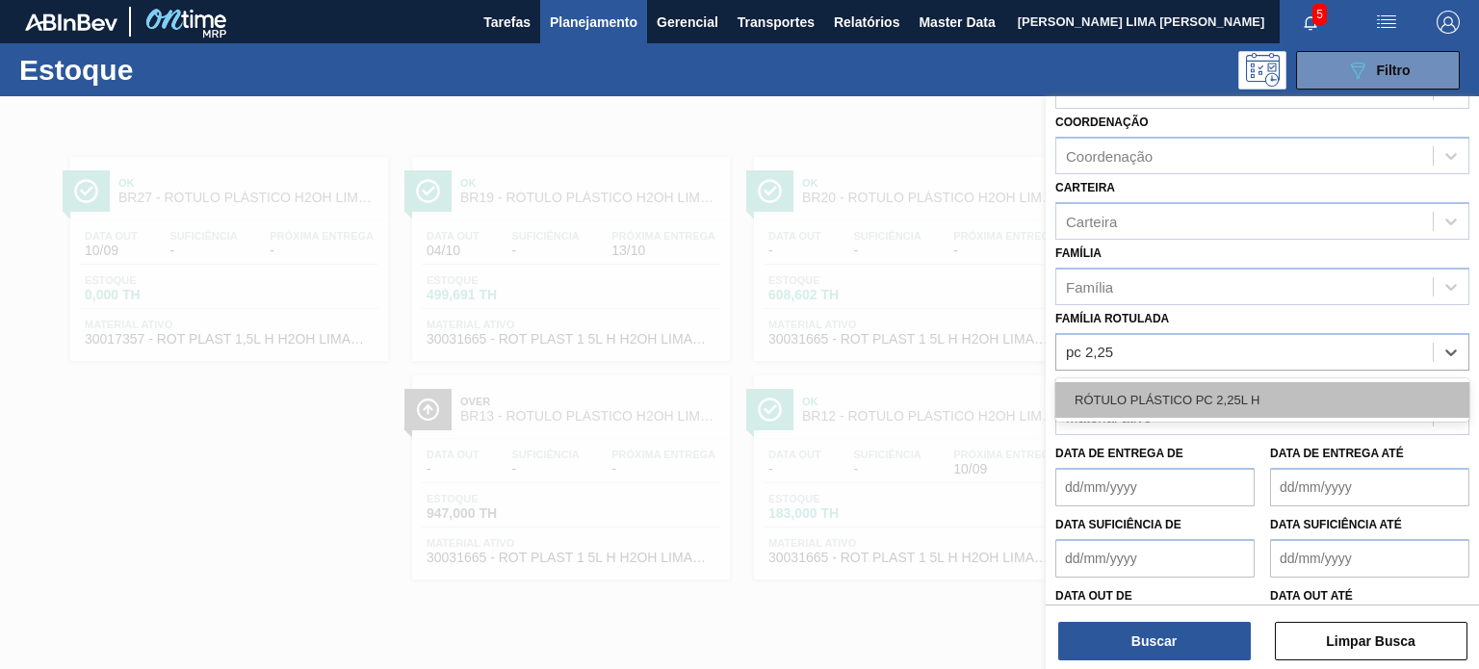
click at [1279, 382] on div "RÓTULO PLÁSTICO PC 2,25L H" at bounding box center [1263, 400] width 414 height 36
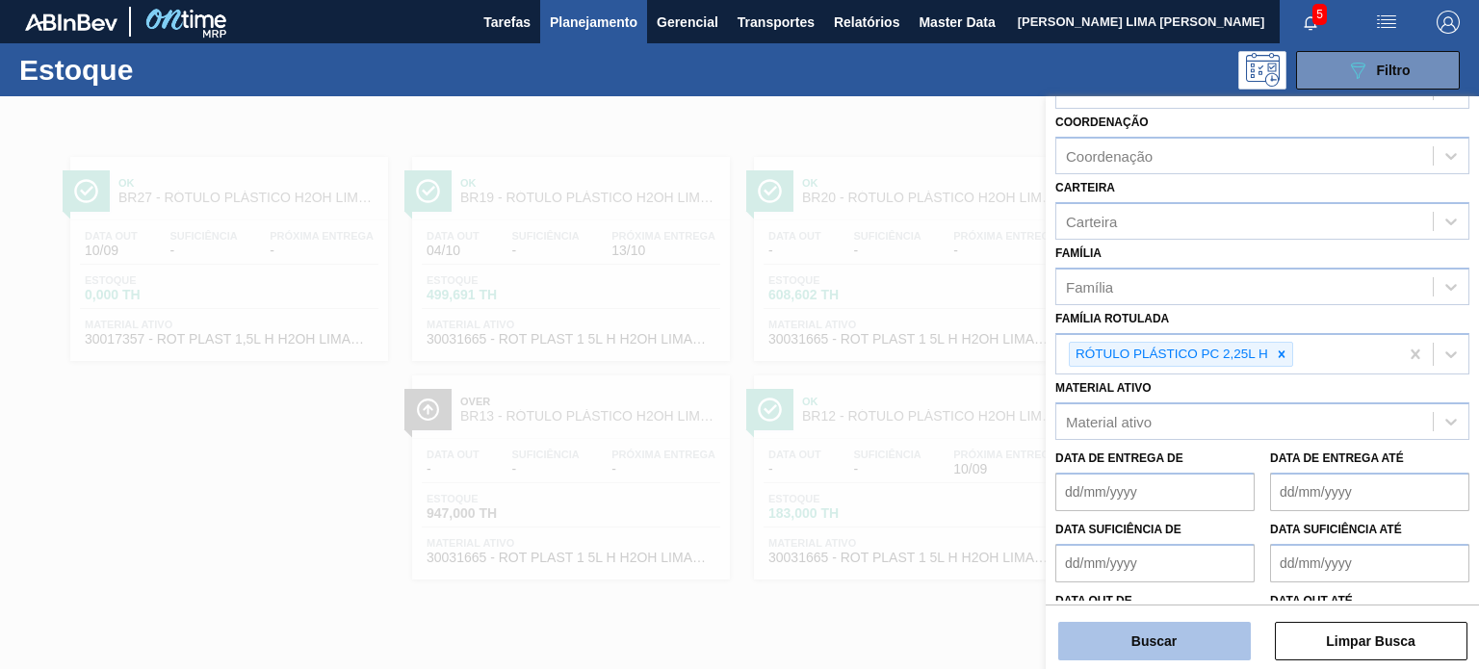
click at [1166, 630] on button "Buscar" at bounding box center [1155, 641] width 193 height 39
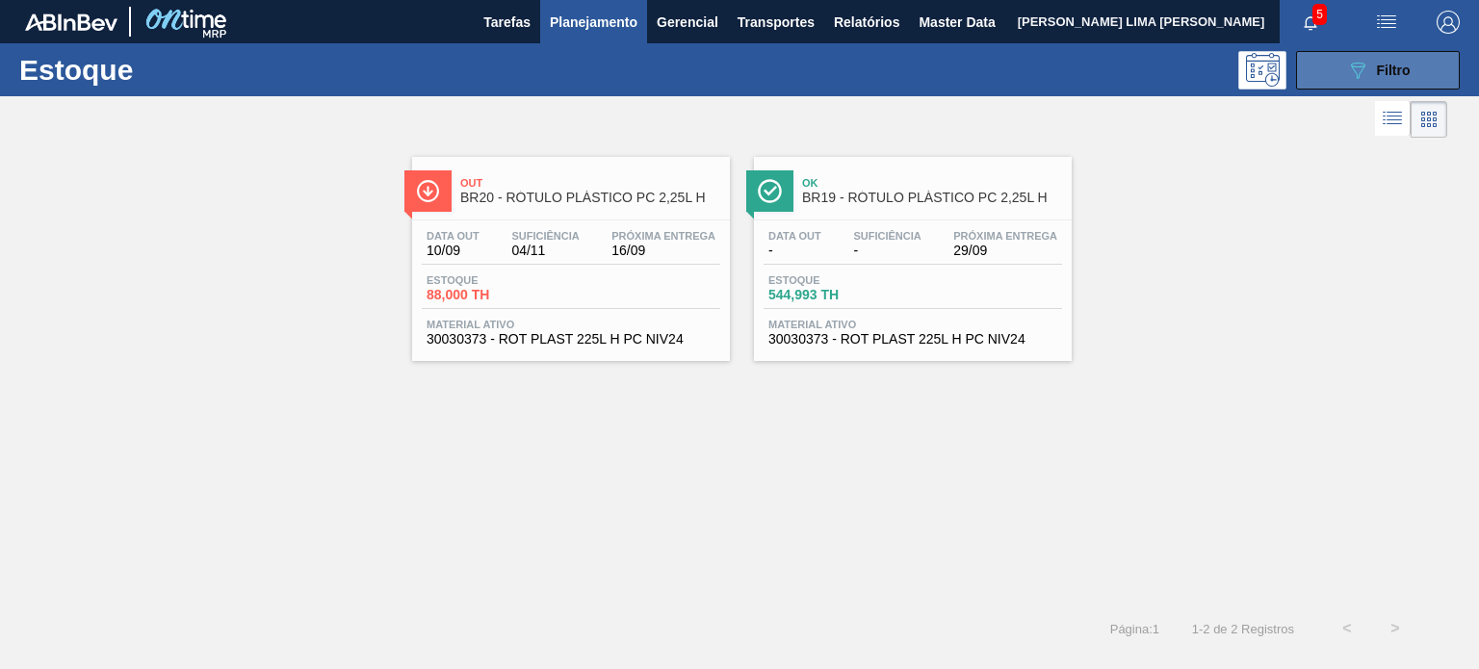
click at [1342, 65] on button "089F7B8B-B2A5-4AFE-B5C0-19BA573D28AC Filtro" at bounding box center [1378, 70] width 164 height 39
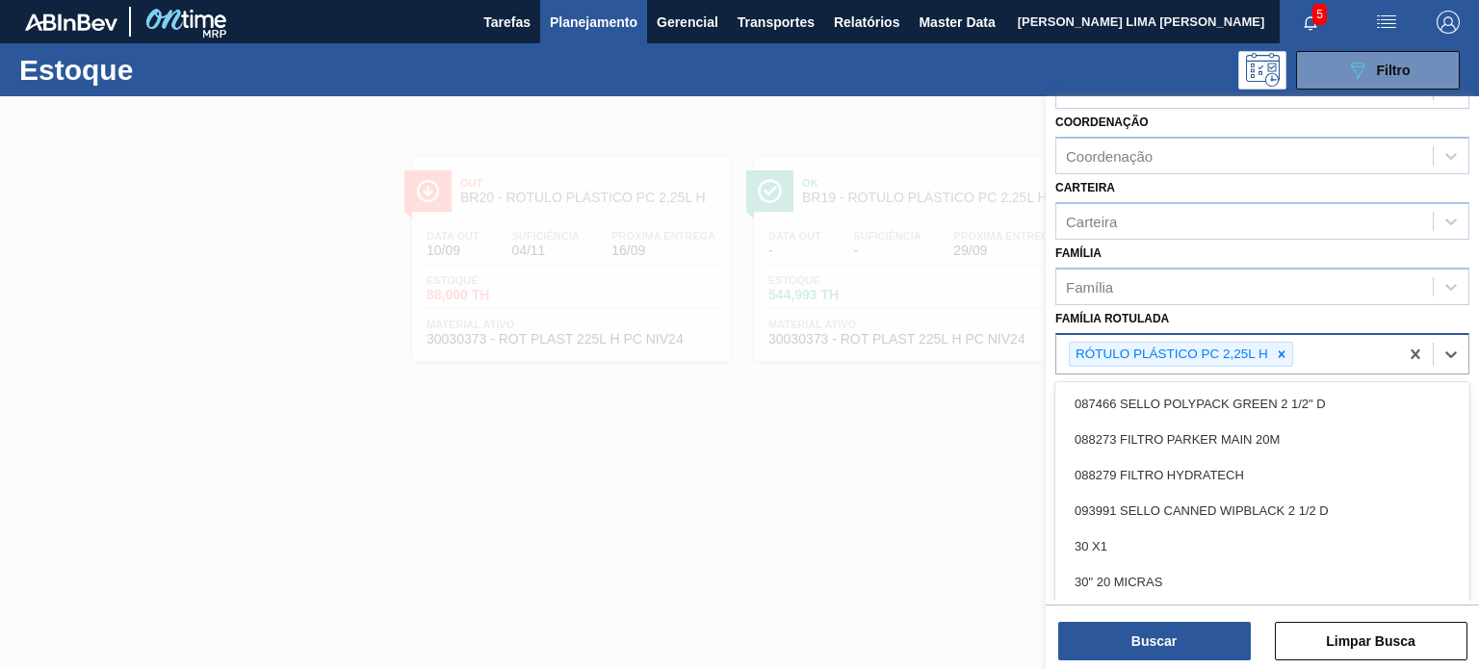
click at [1275, 342] on div "RÓTULO PLÁSTICO PC 2,25L H" at bounding box center [1181, 355] width 224 height 26
click at [1276, 348] on icon at bounding box center [1281, 354] width 13 height 13
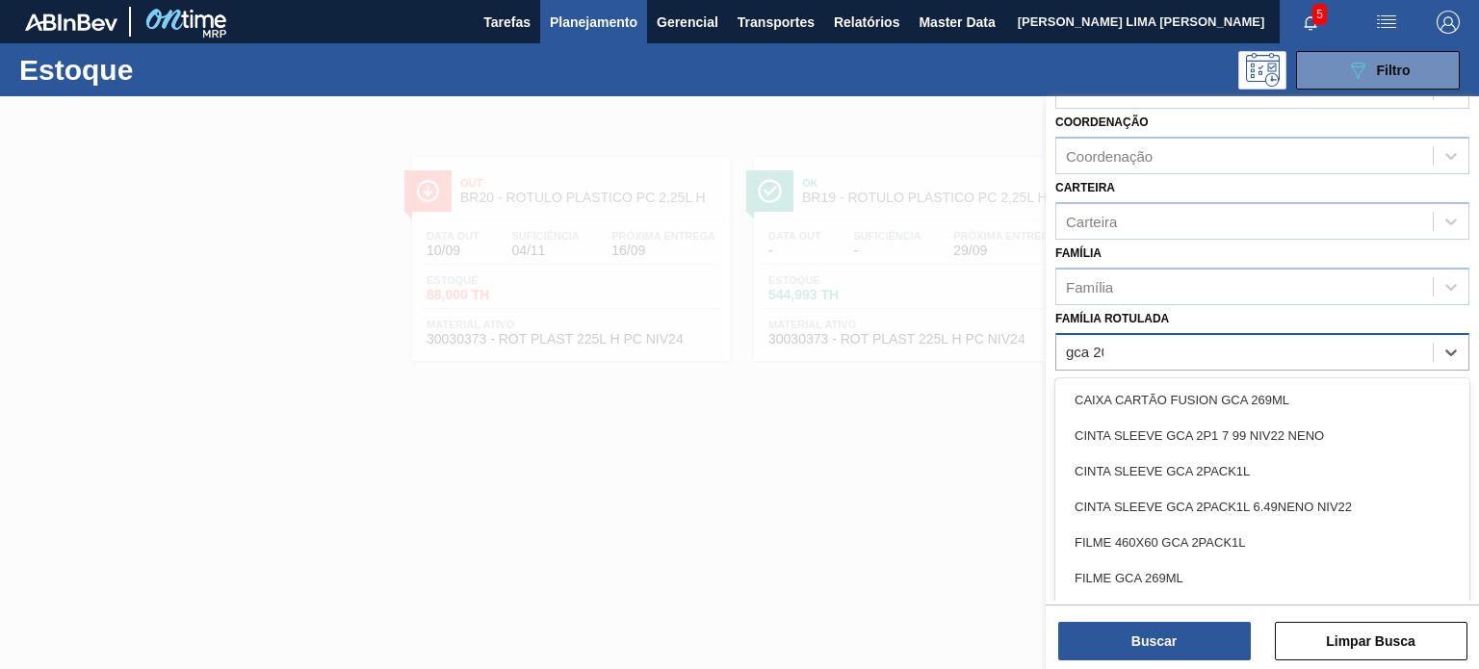
type Rotulada "gca 200"
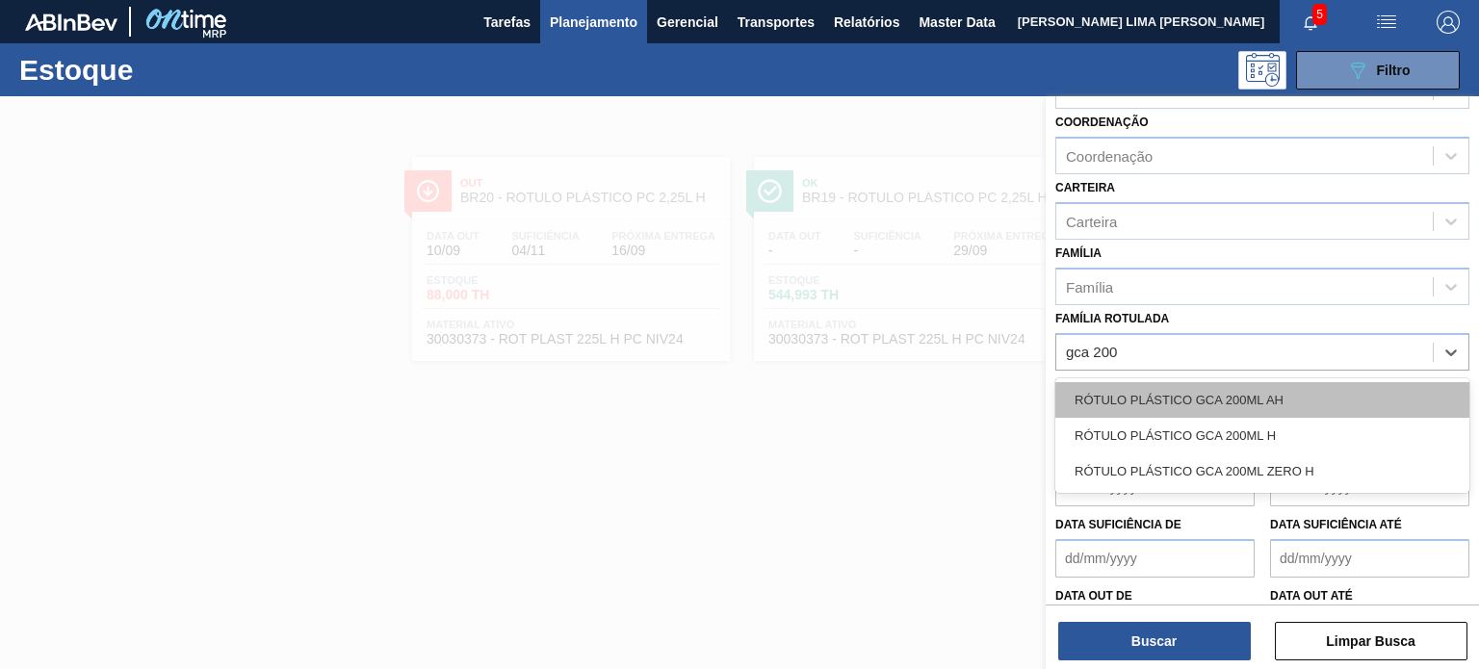
click at [1268, 382] on div "RÓTULO PLÁSTICO GCA 200ML AH" at bounding box center [1263, 400] width 414 height 36
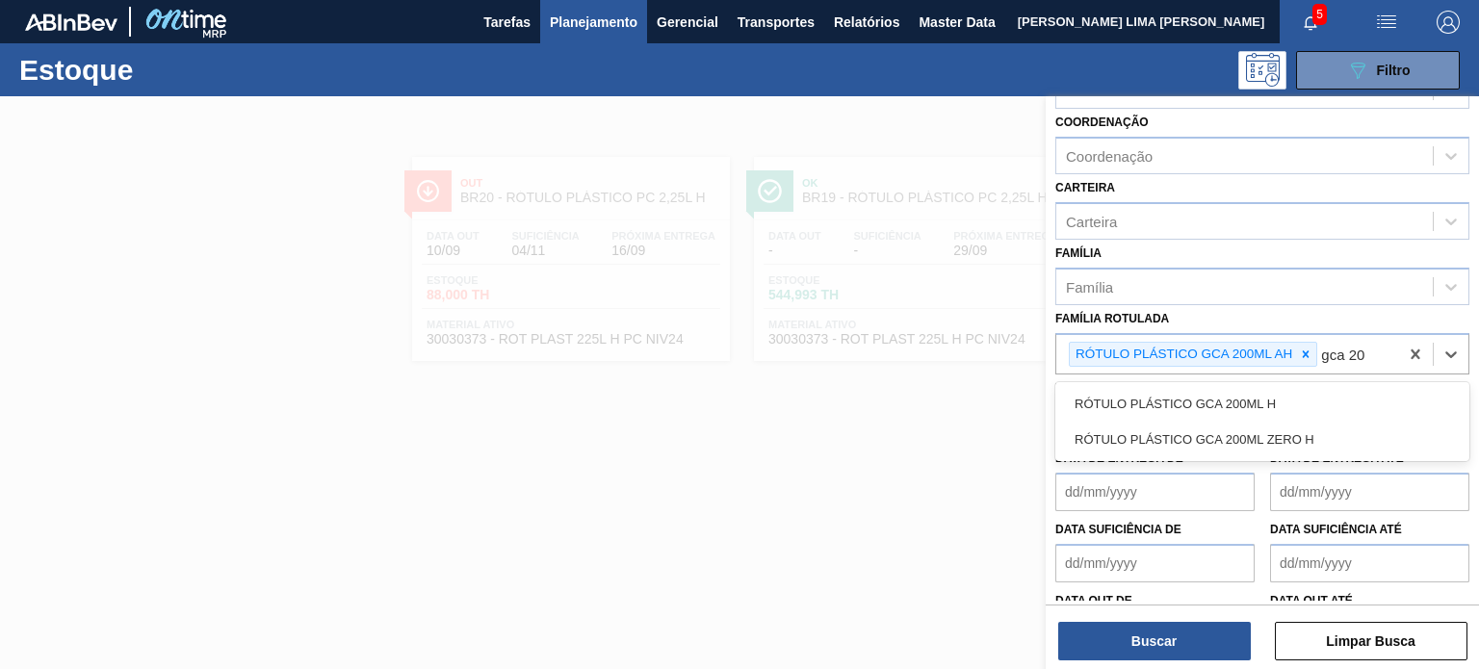
type Rotulada "gca 200"
drag, startPoint x: 1247, startPoint y: 387, endPoint x: 1242, endPoint y: 446, distance: 58.9
click at [1248, 387] on div "RÓTULO PLÁSTICO GCA 200ML H" at bounding box center [1263, 404] width 414 height 36
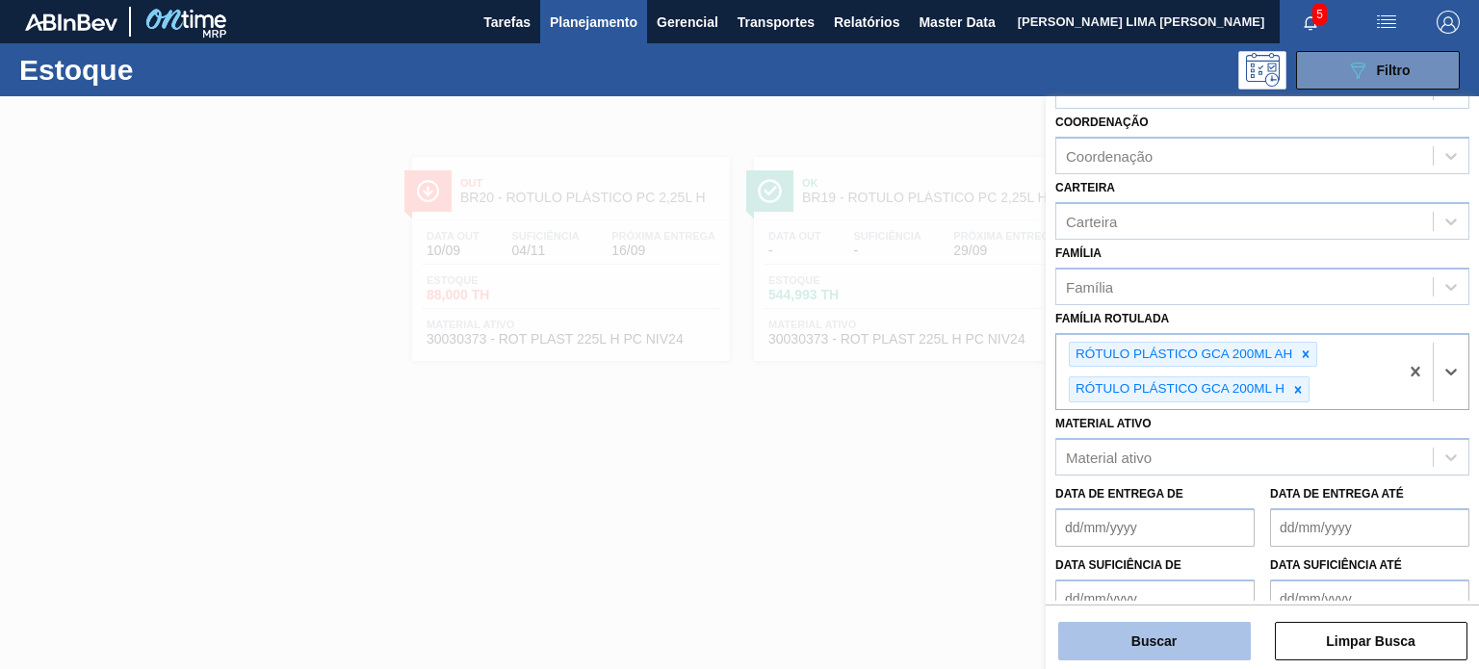
click at [1198, 631] on button "Buscar" at bounding box center [1155, 641] width 193 height 39
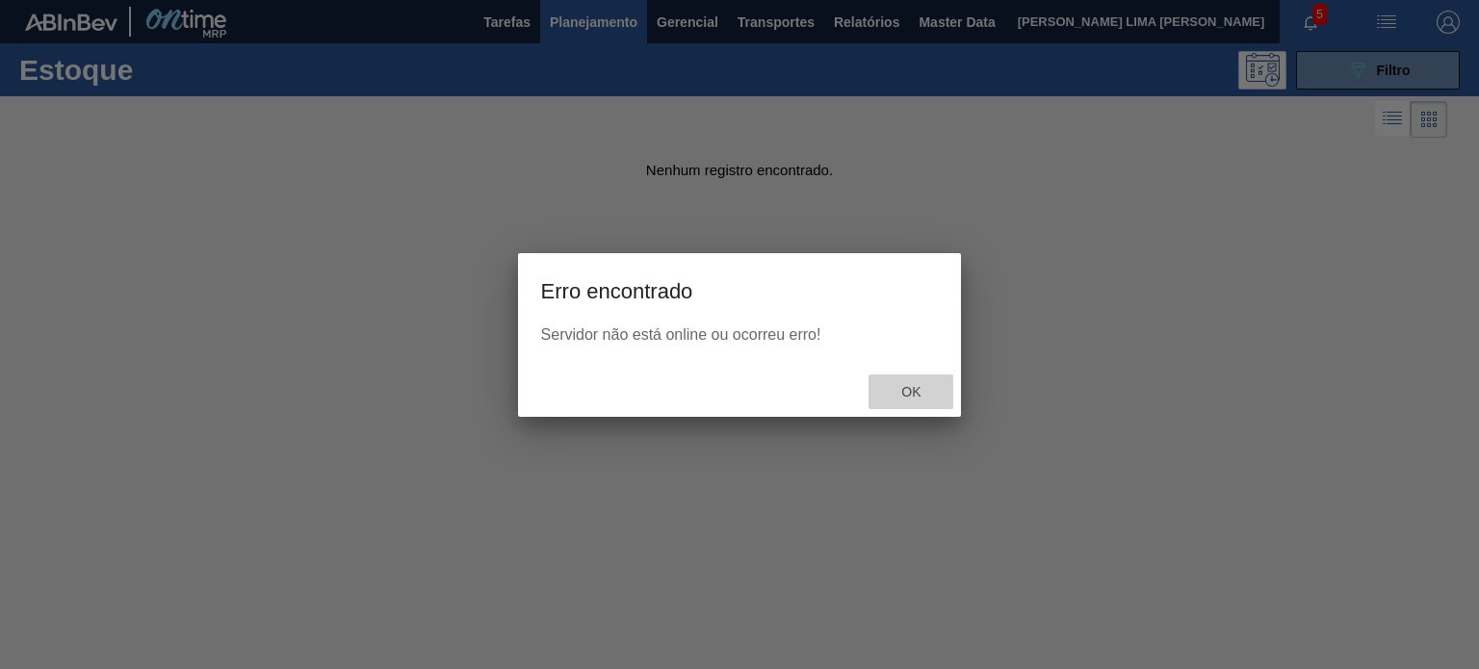
click at [901, 385] on span "Ok" at bounding box center [911, 391] width 50 height 15
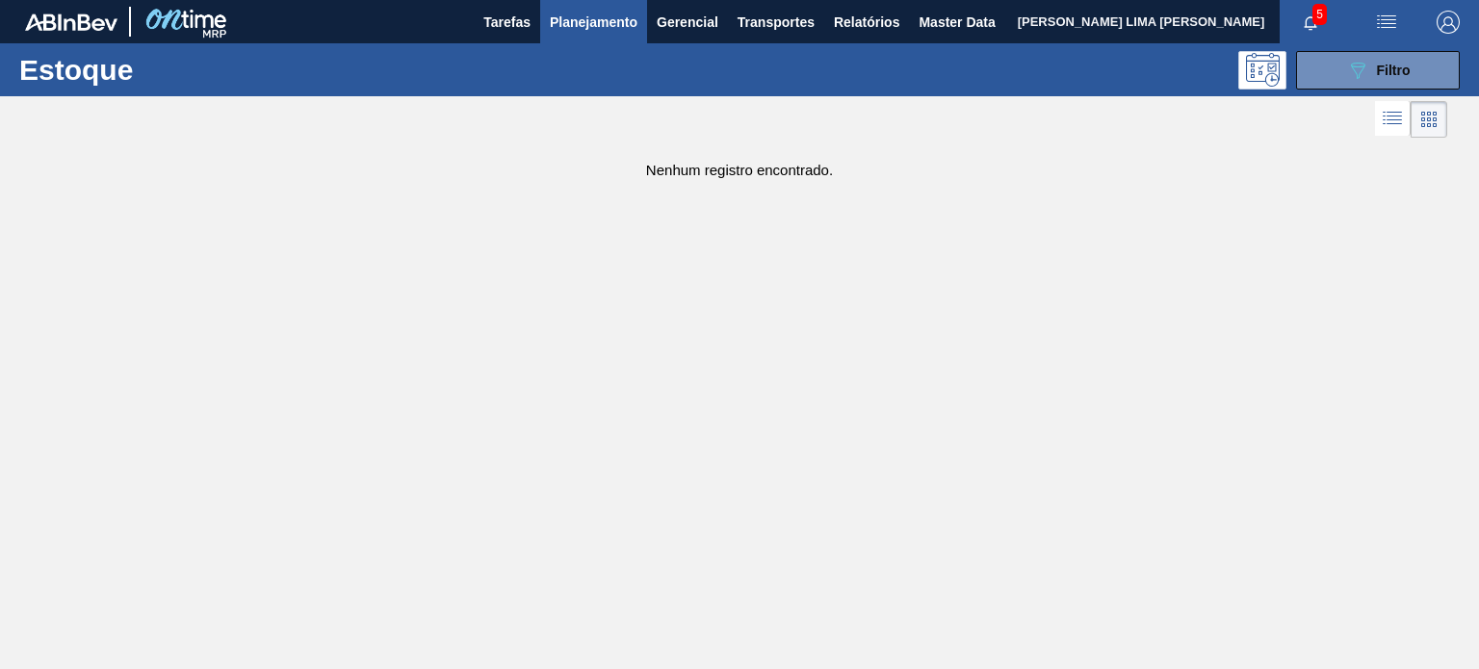
click at [616, 20] on span "Planejamento" at bounding box center [594, 22] width 88 height 23
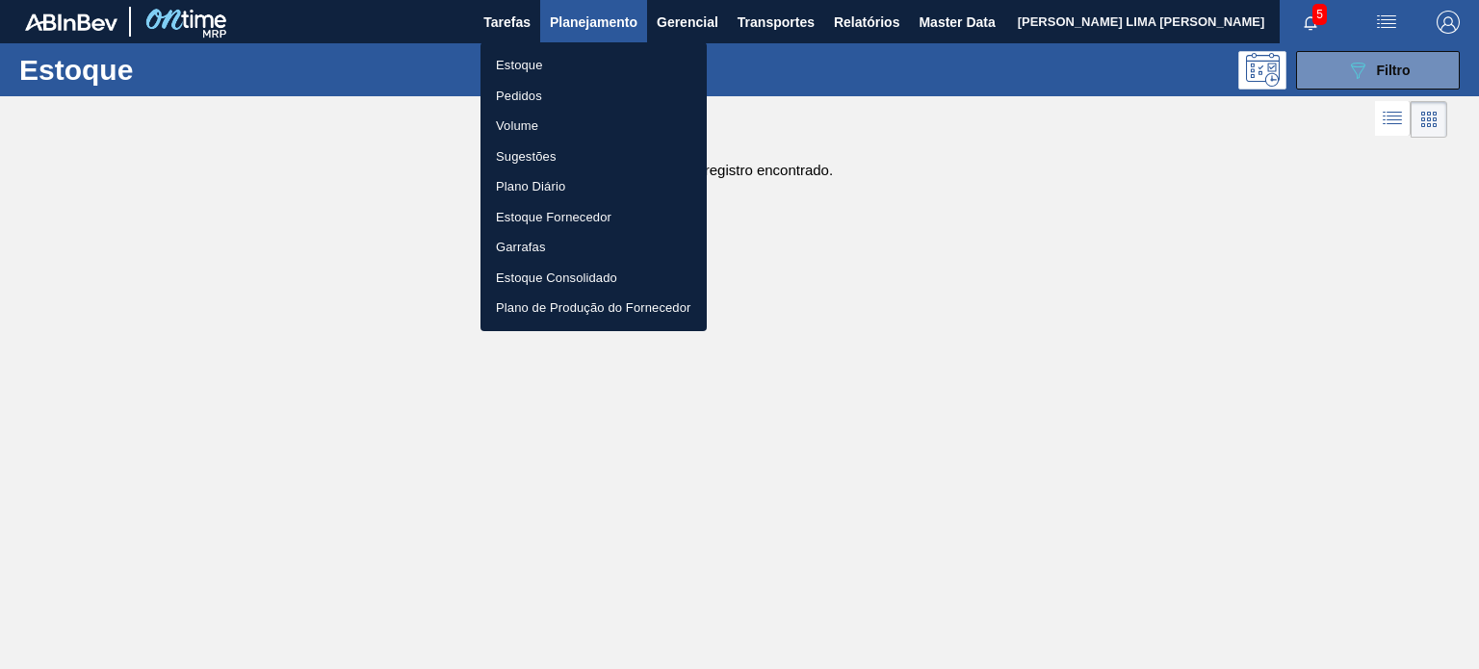
click at [1321, 86] on div at bounding box center [739, 334] width 1479 height 669
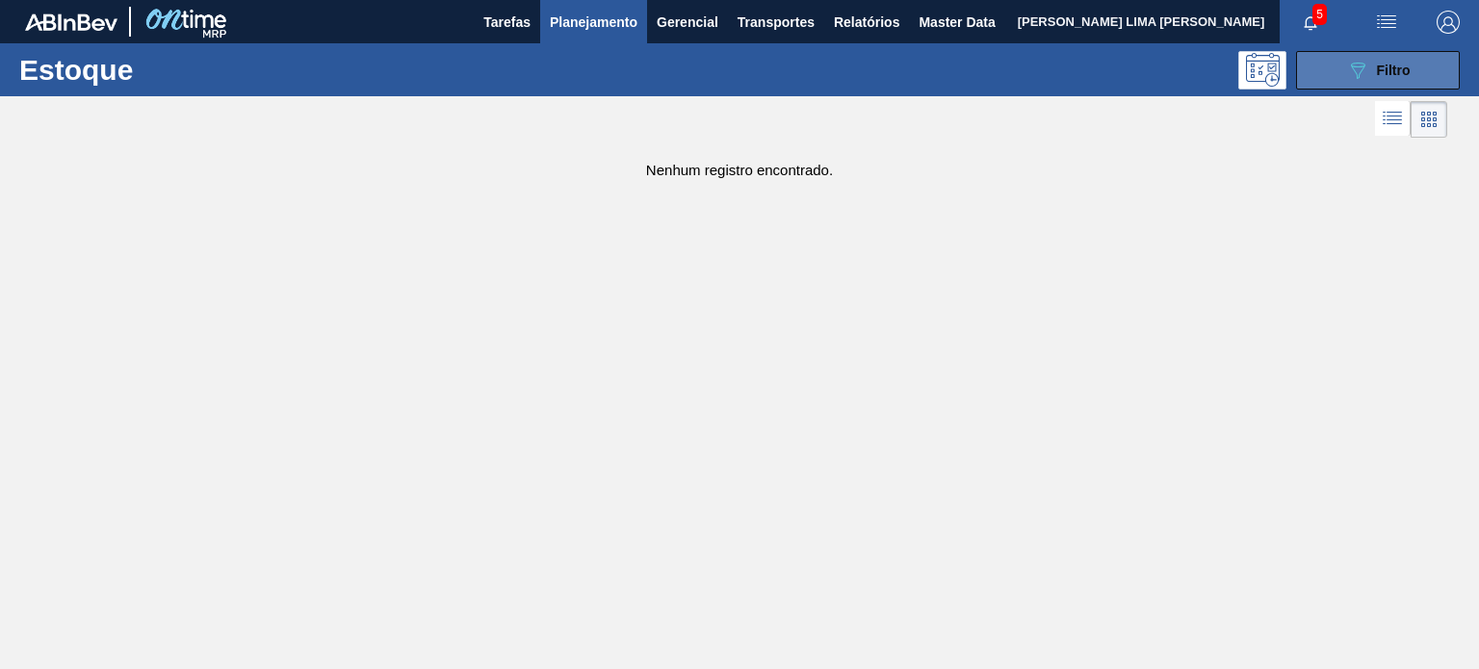
click at [1325, 83] on button "089F7B8B-B2A5-4AFE-B5C0-19BA573D28AC Filtro" at bounding box center [1378, 70] width 164 height 39
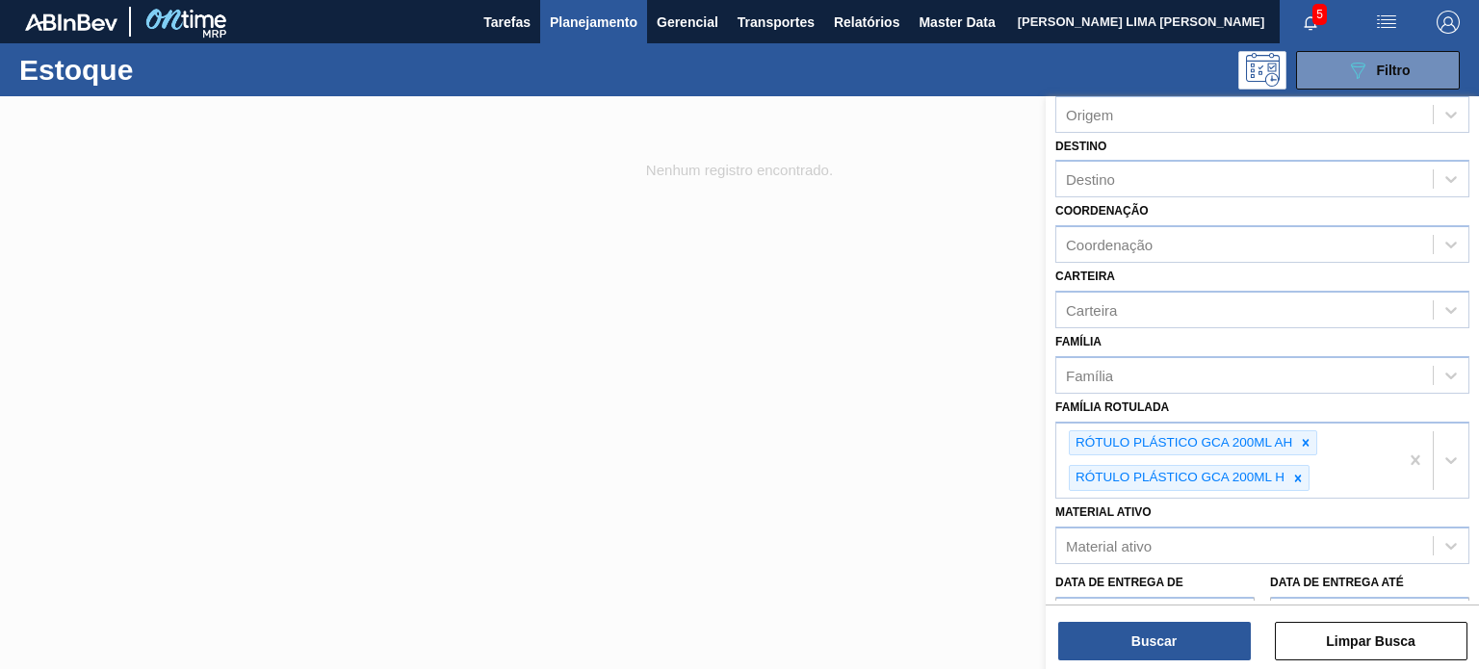
scroll to position [92, 0]
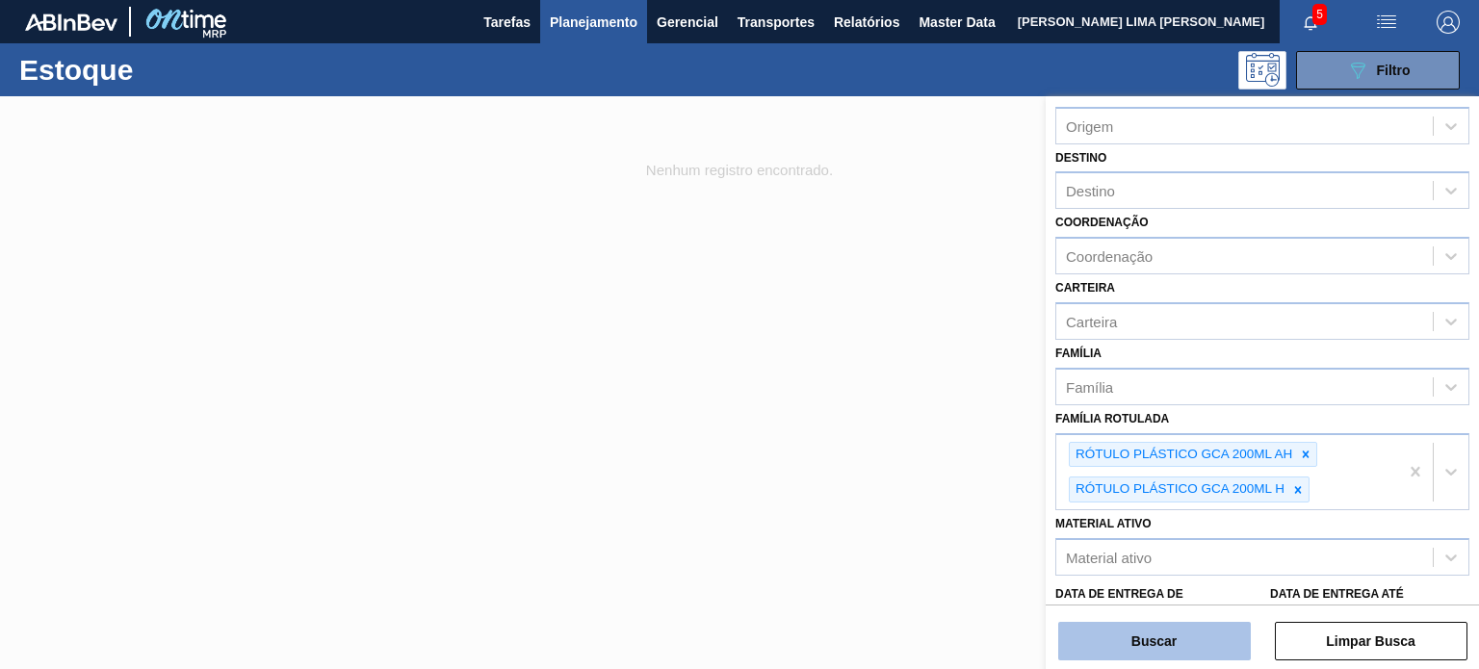
click at [1187, 652] on button "Buscar" at bounding box center [1155, 641] width 193 height 39
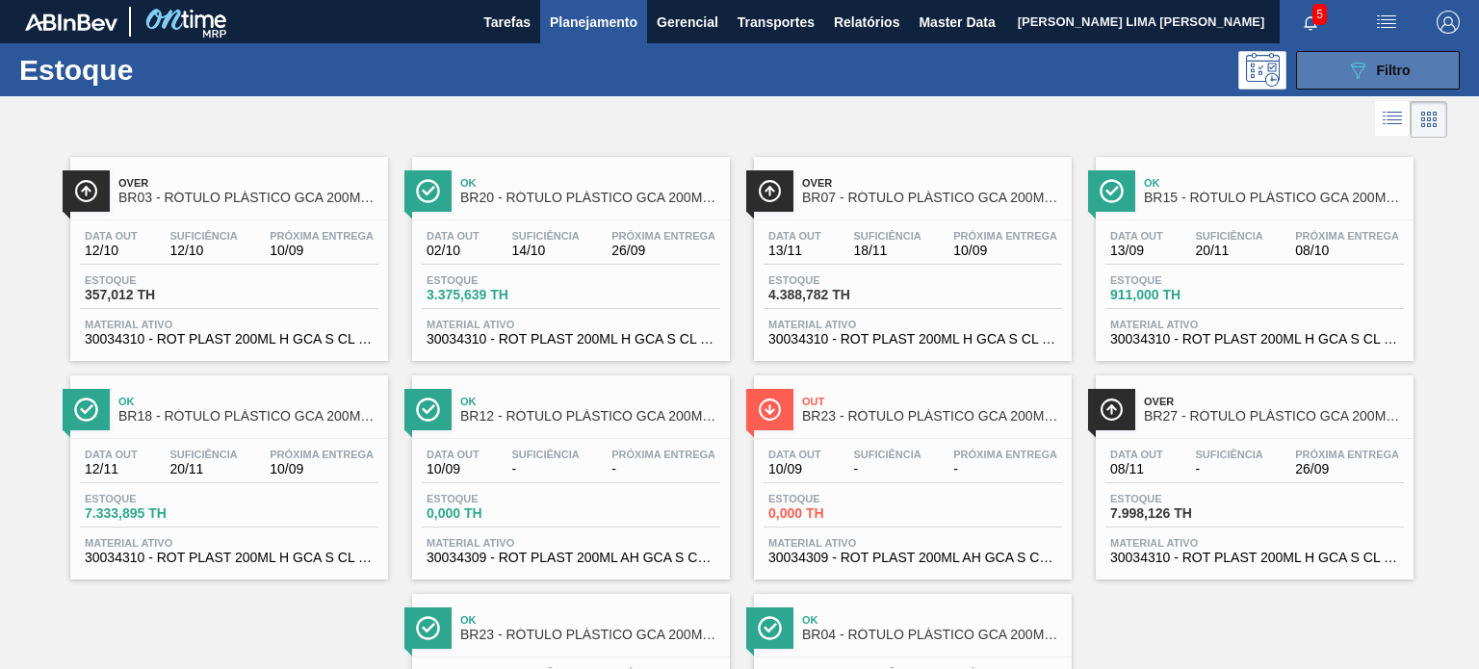
click at [1311, 59] on button "089F7B8B-B2A5-4AFE-B5C0-19BA573D28AC Filtro" at bounding box center [1378, 70] width 164 height 39
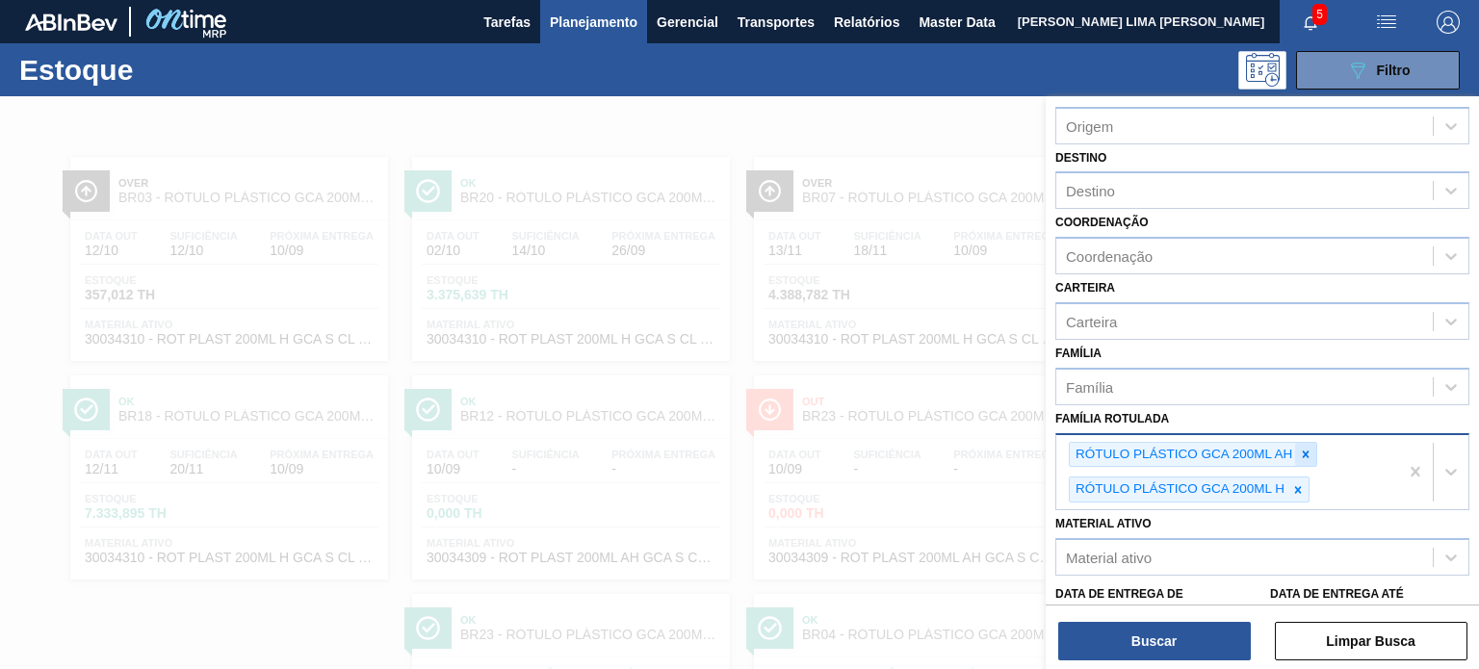
click at [1302, 453] on icon at bounding box center [1305, 454] width 13 height 13
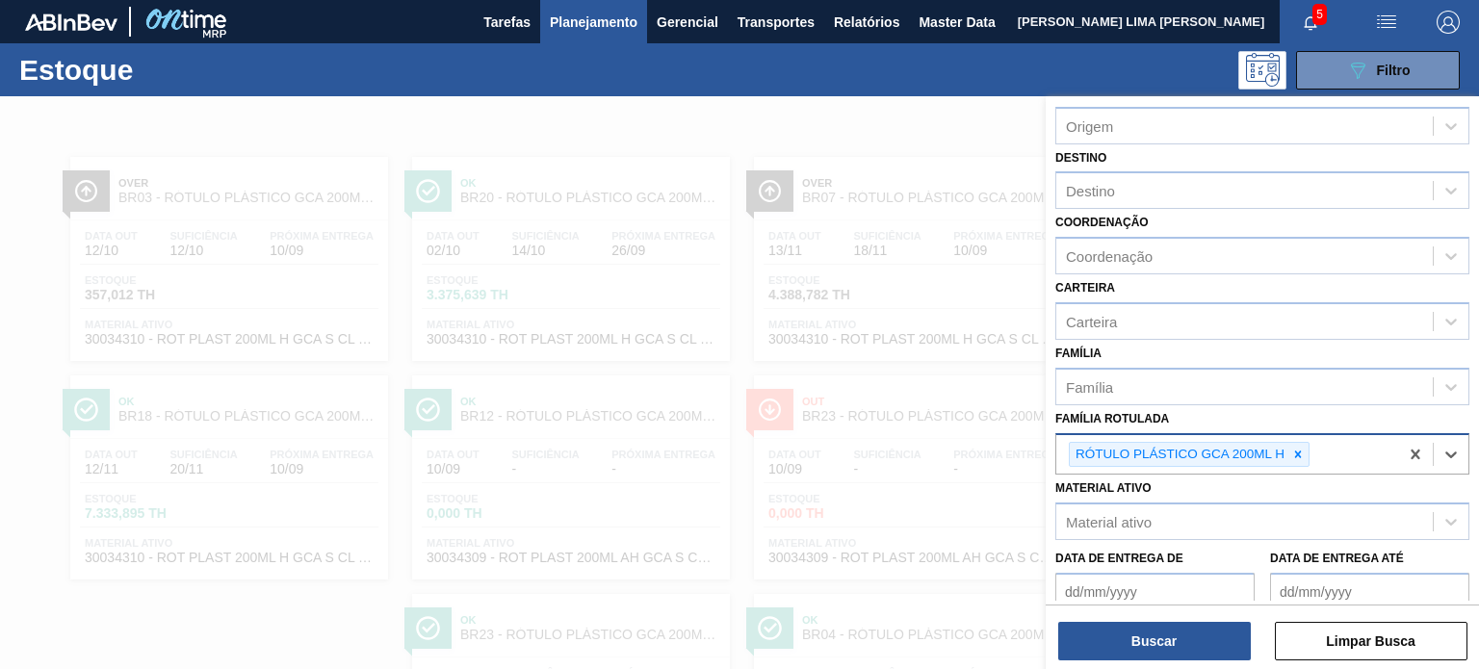
click at [1302, 453] on icon at bounding box center [1298, 454] width 13 height 13
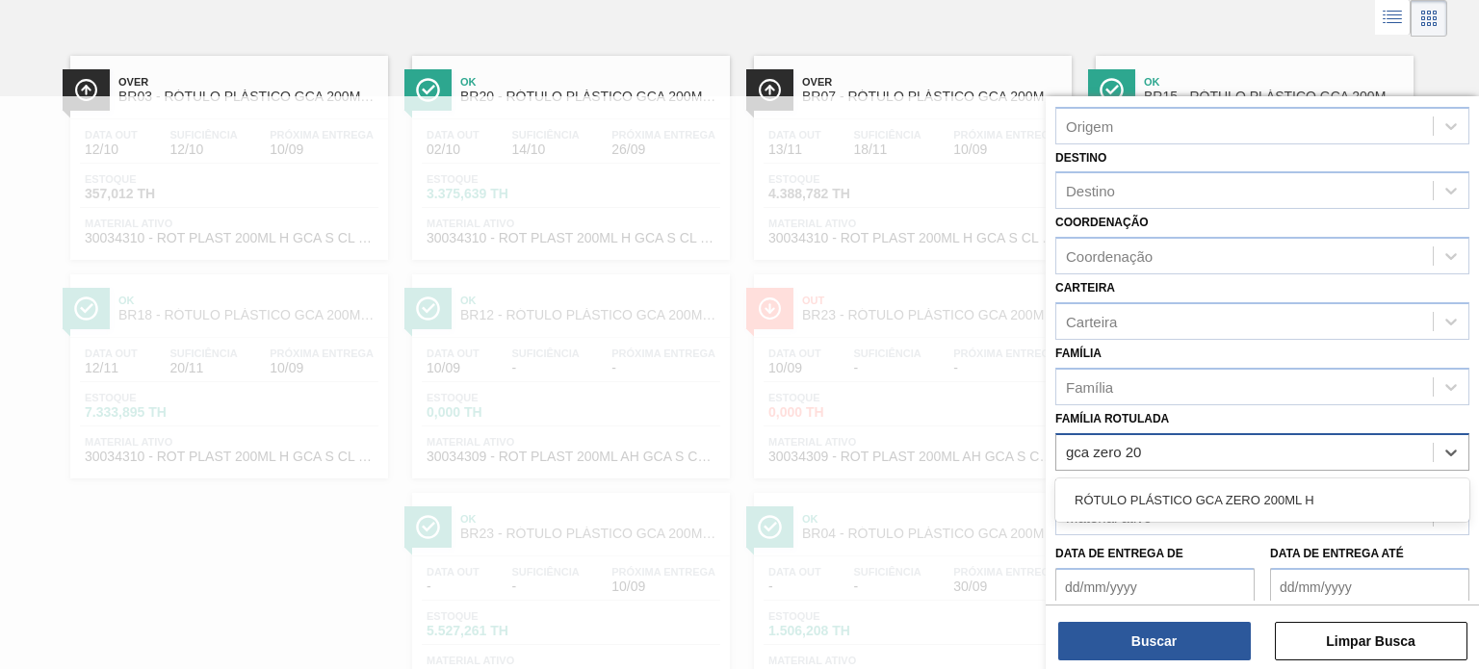
scroll to position [0, 0]
type Rotulada "gca zero 200"
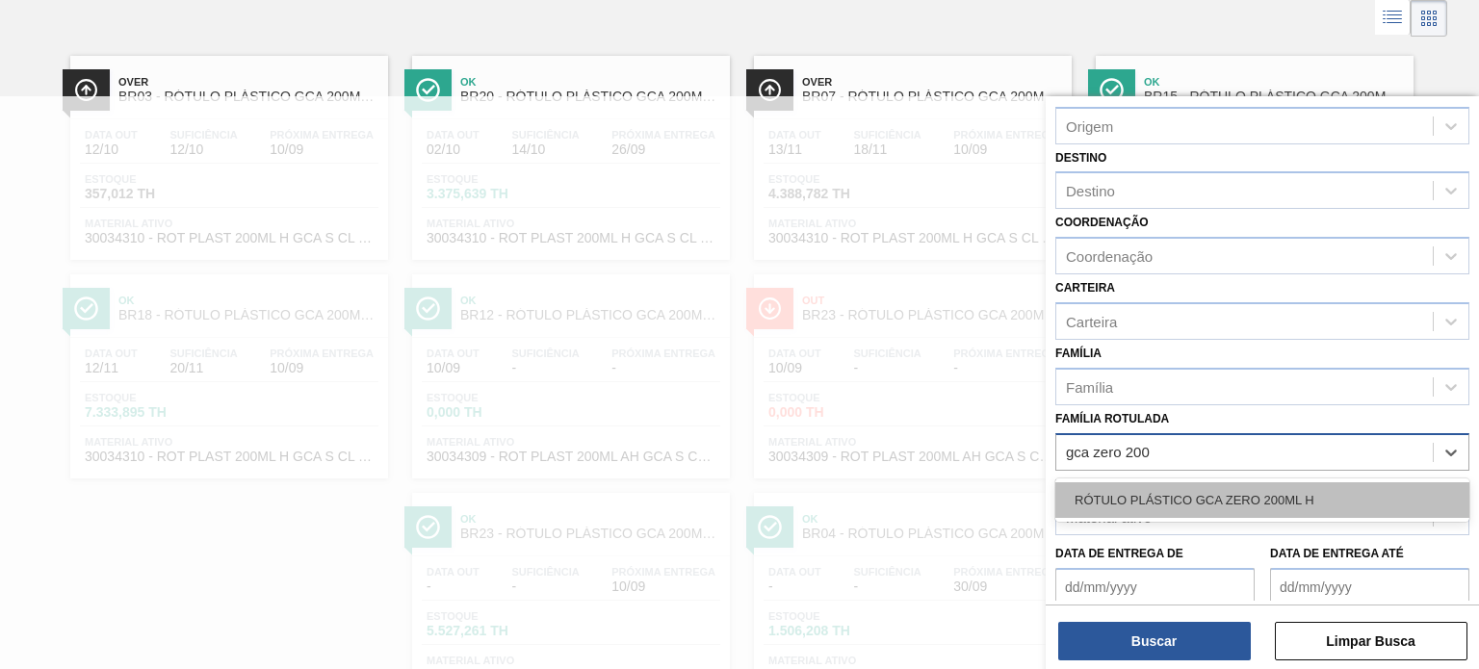
click at [1264, 494] on div "RÓTULO PLÁSTICO GCA ZERO 200ML H" at bounding box center [1263, 501] width 414 height 36
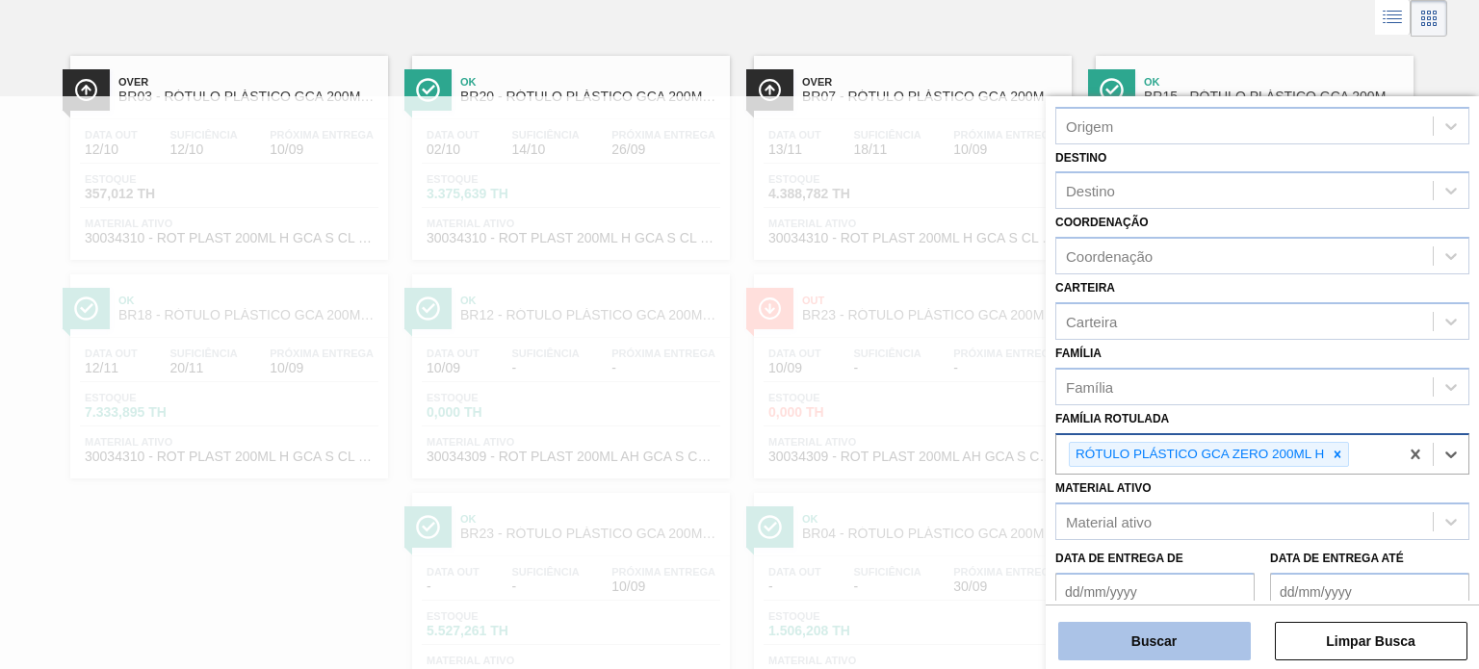
click at [1187, 632] on button "Buscar" at bounding box center [1155, 641] width 193 height 39
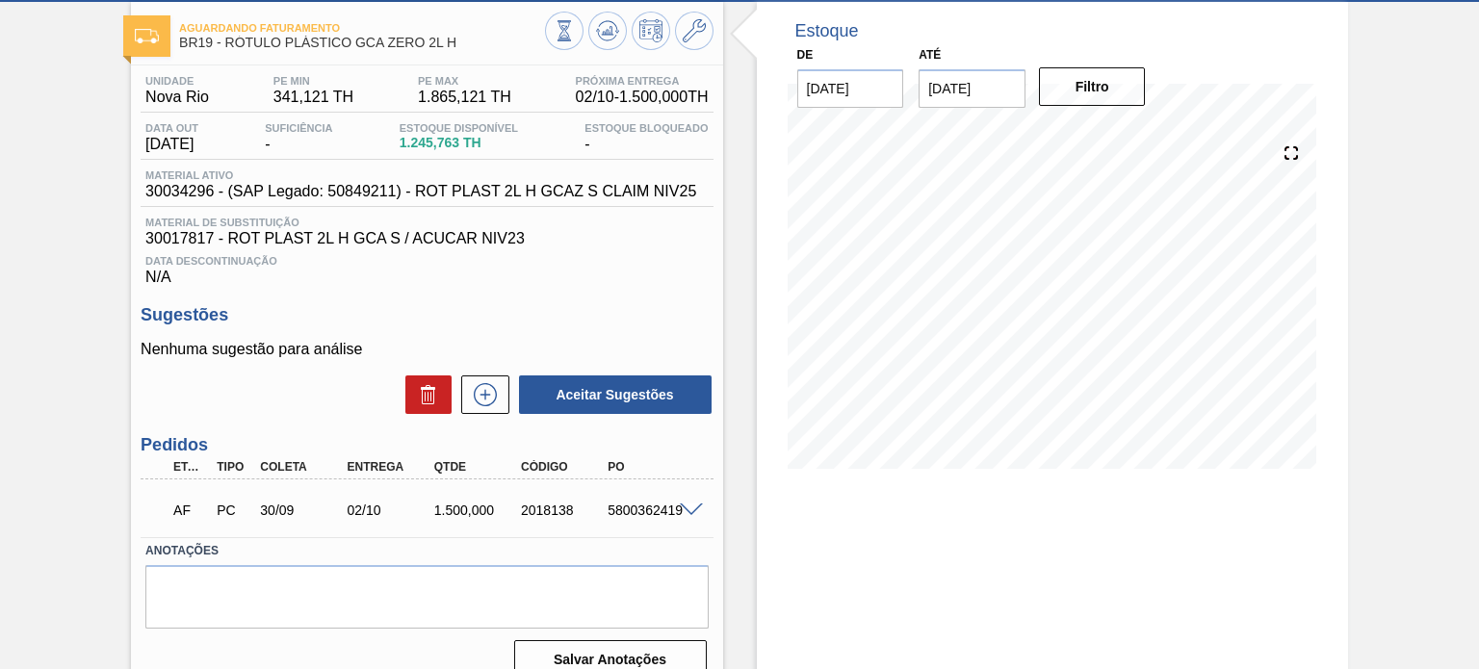
scroll to position [62, 0]
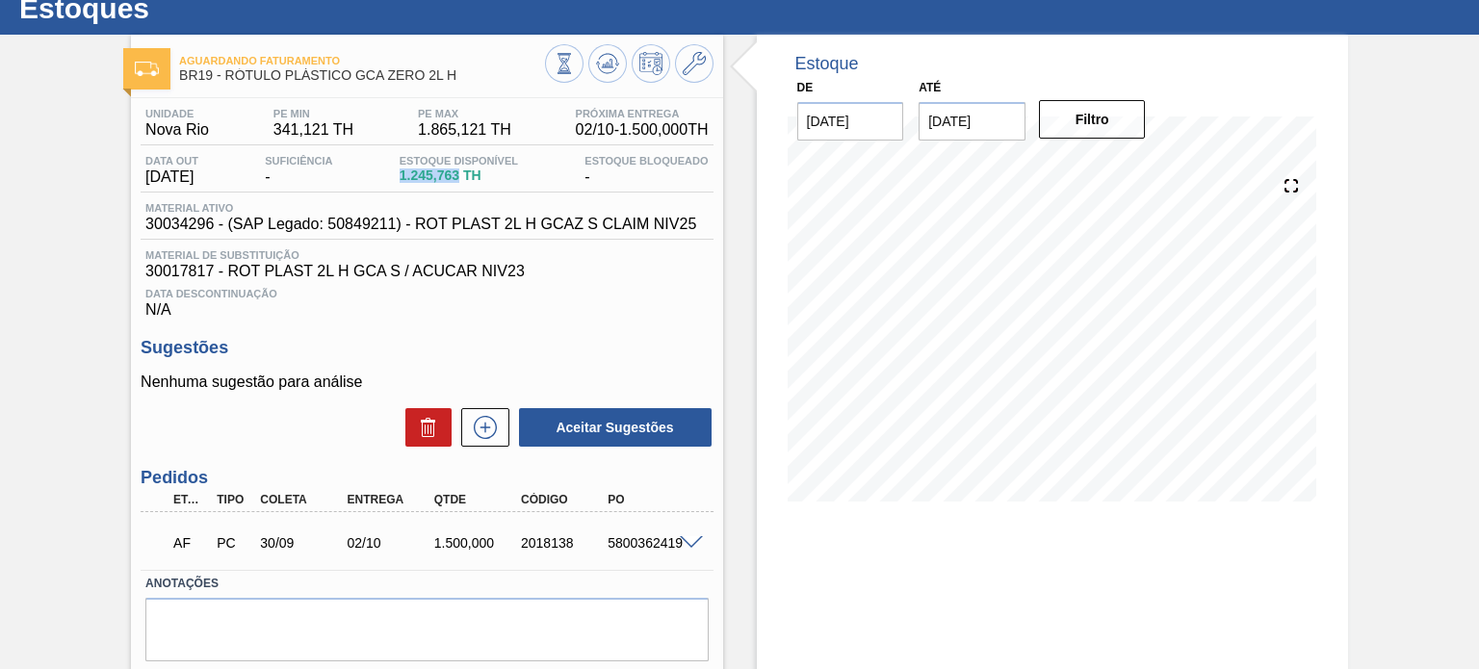
drag, startPoint x: 407, startPoint y: 173, endPoint x: 462, endPoint y: 173, distance: 54.9
click at [462, 173] on span "1.245,763 TH" at bounding box center [459, 176] width 118 height 14
copy span "1.245,763"
click at [461, 543] on div "1.500,000" at bounding box center [477, 543] width 95 height 15
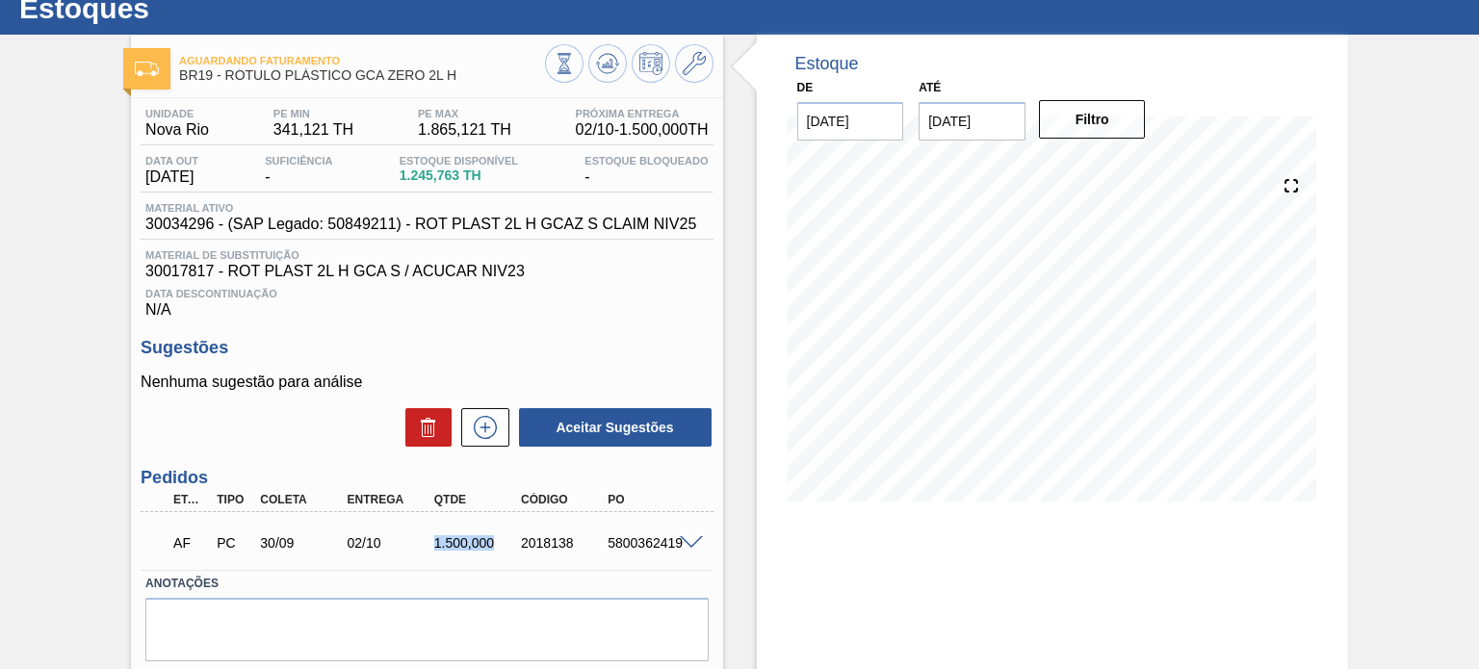
click at [461, 543] on div "1.500,000" at bounding box center [477, 543] width 95 height 15
copy div "1.500,000"
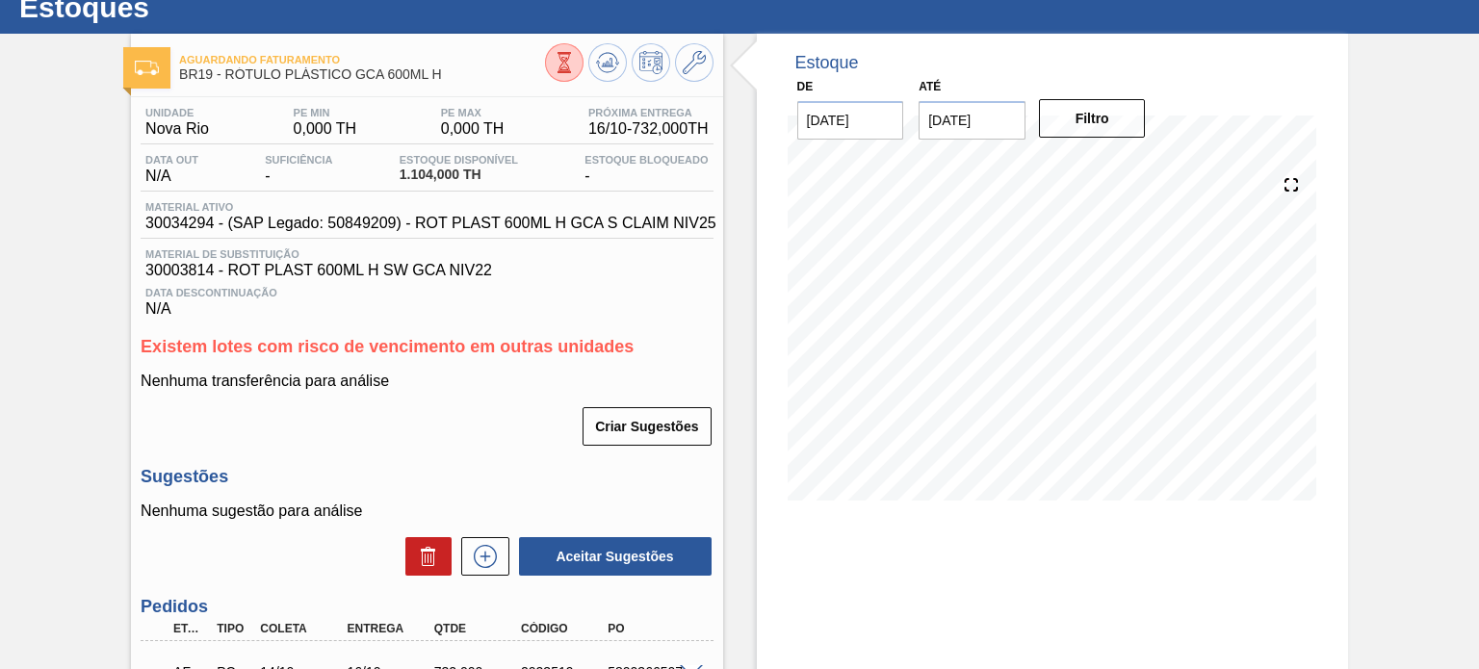
scroll to position [96, 0]
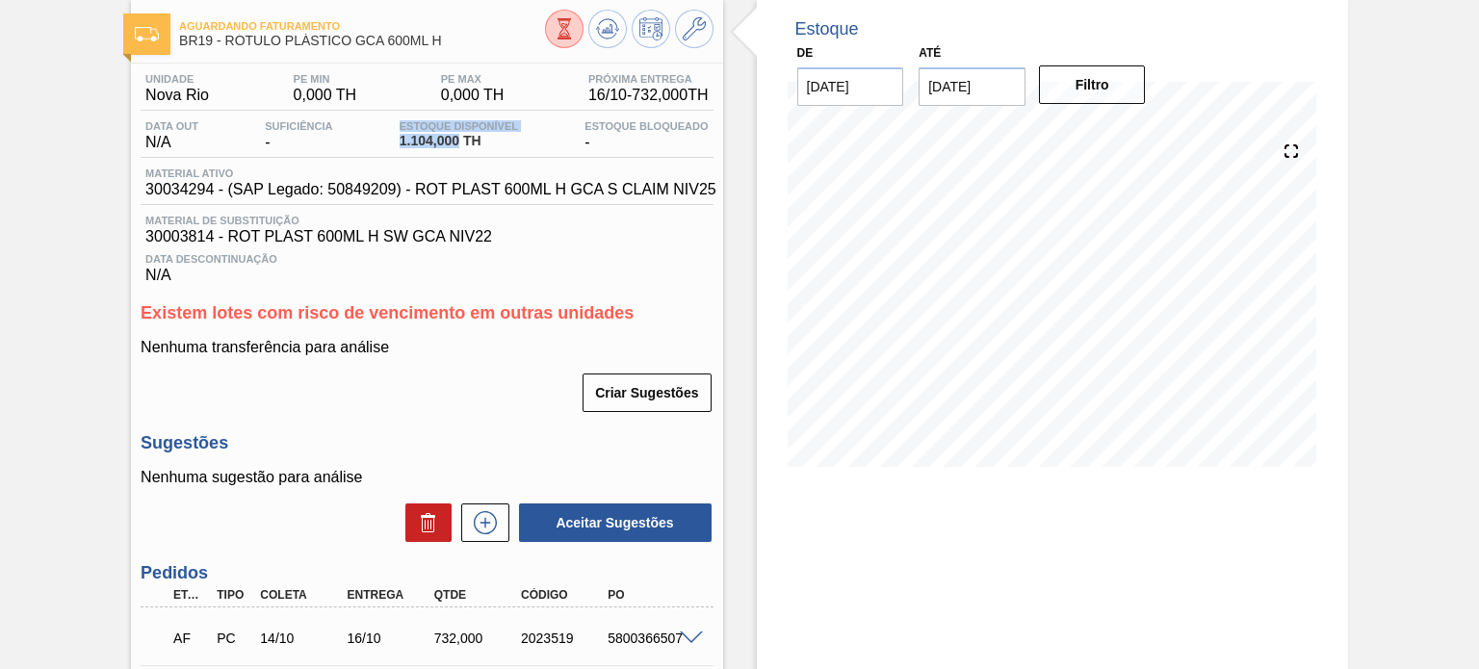
drag, startPoint x: 445, startPoint y: 134, endPoint x: 396, endPoint y: 130, distance: 49.3
click at [396, 130] on div "Estoque Disponível 1.104,000 TH" at bounding box center [459, 135] width 128 height 31
click at [413, 149] on div "Estoque Disponível 1.104,000 TH" at bounding box center [459, 135] width 128 height 31
click at [410, 144] on span "1.104,000 TH" at bounding box center [459, 141] width 118 height 14
drag, startPoint x: 398, startPoint y: 143, endPoint x: 458, endPoint y: 135, distance: 61.2
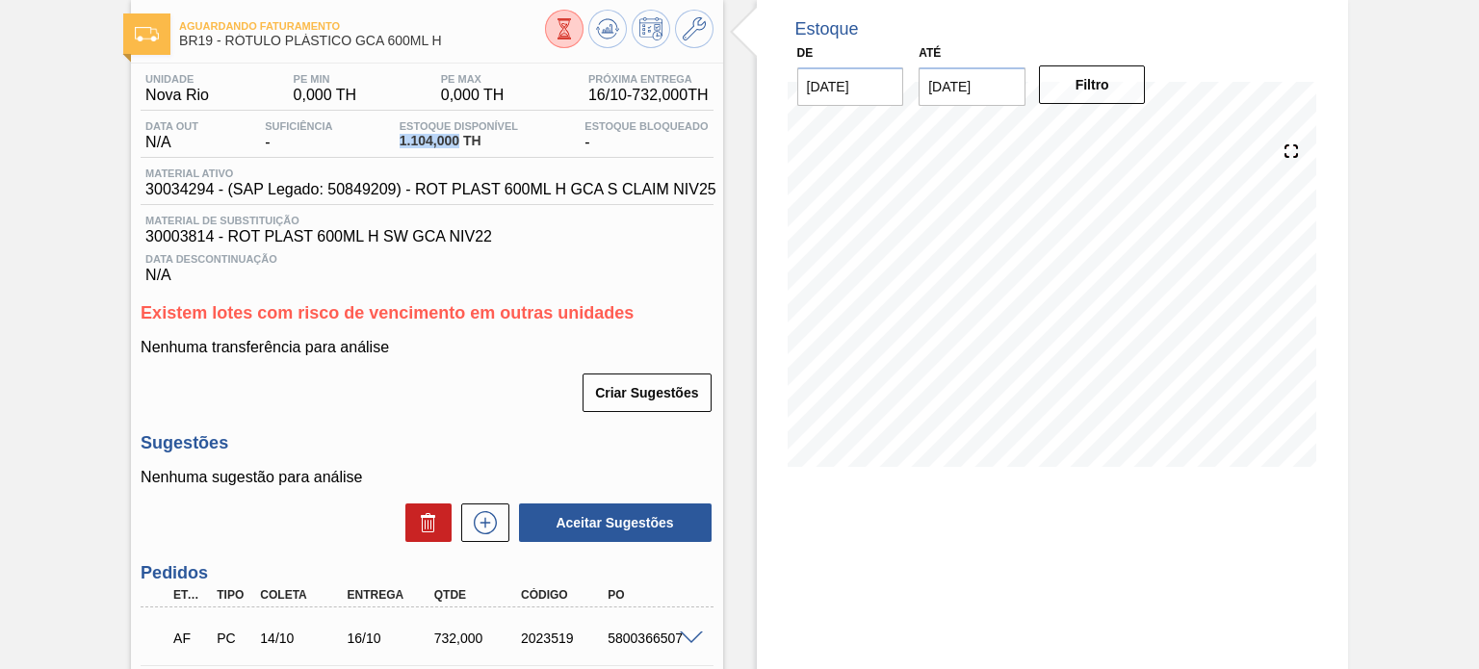
click at [458, 135] on span "1.104,000 TH" at bounding box center [459, 141] width 118 height 14
copy span "1.104,000"
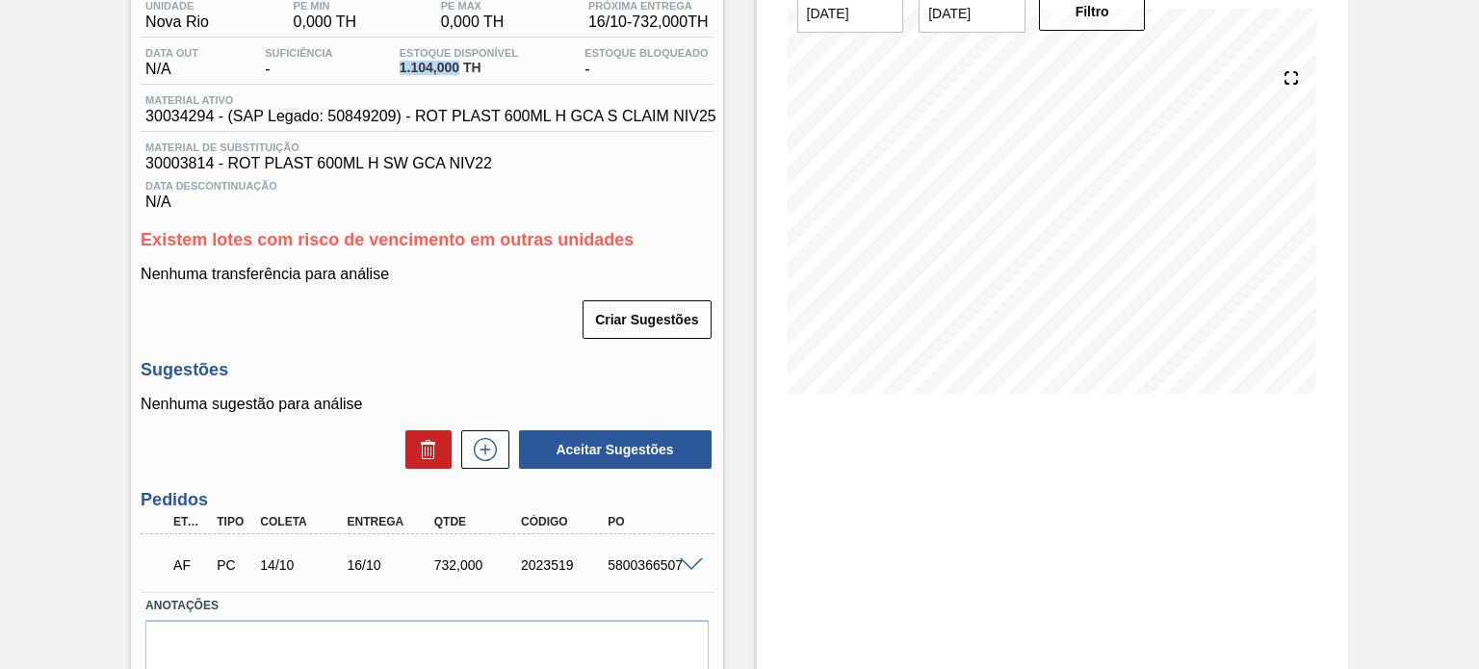
scroll to position [250, 0]
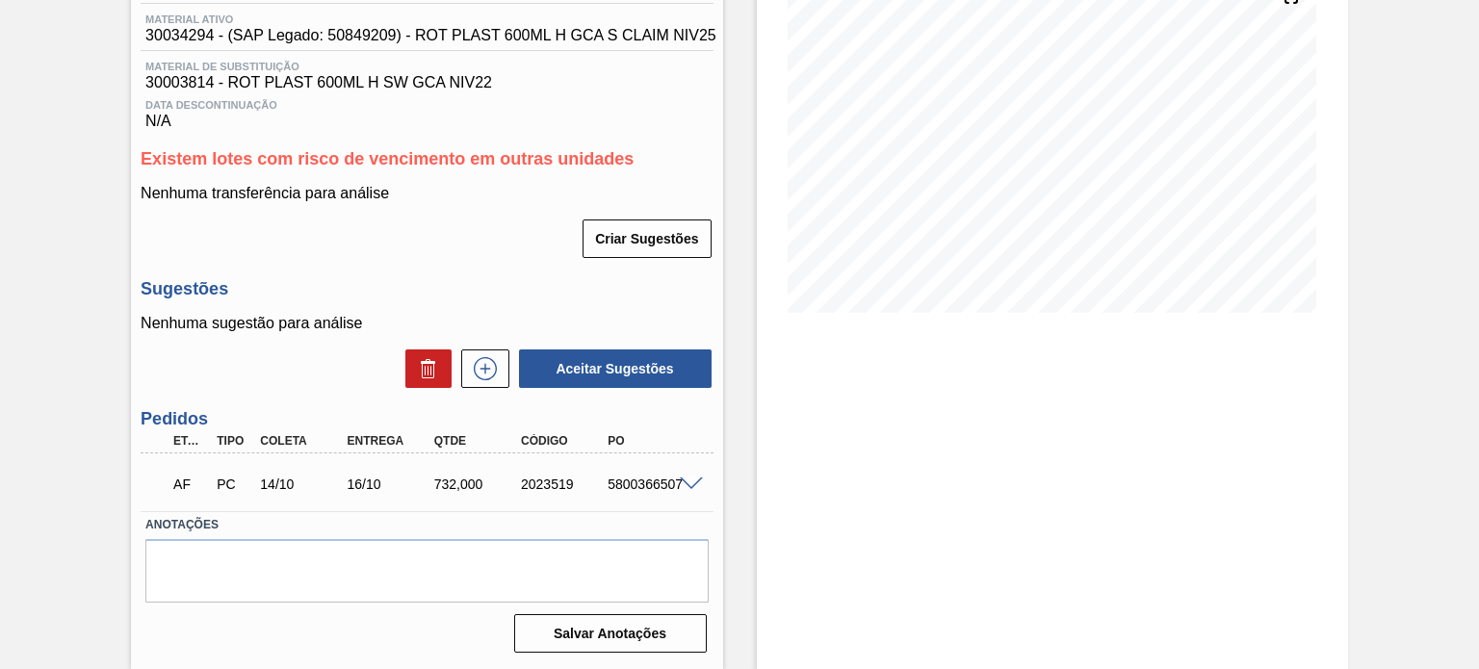
click at [468, 484] on div "732,000" at bounding box center [477, 484] width 95 height 15
copy div "732,000"
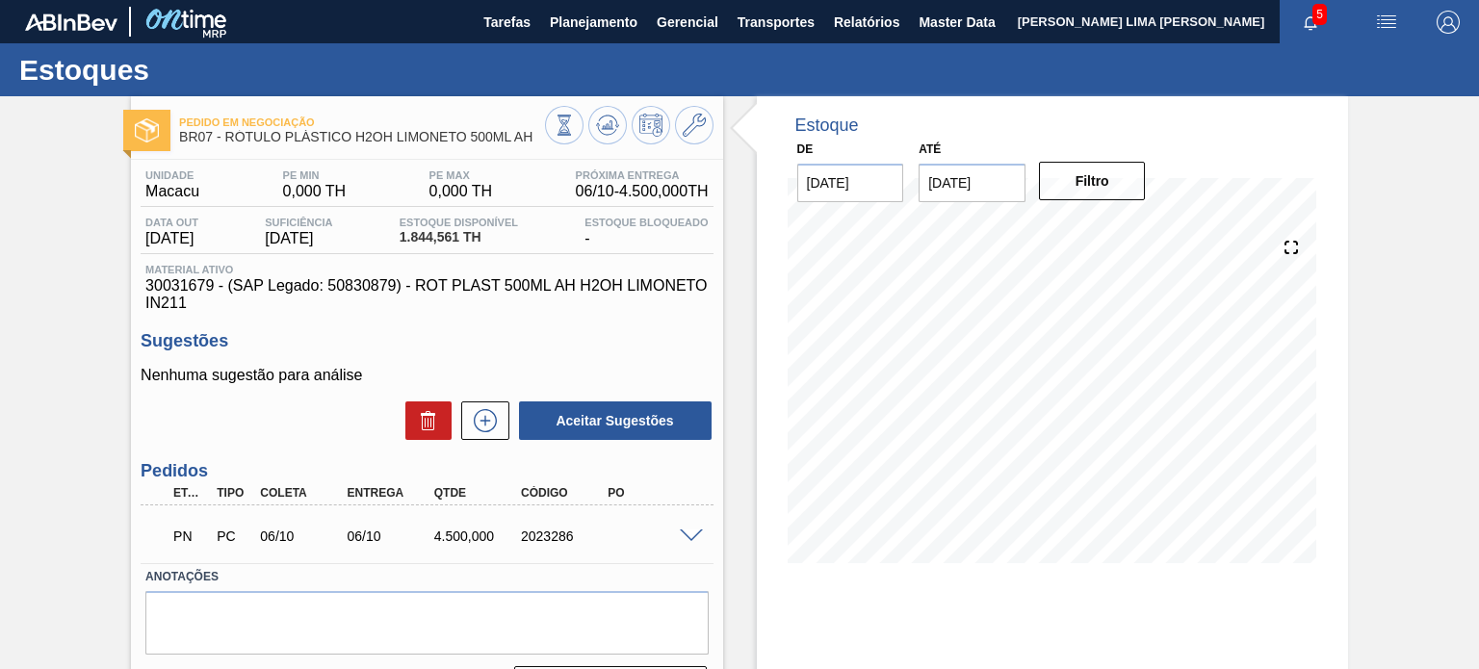
click at [639, 527] on div "PN PC 06/10 06/10 4.500,000 2023286" at bounding box center [421, 534] width 521 height 39
click at [558, 525] on div "PN PC 06/10 06/10 4.500,000 2023286" at bounding box center [421, 534] width 521 height 39
click at [558, 526] on div "PN PC 06/10 06/10 4.500,000 2023286" at bounding box center [421, 534] width 521 height 39
copy div "2023286"
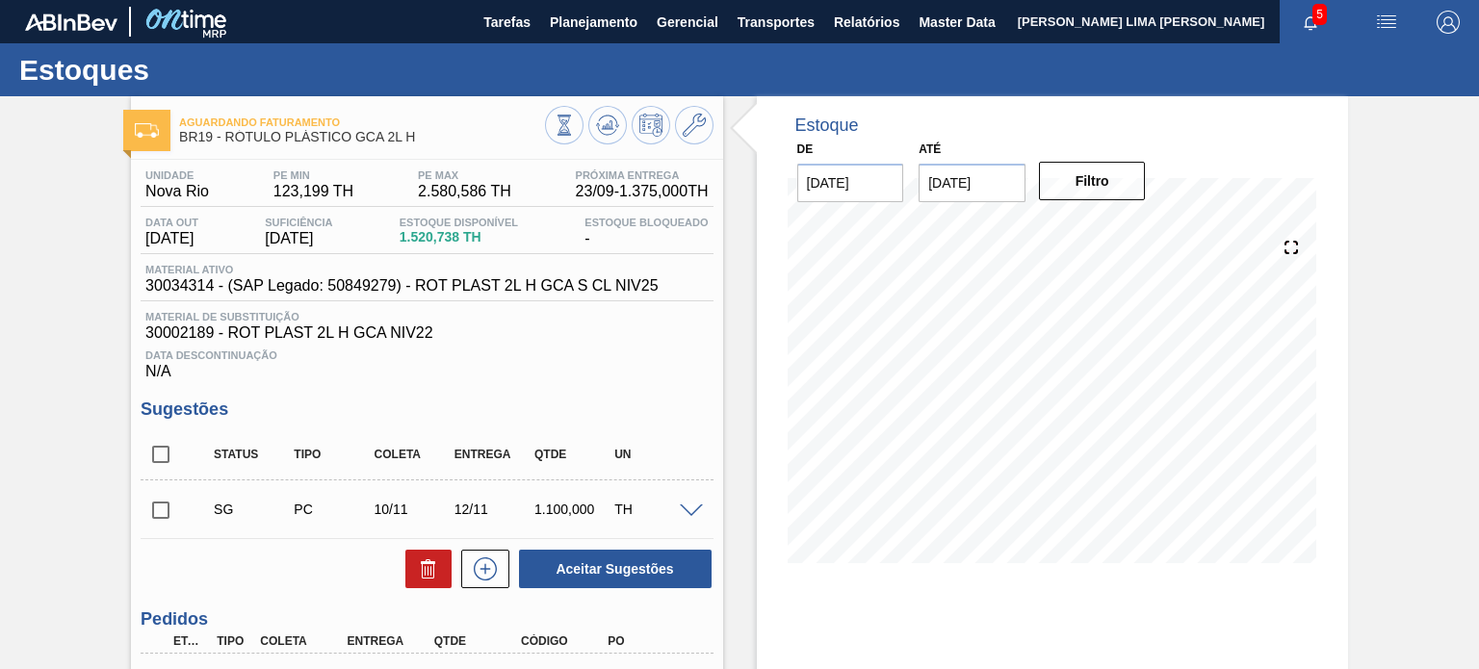
scroll to position [193, 0]
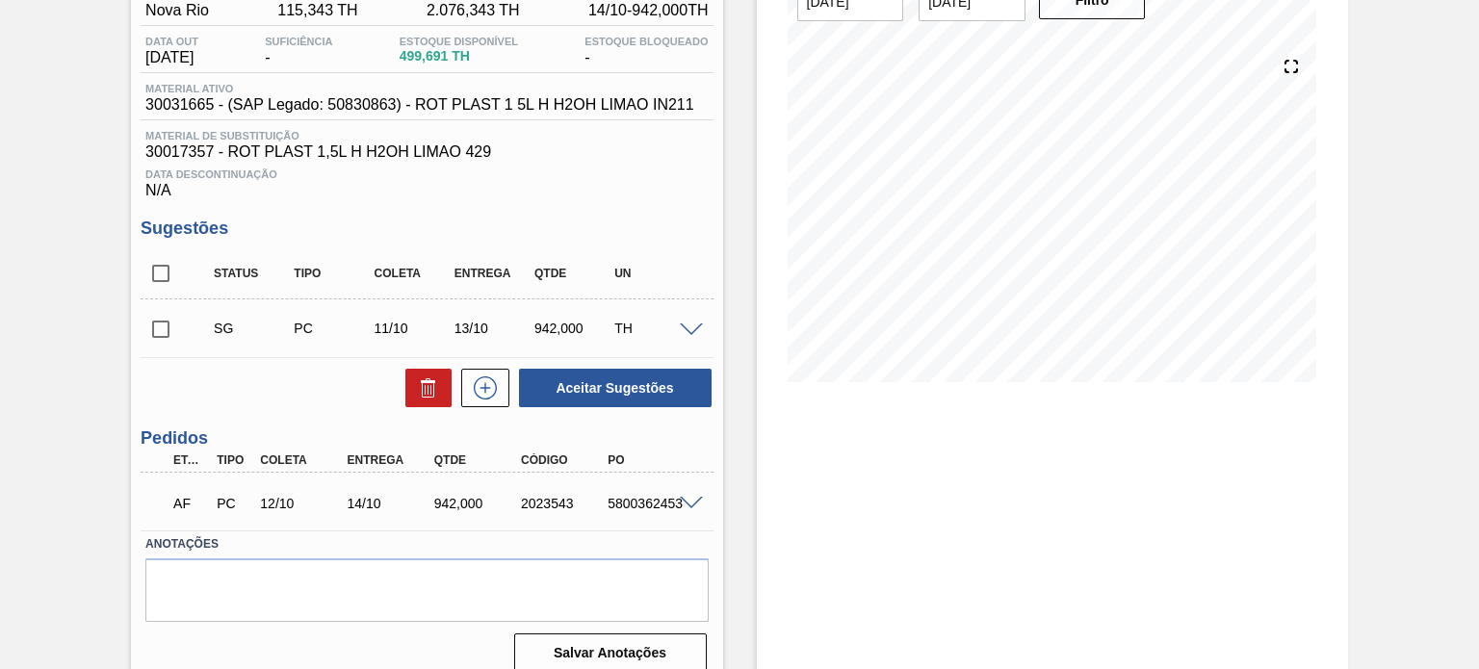
scroll to position [200, 0]
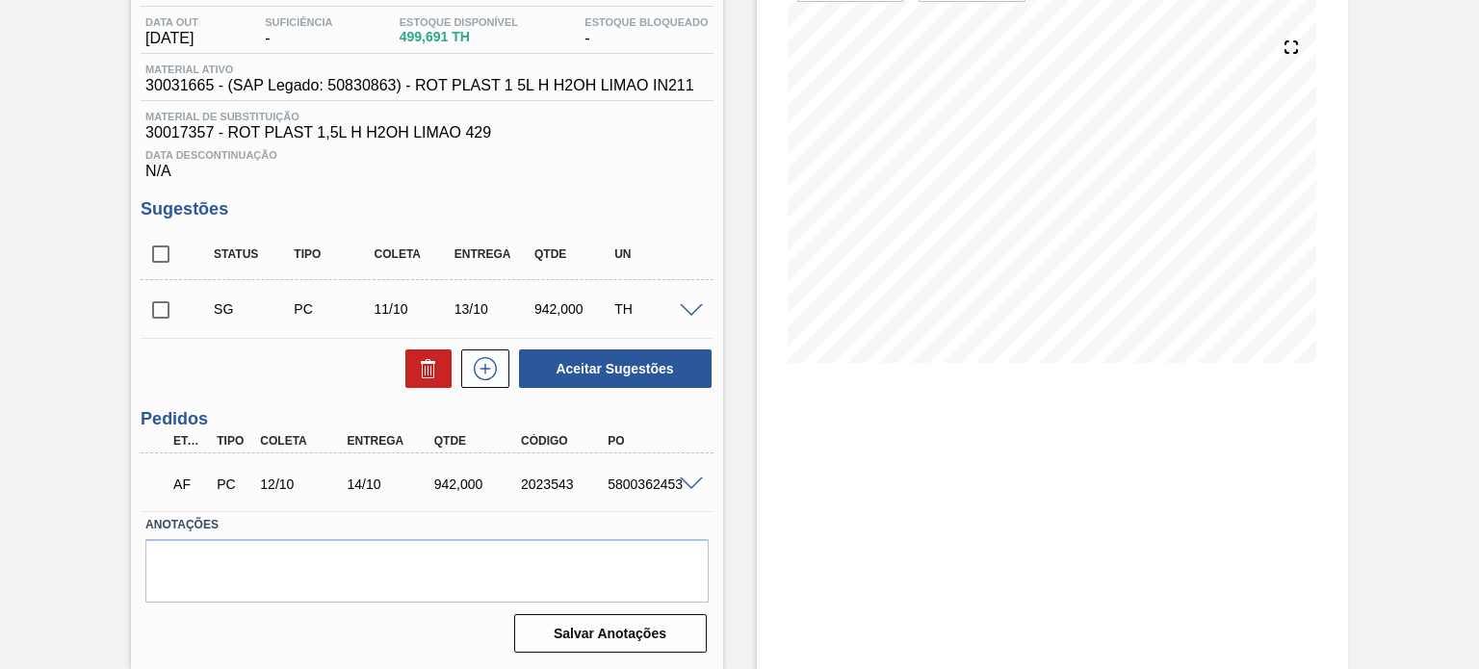
click at [150, 311] on input "checkbox" at bounding box center [161, 310] width 40 height 40
click at [547, 485] on div "2023543" at bounding box center [563, 484] width 95 height 15
click at [546, 485] on div "2023543" at bounding box center [563, 484] width 95 height 15
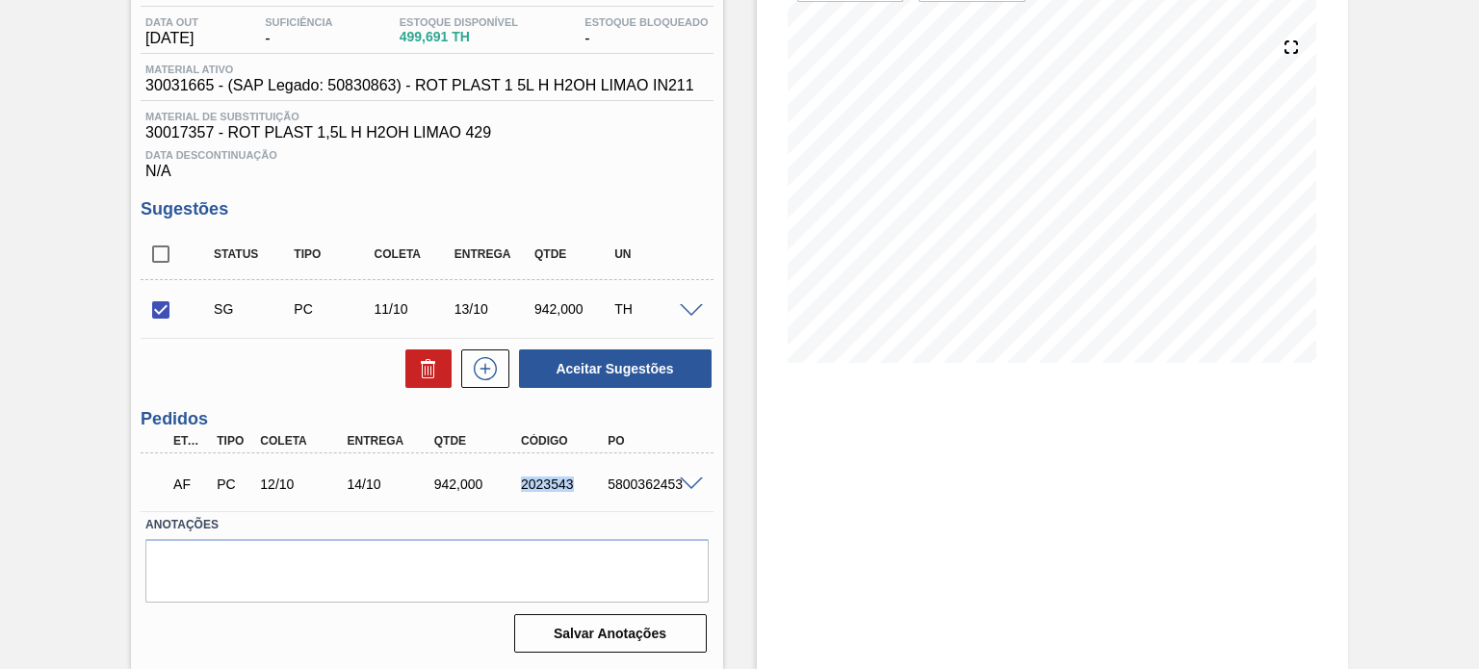
copy div "2023543"
click at [596, 361] on button "Aceitar Sugestões" at bounding box center [615, 369] width 193 height 39
checkbox input "false"
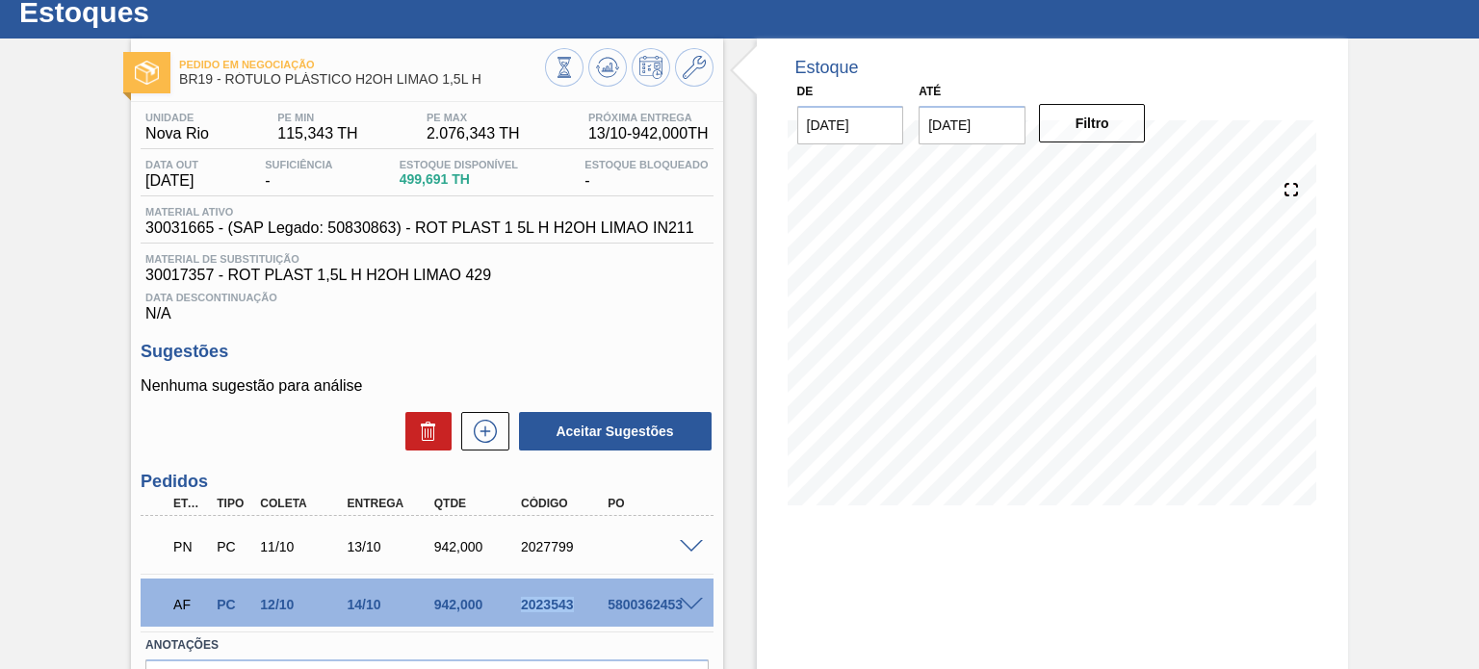
scroll to position [0, 0]
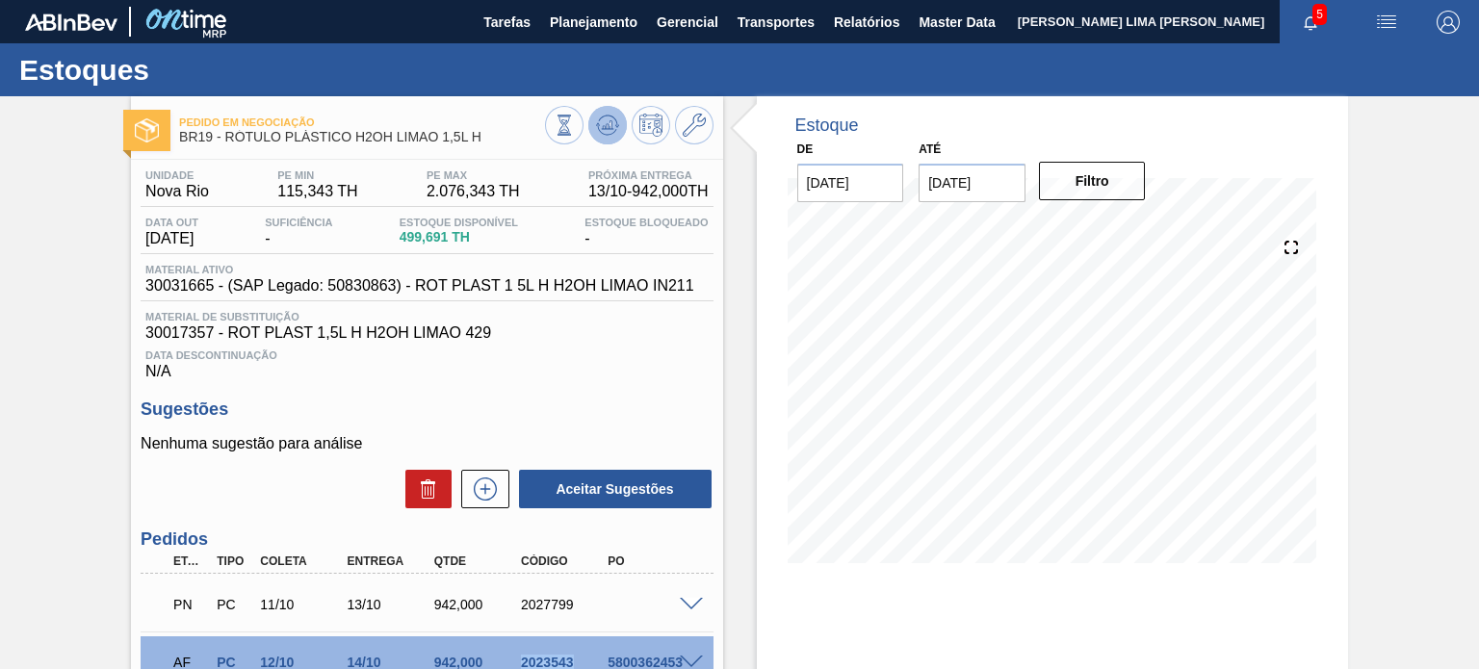
click at [601, 134] on icon at bounding box center [606, 130] width 19 height 10
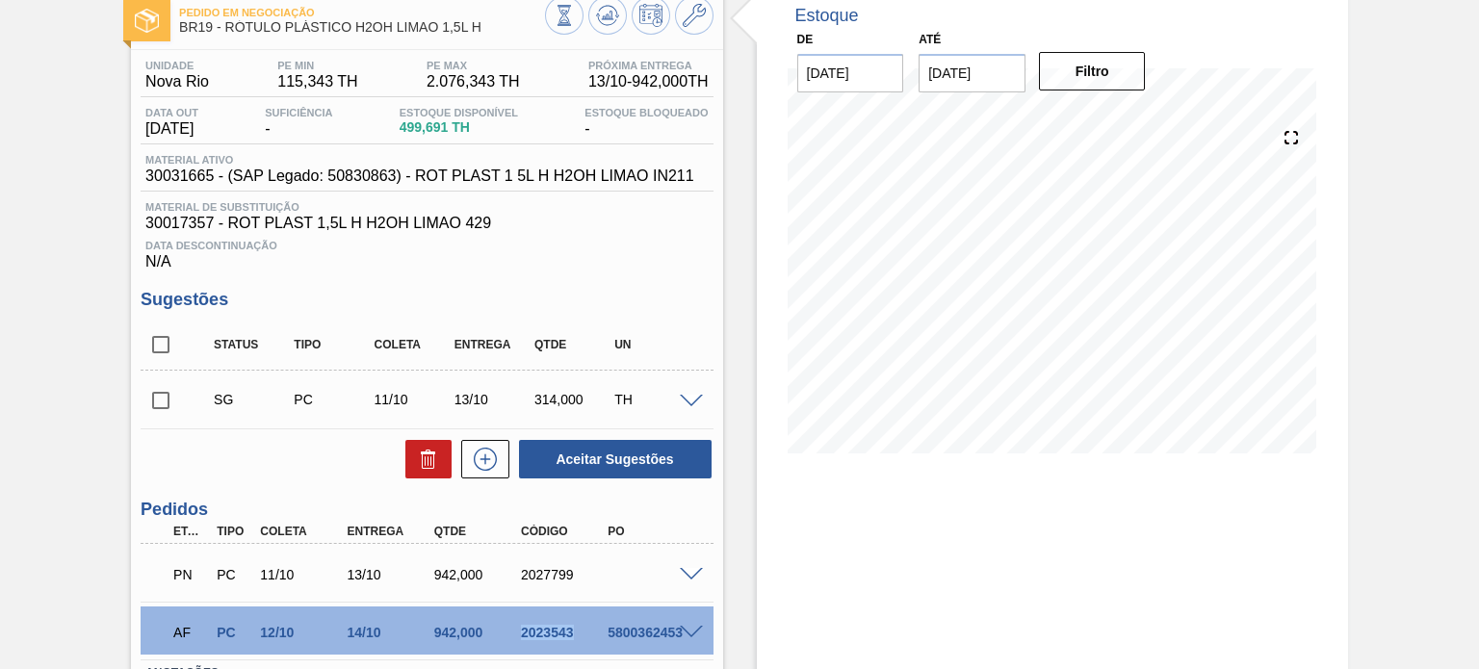
scroll to position [258, 0]
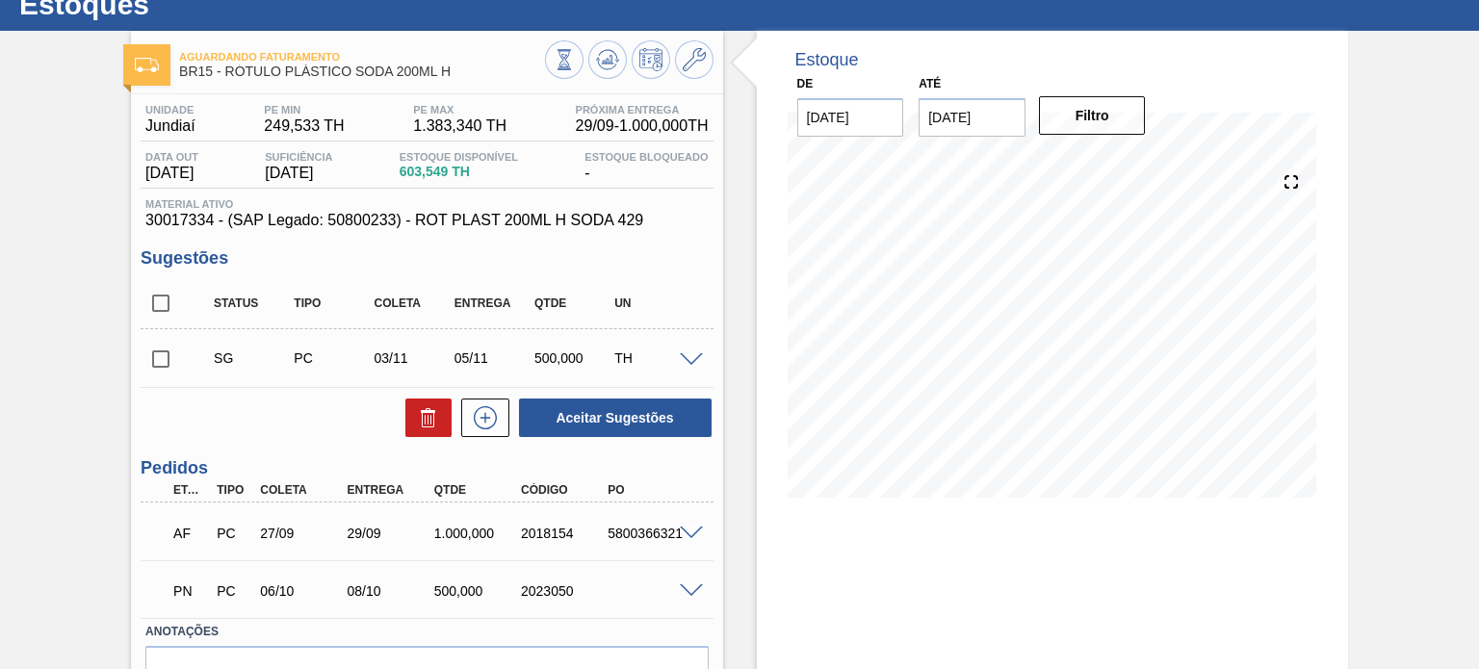
scroll to position [96, 0]
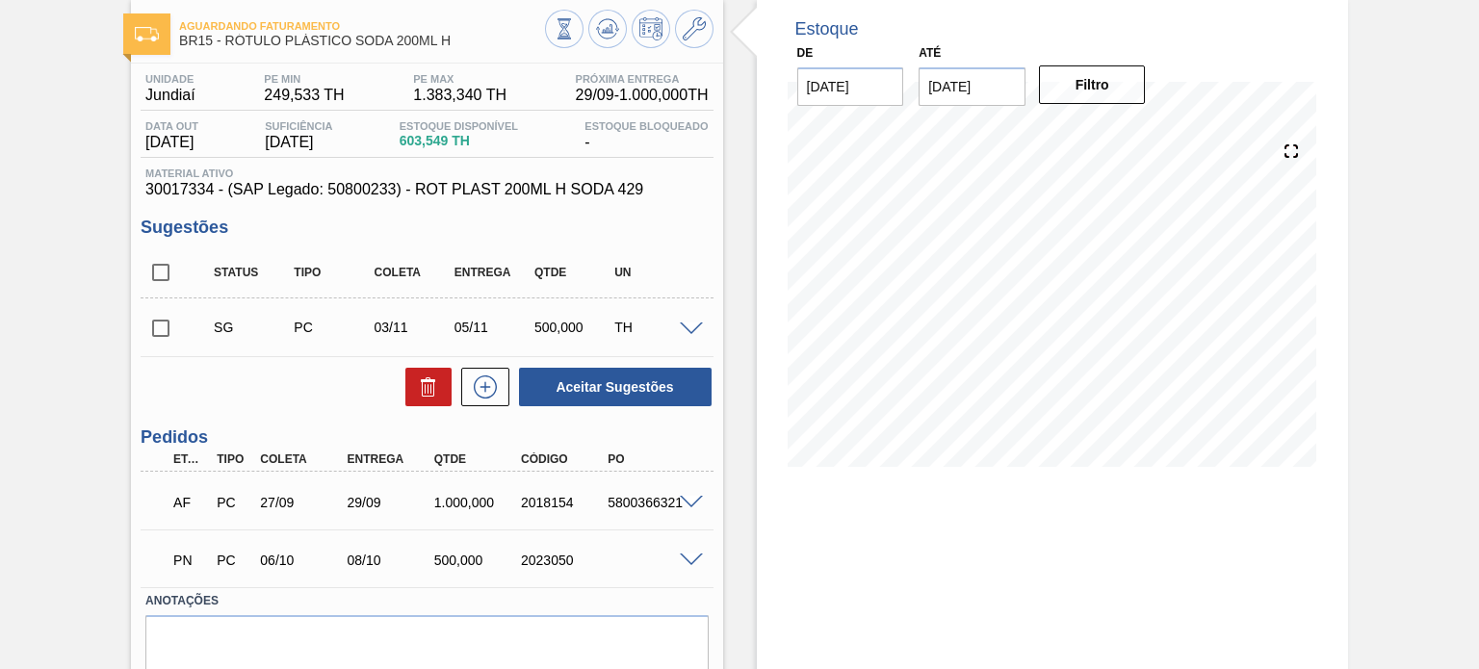
click at [524, 504] on div "2018154" at bounding box center [563, 502] width 95 height 15
click at [522, 503] on div "2018154" at bounding box center [563, 502] width 95 height 15
click at [525, 501] on div "2018154" at bounding box center [563, 502] width 95 height 15
copy div "2018154"
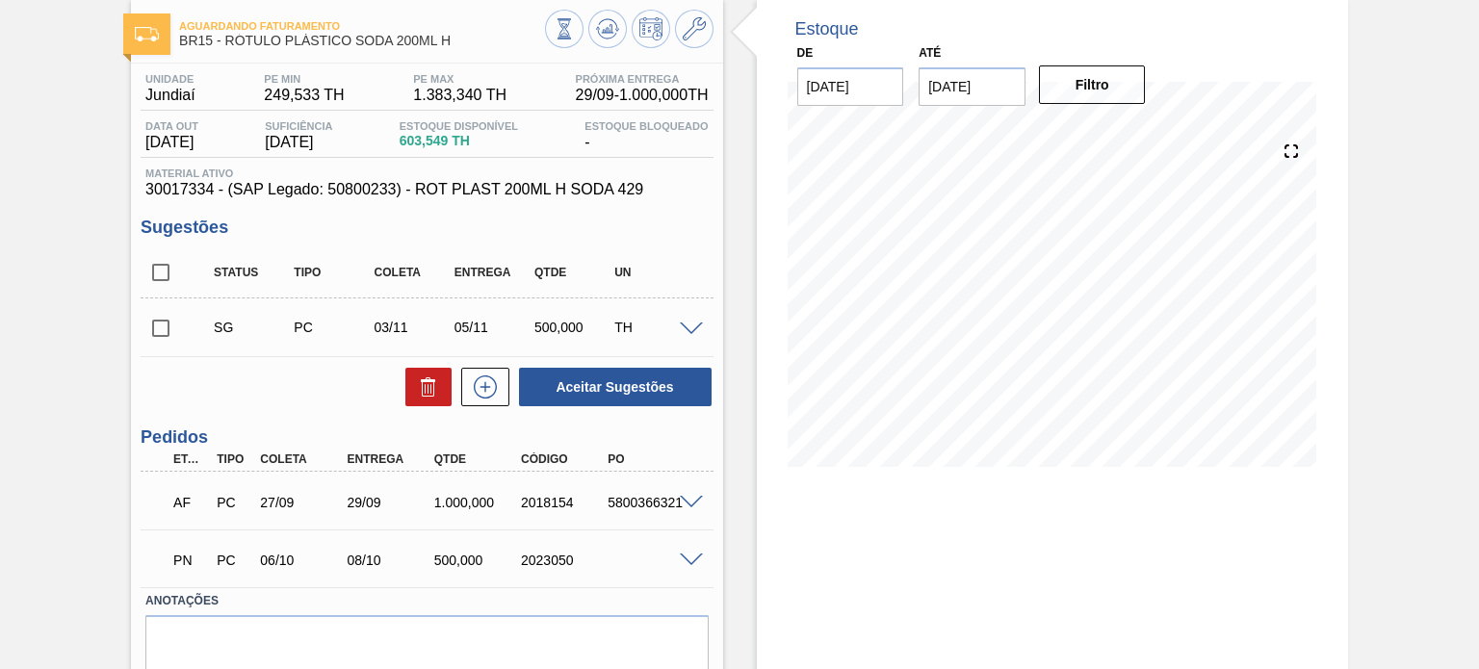
click at [1035, 526] on div "Estoque De [DATE] Até [DATE] Filtro 01/10 Projeção de Estoque 386.557 [DOMAIN_N…" at bounding box center [1052, 372] width 591 height 745
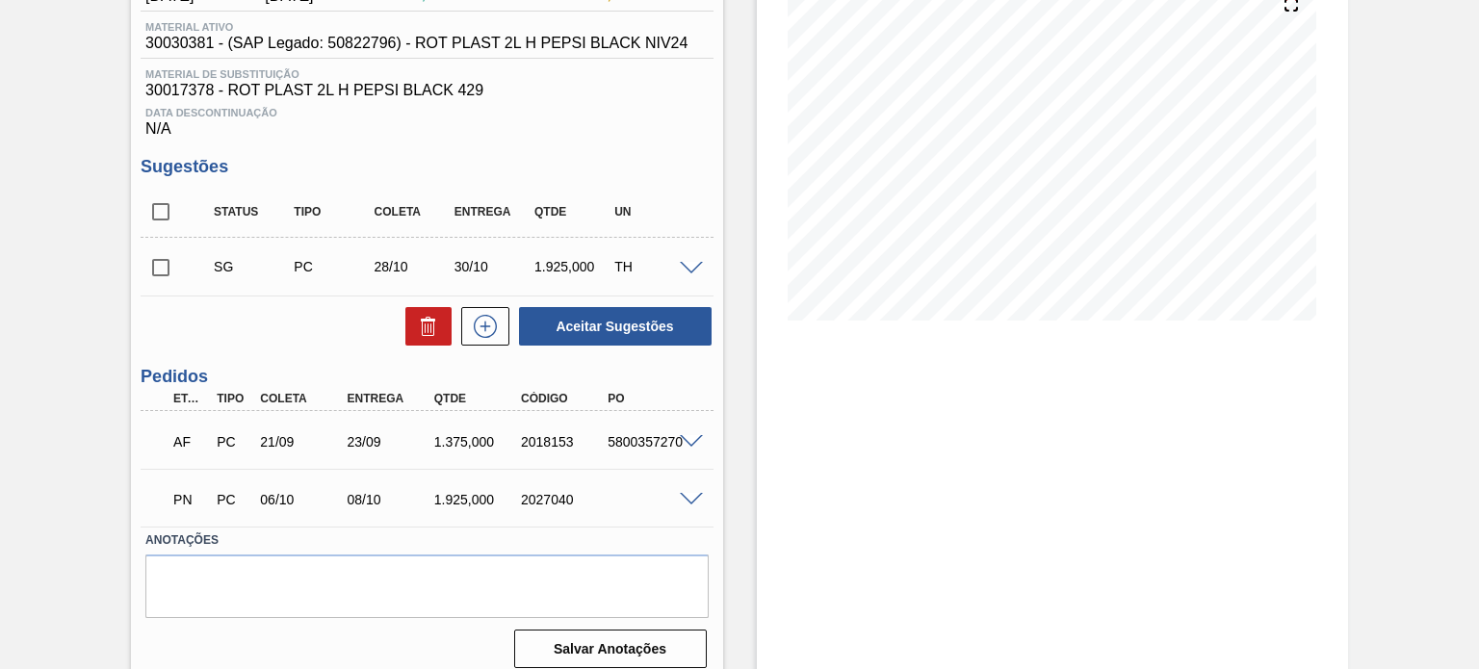
scroll to position [258, 0]
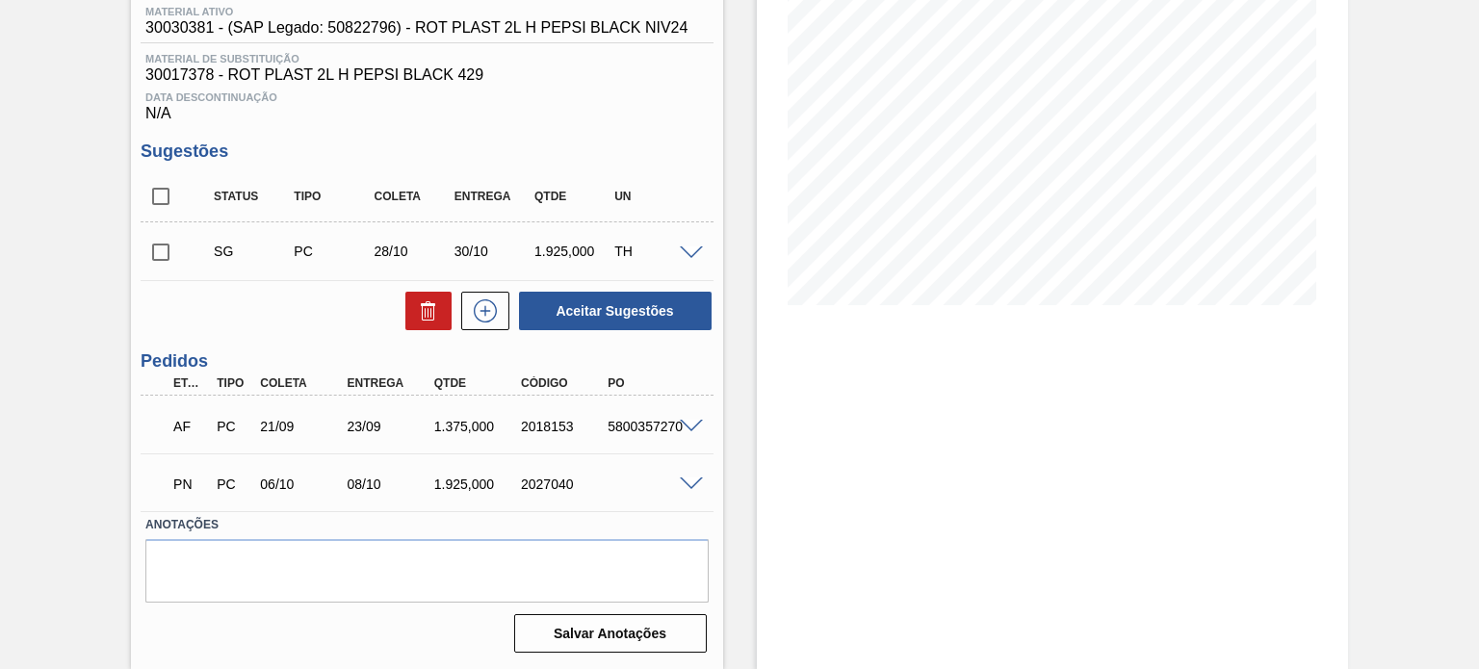
click at [677, 429] on div at bounding box center [694, 425] width 39 height 14
click at [680, 424] on span at bounding box center [691, 427] width 23 height 14
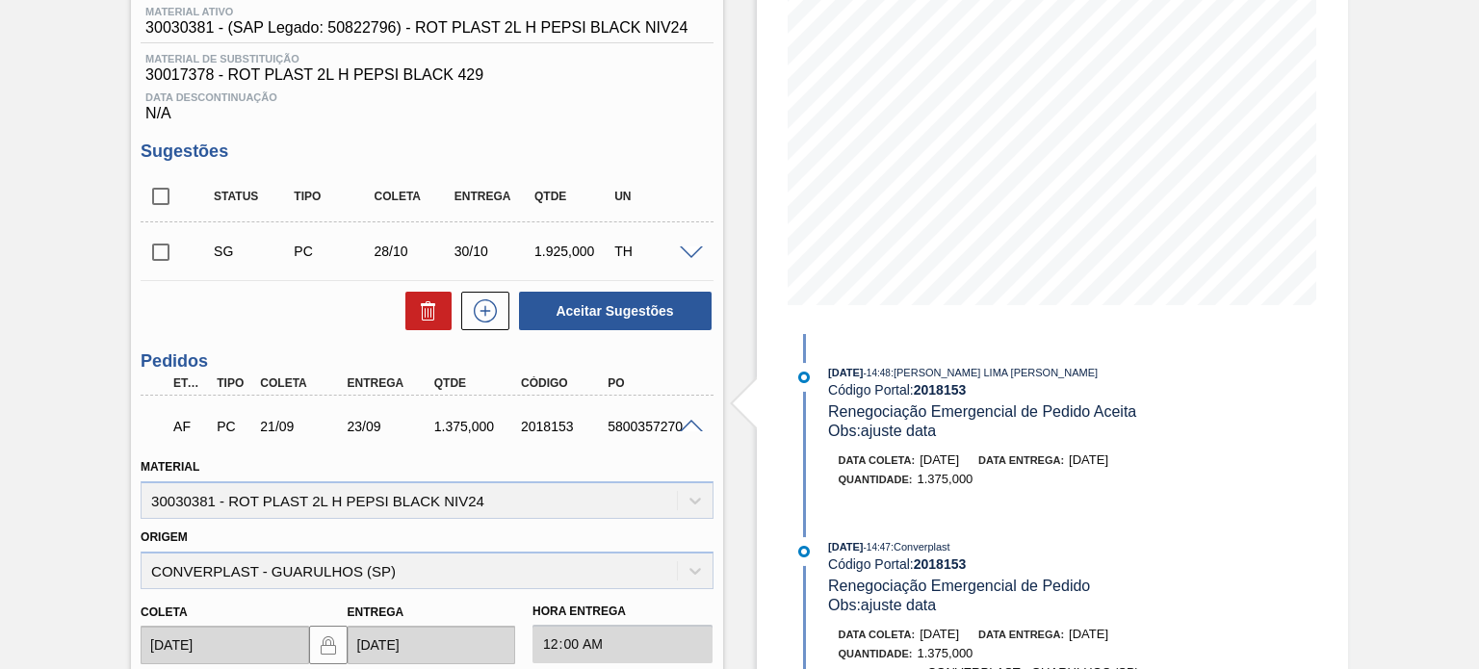
click at [556, 427] on div "2018153" at bounding box center [563, 426] width 95 height 15
copy div "2018153"
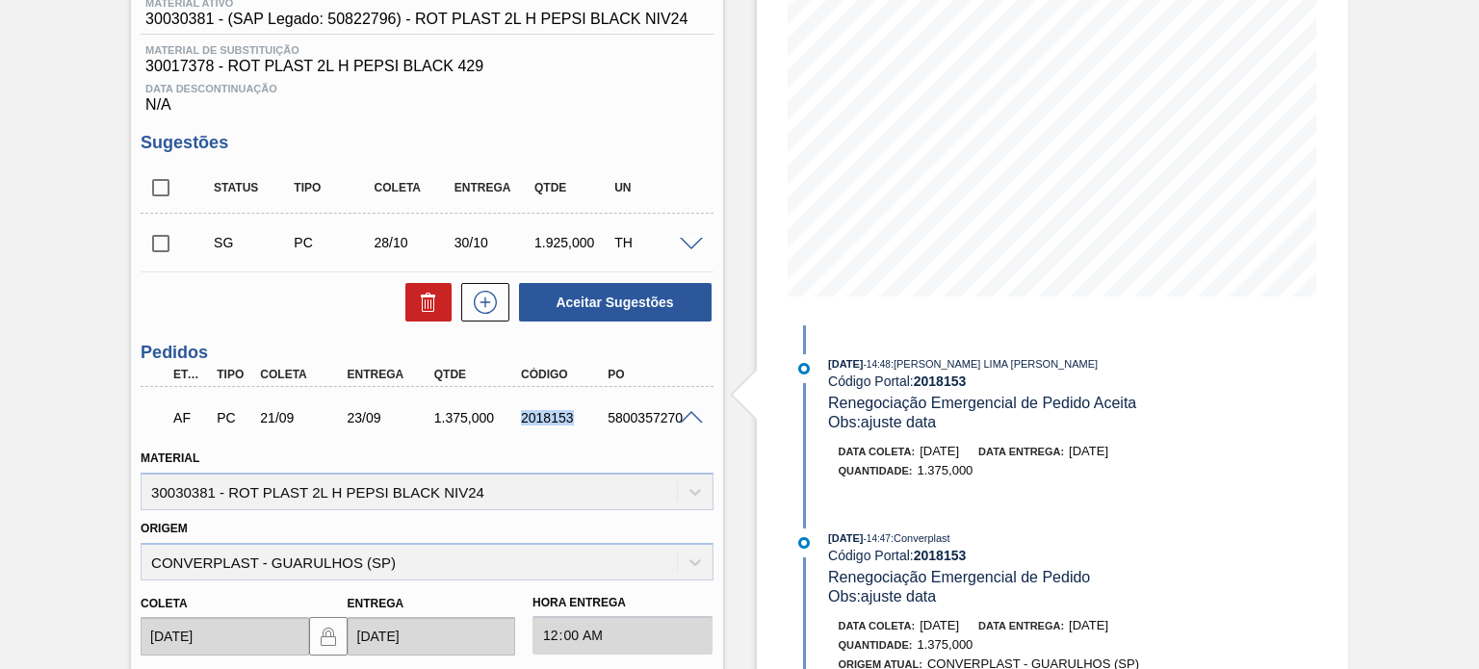
scroll to position [289, 0]
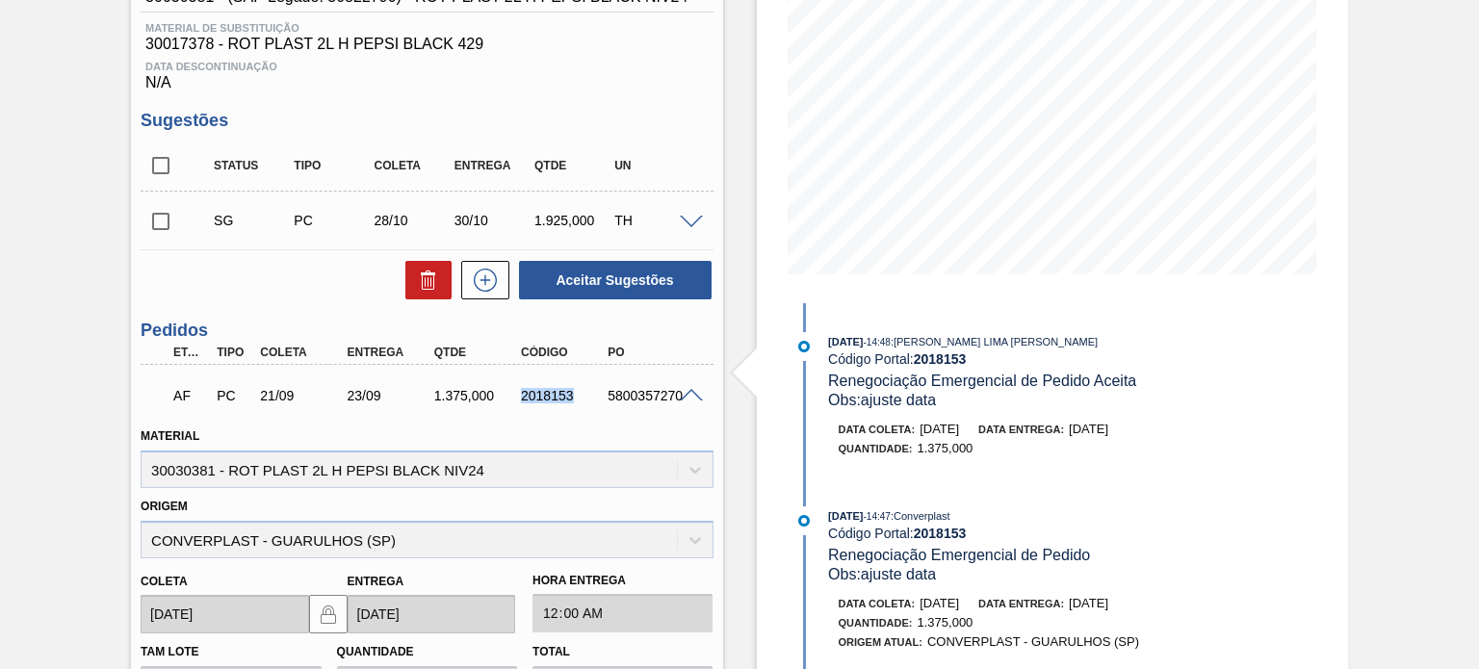
copy div "2018153"
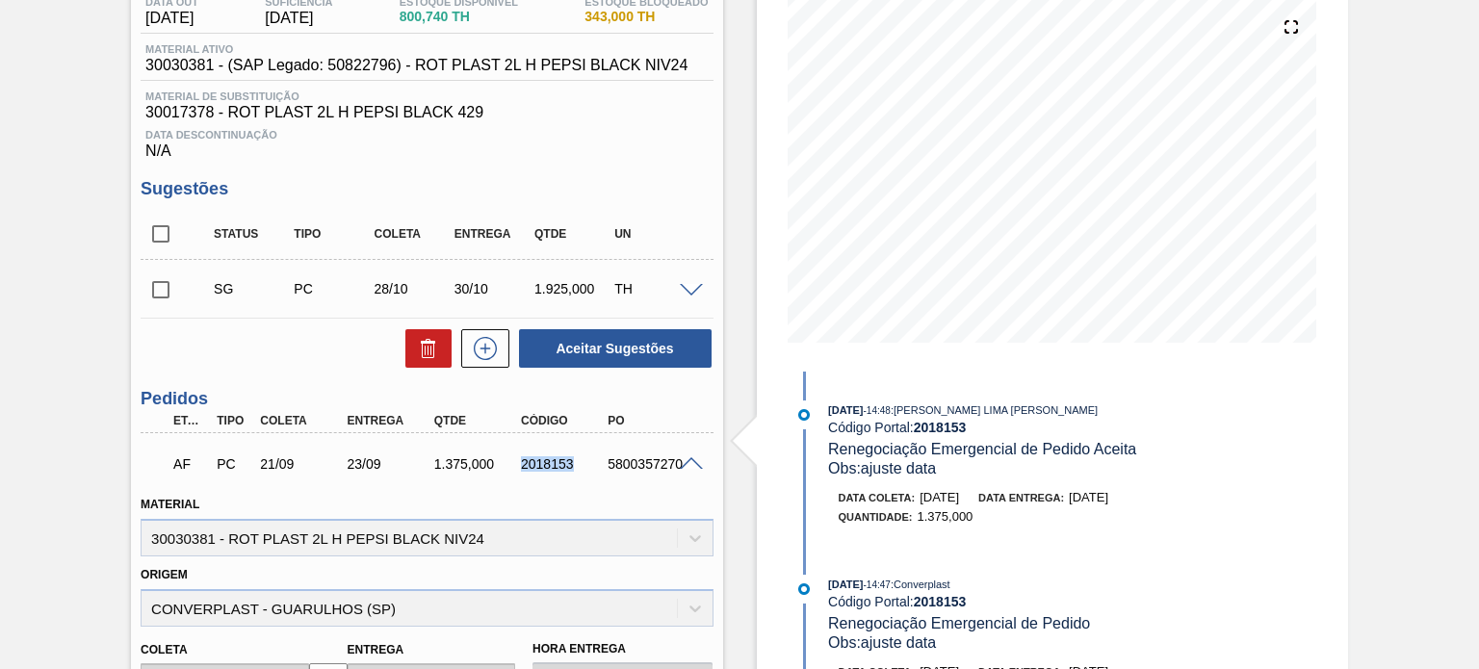
scroll to position [193, 0]
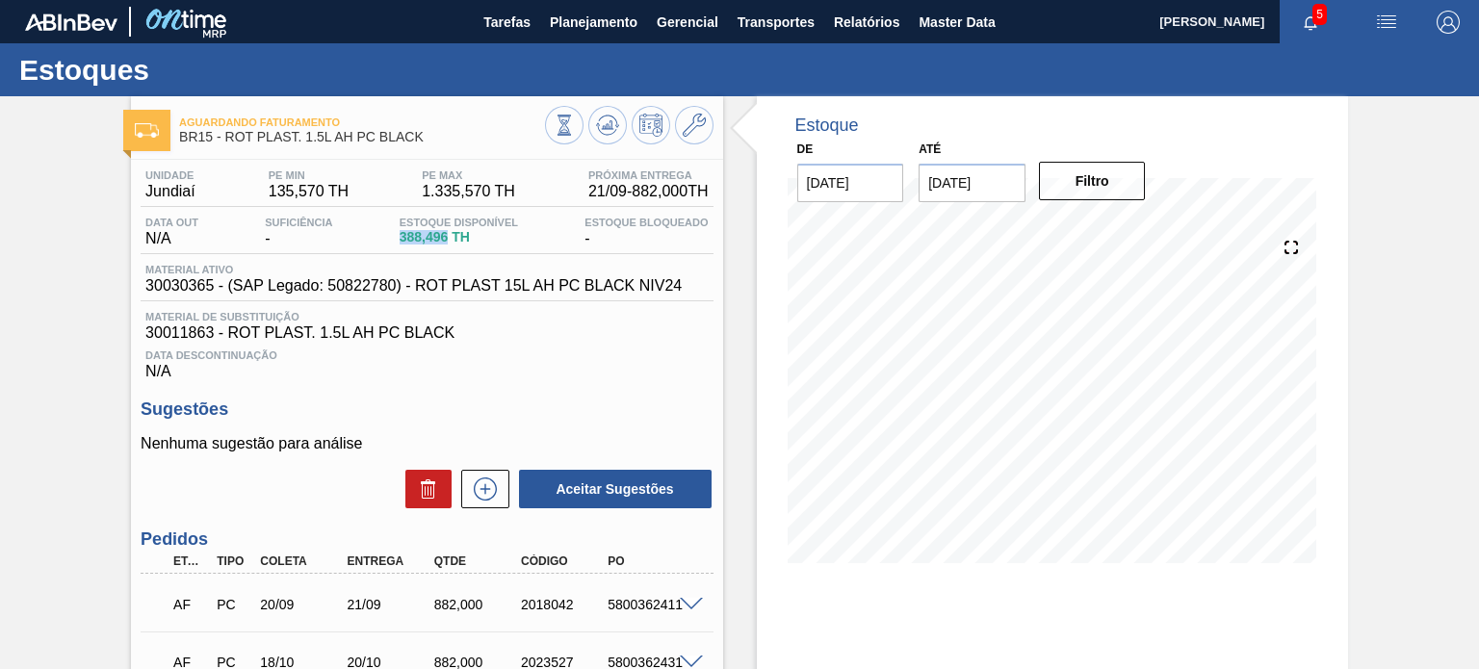
drag, startPoint x: 449, startPoint y: 238, endPoint x: 398, endPoint y: 233, distance: 51.3
click at [400, 233] on span "388,496 TH" at bounding box center [459, 237] width 118 height 14
copy span "388,496"
click at [635, 262] on div "Unidade Jundiaí PE MIN 135,570 TH PE MAX 1.335,570 TH Próxima Entrega 21/09 - 8…" at bounding box center [427, 275] width 572 height 211
drag, startPoint x: 748, startPoint y: 354, endPoint x: 740, endPoint y: 361, distance: 11.0
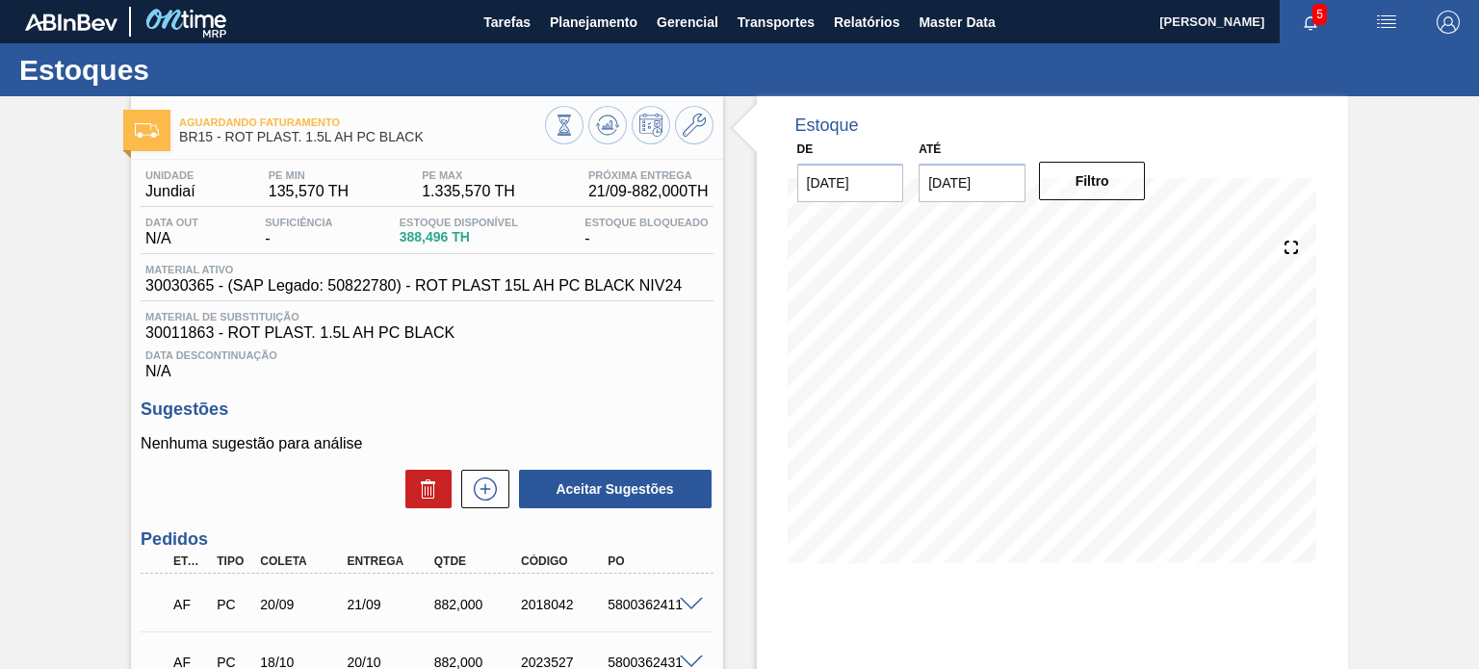
click at [748, 354] on div "Estoque De 10/09/2025 Até 31/01/2026 Filtro 10/09 Projeção de Estoque 388.496 N…" at bounding box center [1035, 471] width 625 height 751
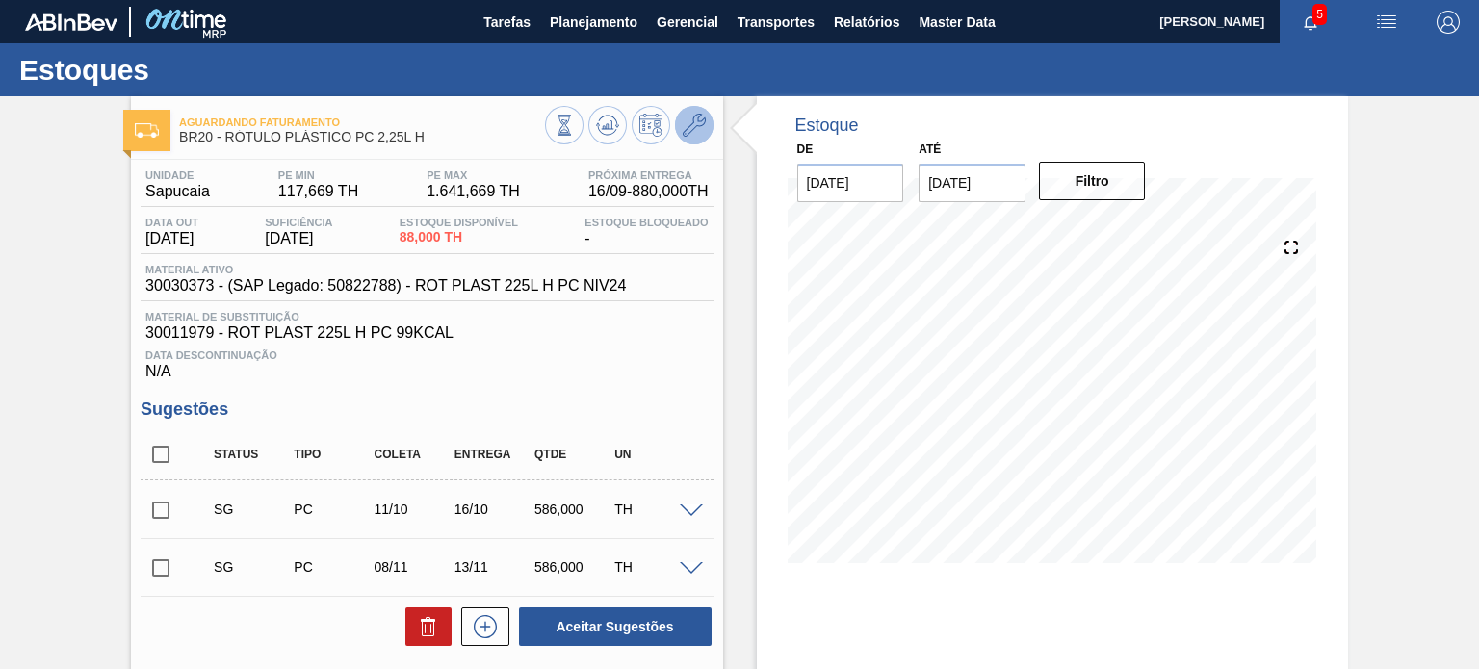
click at [705, 128] on button at bounding box center [694, 125] width 39 height 39
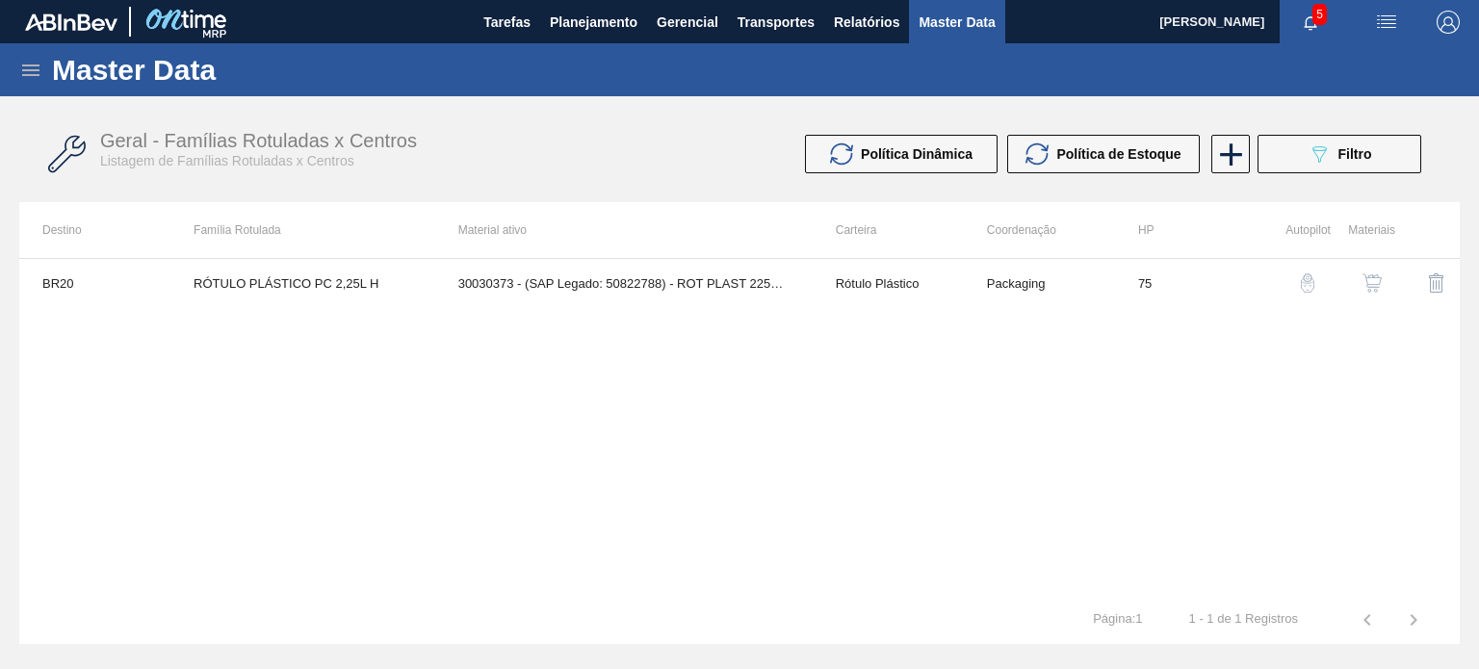
click at [1379, 280] on img "button" at bounding box center [1372, 283] width 19 height 19
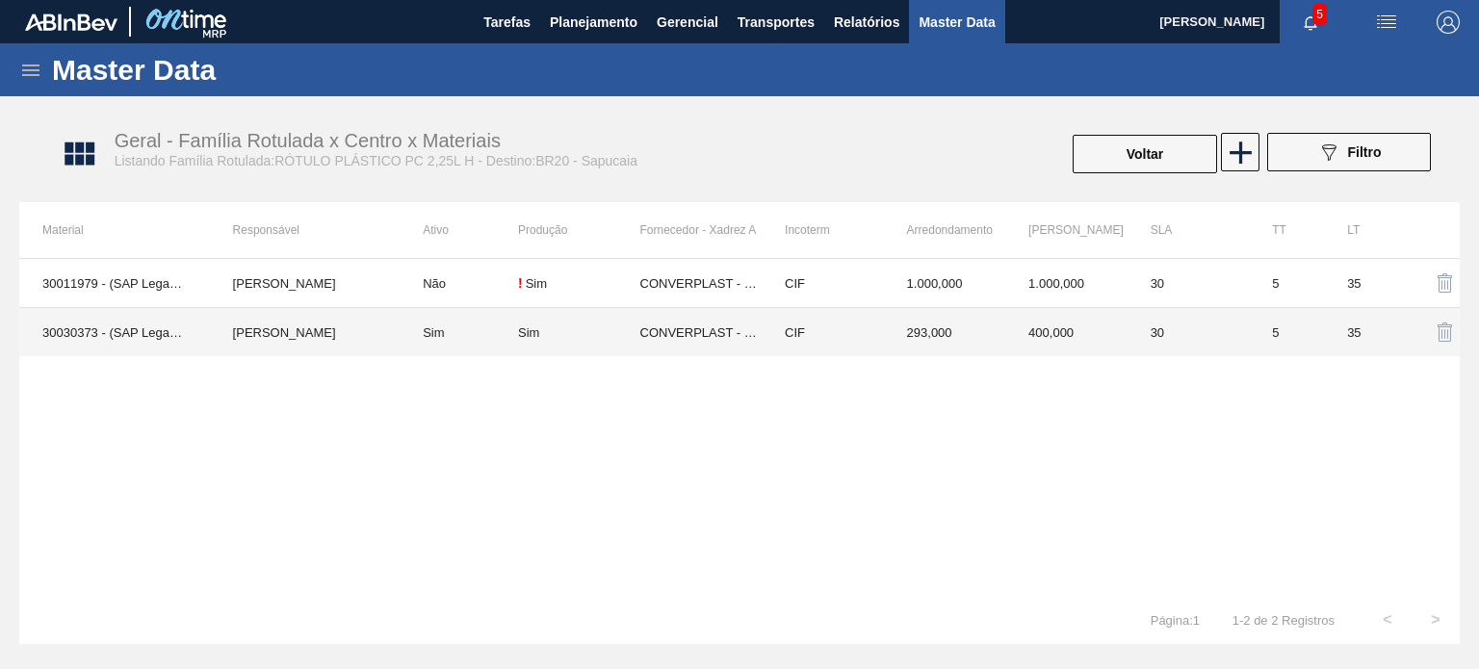
click at [1052, 334] on td "400,000" at bounding box center [1067, 332] width 122 height 49
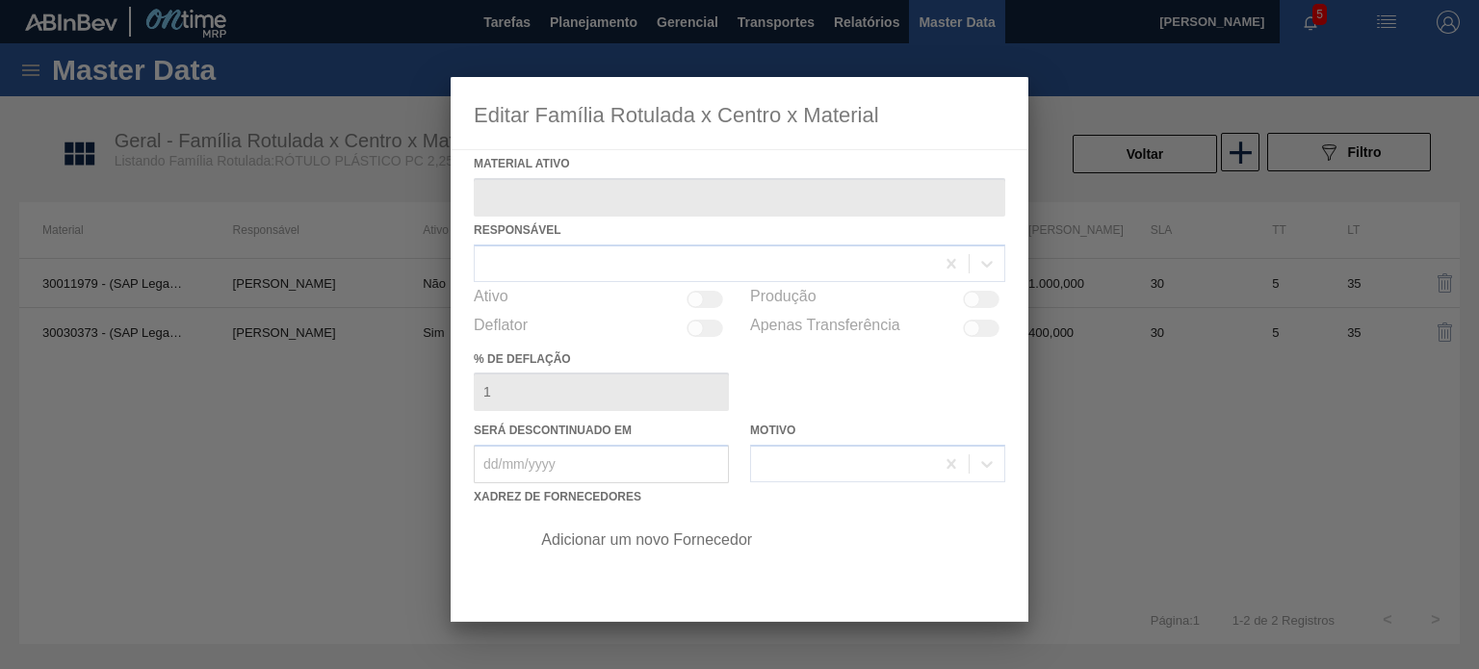
type ativo "30030373 - (SAP Legado: 50822788) - ROT PLAST 225L H PC NIV24"
checkbox input "true"
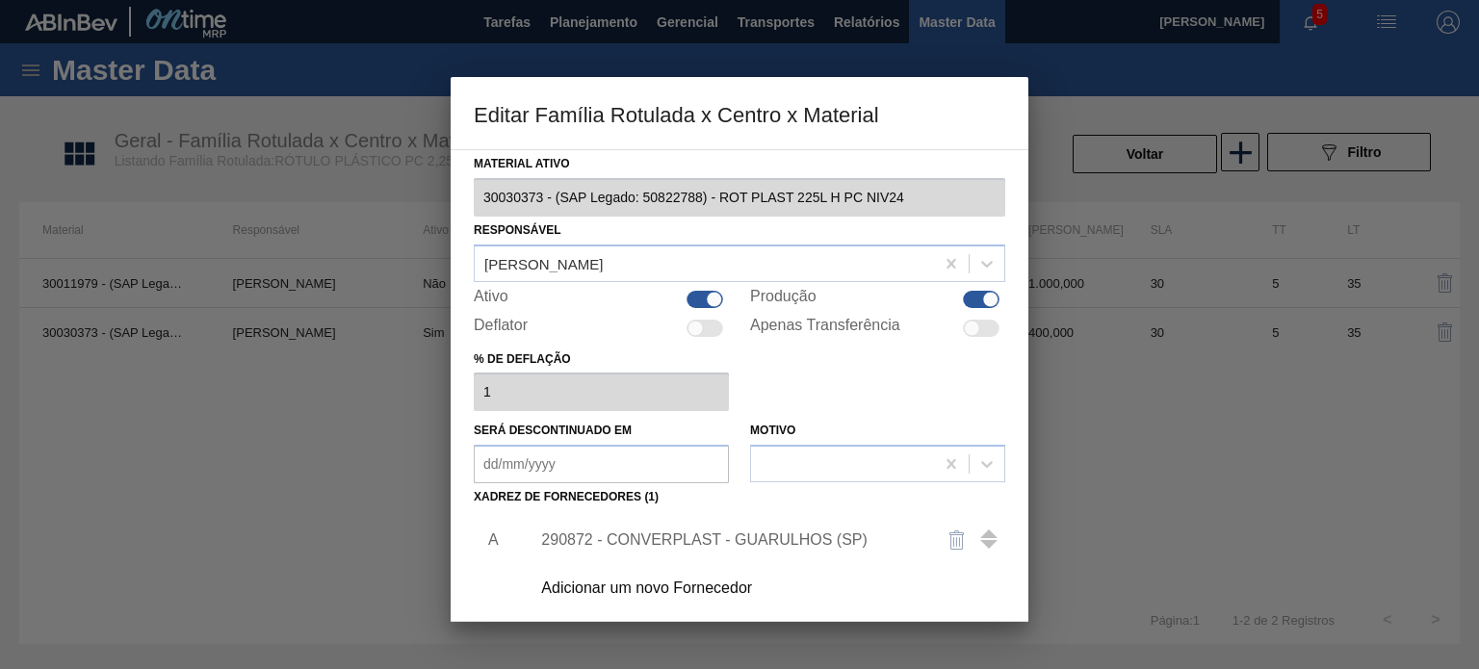
click at [597, 522] on div "290872 - CONVERPLAST - GUARULHOS (SP)" at bounding box center [762, 540] width 486 height 48
click at [623, 544] on div "290872 - CONVERPLAST - GUARULHOS (SP)" at bounding box center [730, 540] width 378 height 17
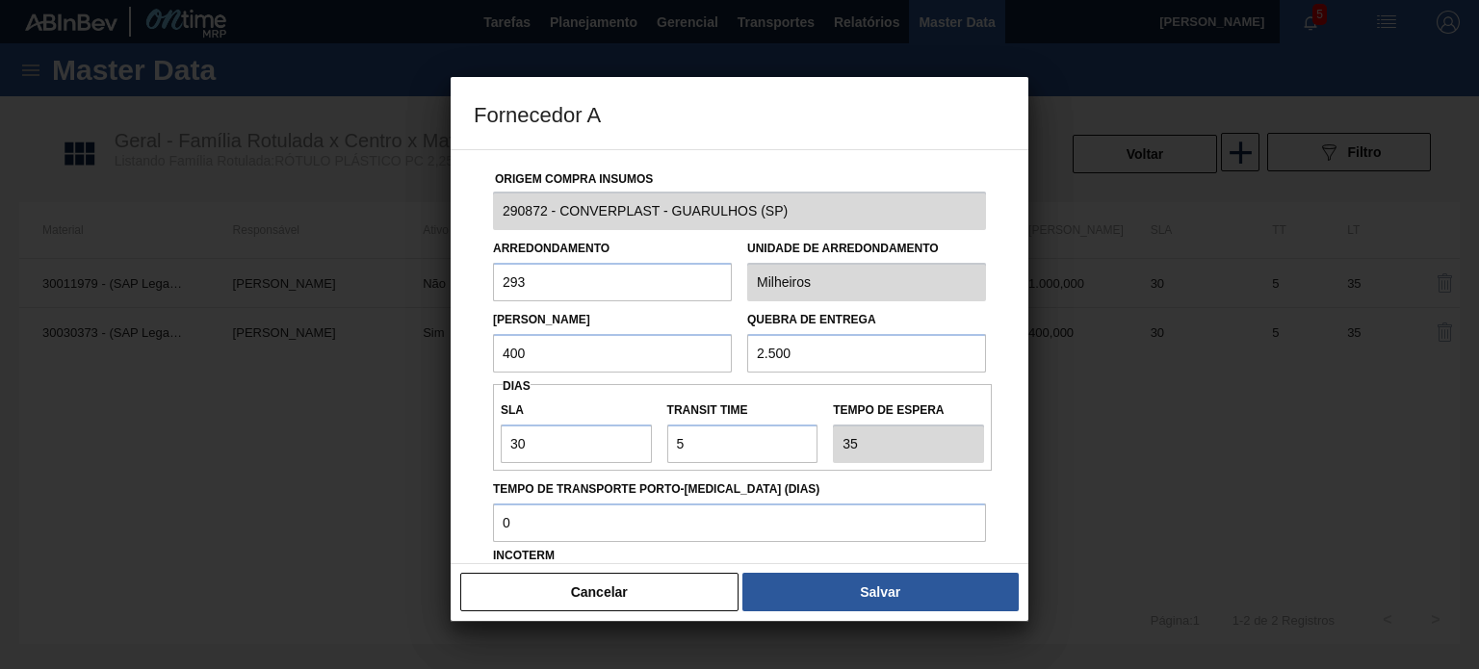
click at [562, 335] on input "400" at bounding box center [612, 353] width 239 height 39
drag, startPoint x: 555, startPoint y: 348, endPoint x: 498, endPoint y: 349, distance: 56.8
click at [498, 349] on input "400" at bounding box center [612, 353] width 239 height 39
click at [546, 350] on input "400" at bounding box center [612, 353] width 239 height 39
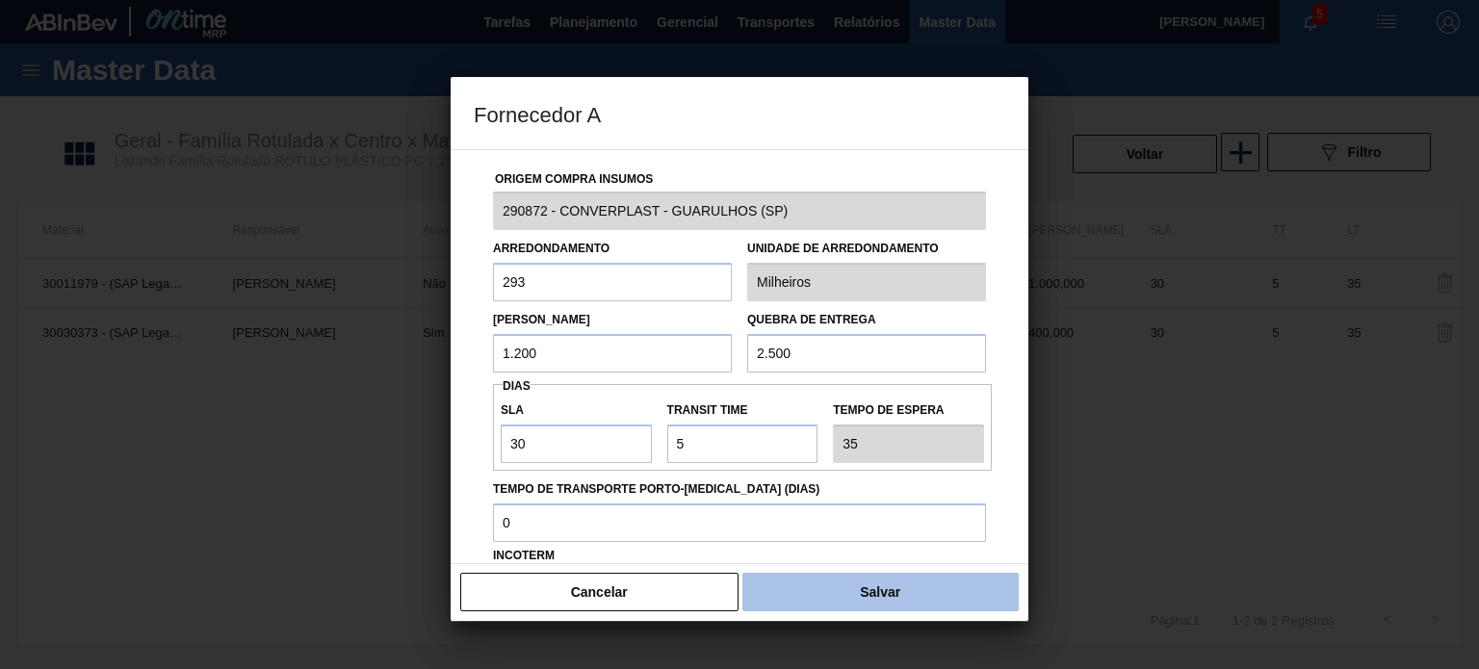
type input "1.200"
click at [883, 611] on div "Cancelar Salvar" at bounding box center [740, 592] width 578 height 58
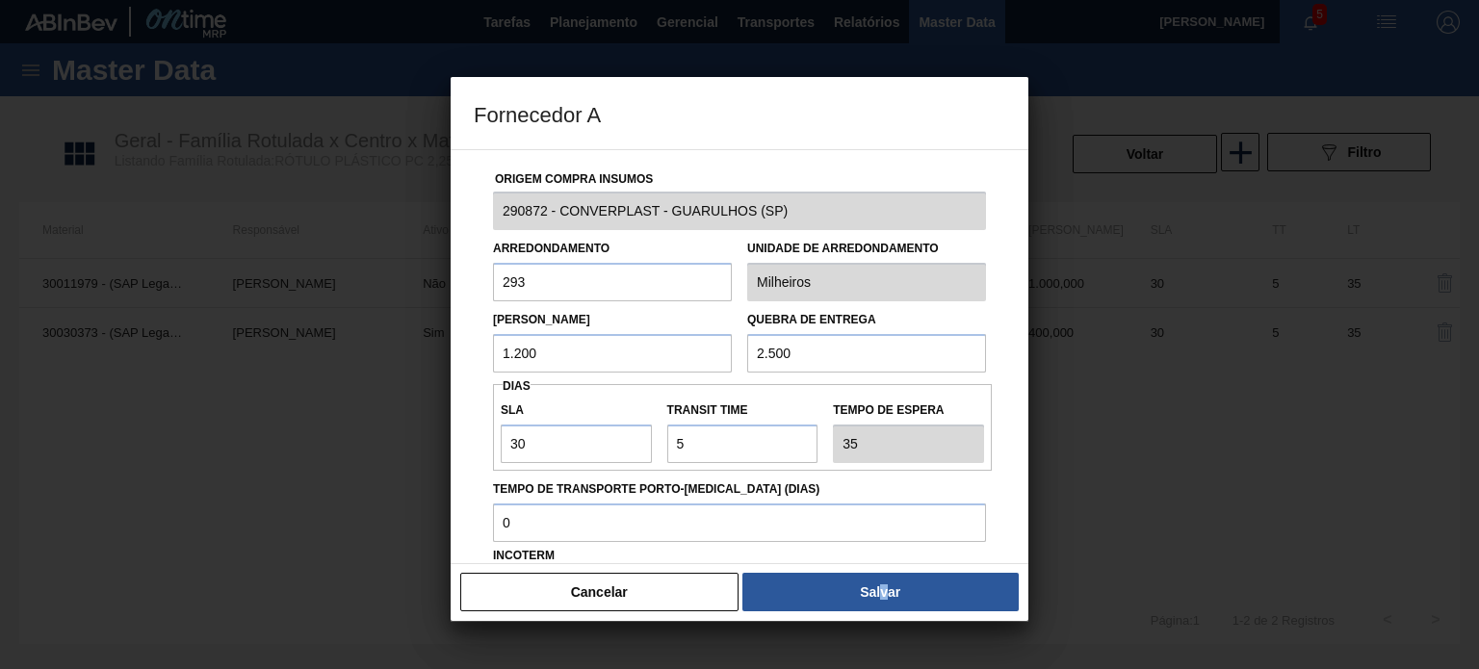
click at [884, 601] on button "Salvar" at bounding box center [881, 592] width 276 height 39
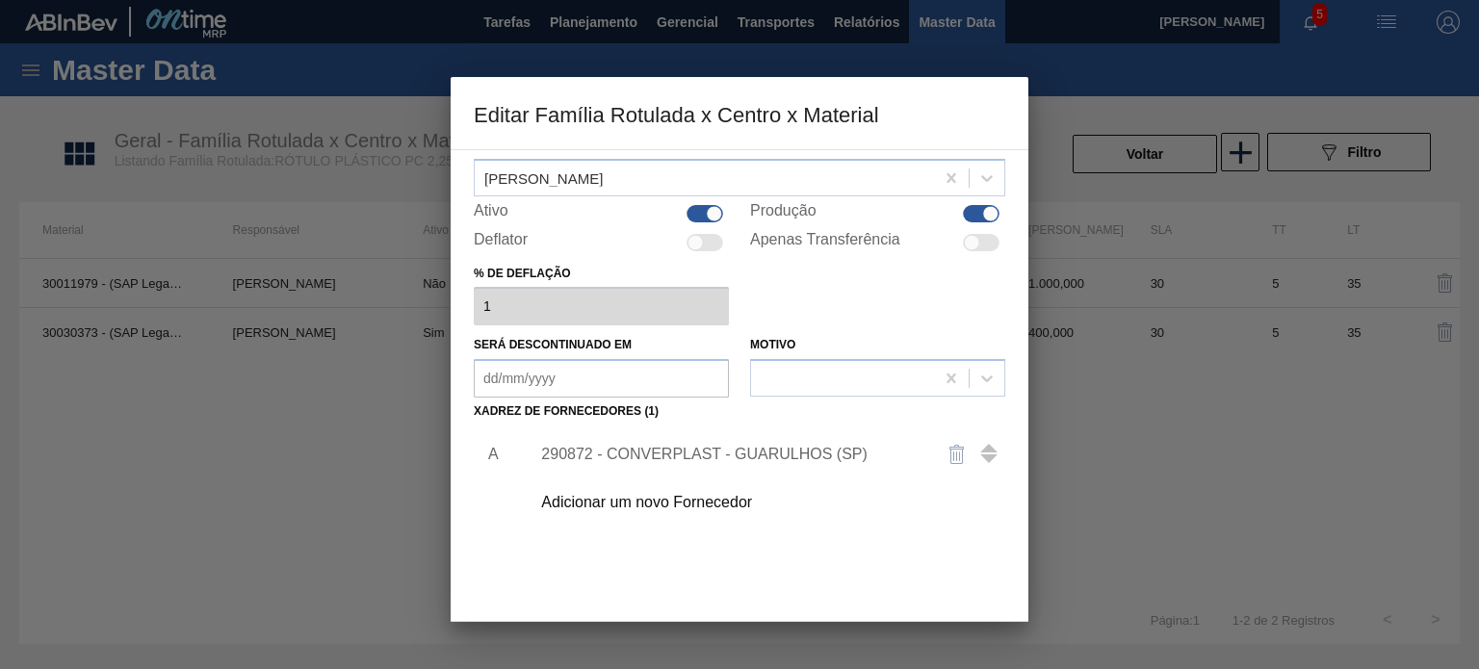
scroll to position [196, 0]
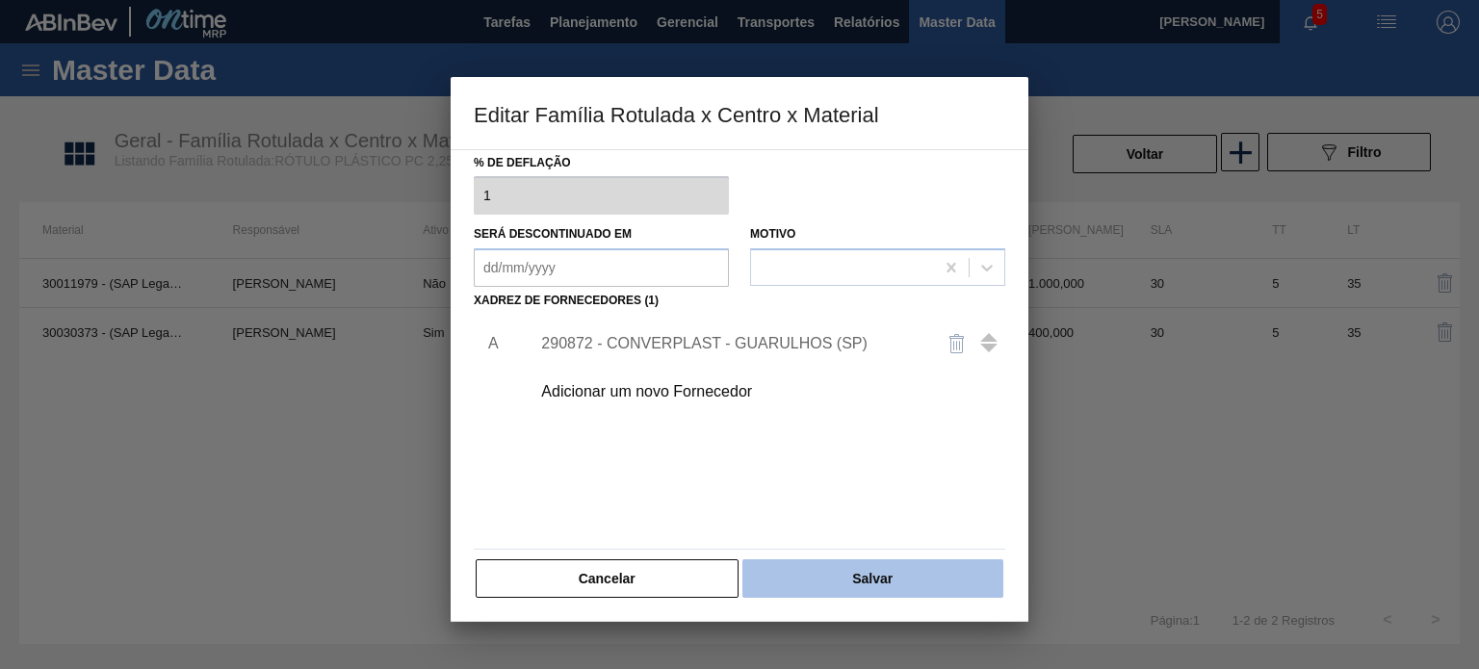
click at [896, 585] on button "Salvar" at bounding box center [873, 579] width 261 height 39
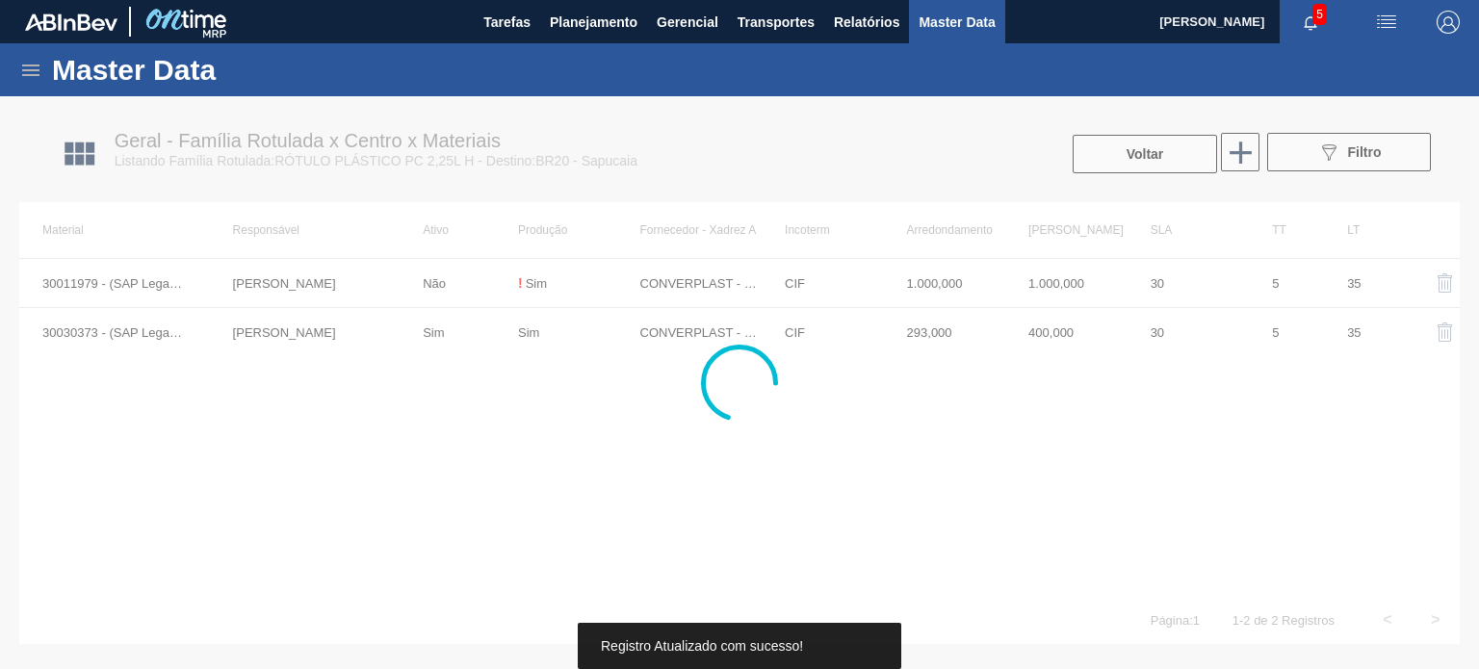
click at [1090, 163] on div at bounding box center [739, 382] width 1479 height 573
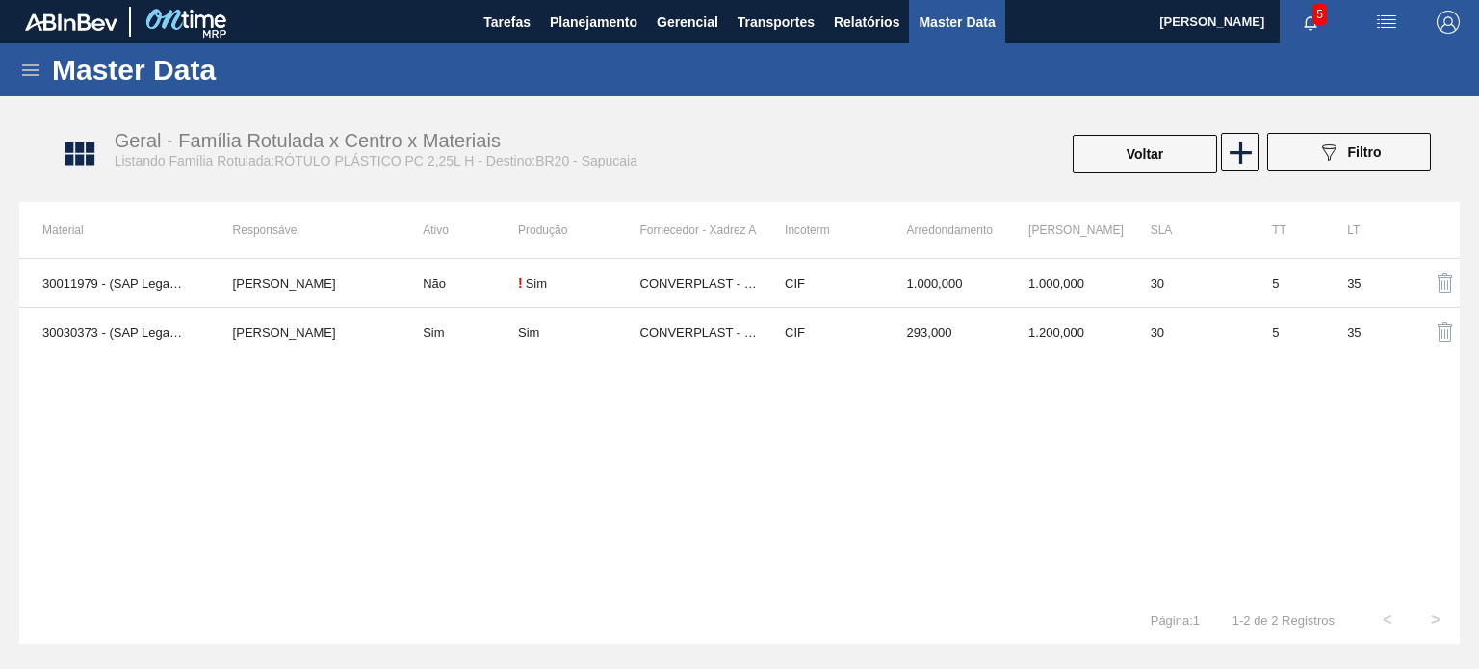
click at [1104, 160] on button "Voltar" at bounding box center [1145, 154] width 144 height 39
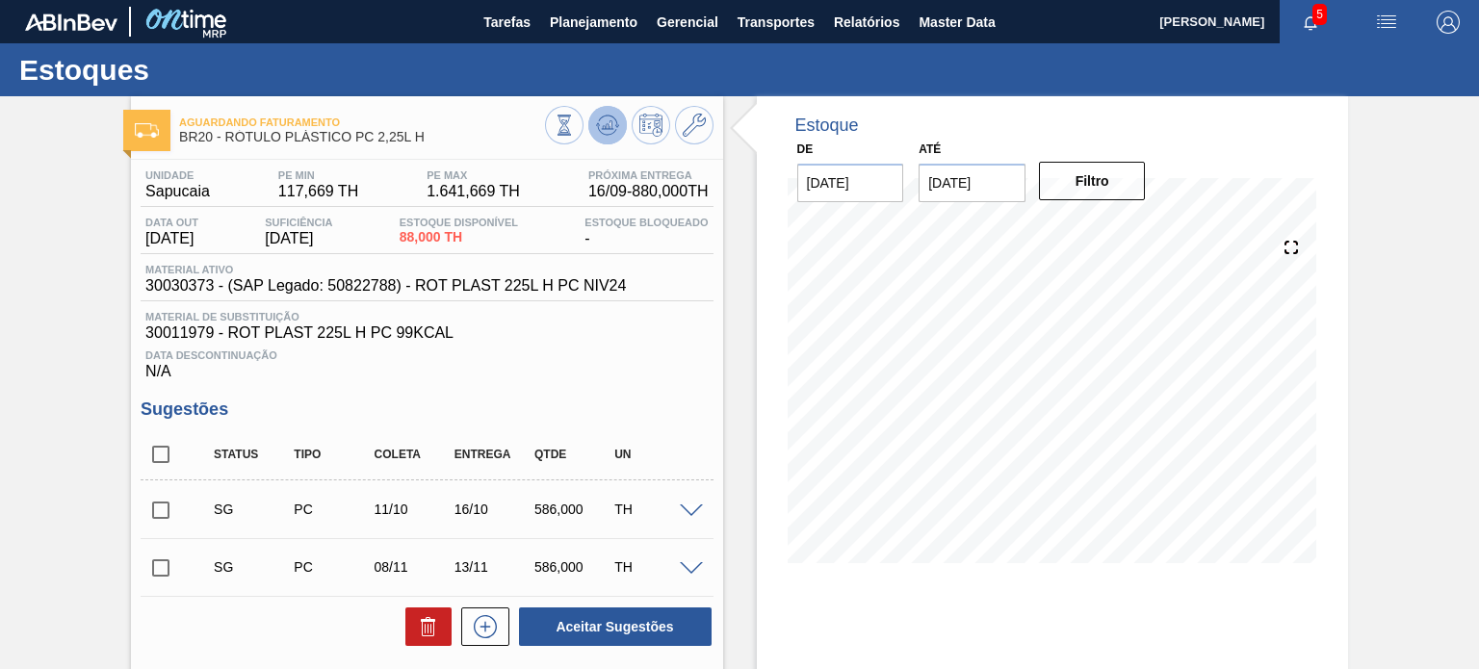
click at [613, 122] on icon at bounding box center [607, 125] width 23 height 23
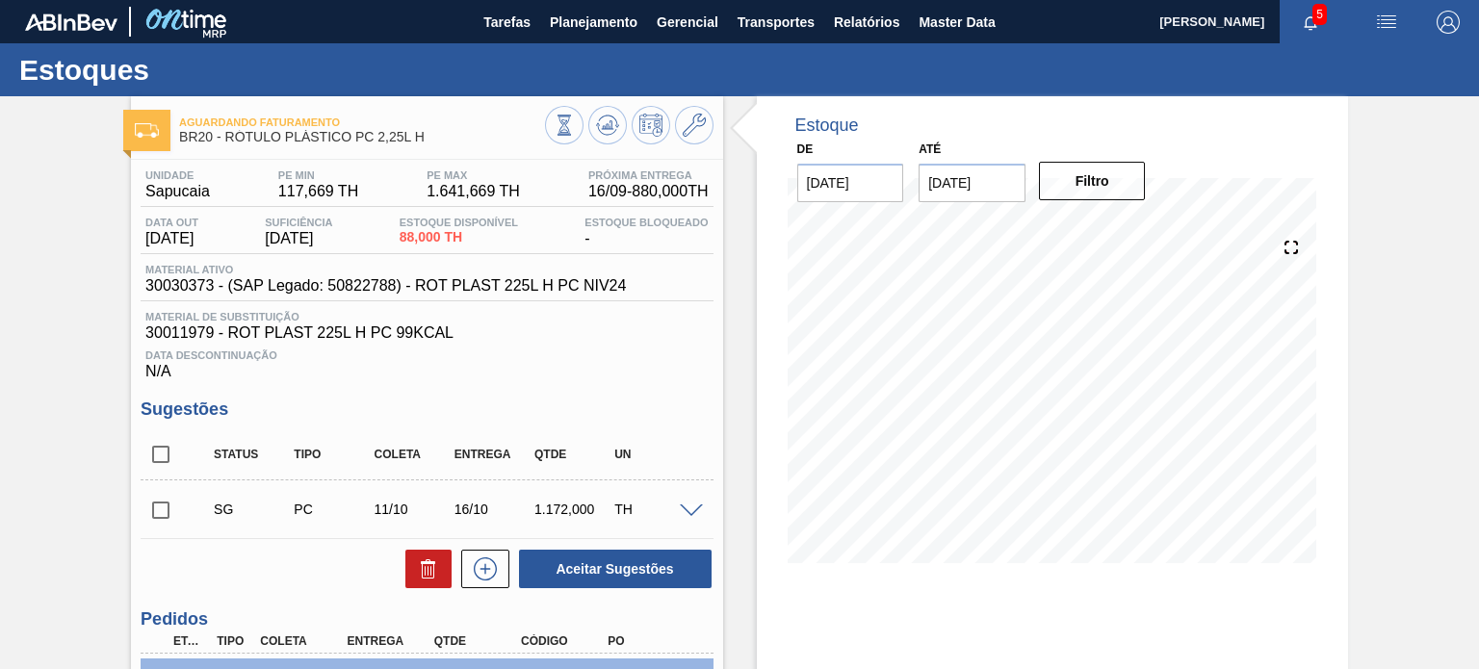
click at [176, 524] on input "checkbox" at bounding box center [161, 510] width 40 height 40
click at [654, 558] on button "Aceitar Sugestões" at bounding box center [615, 569] width 193 height 39
checkbox input "false"
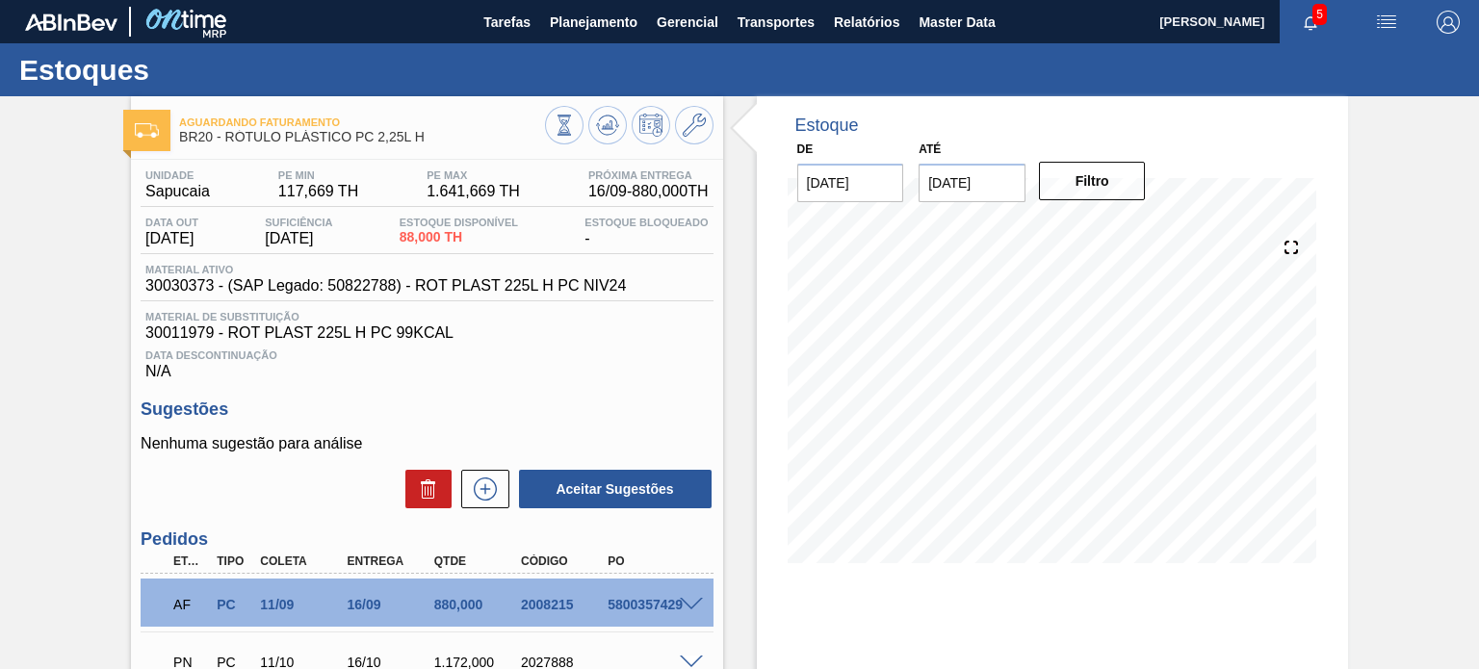
click at [609, 118] on icon at bounding box center [607, 125] width 23 height 23
drag, startPoint x: 424, startPoint y: 142, endPoint x: 224, endPoint y: 143, distance: 199.4
click at [224, 143] on span "BR20 - RÓTULO PLÁSTICO PC 2,25L H" at bounding box center [361, 137] width 365 height 14
copy span "RÓTULO PLÁSTICO PC 2,25L H"
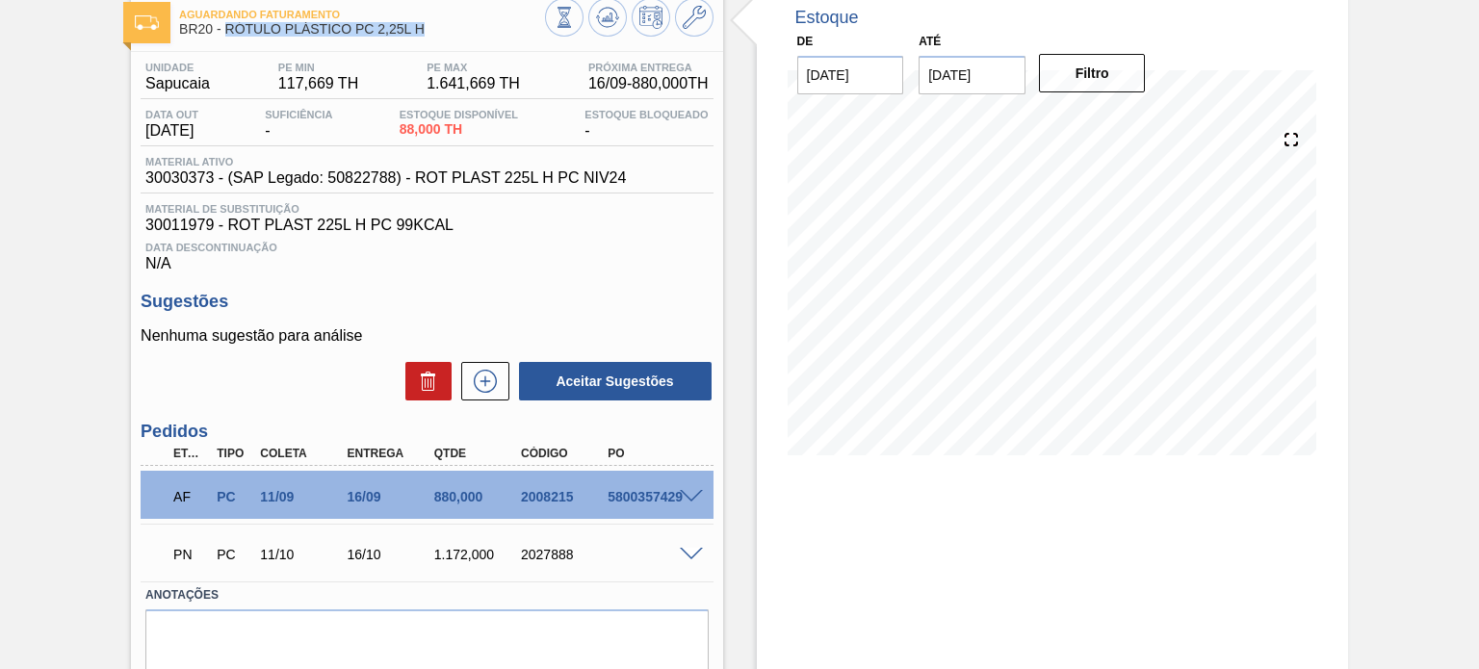
scroll to position [178, 0]
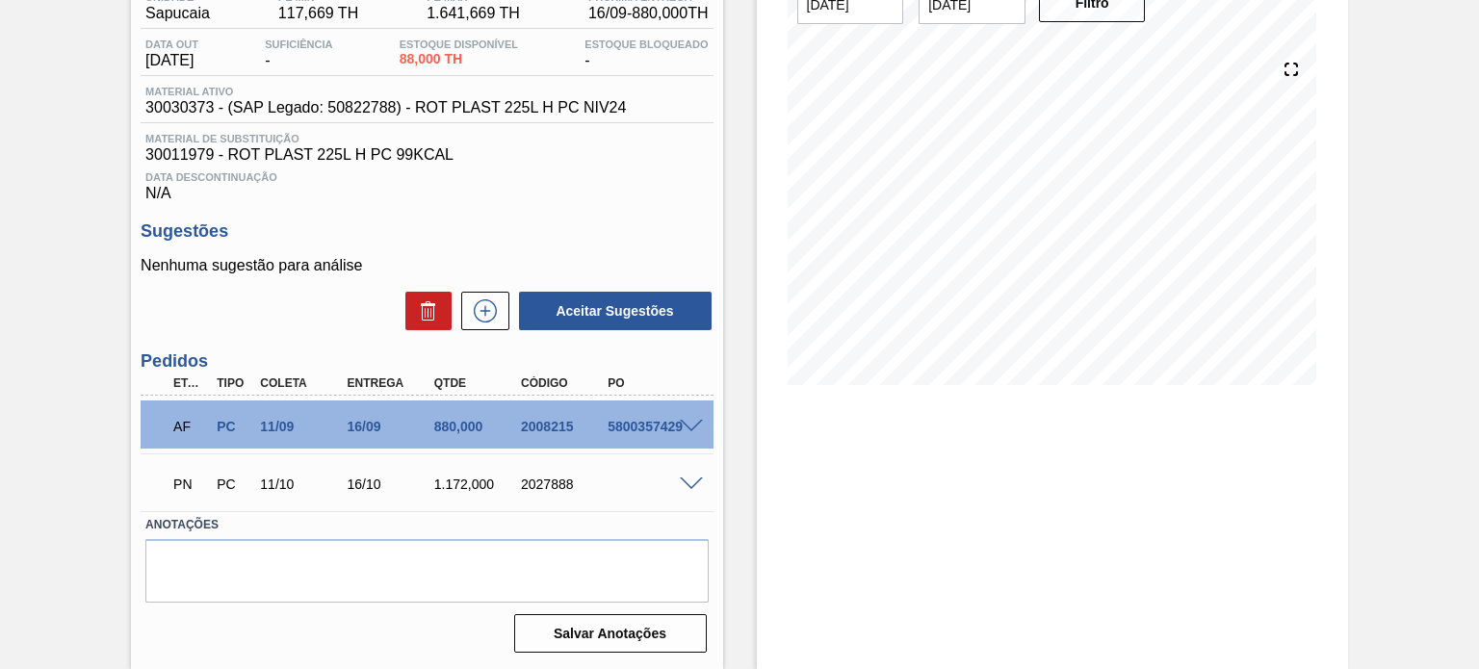
click at [544, 483] on div "2027888" at bounding box center [563, 484] width 95 height 15
copy div "2027888"
click at [592, 464] on div "PN PC 11/10 16/10 1.172,000 2027888" at bounding box center [421, 482] width 521 height 39
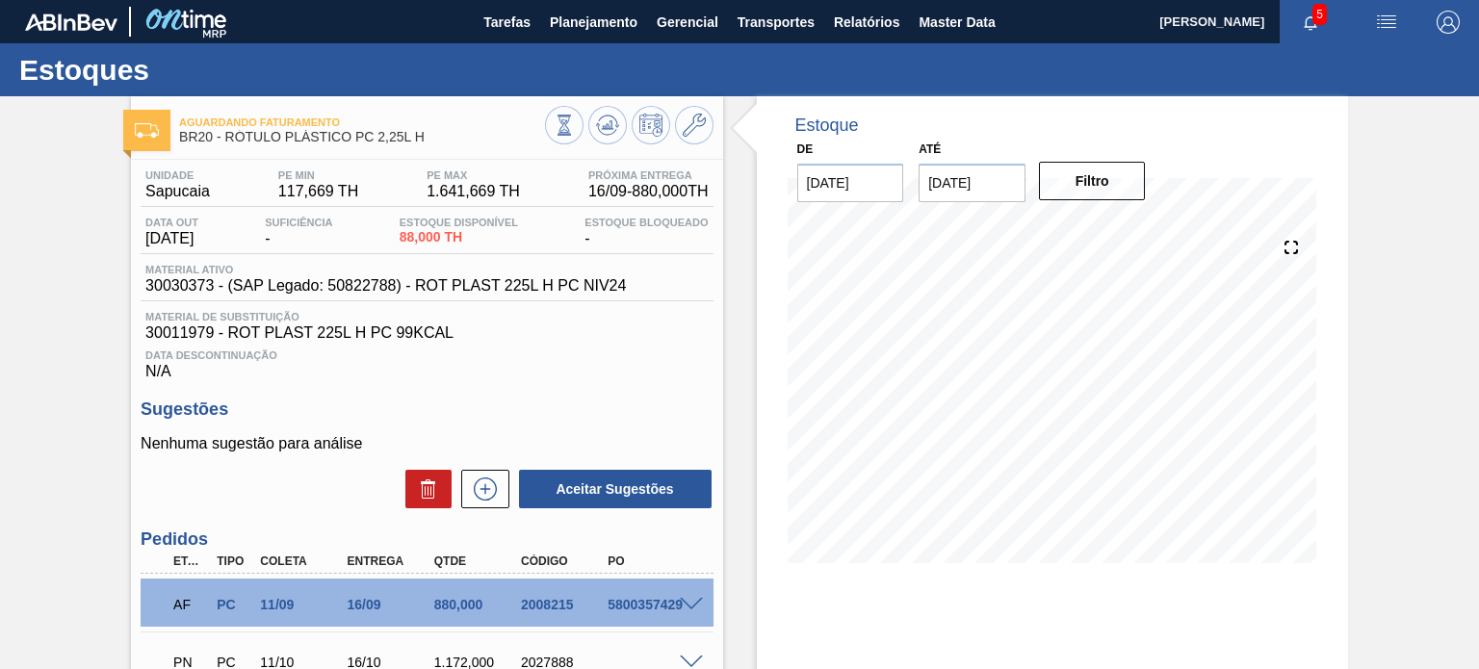
scroll to position [0, 0]
click at [550, 606] on div "2008215" at bounding box center [563, 604] width 95 height 15
copy div "2008215"
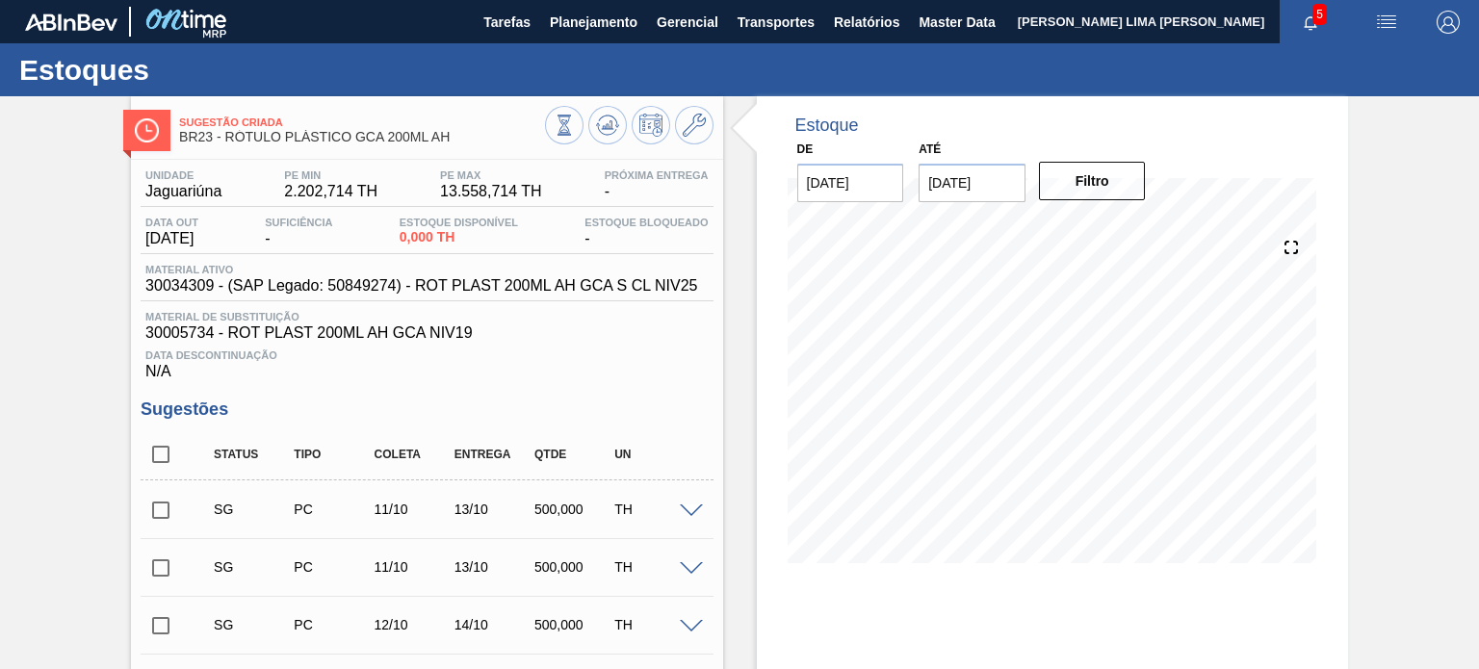
click at [411, 284] on span "30034309 - (SAP Legado: 50849274) - ROT PLAST 200ML AH GCA S CL NIV25" at bounding box center [421, 285] width 552 height 17
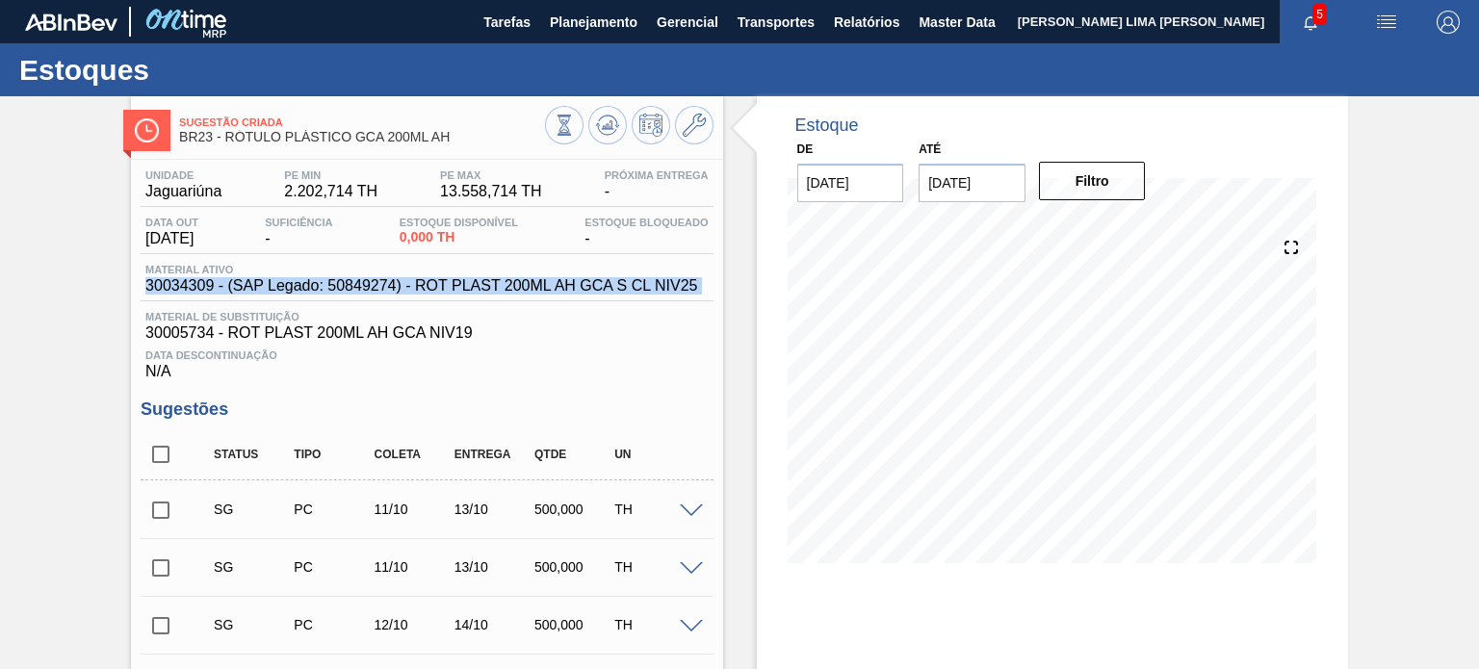
click at [411, 284] on span "30034309 - (SAP Legado: 50849274) - ROT PLAST 200ML AH GCA S CL NIV25" at bounding box center [421, 285] width 552 height 17
copy span "30034309 - (SAP Legado: 50849274) - ROT PLAST 200ML AH GCA S CL NIV25"
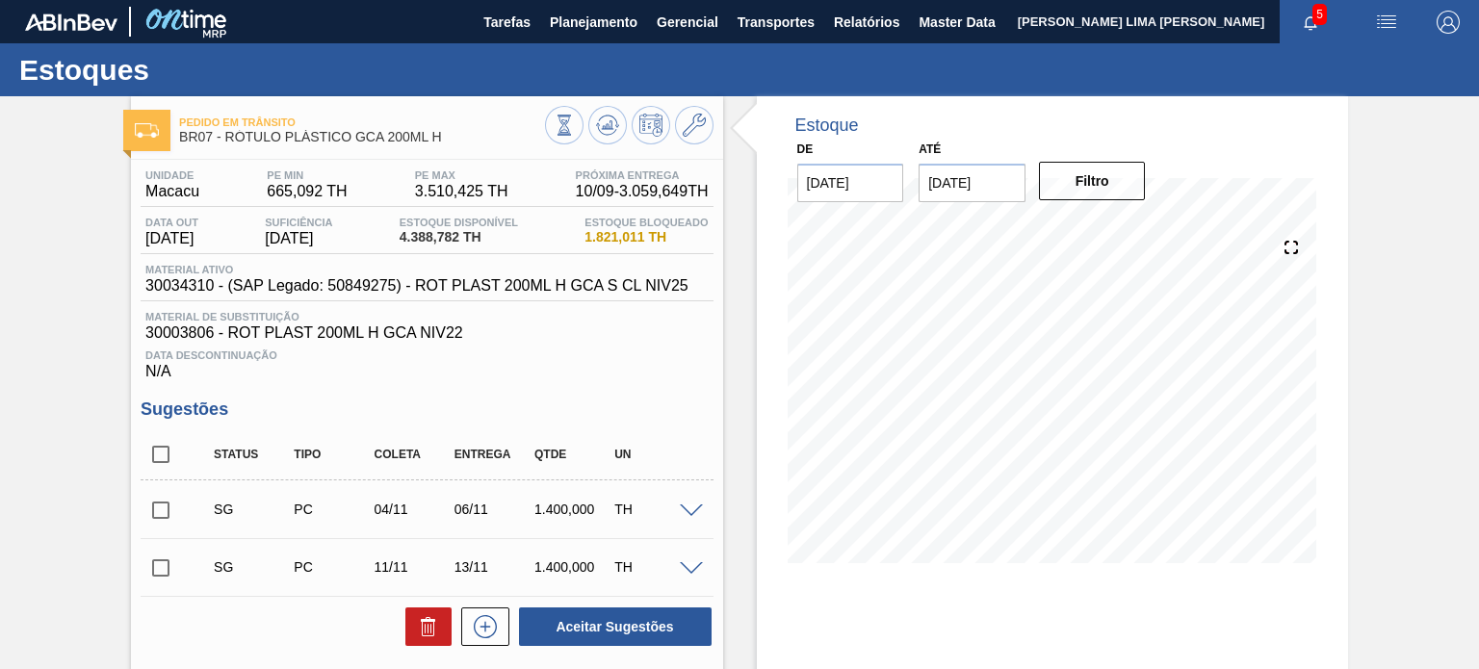
click at [419, 292] on span "30034310 - (SAP Legado: 50849275) - ROT PLAST 200ML H GCA S CL NIV25" at bounding box center [416, 285] width 543 height 17
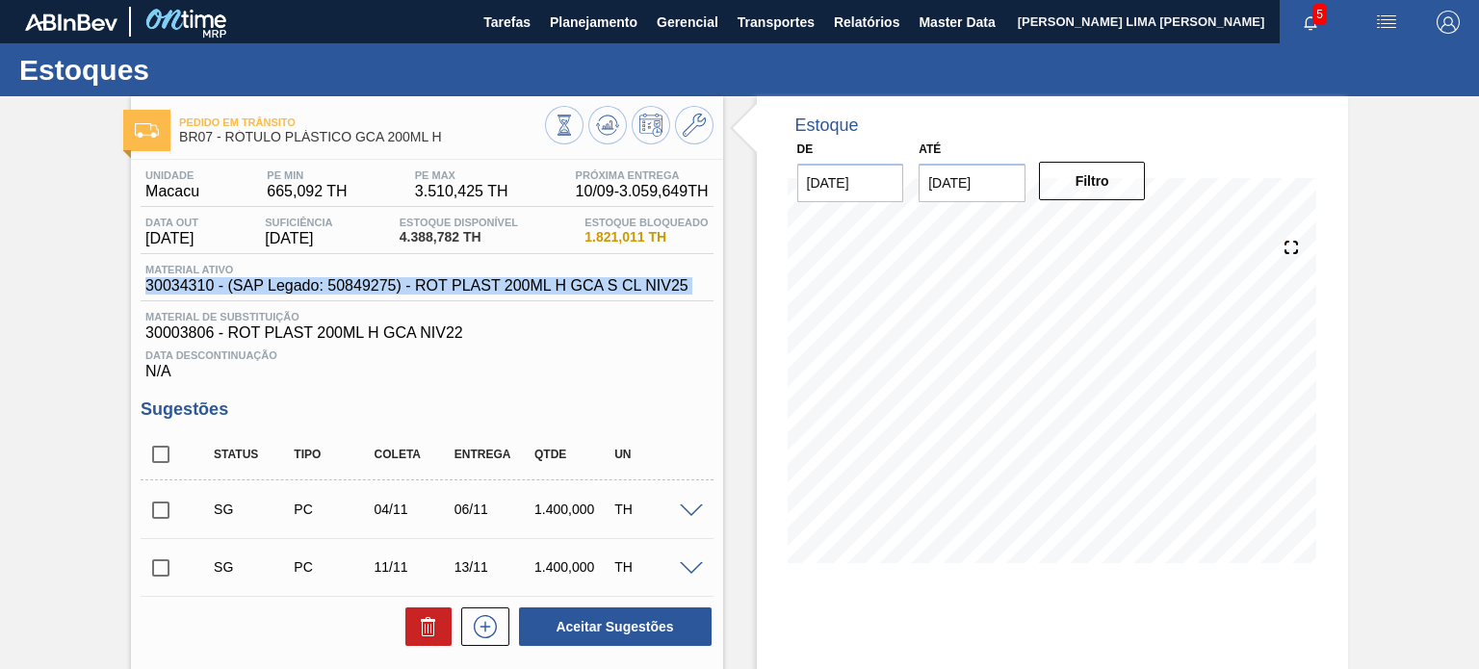
click at [419, 292] on span "30034310 - (SAP Legado: 50849275) - ROT PLAST 200ML H GCA S CL NIV25" at bounding box center [416, 285] width 543 height 17
copy span "30034310 - (SAP Legado: 50849275) - ROT PLAST 200ML H GCA S CL NIV25"
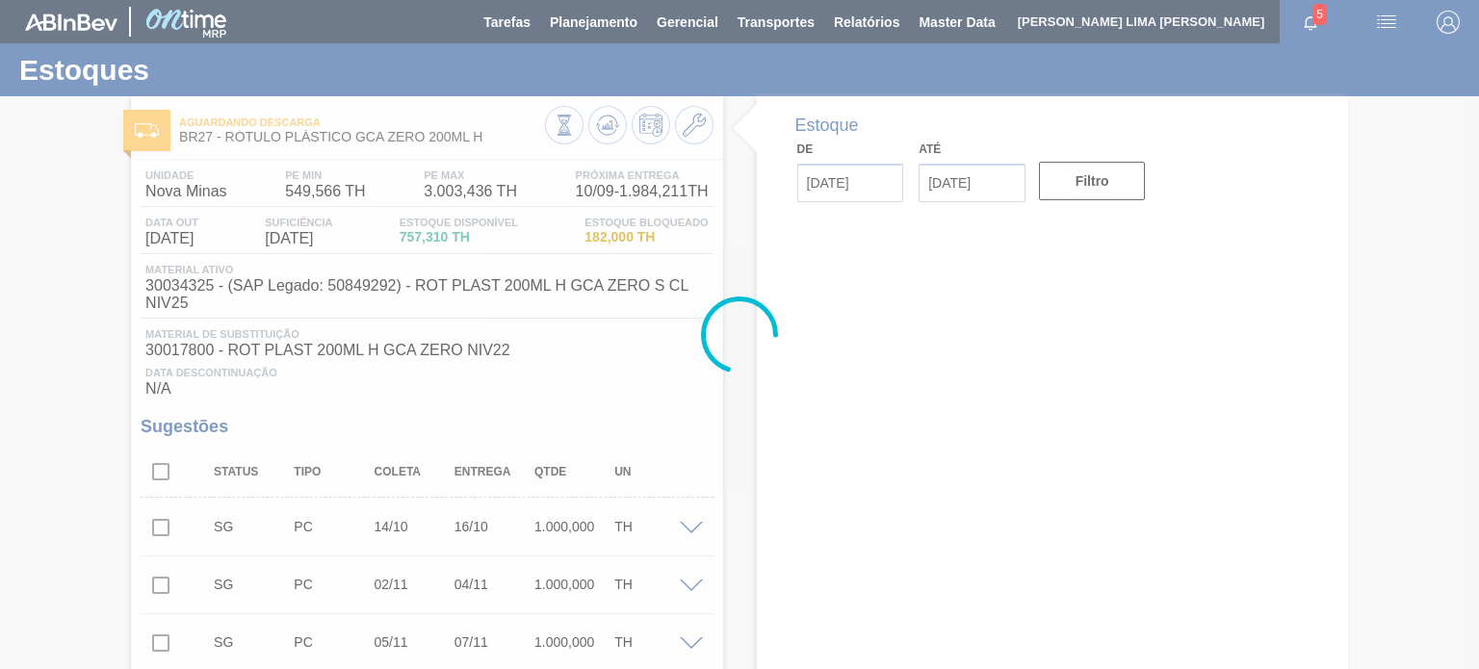
click at [526, 280] on div at bounding box center [739, 334] width 1479 height 669
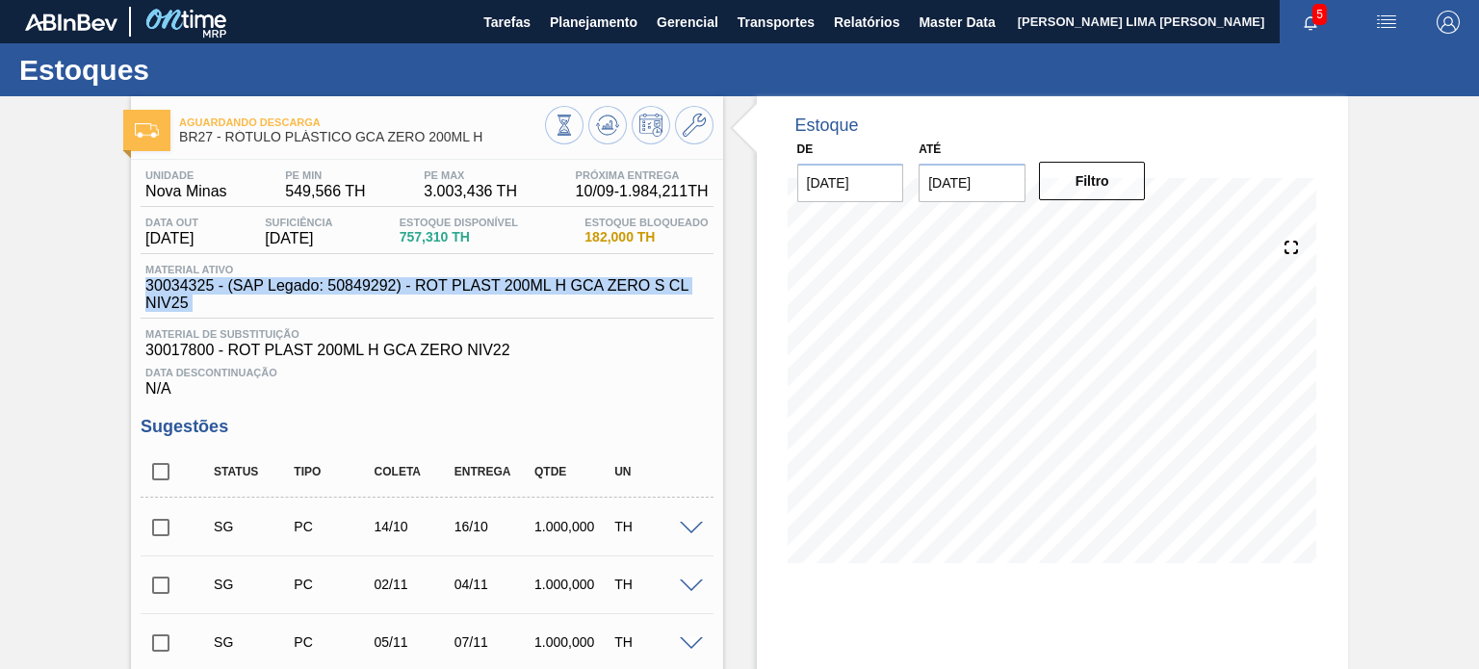
click at [526, 281] on span "30034325 - (SAP Legado: 50849292) - ROT PLAST 200ML H GCA ZERO S CL NIV25" at bounding box center [431, 294] width 572 height 35
copy span "30034325 - (SAP Legado: 50849292) - ROT PLAST 200ML H GCA ZERO S CL NIV25"
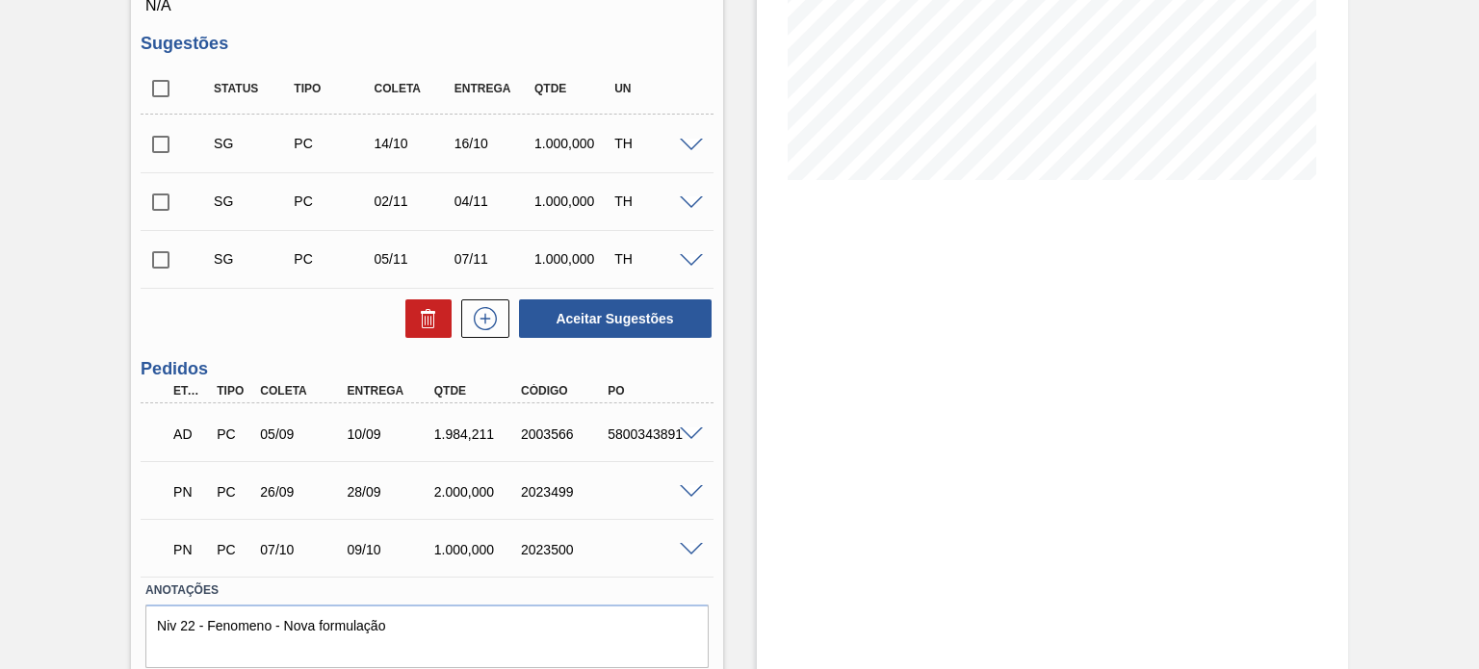
scroll to position [385, 0]
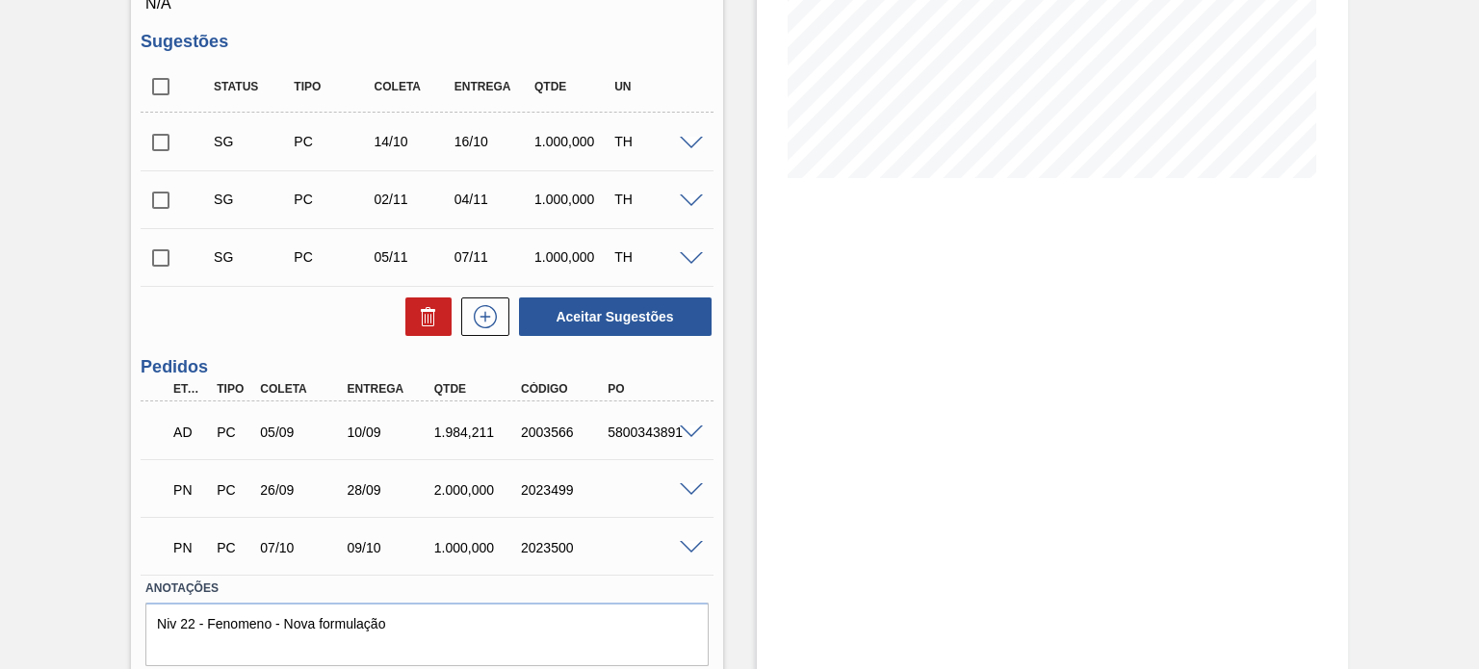
click at [558, 485] on div "2023499" at bounding box center [563, 490] width 95 height 15
click at [557, 485] on div "2023499" at bounding box center [563, 490] width 95 height 15
copy div "2023499"
click at [698, 478] on div "PN PC 26/09 28/09 2.000,000 2023499" at bounding box center [427, 488] width 572 height 48
click at [691, 482] on div at bounding box center [694, 489] width 39 height 14
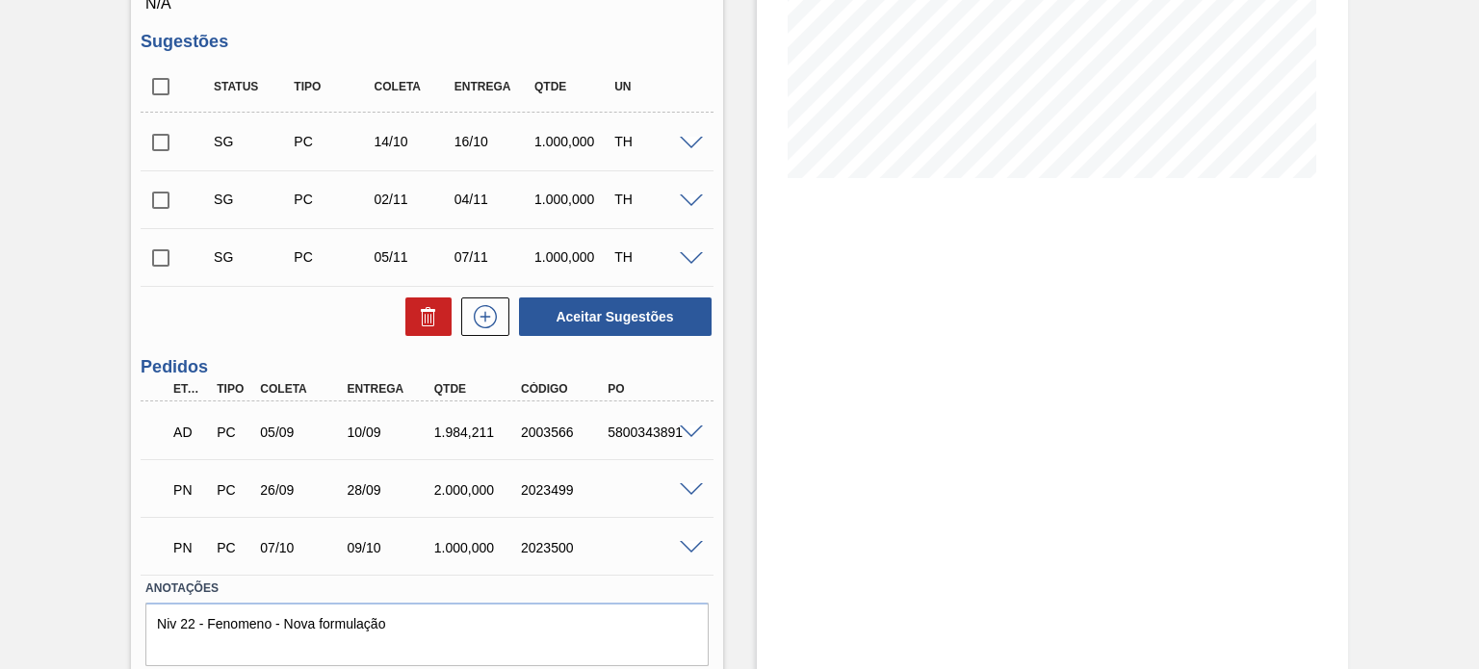
click at [685, 493] on span at bounding box center [691, 491] width 23 height 14
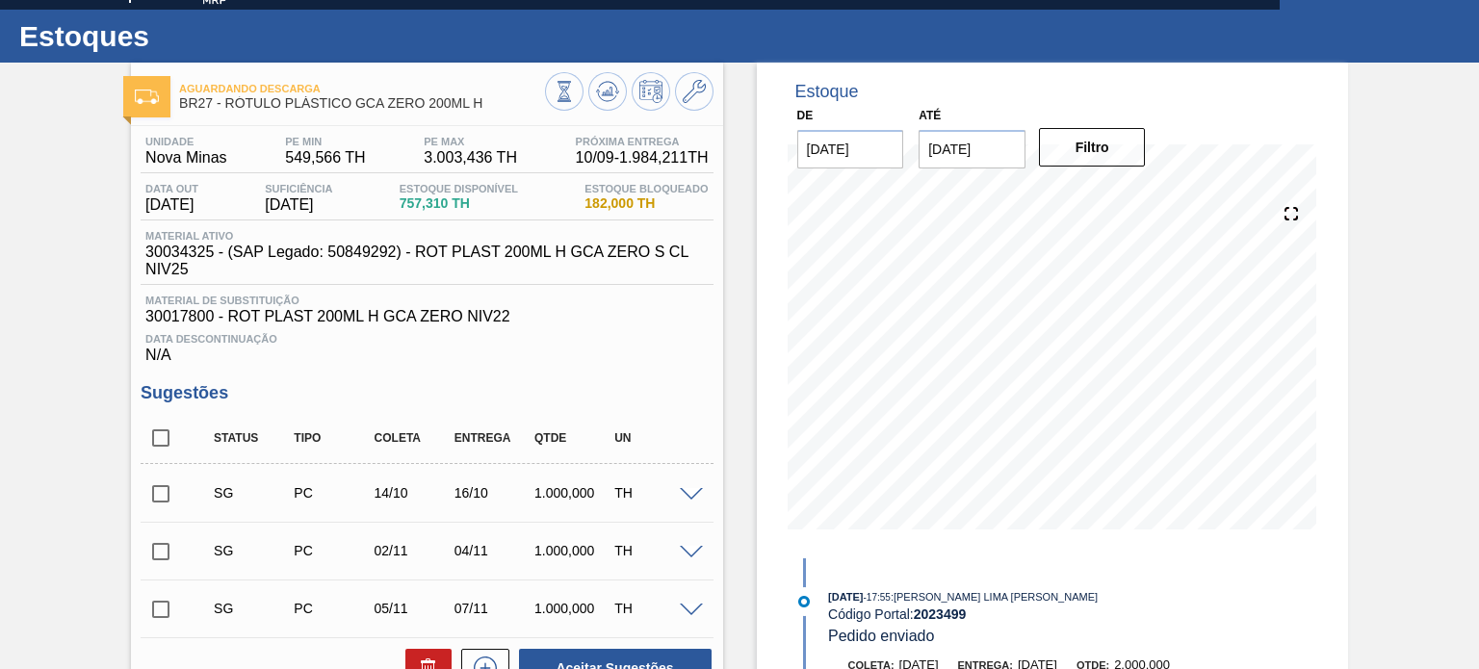
scroll to position [0, 0]
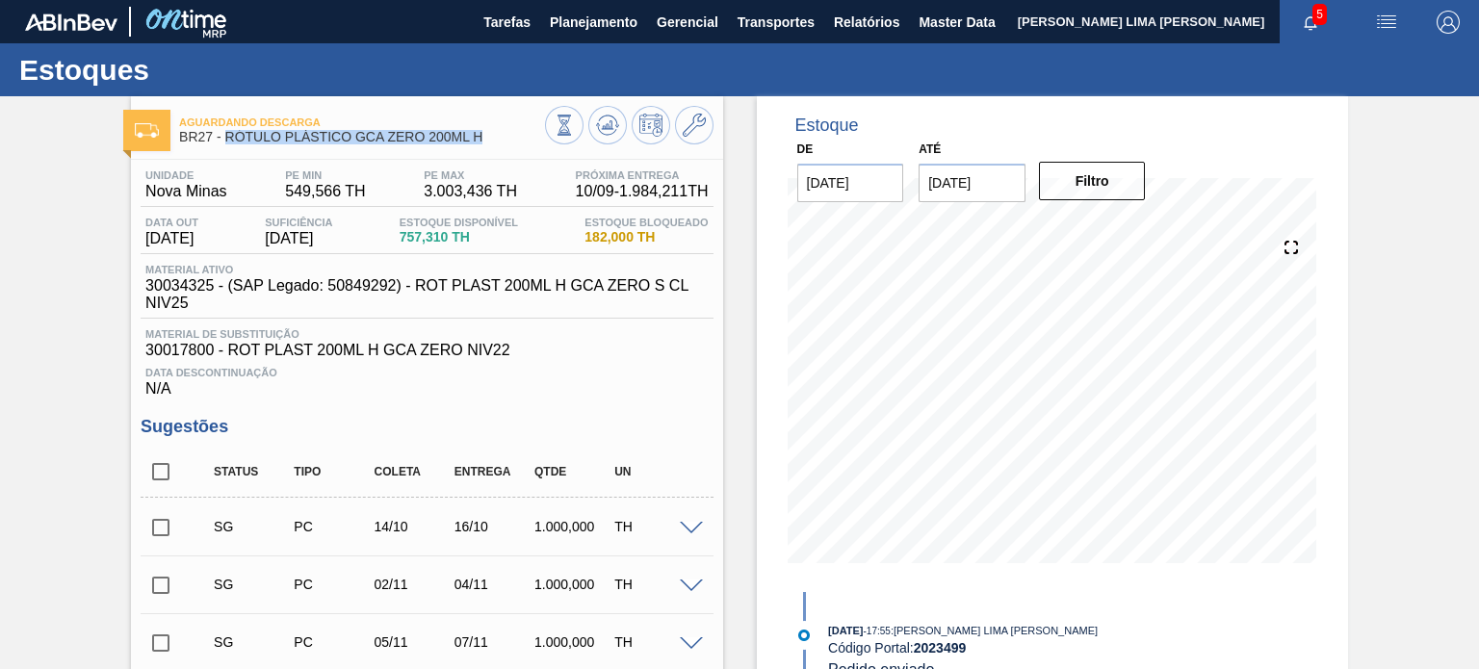
drag, startPoint x: 486, startPoint y: 144, endPoint x: 228, endPoint y: 142, distance: 258.1
click at [228, 142] on span "BR27 - RÓTULO PLÁSTICO GCA ZERO 200ML H" at bounding box center [361, 137] width 365 height 14
click at [256, 140] on span "BR27 - RÓTULO PLÁSTICO GCA ZERO 200ML H" at bounding box center [361, 137] width 365 height 14
drag, startPoint x: 227, startPoint y: 137, endPoint x: 484, endPoint y: 140, distance: 257.2
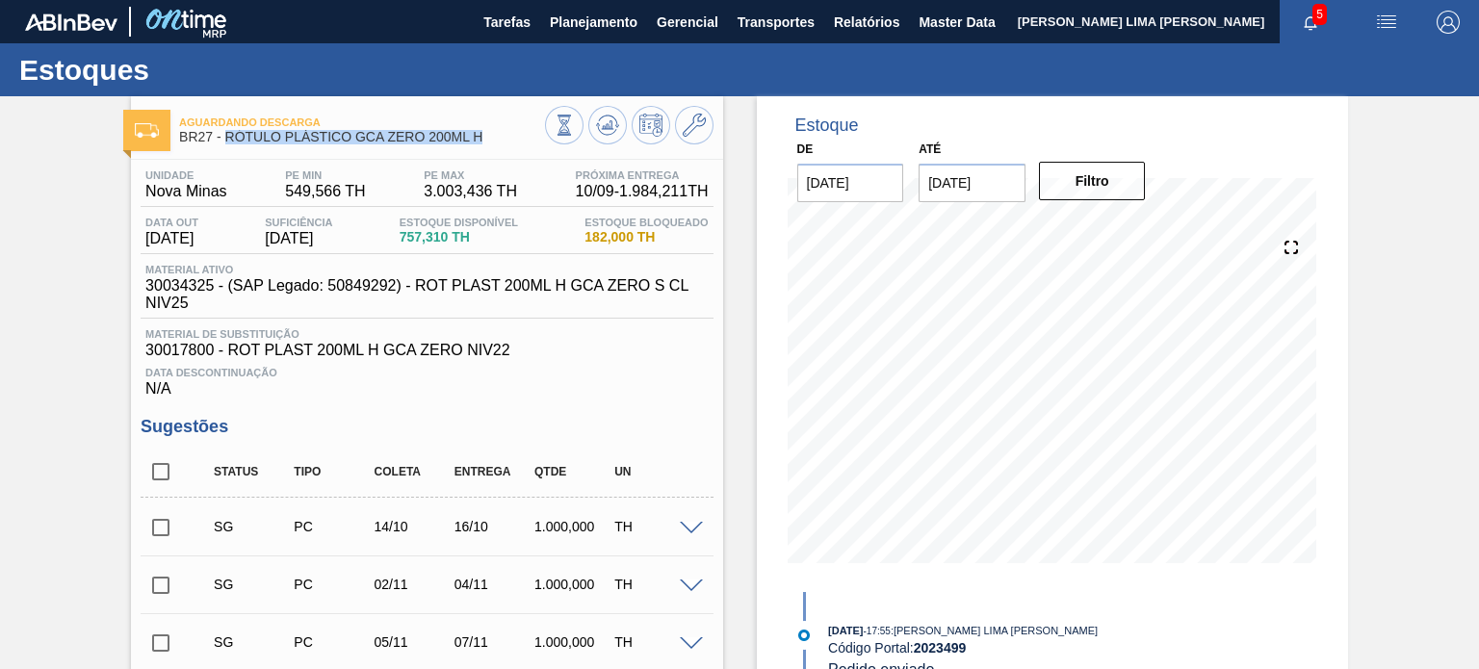
click at [484, 140] on span "BR27 - RÓTULO PLÁSTICO GCA ZERO 200ML H" at bounding box center [361, 137] width 365 height 14
copy span "RÓTULO PLÁSTICO GCA ZERO 200ML H"
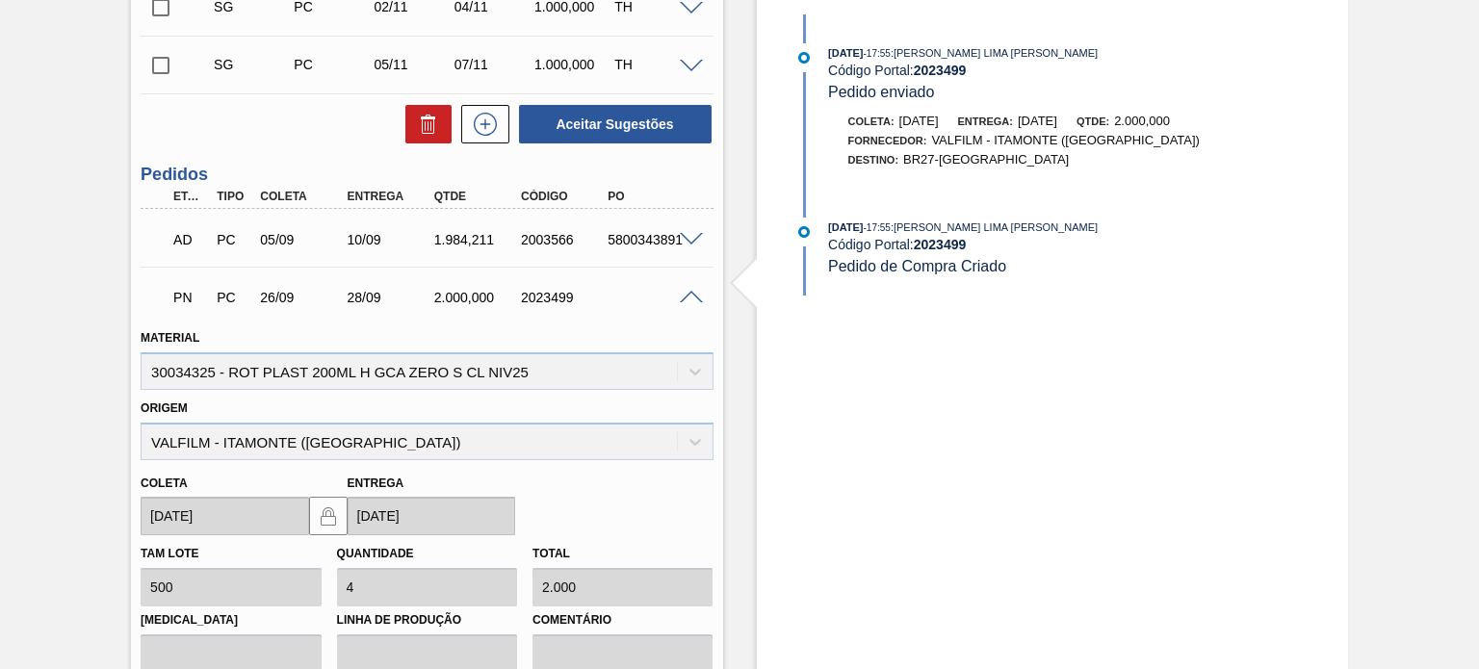
click at [680, 293] on span at bounding box center [691, 298] width 23 height 14
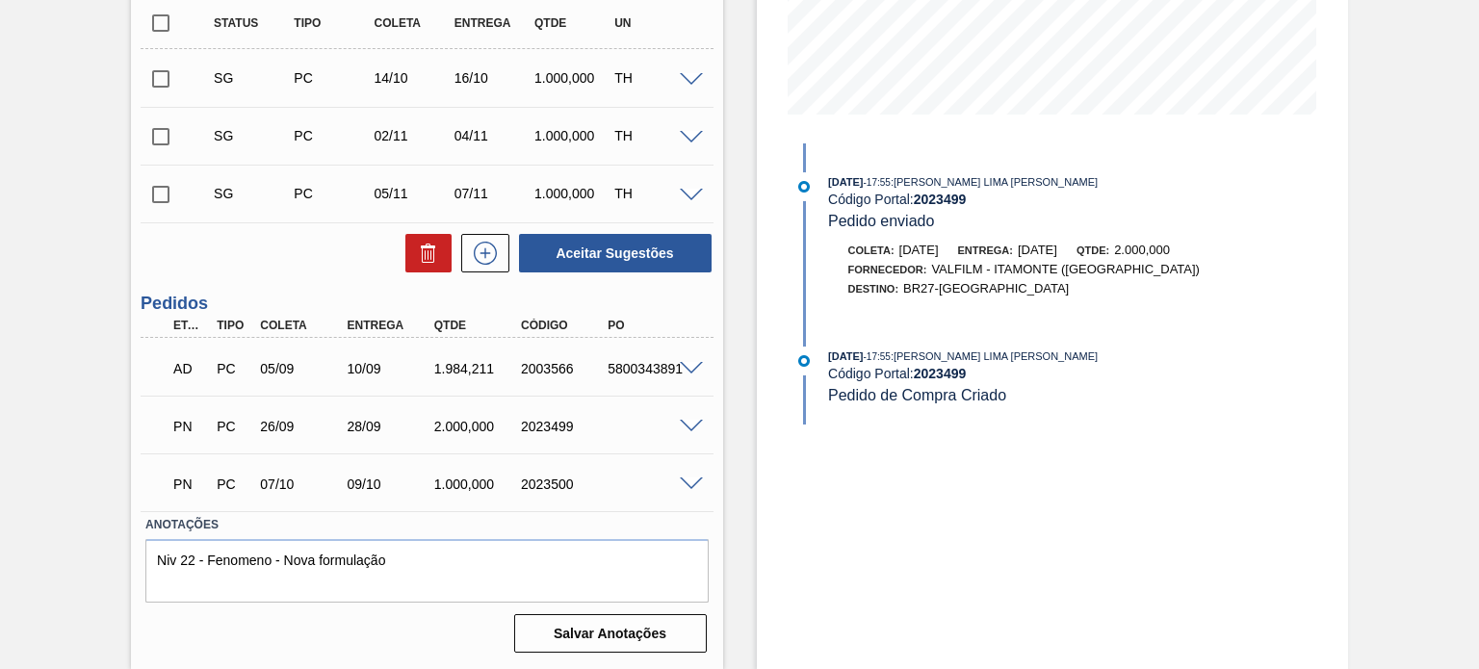
click at [543, 431] on div "2023499" at bounding box center [563, 426] width 95 height 15
copy div "2023499"
click at [559, 420] on div "2023499" at bounding box center [563, 426] width 95 height 15
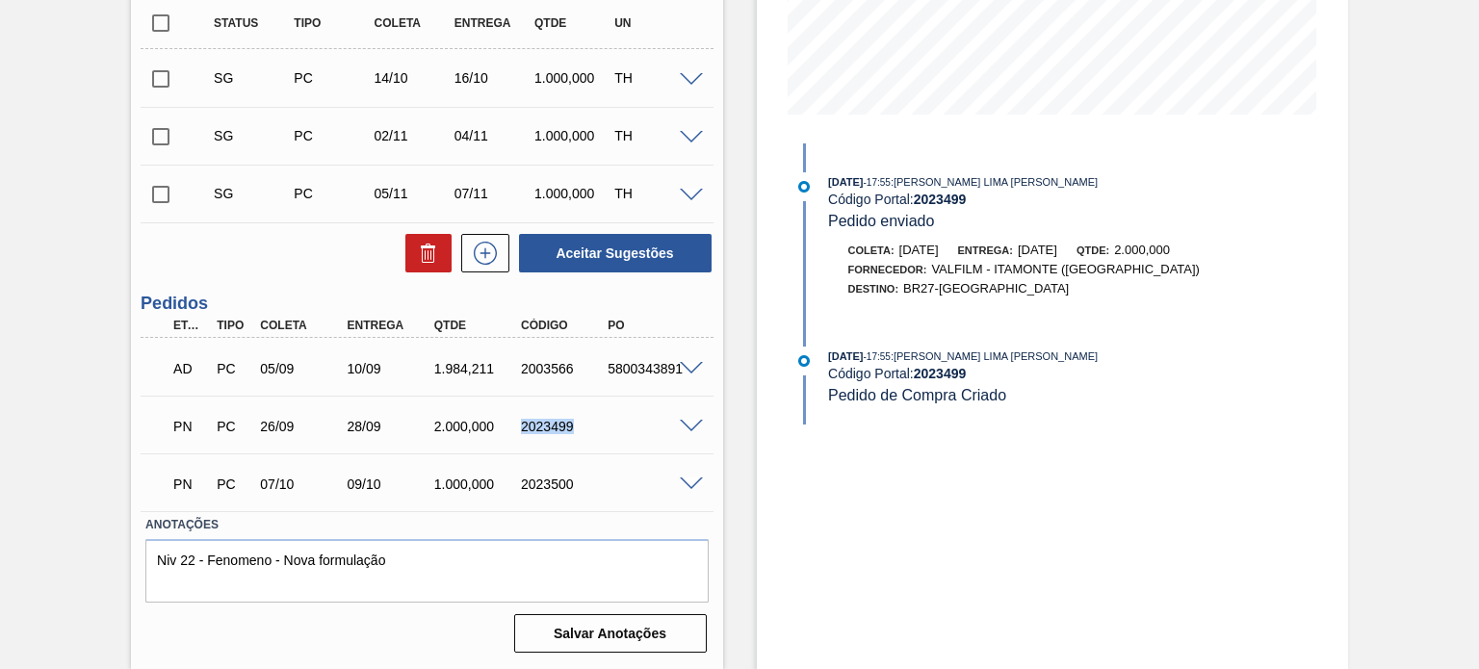
click at [541, 431] on div "2023499" at bounding box center [563, 426] width 95 height 15
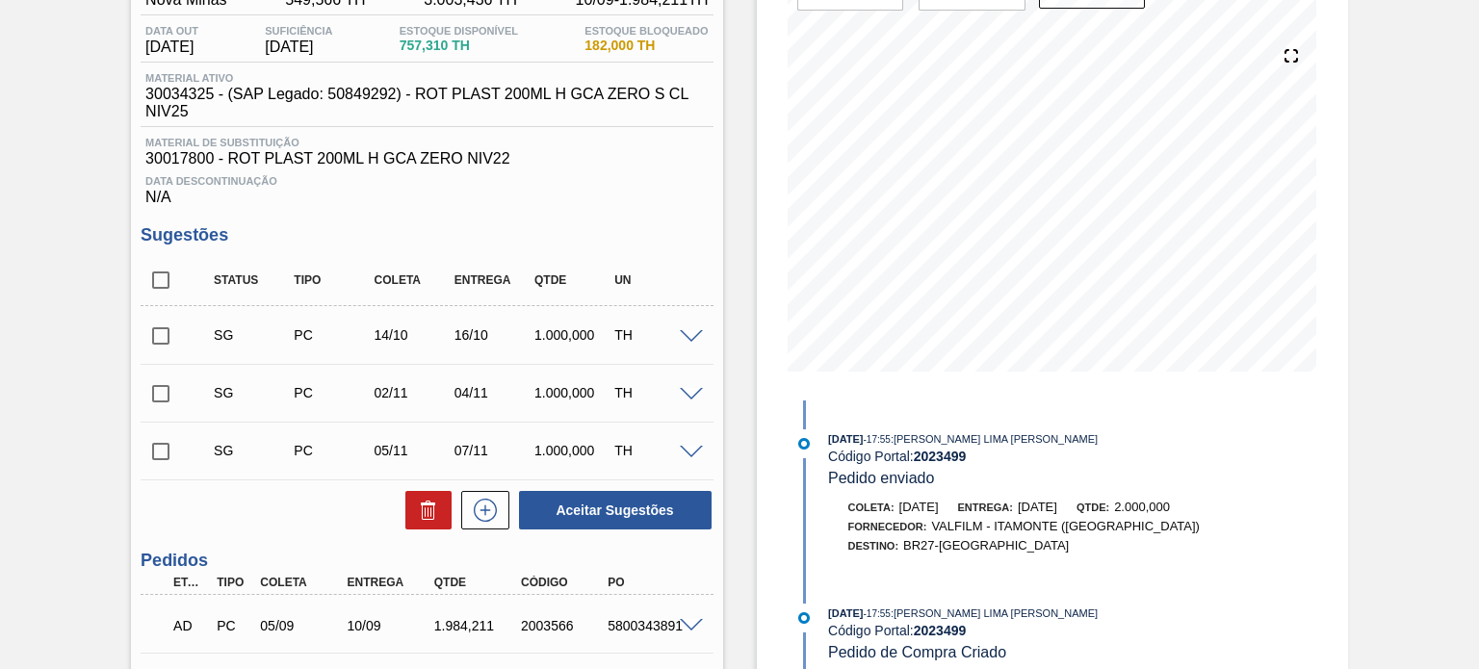
scroll to position [64, 0]
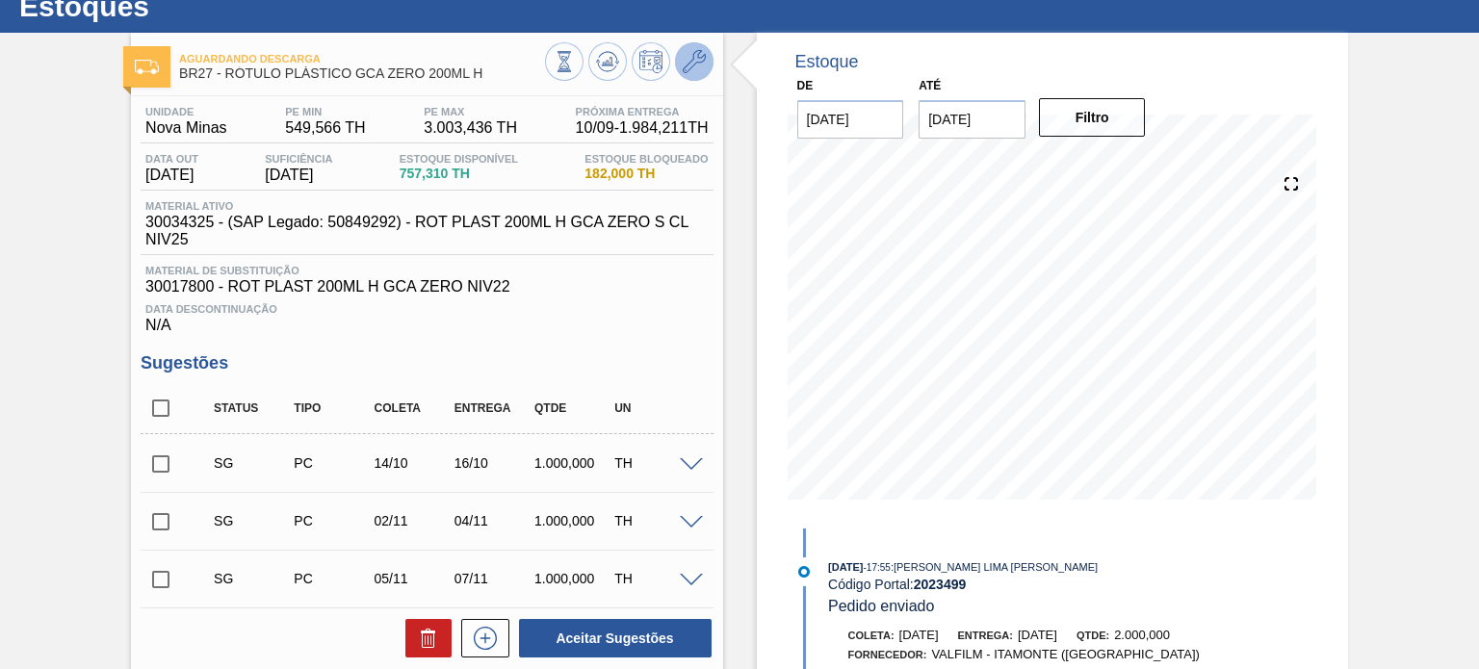
click at [683, 62] on icon at bounding box center [694, 61] width 23 height 23
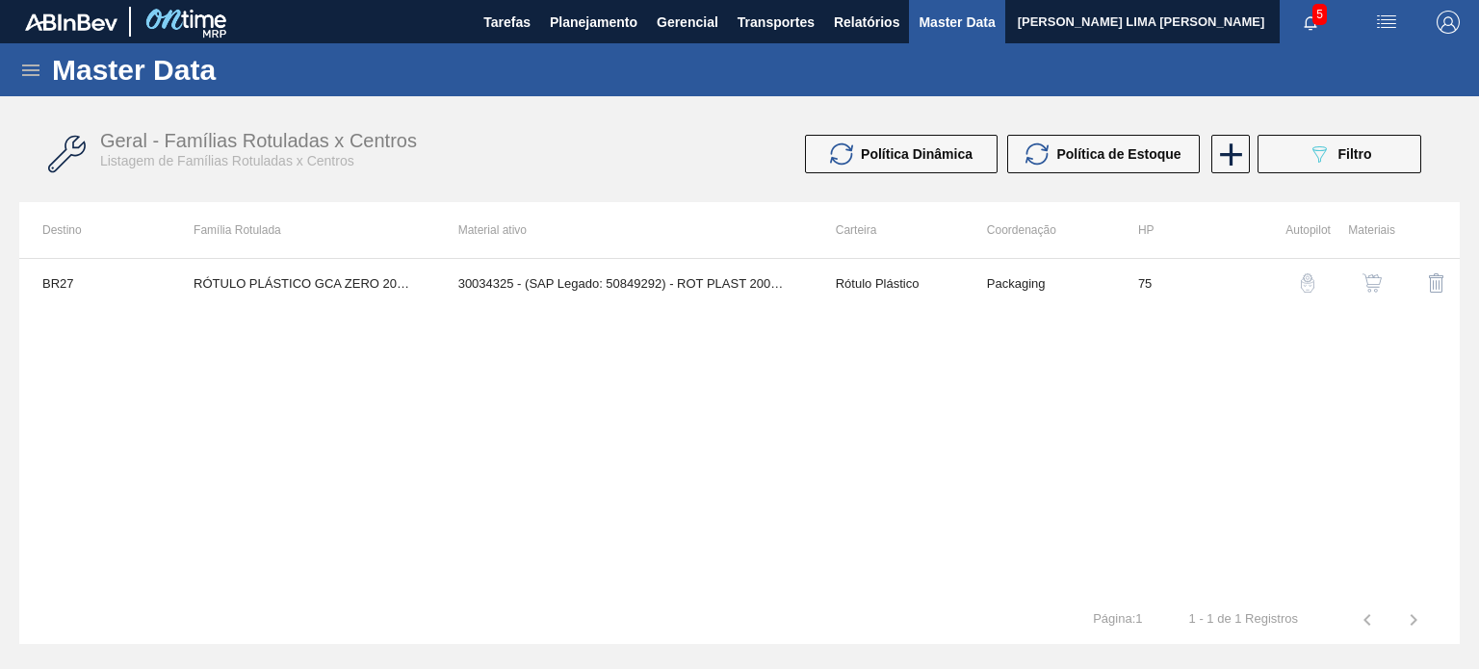
click at [1377, 278] on img "button" at bounding box center [1372, 283] width 19 height 19
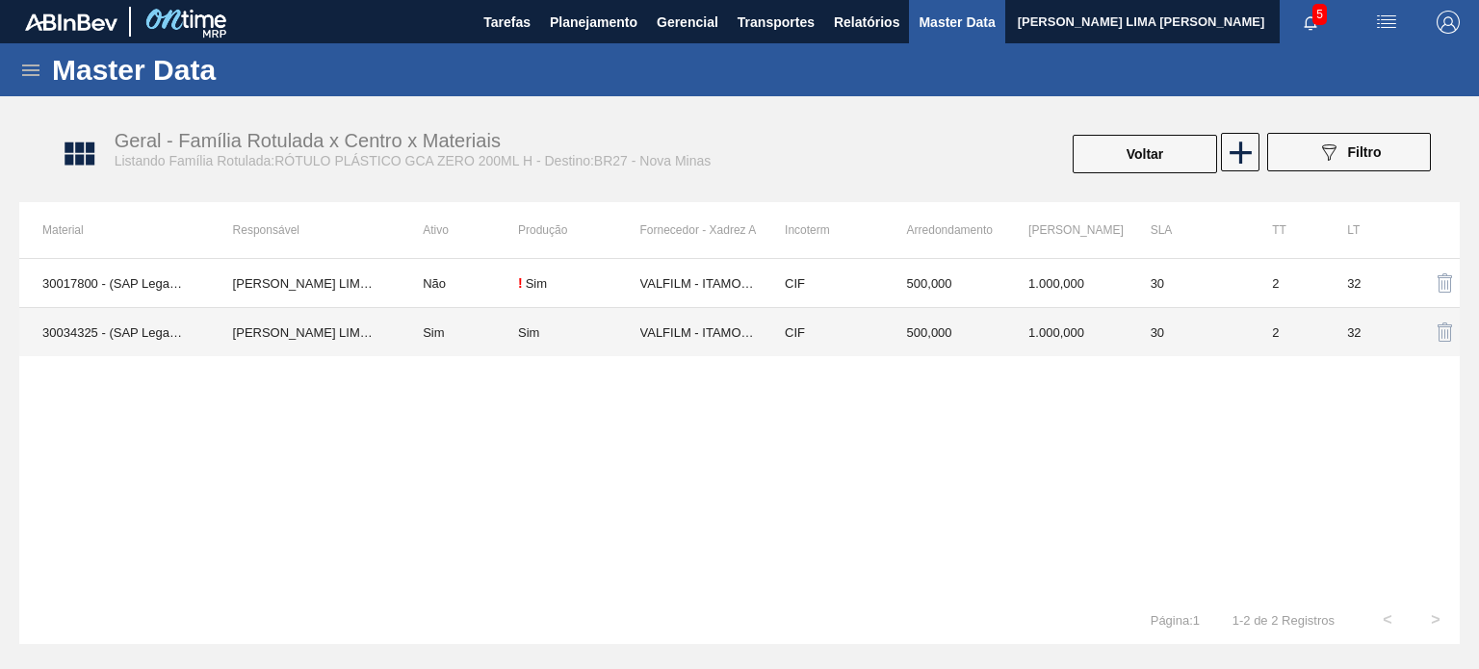
click at [857, 346] on td "CIF" at bounding box center [823, 332] width 122 height 49
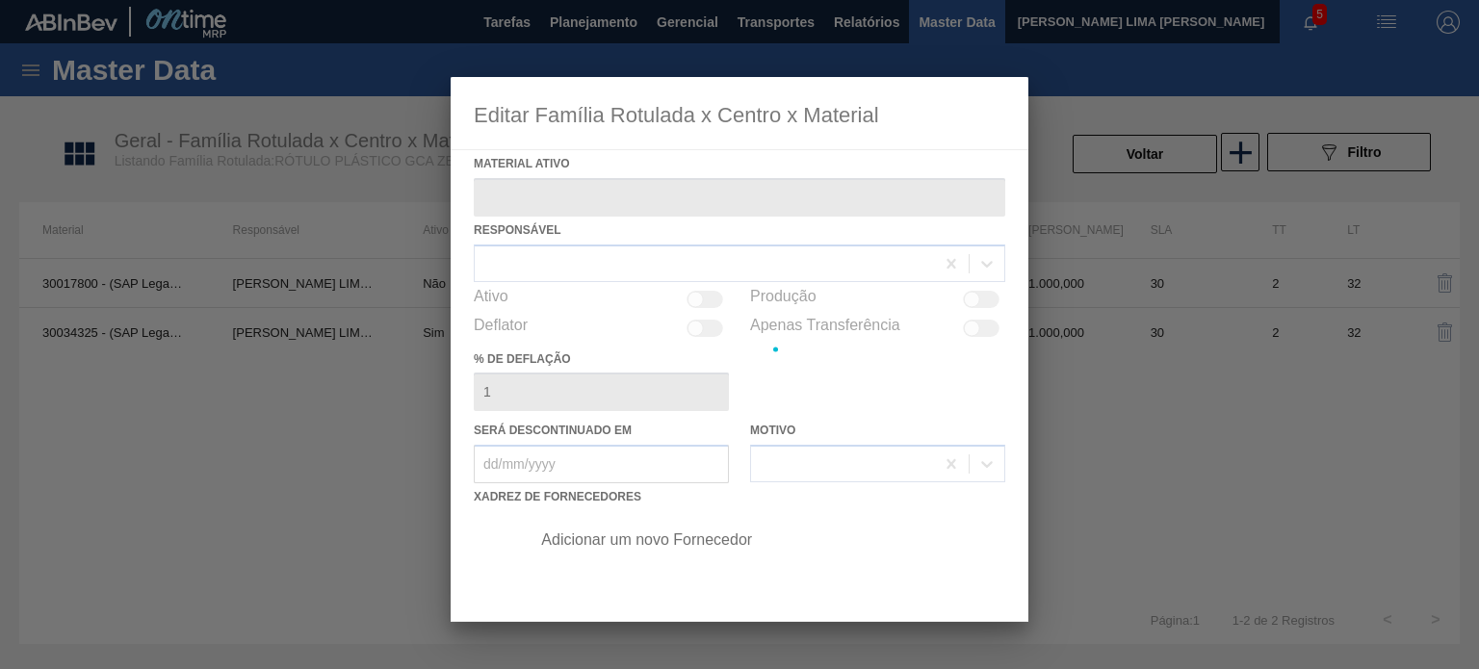
type ativo "30034325 - (SAP Legado: 50849292) - ROT PLAST 200ML H GCA ZERO S CL NIV25"
checkbox input "true"
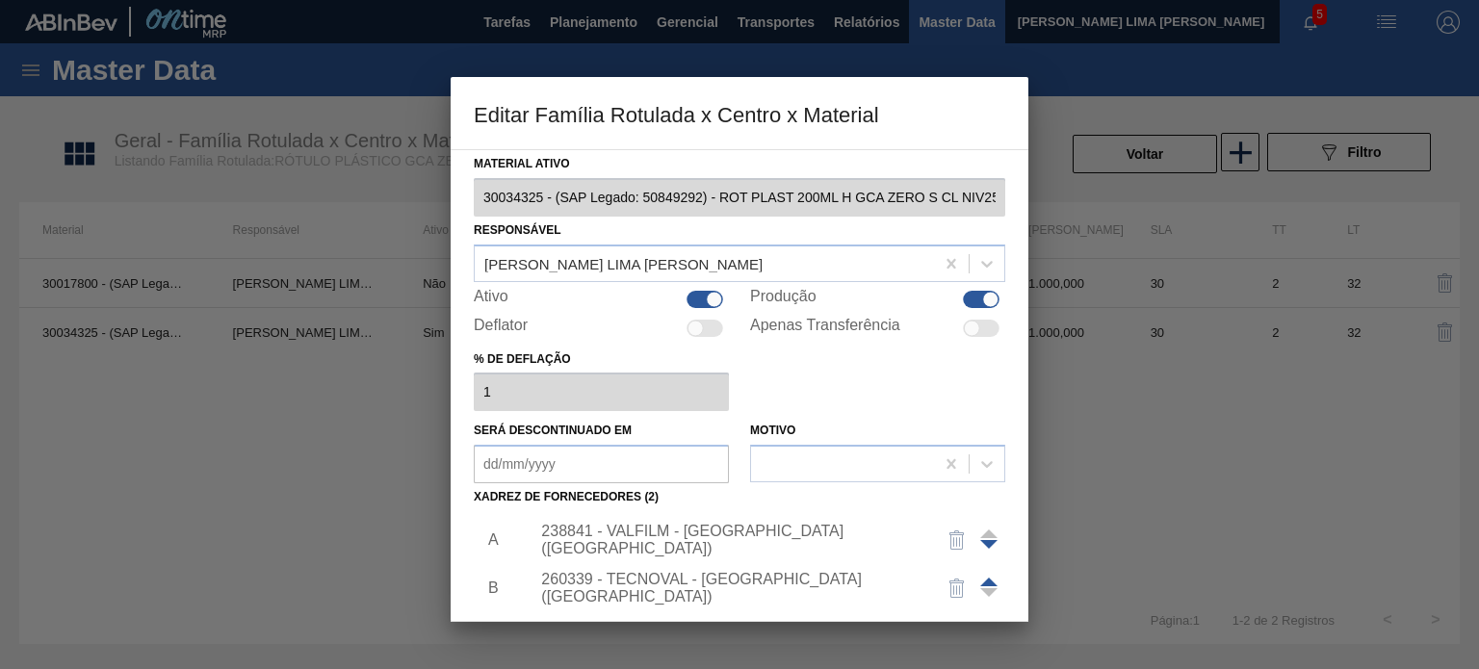
click at [672, 541] on div "238841 - VALFILM - [GEOGRAPHIC_DATA] ([GEOGRAPHIC_DATA])" at bounding box center [730, 540] width 378 height 35
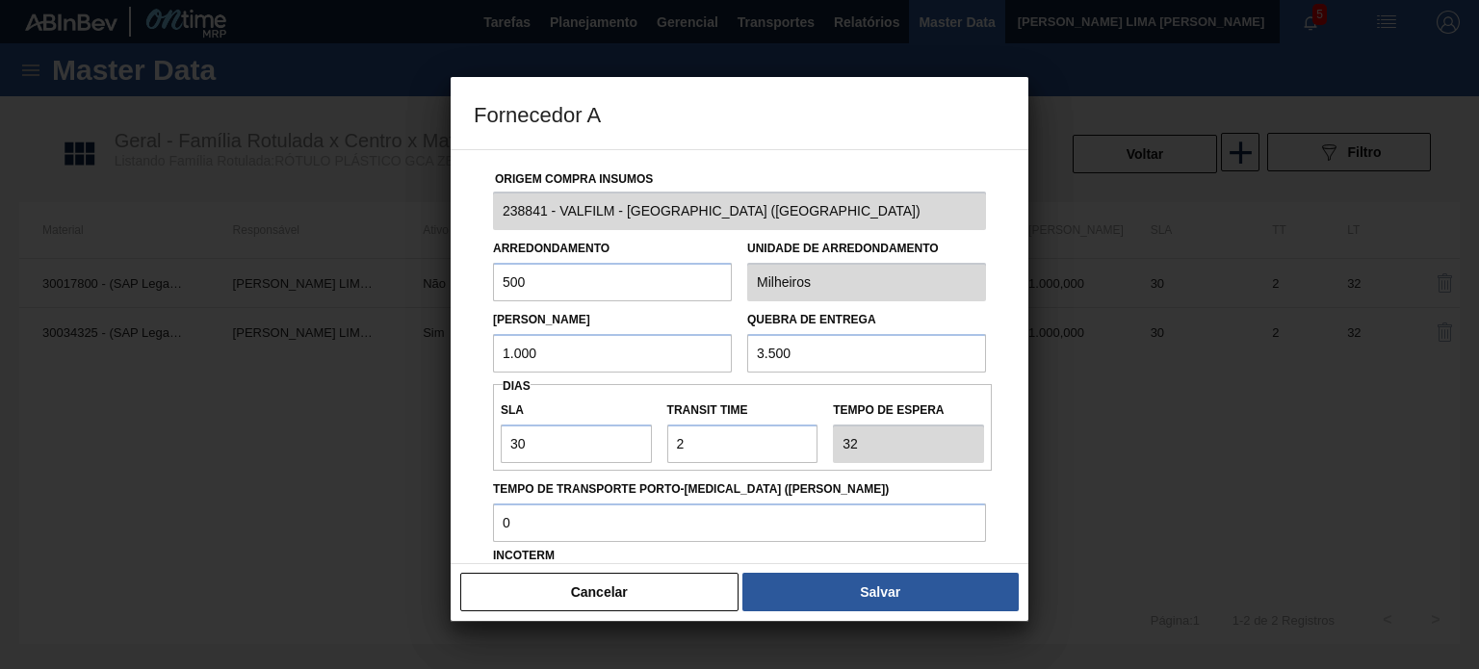
drag, startPoint x: 559, startPoint y: 357, endPoint x: 482, endPoint y: 342, distance: 78.6
click at [483, 342] on div "Origem Compra Insumos 238841 - VALFILM - [GEOGRAPHIC_DATA] ([GEOGRAPHIC_DATA]) …" at bounding box center [740, 469] width 532 height 638
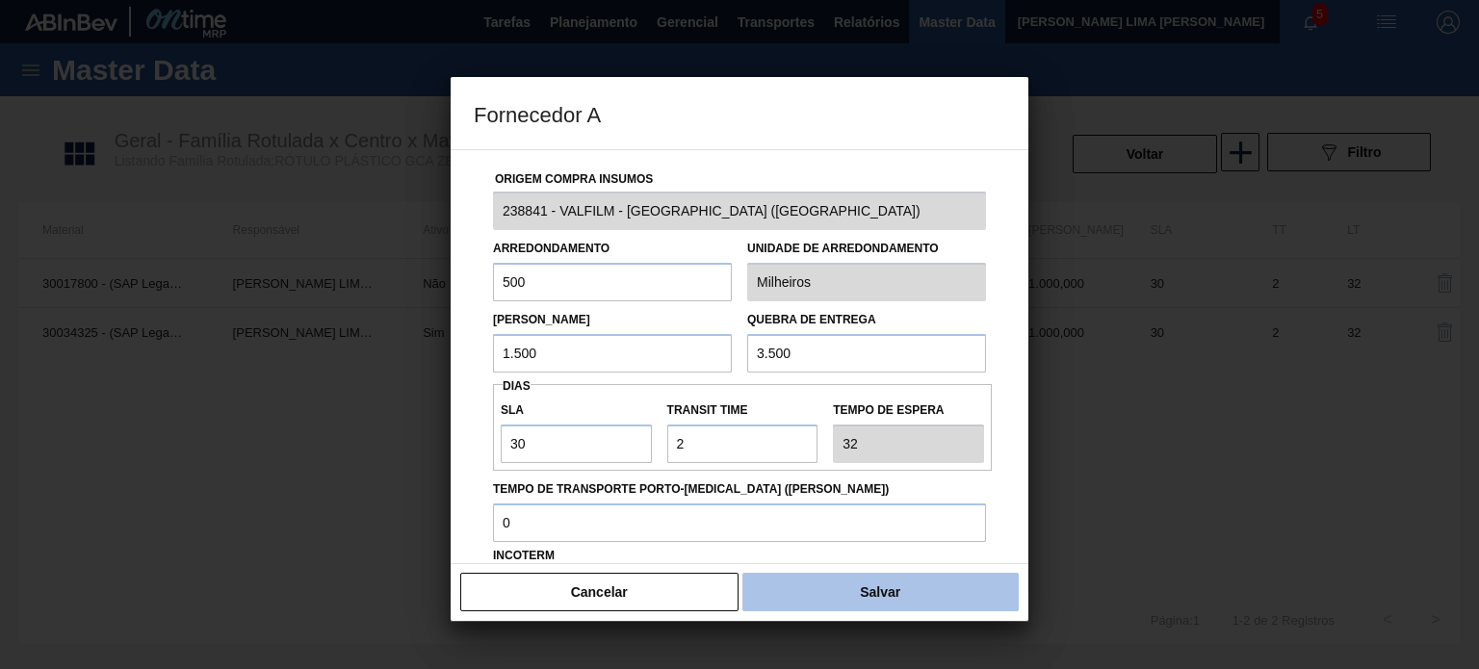
type input "1.500"
click at [812, 582] on button "Salvar" at bounding box center [881, 592] width 276 height 39
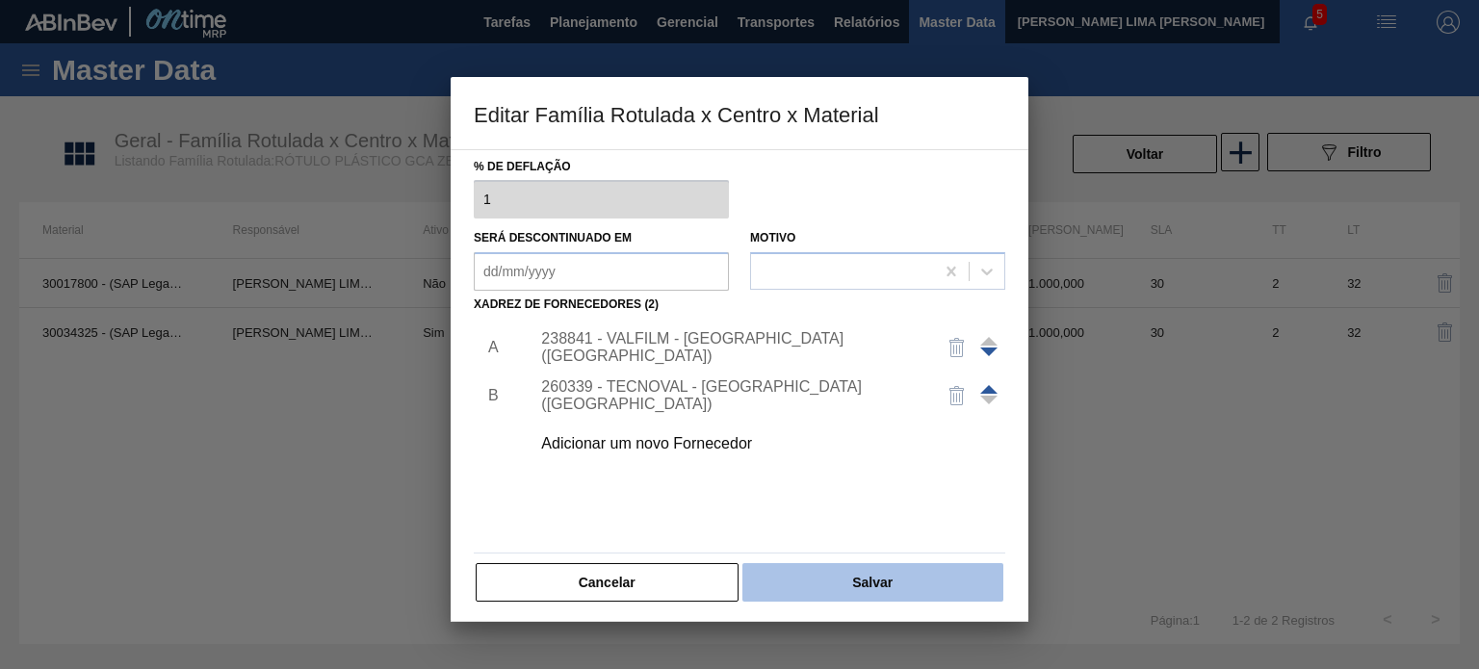
scroll to position [196, 0]
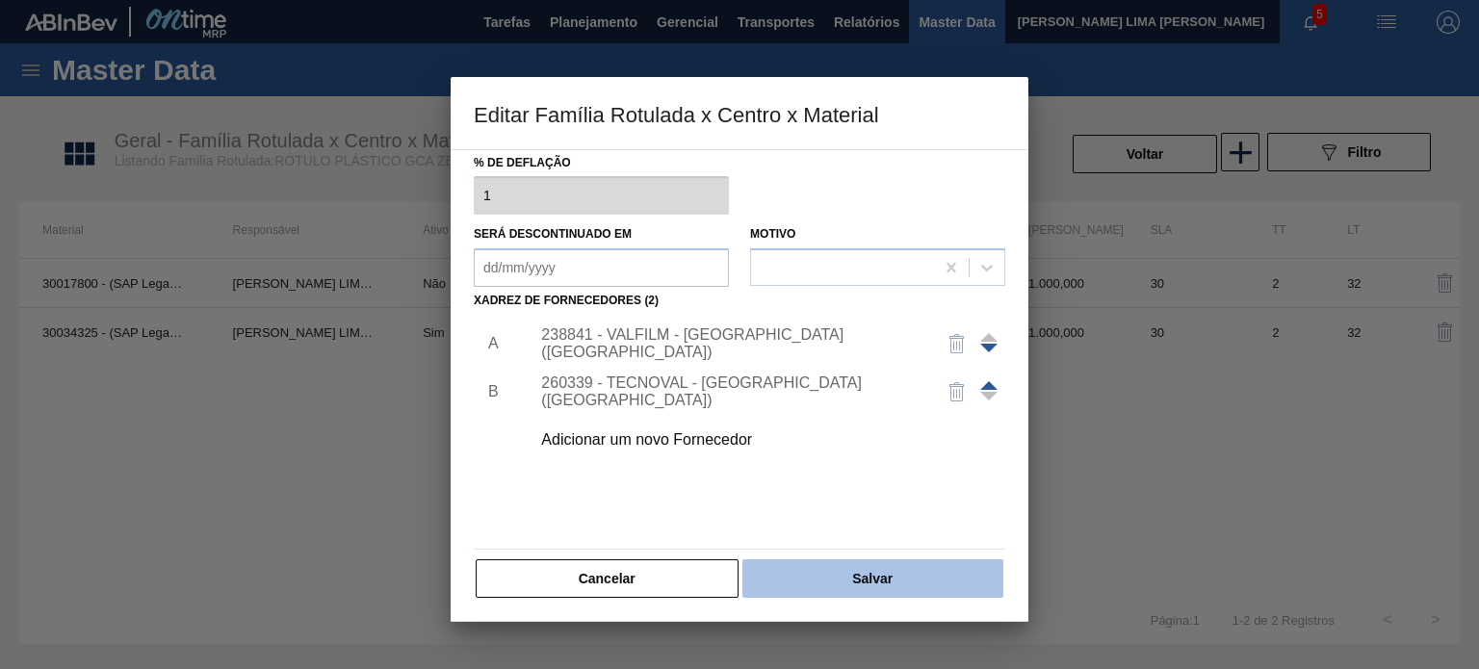
click at [824, 568] on button "Salvar" at bounding box center [873, 579] width 261 height 39
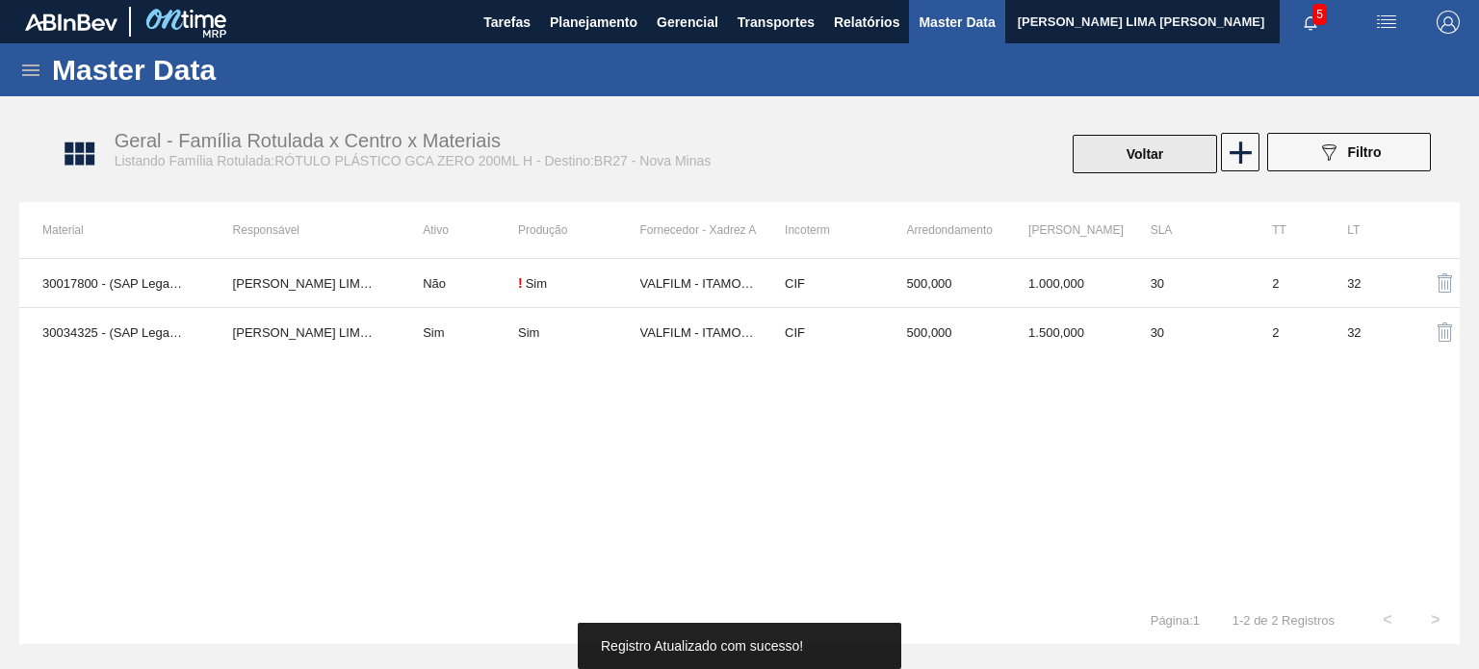
click at [1127, 141] on button "Voltar" at bounding box center [1145, 154] width 144 height 39
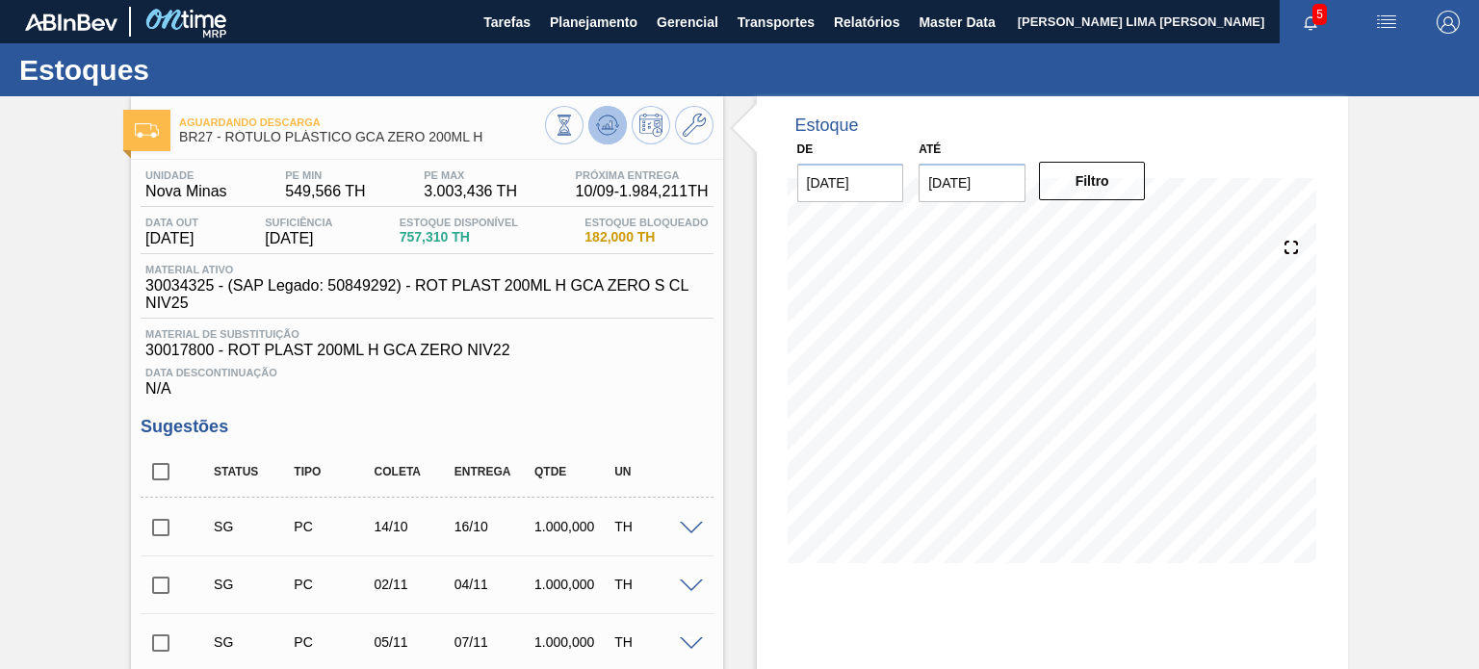
click at [618, 111] on button at bounding box center [607, 125] width 39 height 39
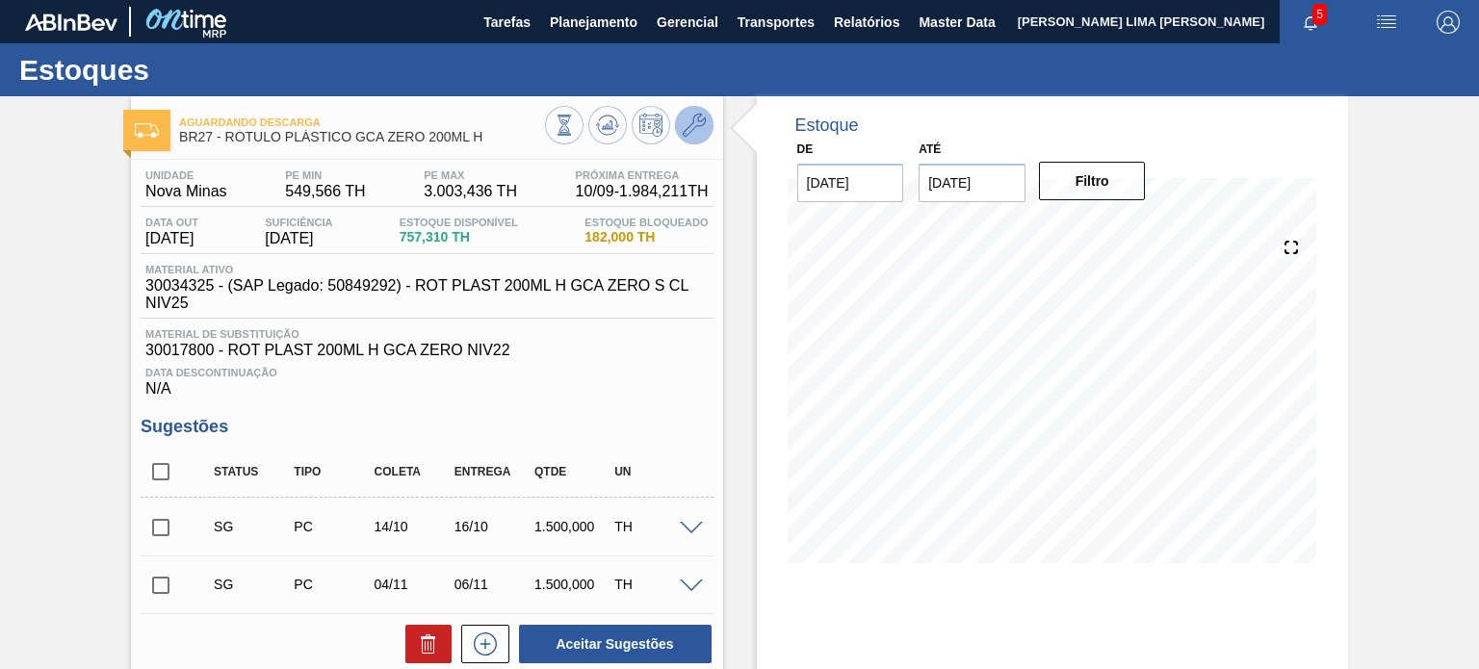
click at [697, 130] on icon at bounding box center [694, 125] width 23 height 23
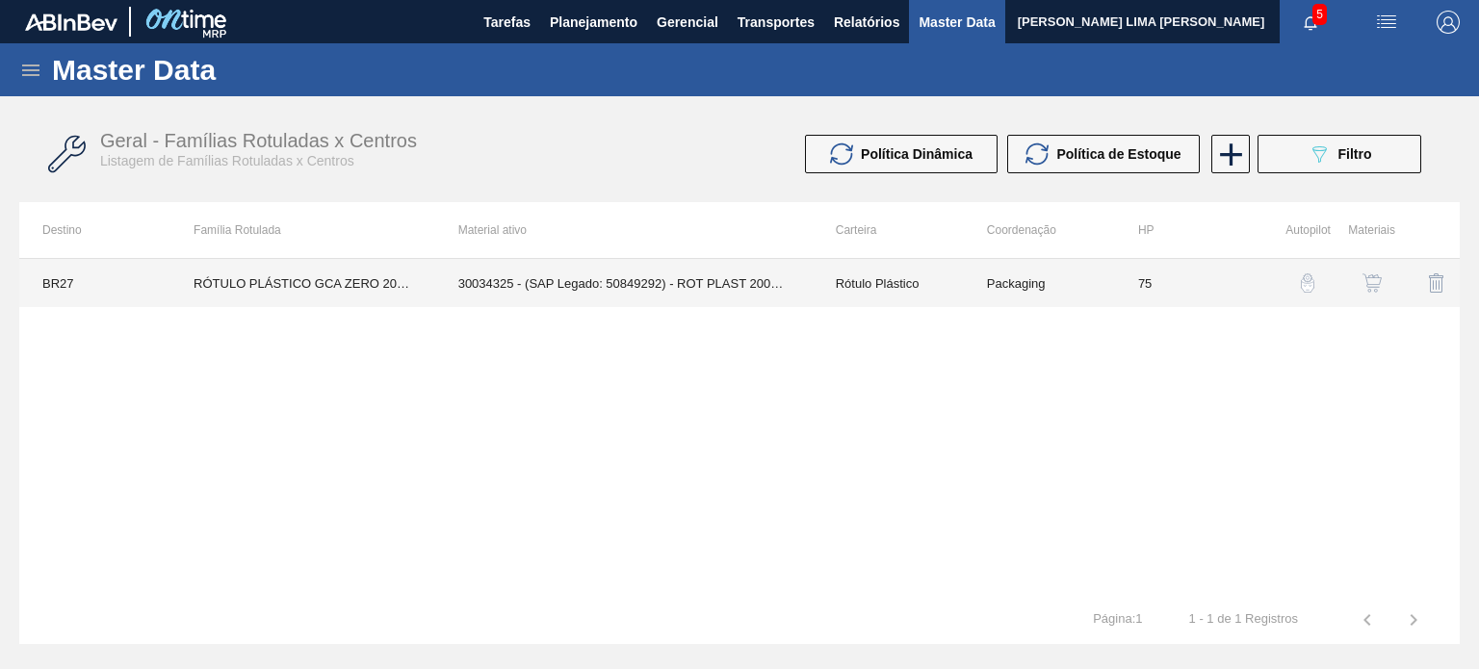
click at [1098, 275] on td "Packaging" at bounding box center [1039, 283] width 151 height 48
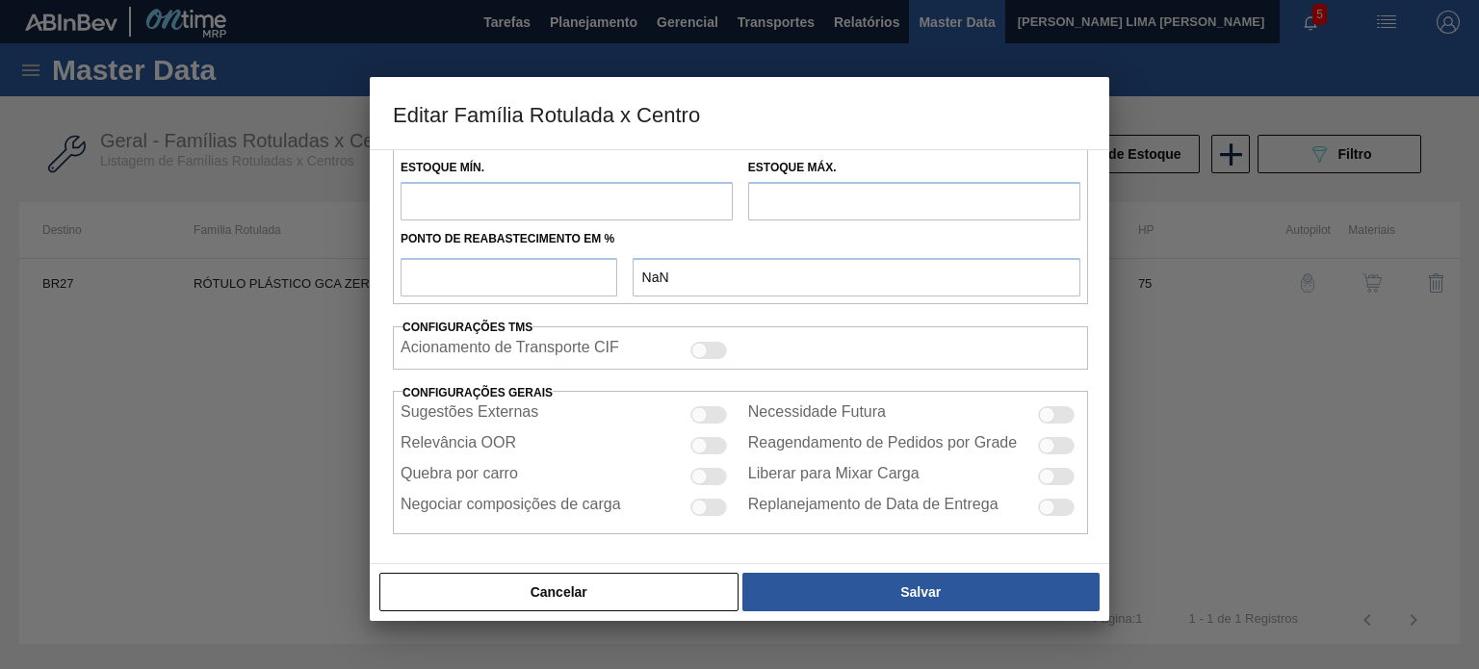
type input "Rótulo Plástico"
type input "RÓTULO PLÁSTICO GCA ZERO 200ML H"
type input "BR27 - [GEOGRAPHIC_DATA]"
type input "75"
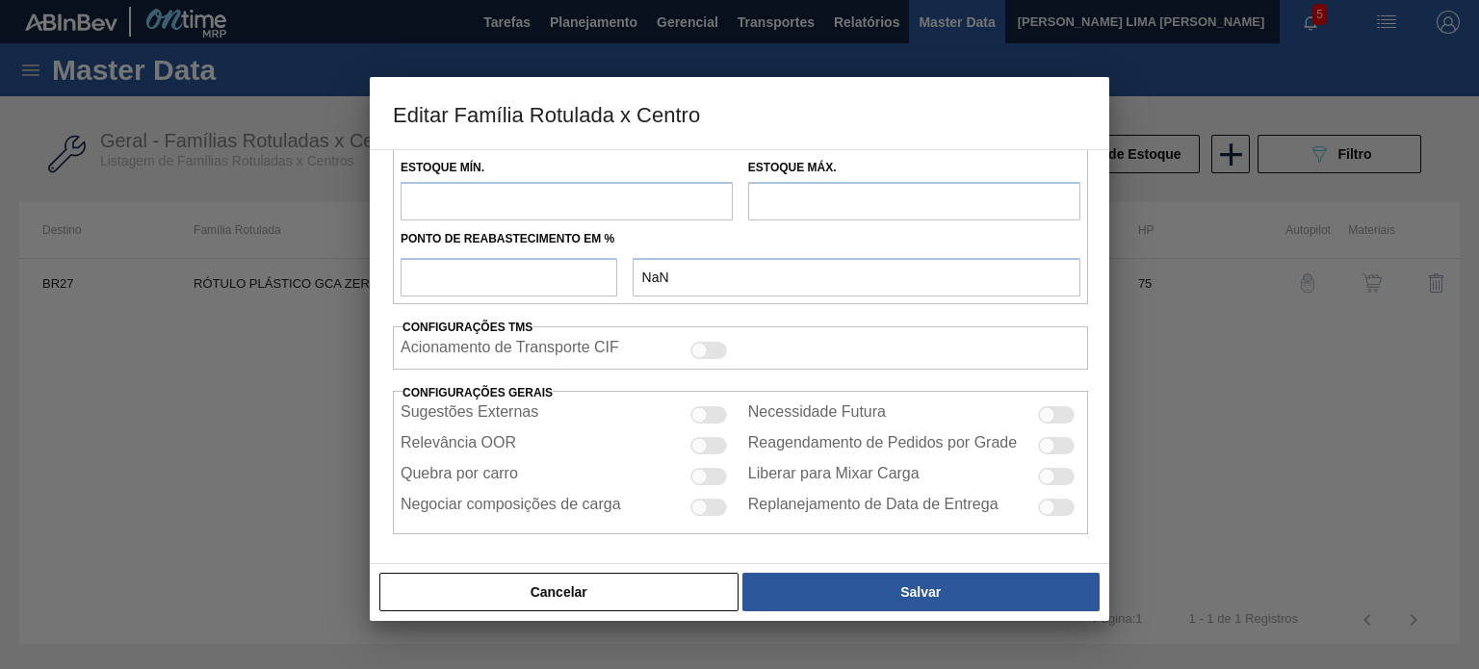
type input "549,566"
type input "3.003,436"
type input "50"
type input "1.776,501"
checkbox input "true"
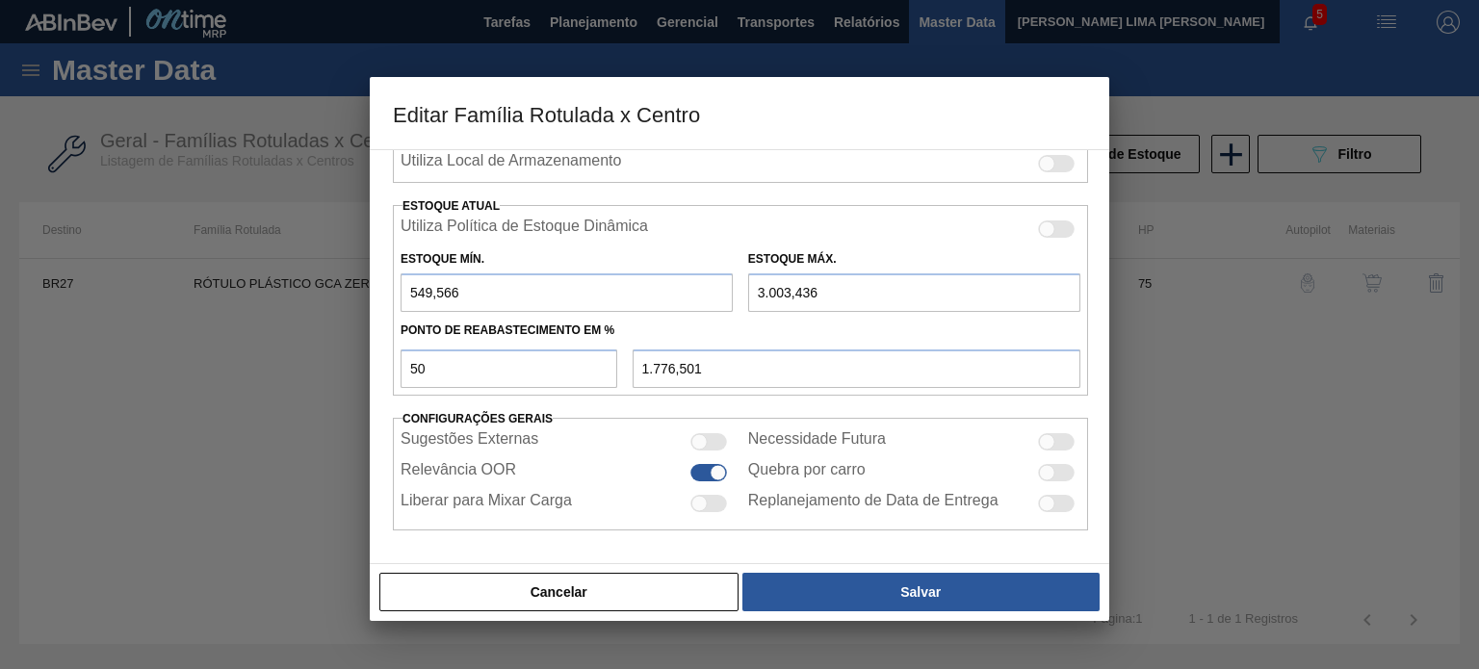
scroll to position [466, 0]
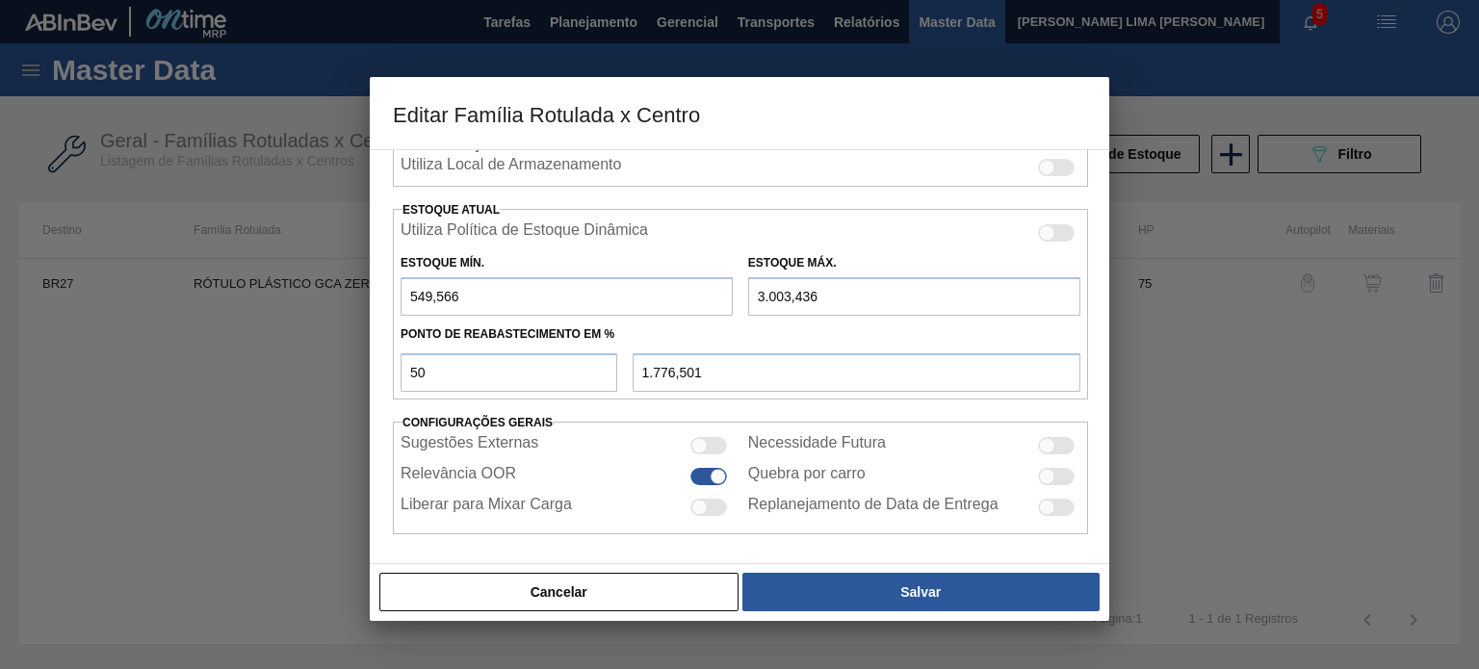
click at [787, 296] on input "3.003,436" at bounding box center [914, 296] width 332 height 39
type input "300,436"
type input "425,001"
type input "30,436"
type input "290,001"
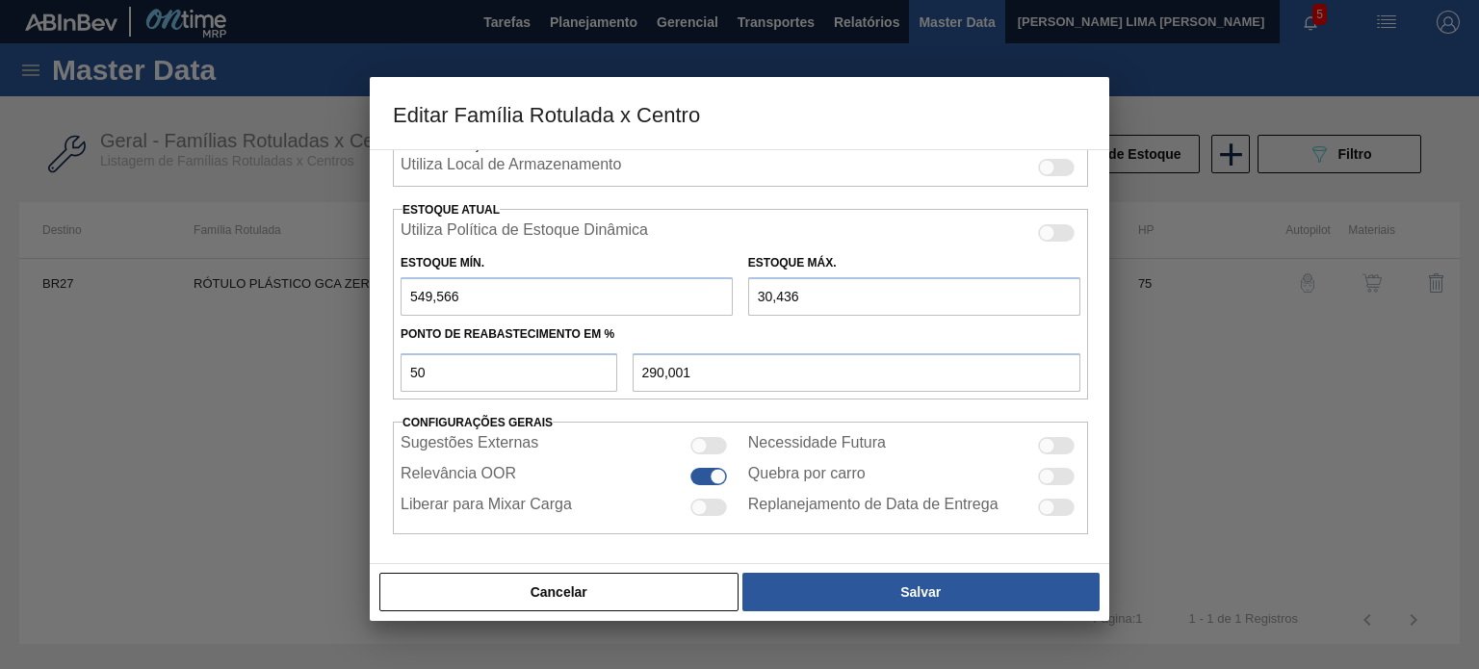
type input "305,436"
type input "427,501"
click at [774, 294] on input "305,436" at bounding box center [914, 296] width 332 height 39
click at [779, 292] on input "305,436" at bounding box center [914, 296] width 332 height 39
type input "3.050,436"
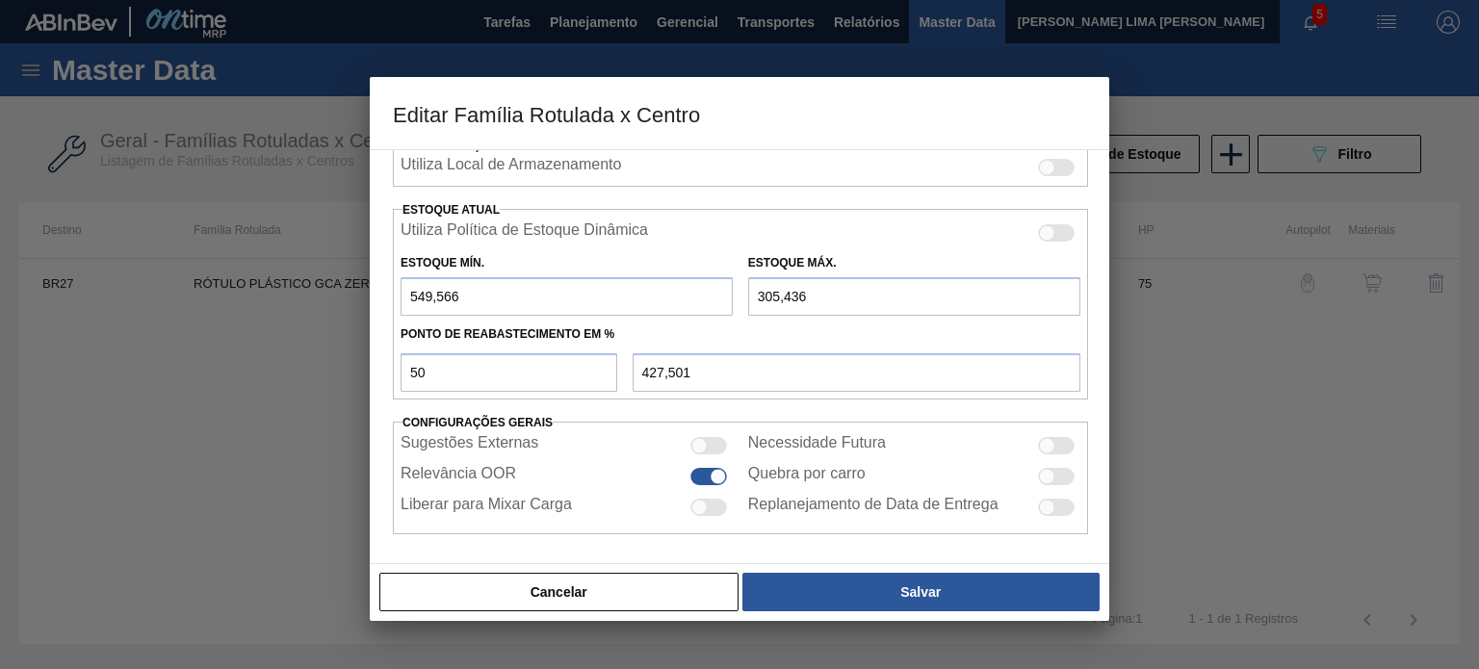
type input "1.800,001"
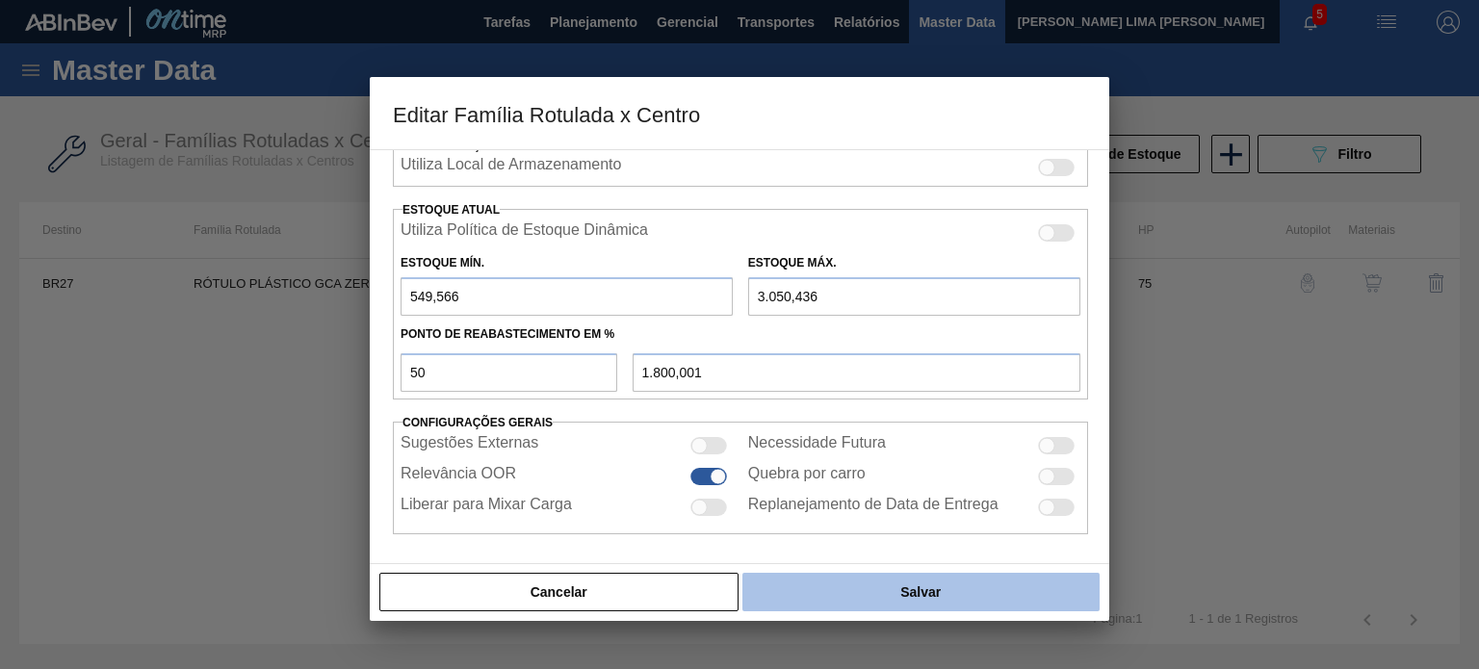
type input "3.050,436"
click at [920, 609] on button "Salvar" at bounding box center [921, 592] width 357 height 39
click at [1051, 581] on button "Salvar" at bounding box center [921, 592] width 357 height 39
click at [1074, 592] on button "Salvar" at bounding box center [921, 592] width 357 height 39
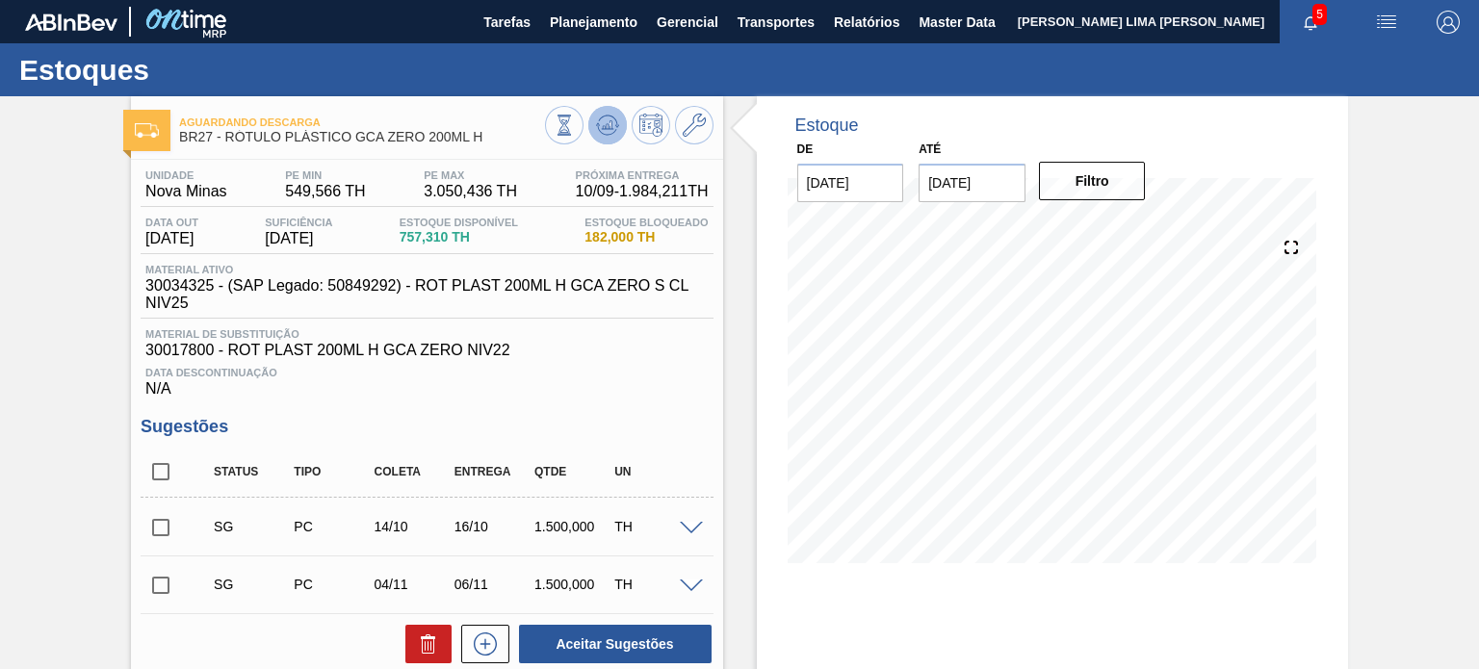
click at [613, 129] on icon at bounding box center [607, 125] width 23 height 23
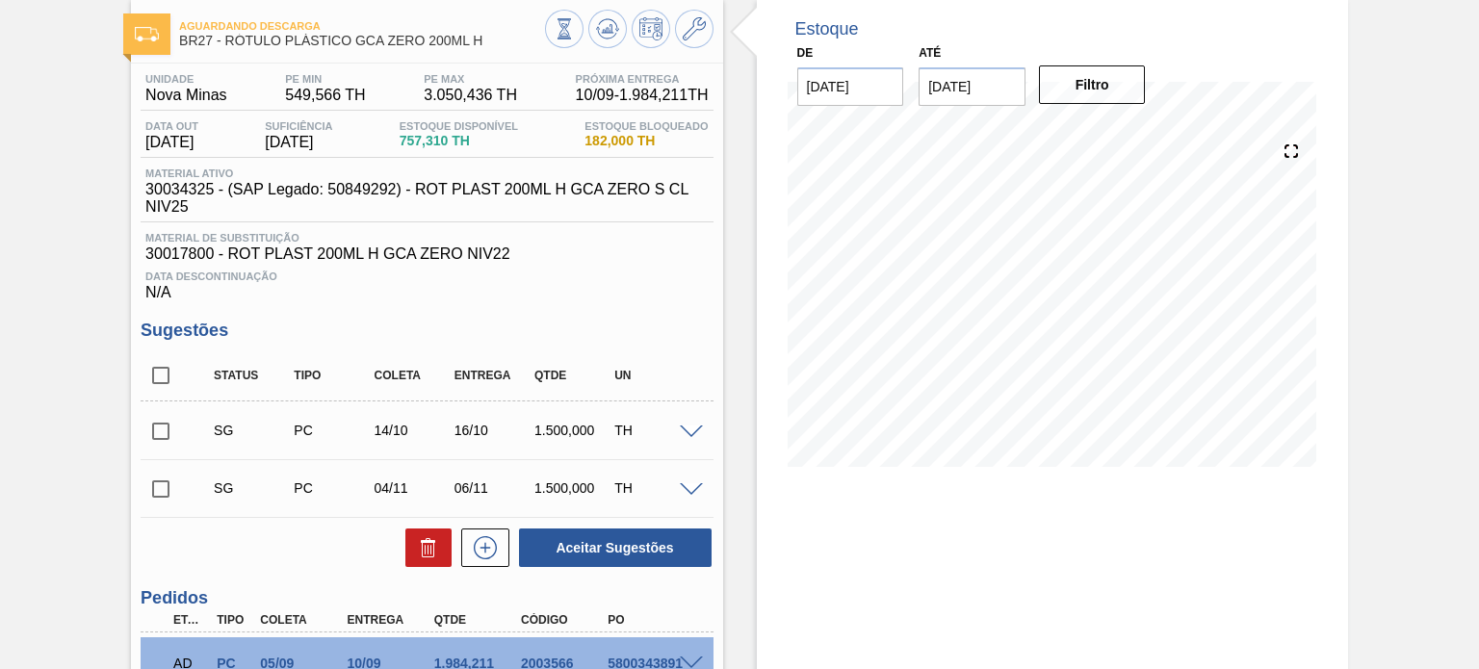
click at [135, 424] on div "Unidade Nova Minas PE MIN 549,566 TH PE MAX 3.050,436 TH Próxima Entrega 10/09 …" at bounding box center [426, 509] width 591 height 891
click at [154, 422] on input "checkbox" at bounding box center [161, 431] width 40 height 40
click at [632, 555] on button "Aceitar Sugestões" at bounding box center [615, 548] width 193 height 39
checkbox input "false"
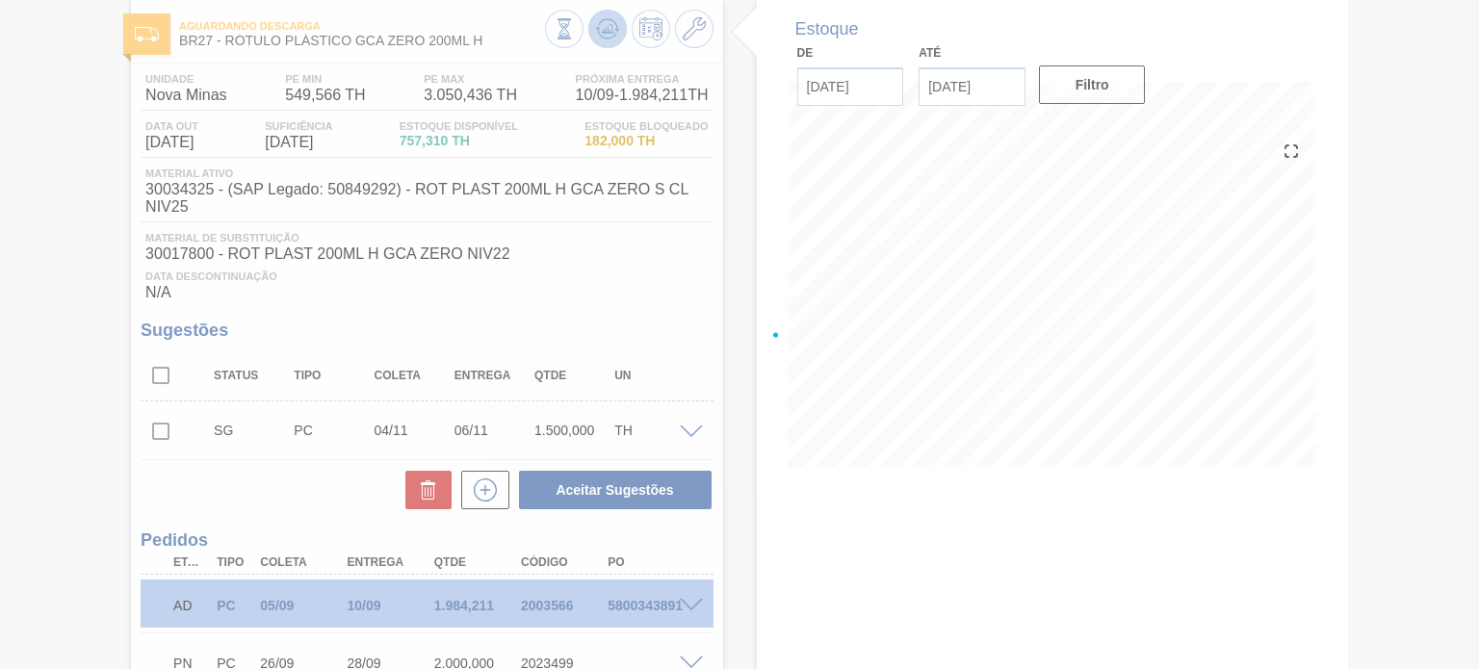
click at [605, 23] on div at bounding box center [739, 334] width 1479 height 669
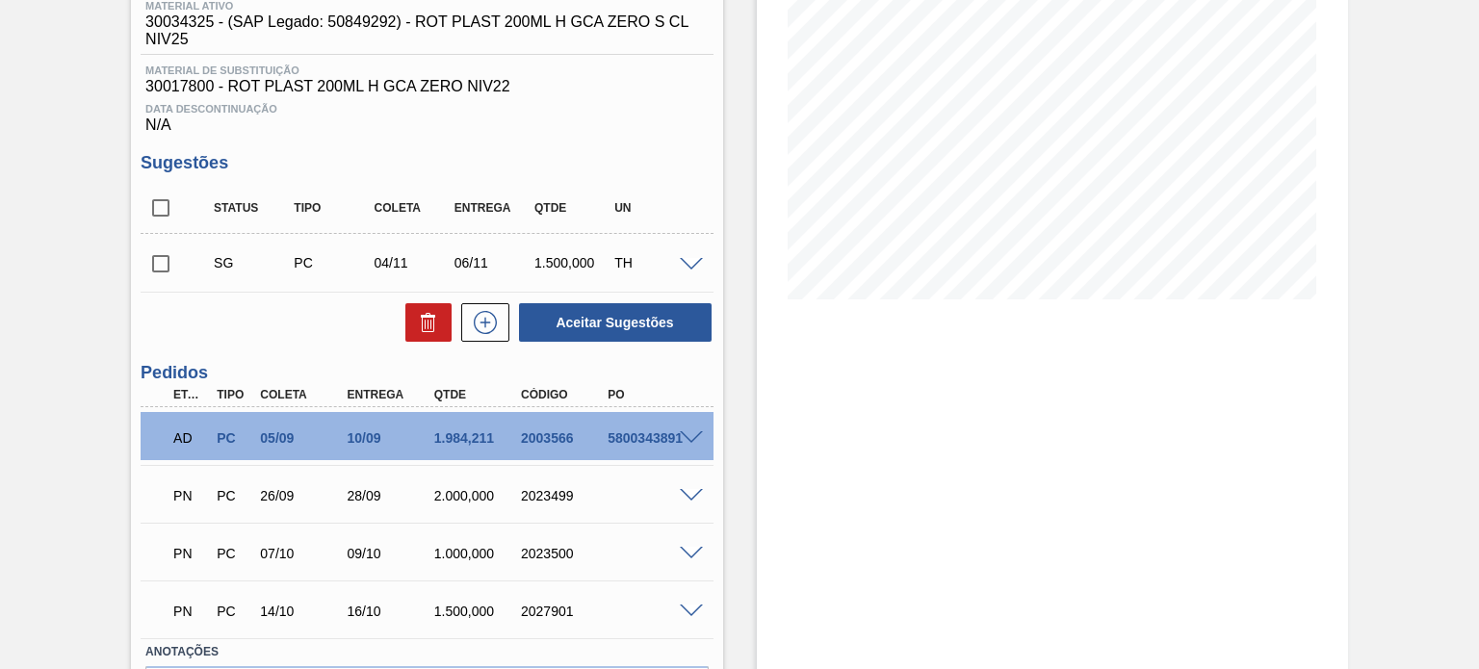
scroll to position [385, 0]
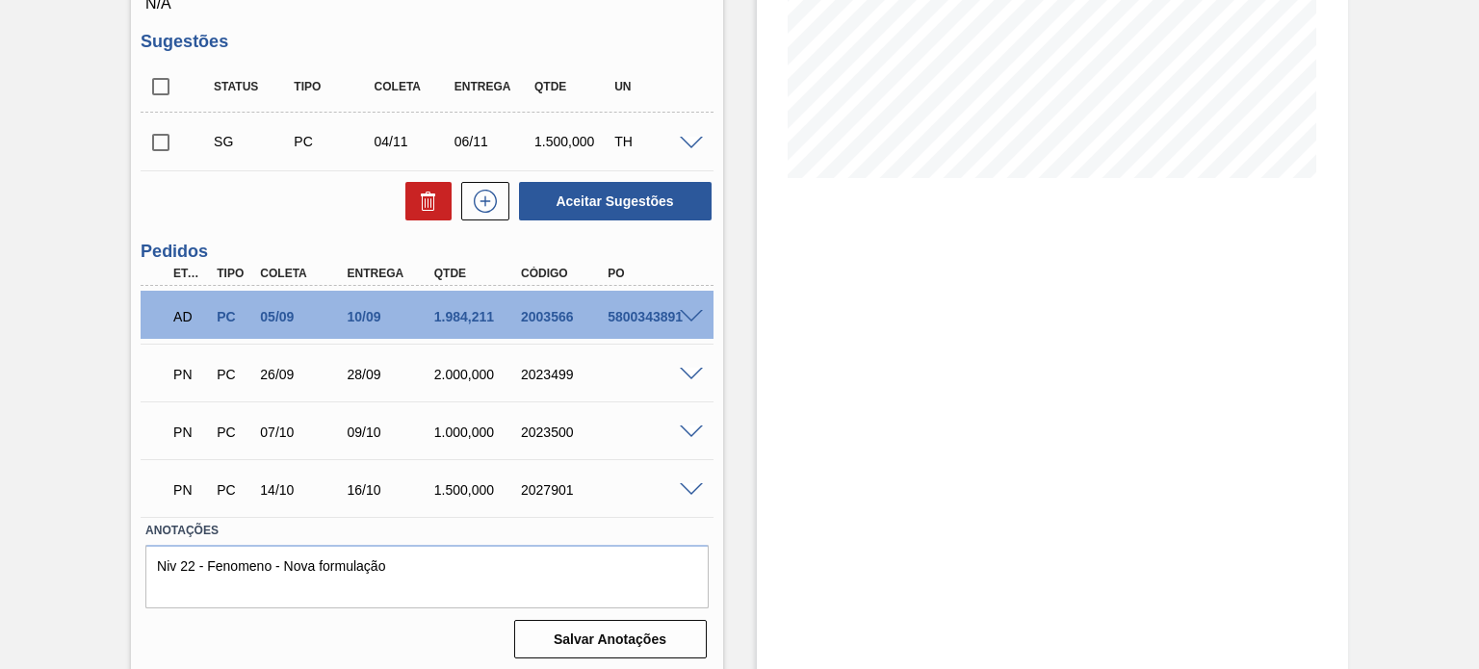
click at [539, 496] on div "2027901" at bounding box center [563, 490] width 95 height 15
copy div "2027901"
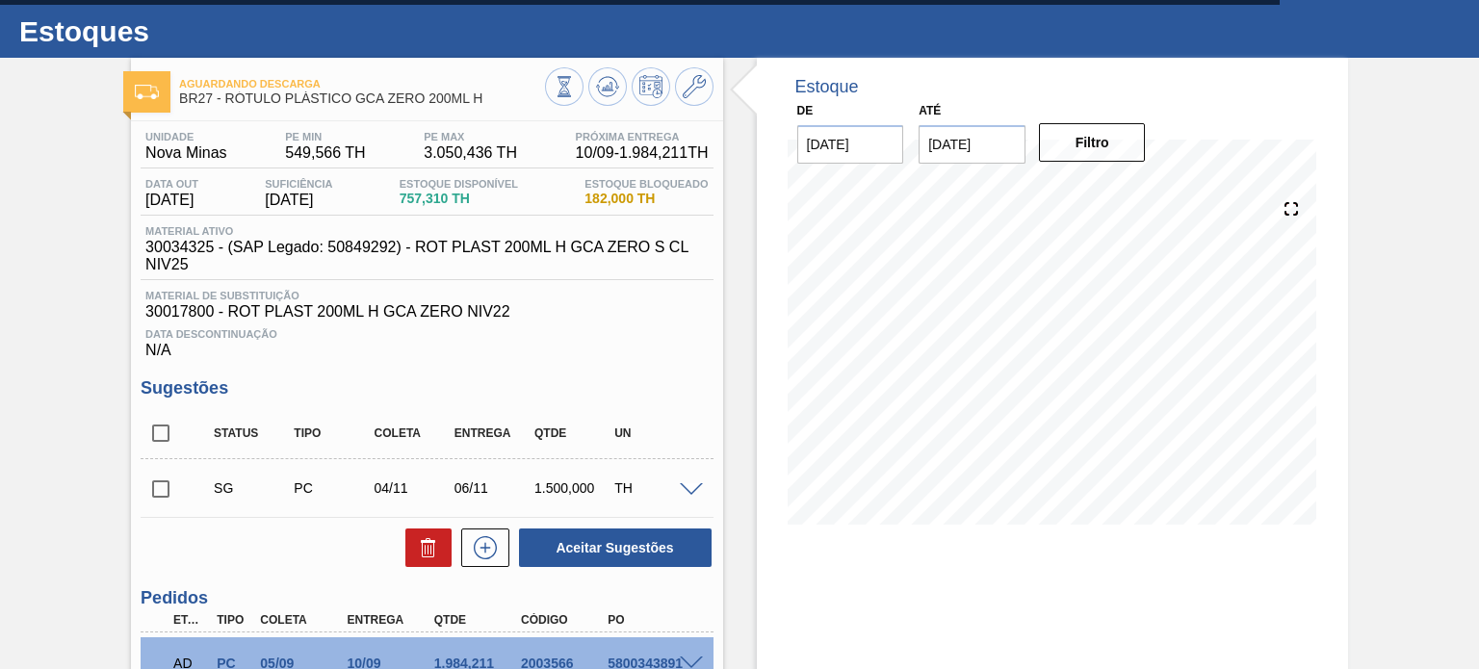
scroll to position [0, 0]
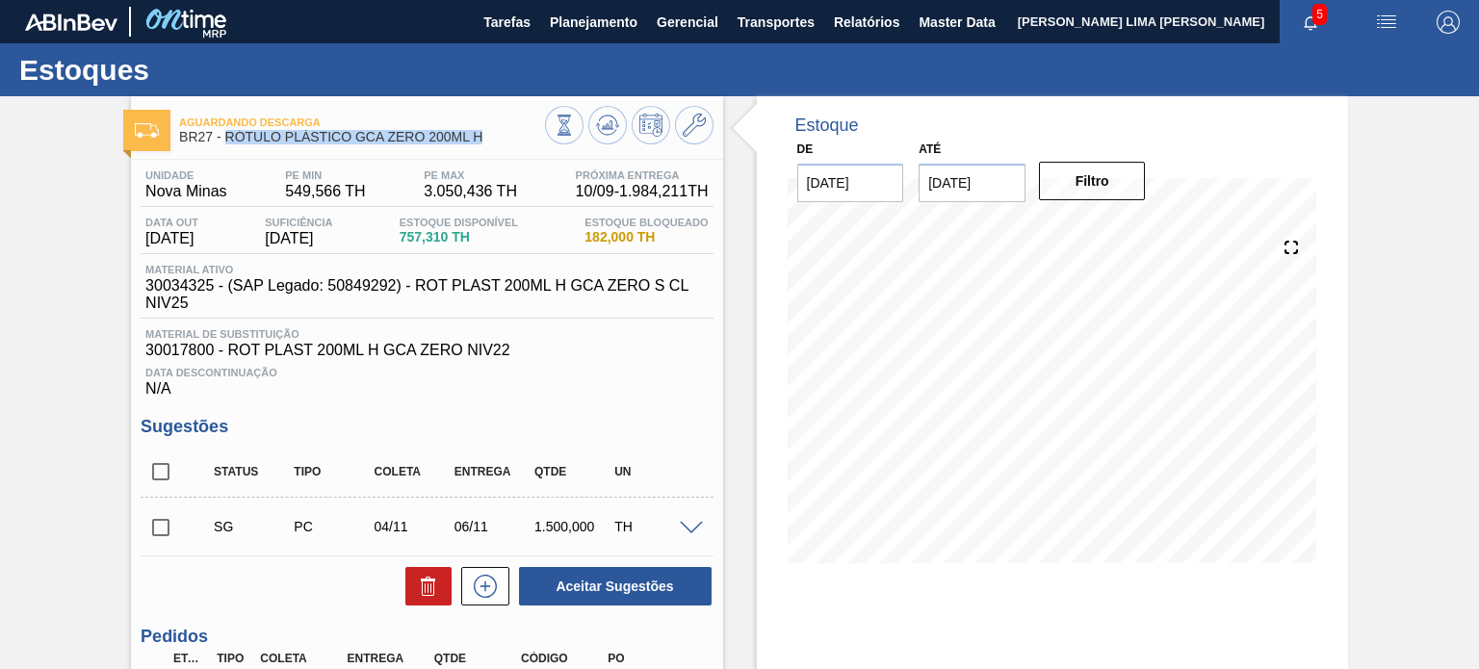
drag, startPoint x: 490, startPoint y: 140, endPoint x: 226, endPoint y: 136, distance: 263.9
click at [226, 136] on span "BR27 - RÓTULO PLÁSTICO GCA ZERO 200ML H" at bounding box center [361, 137] width 365 height 14
copy span "RÓTULO PLÁSTICO GCA ZERO 200ML H"
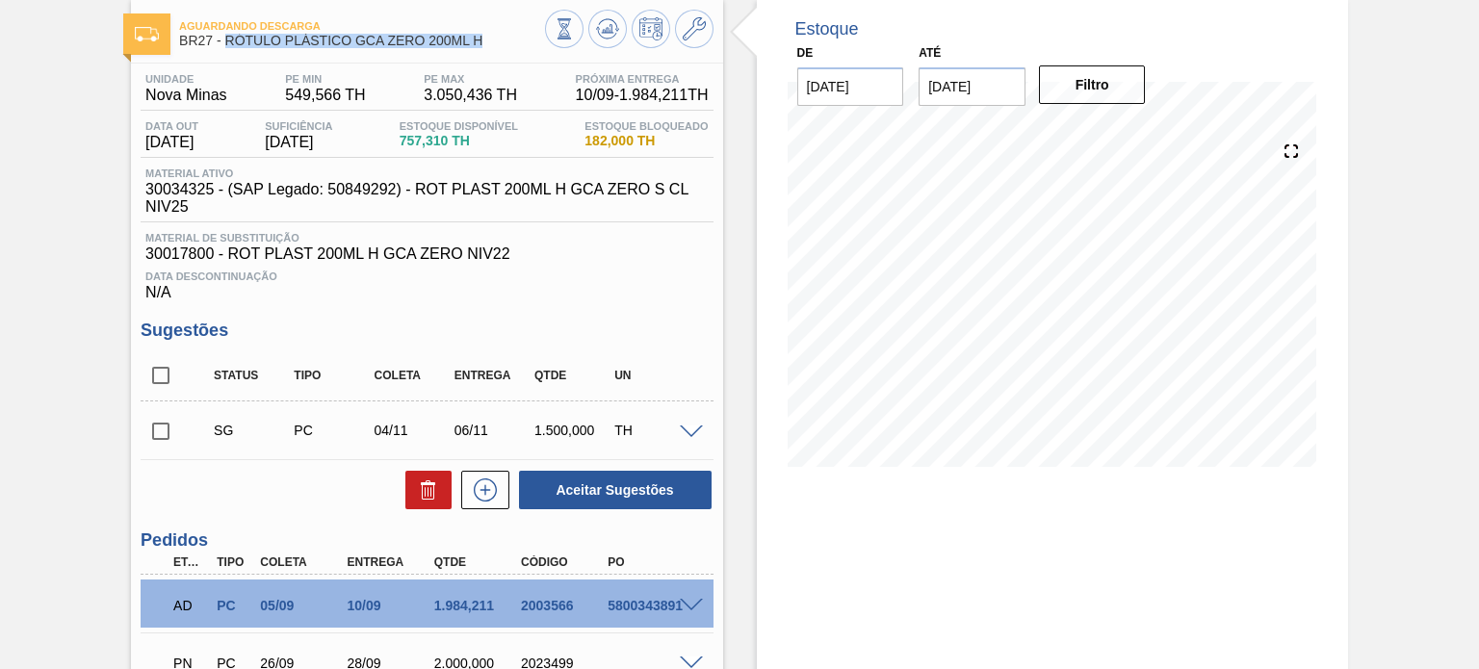
scroll to position [385, 0]
